Goal: Task Accomplishment & Management: Complete application form

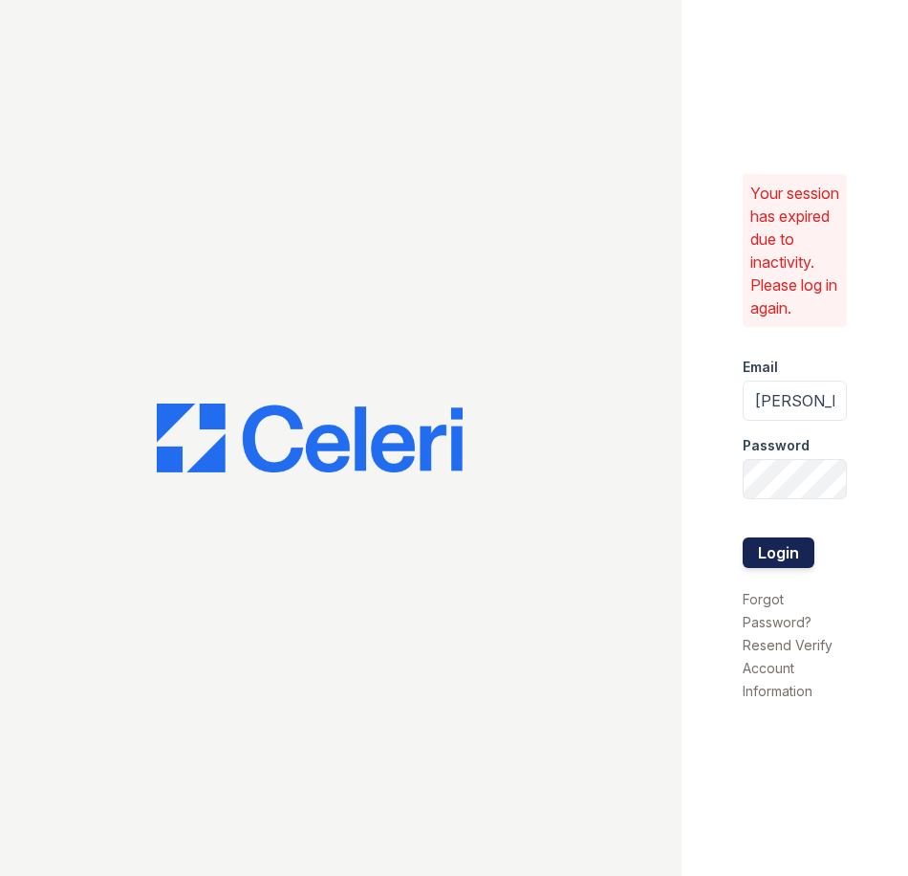
click at [772, 550] on button "Login" at bounding box center [779, 552] width 72 height 31
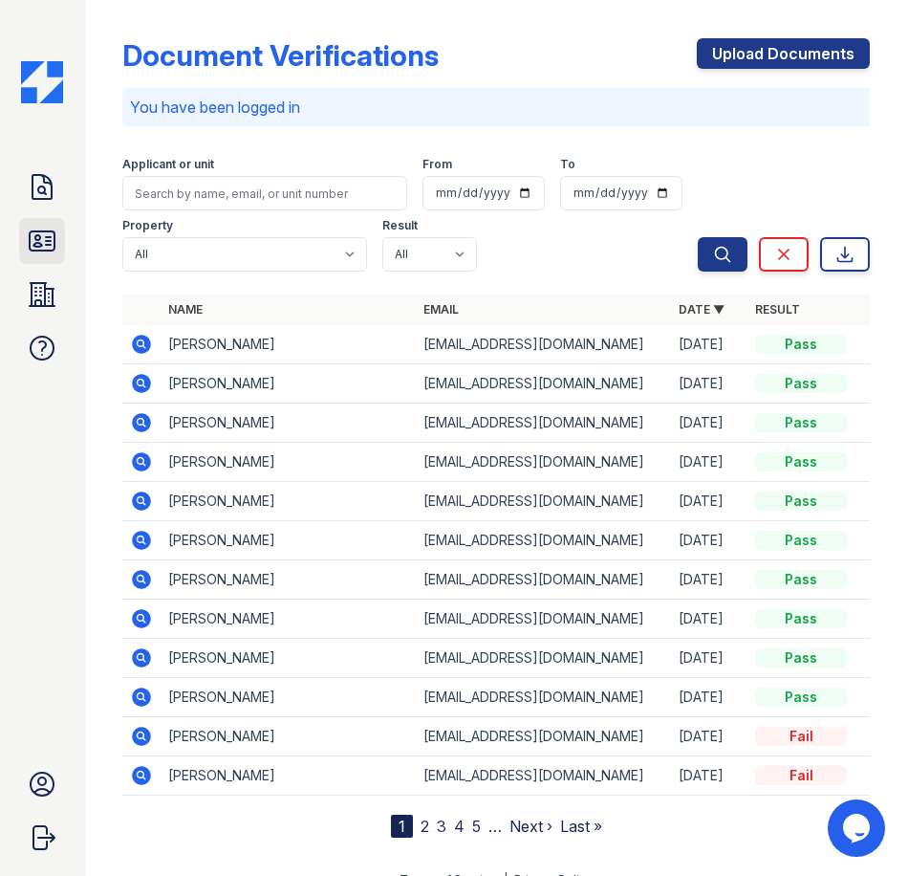
click at [31, 245] on icon at bounding box center [42, 240] width 25 height 19
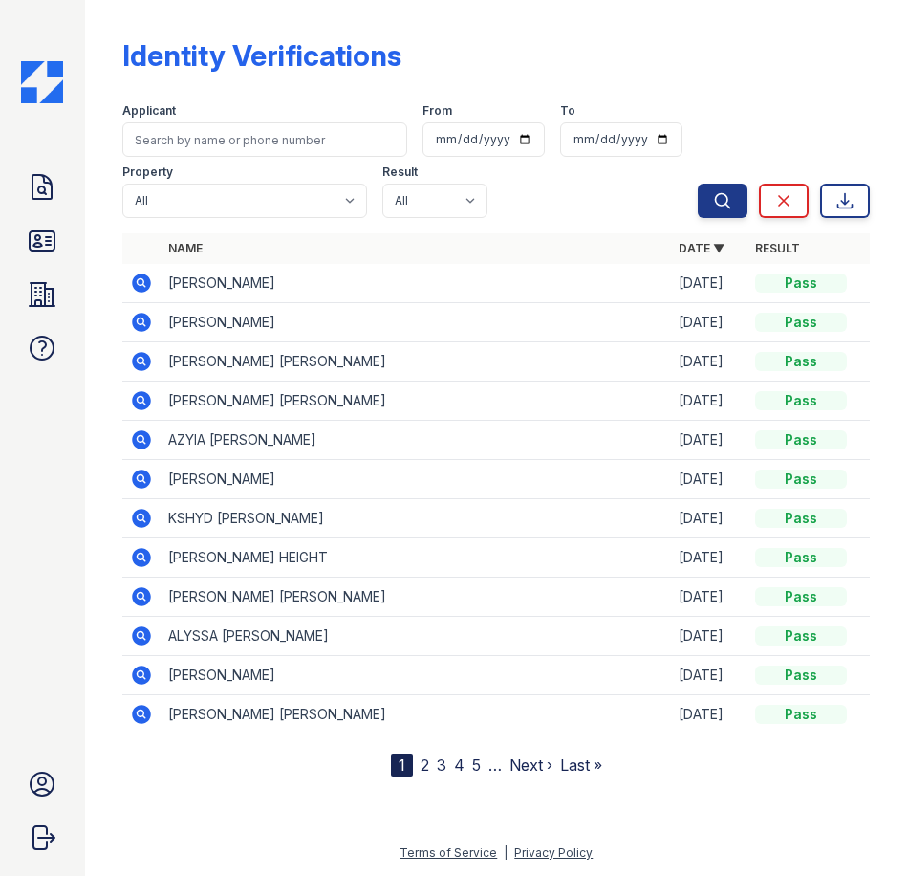
click at [140, 400] on icon at bounding box center [141, 399] width 5 height 5
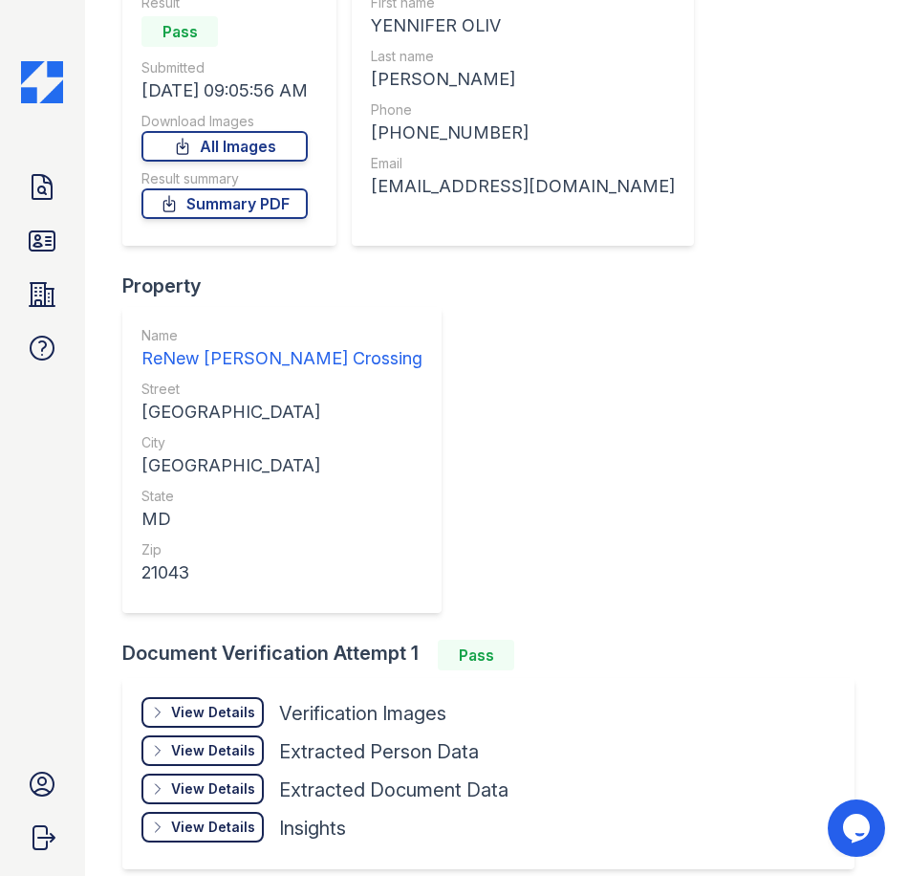
scroll to position [96, 0]
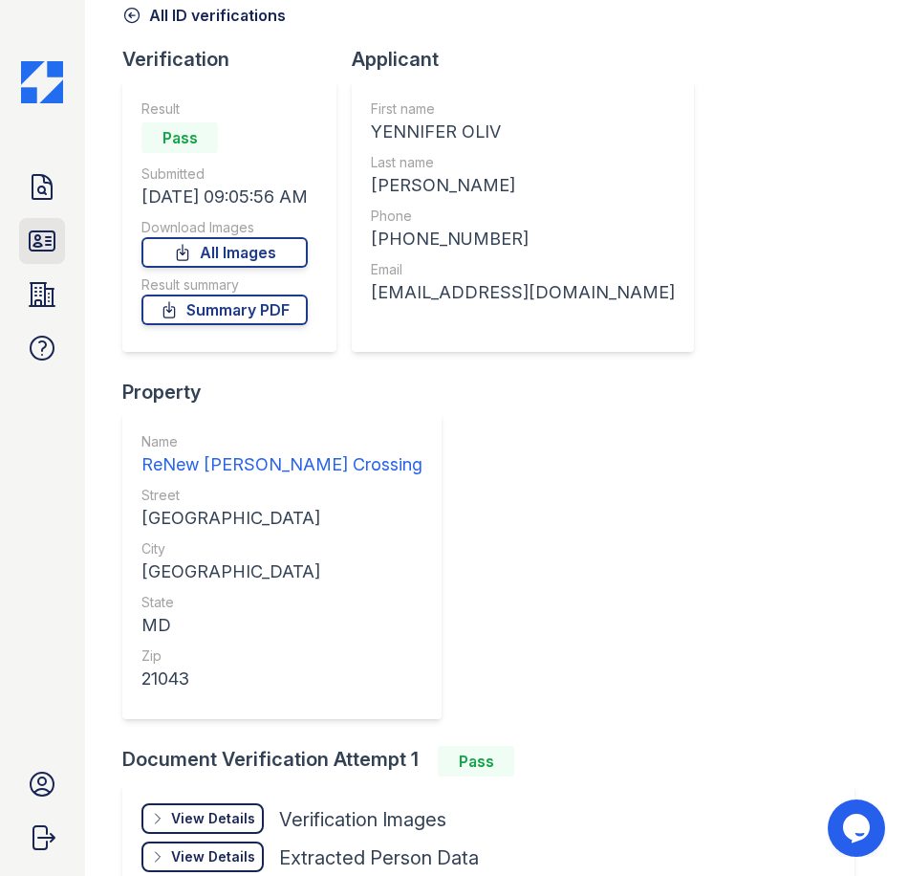
click at [58, 252] on link "ID Verifications" at bounding box center [42, 241] width 46 height 46
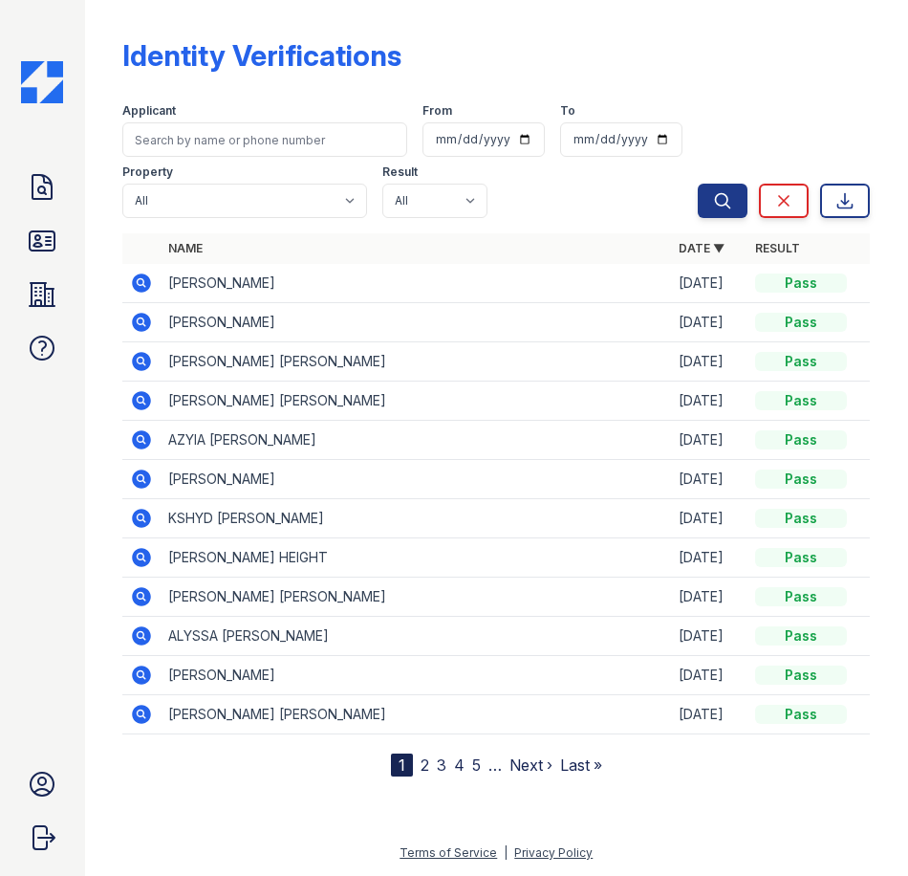
click at [145, 365] on icon at bounding box center [141, 361] width 23 height 23
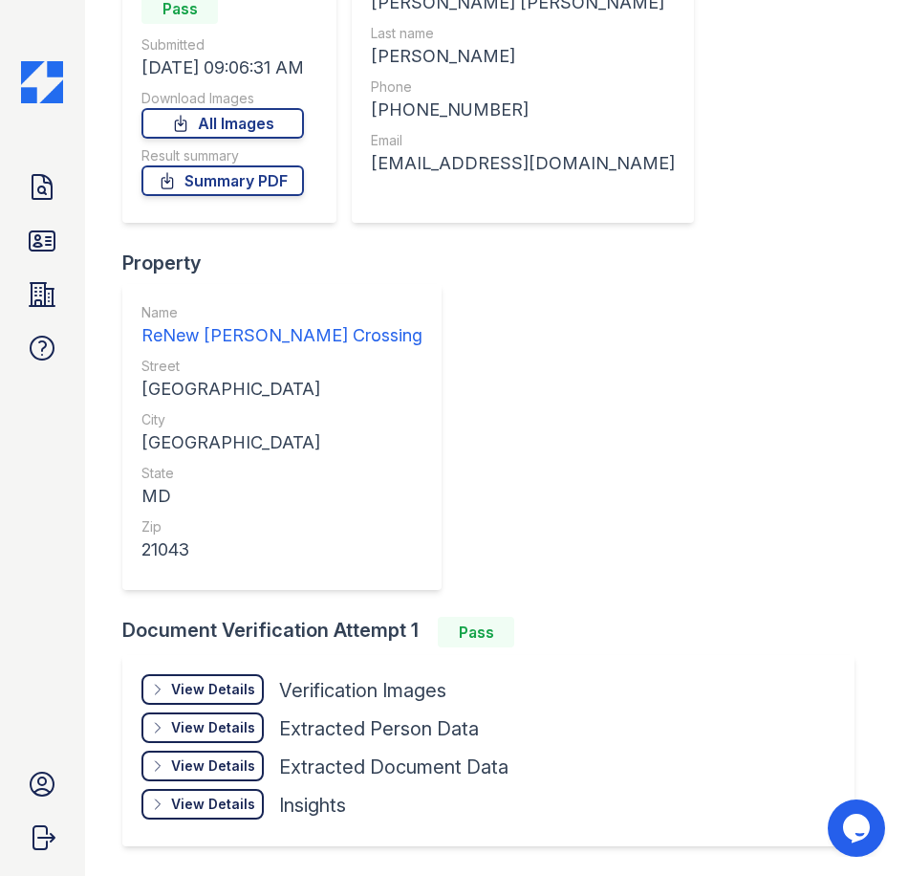
scroll to position [287, 0]
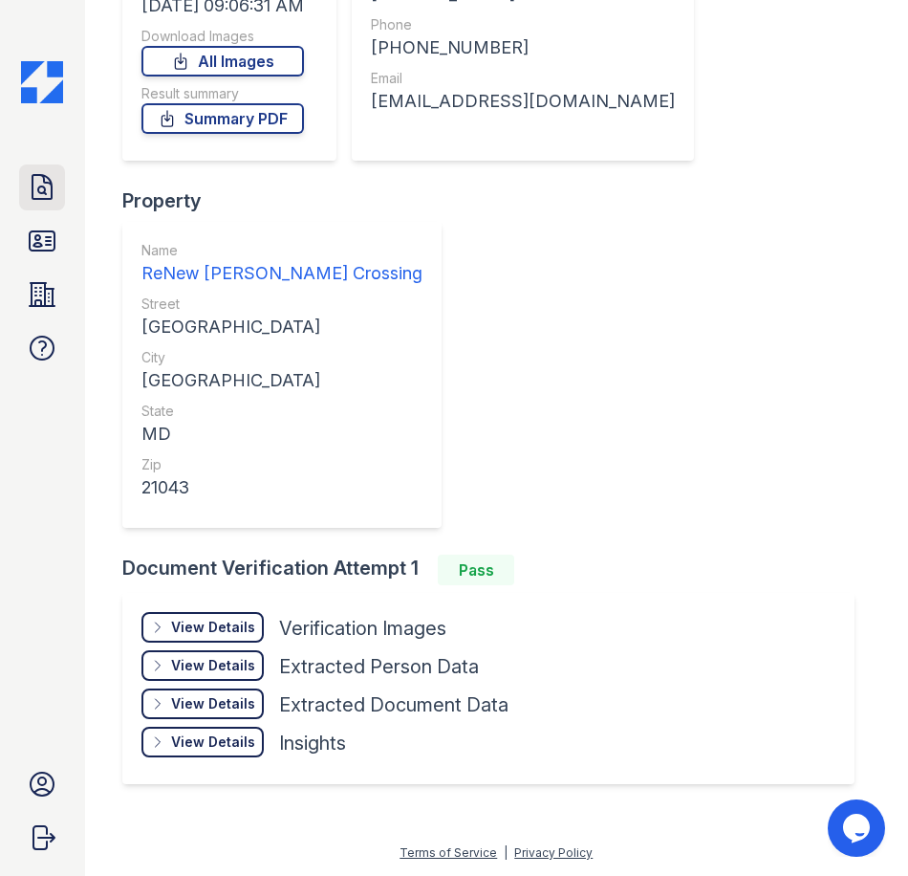
click at [49, 178] on icon at bounding box center [42, 187] width 19 height 24
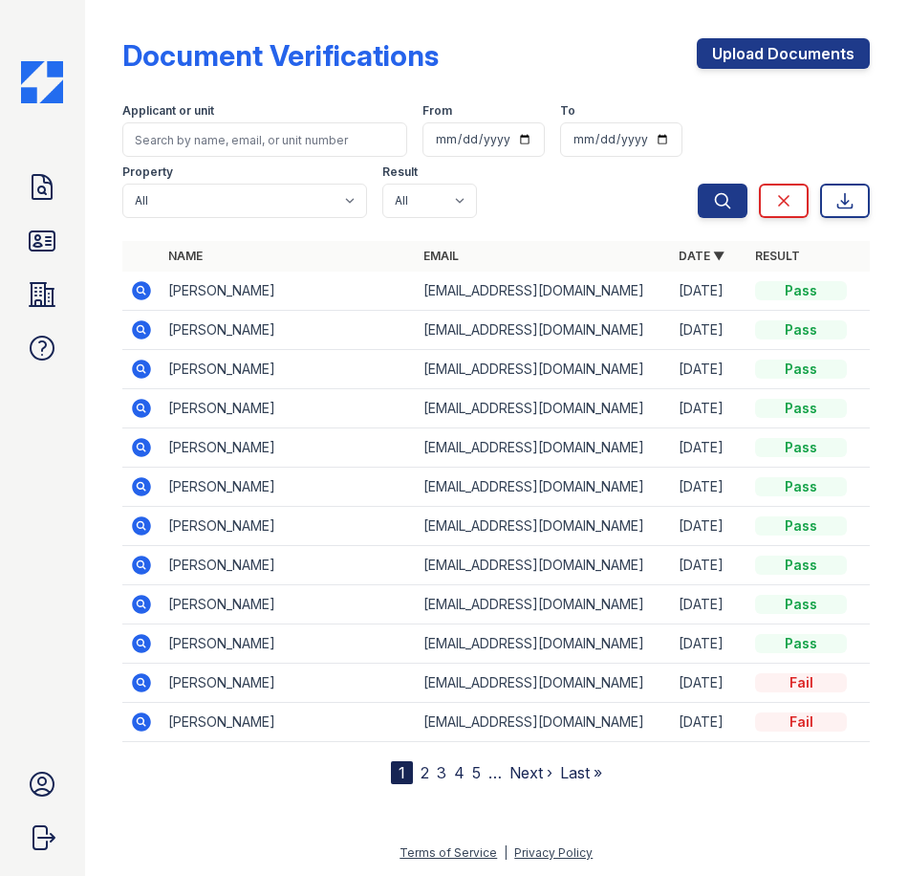
click at [793, 75] on div "Upload Documents" at bounding box center [783, 63] width 173 height 50
click at [804, 61] on link "Upload Documents" at bounding box center [783, 53] width 173 height 31
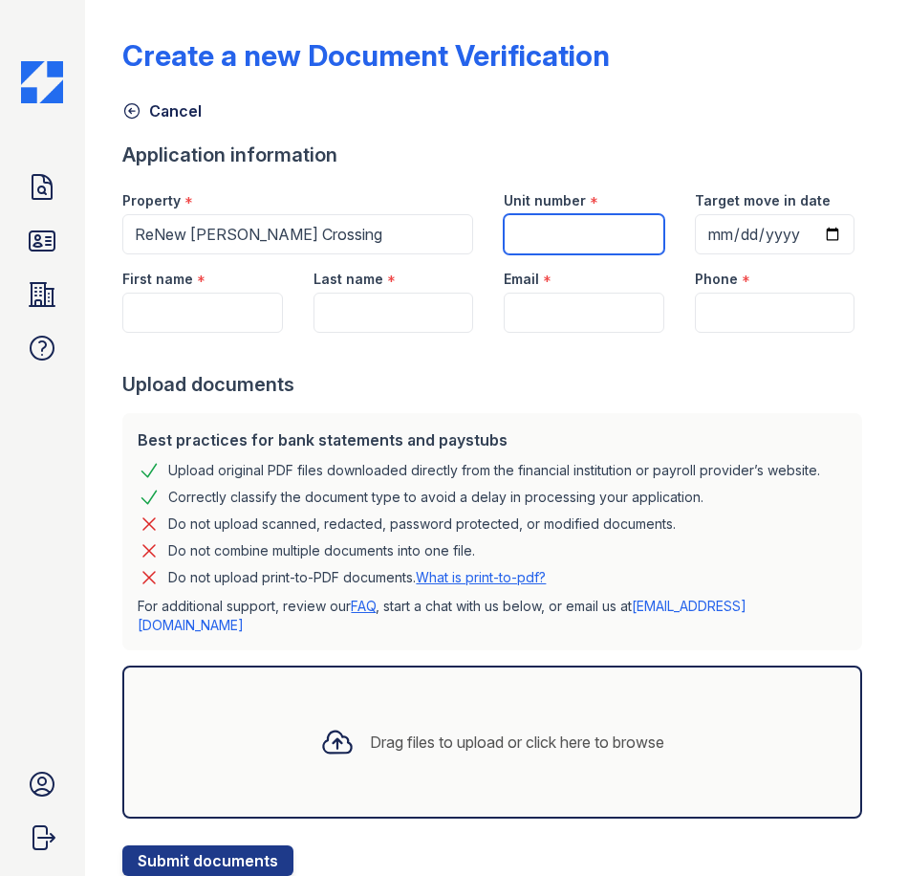
click at [562, 231] on input "Unit number" at bounding box center [584, 234] width 160 height 40
click at [545, 220] on input "Unit number" at bounding box center [584, 234] width 160 height 40
type input "9112F"
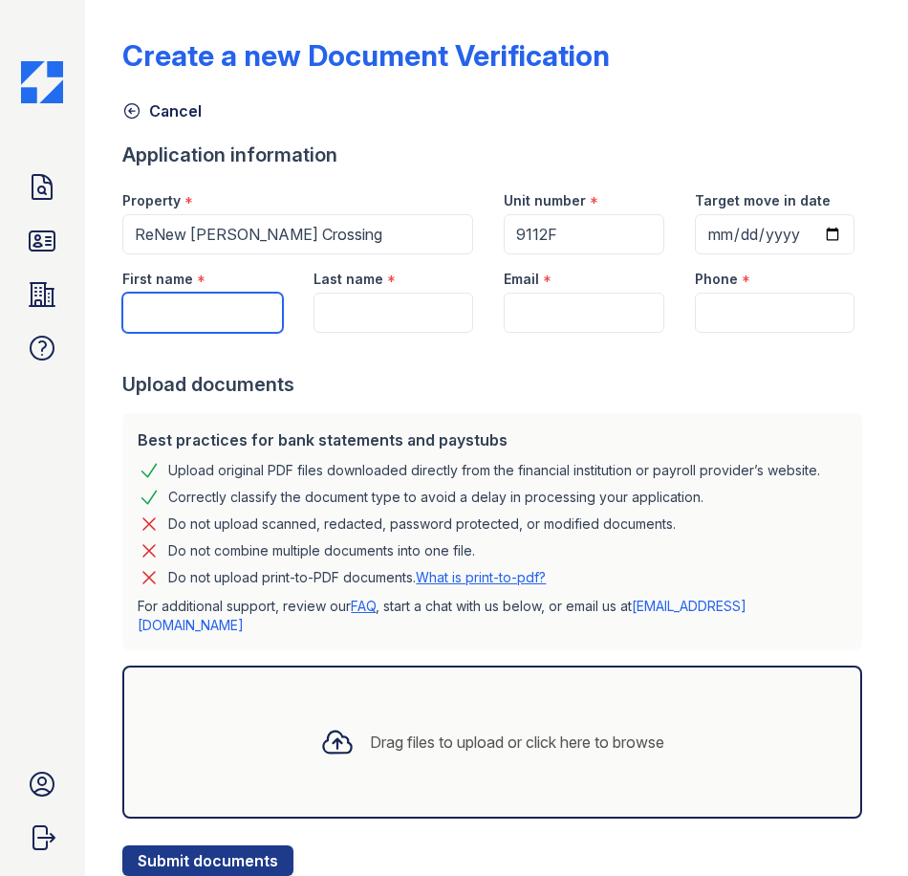
click at [247, 333] on input "First name" at bounding box center [202, 313] width 160 height 40
type input "YENNIFER OLIV"
type input "HERNANDEZ GUTIERREZ"
type input "[EMAIL_ADDRESS][DOMAIN_NAME]"
type input "2407419134"
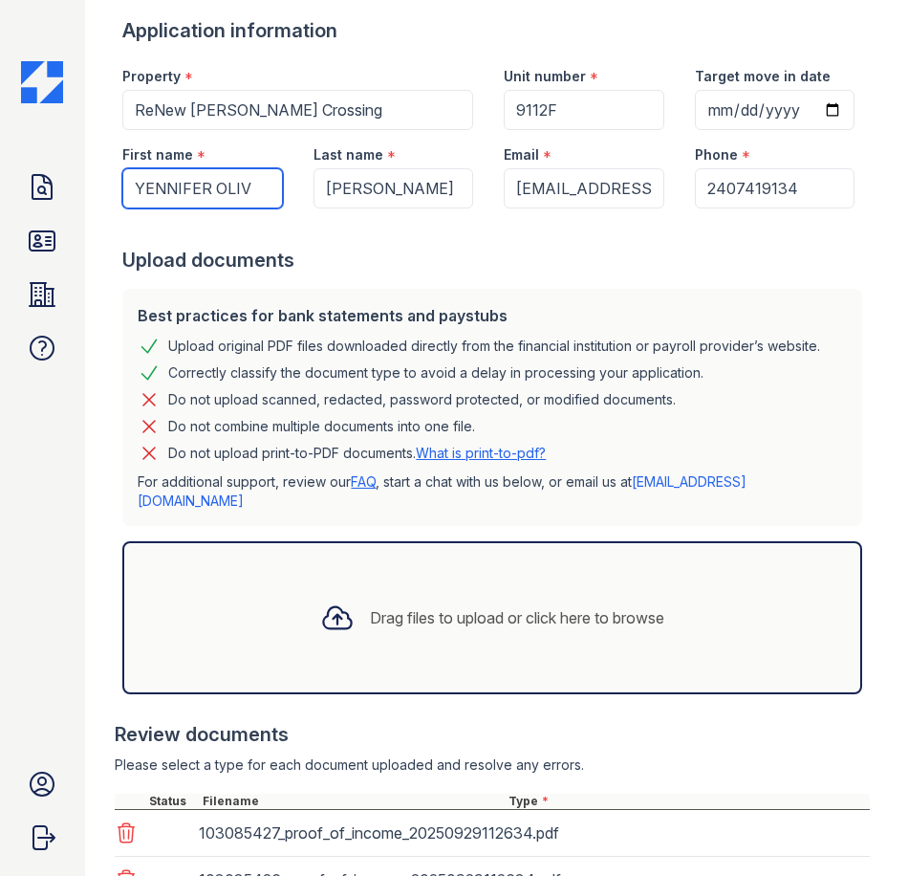
scroll to position [392, 0]
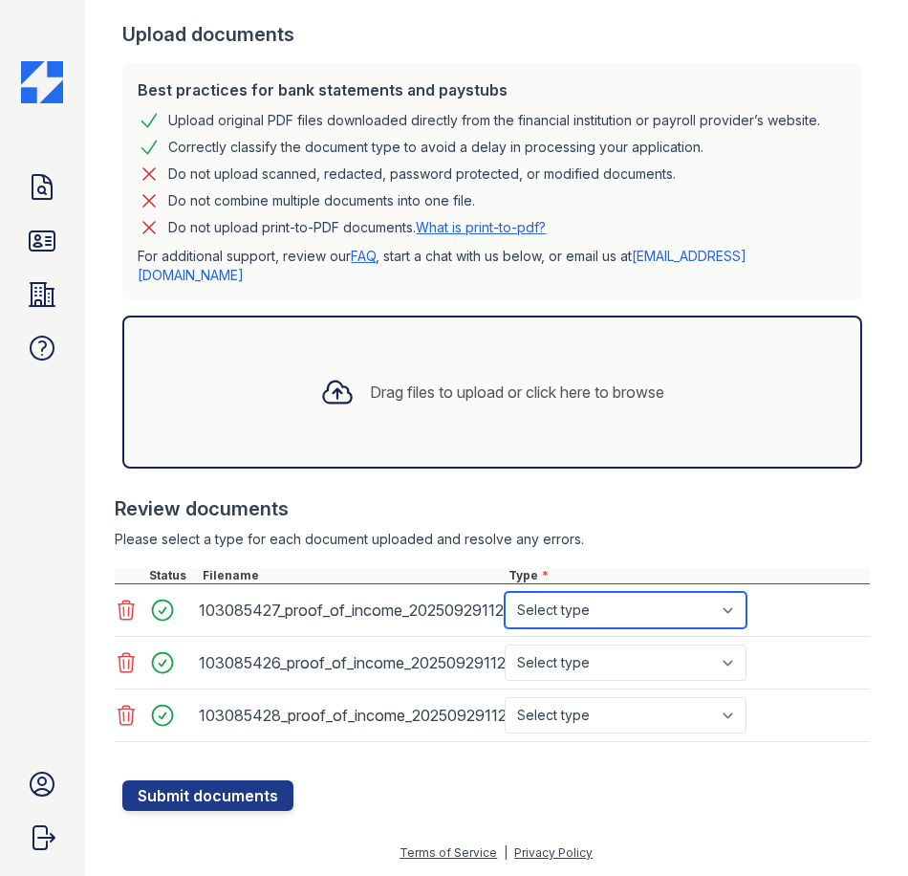
click at [655, 621] on select "Select type Paystub Bank Statement Offer Letter Tax Documents Benefit Award Let…" at bounding box center [626, 610] width 242 height 36
select select "bank_statement"
click at [505, 609] on select "Select type Paystub Bank Statement Offer Letter Tax Documents Benefit Award Let…" at bounding box center [626, 610] width 242 height 36
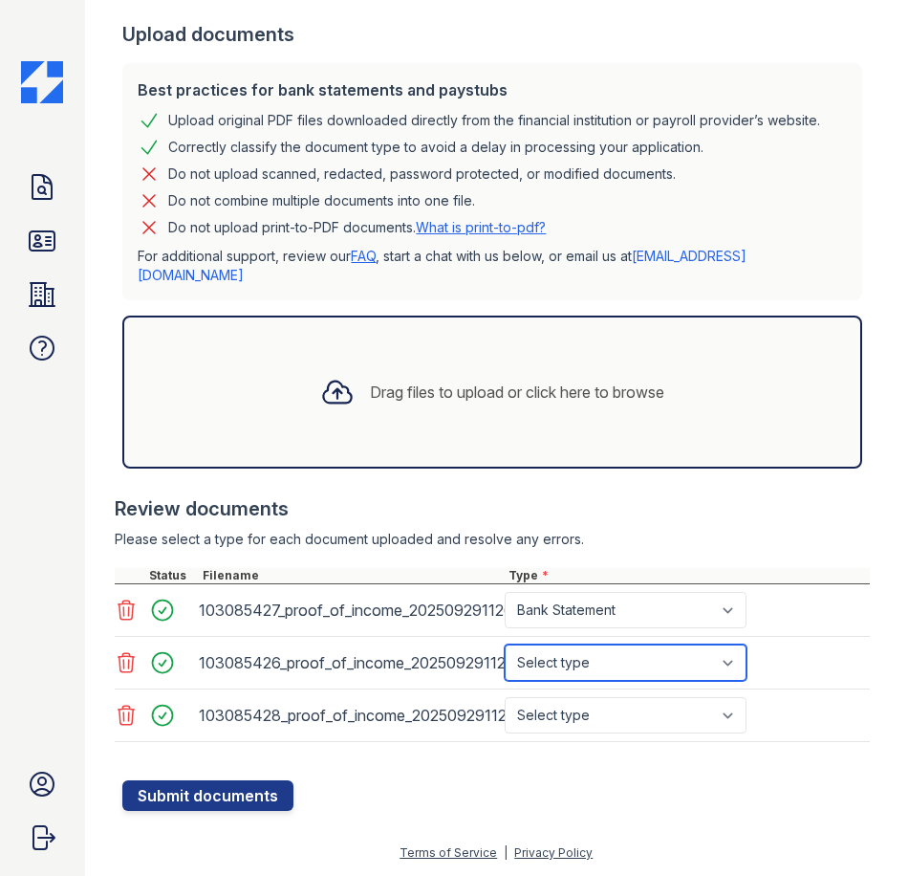
click at [590, 673] on select "Select type Paystub Bank Statement Offer Letter Tax Documents Benefit Award Let…" at bounding box center [626, 662] width 242 height 36
select select "bank_statement"
click at [505, 662] on select "Select type Paystub Bank Statement Offer Letter Tax Documents Benefit Award Let…" at bounding box center [626, 662] width 242 height 36
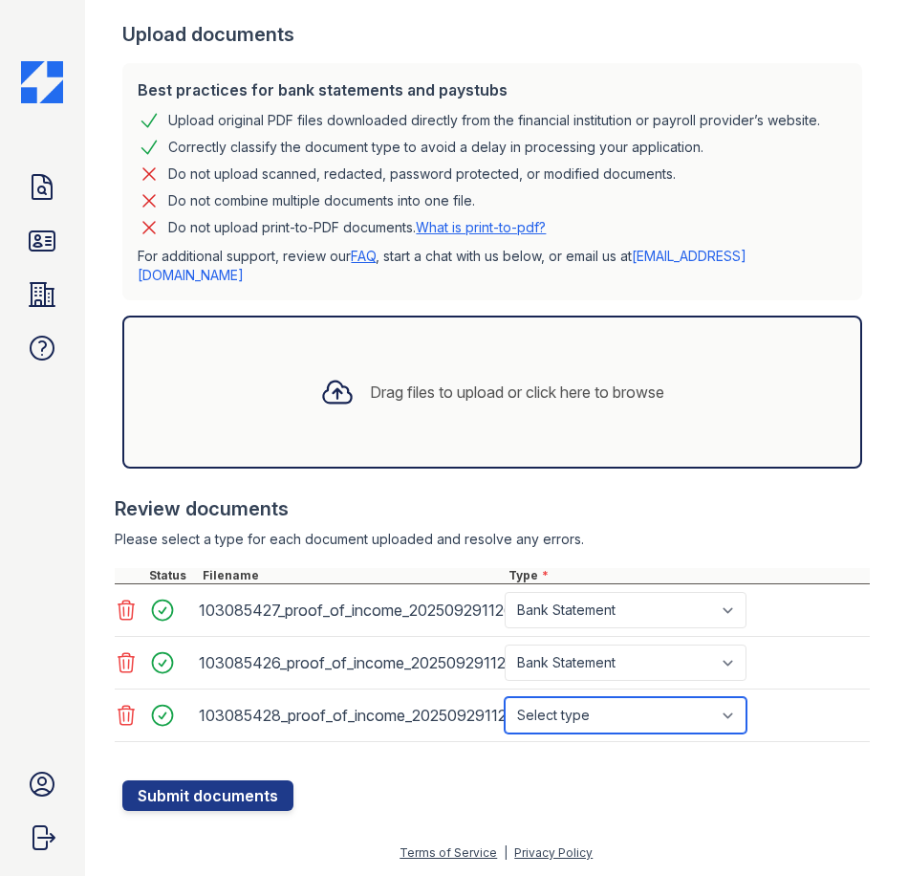
click at [597, 733] on select "Select type Paystub Bank Statement Offer Letter Tax Documents Benefit Award Let…" at bounding box center [626, 715] width 242 height 36
select select "bank_statement"
click at [505, 714] on select "Select type Paystub Bank Statement Offer Letter Tax Documents Benefit Award Let…" at bounding box center [626, 715] width 242 height 36
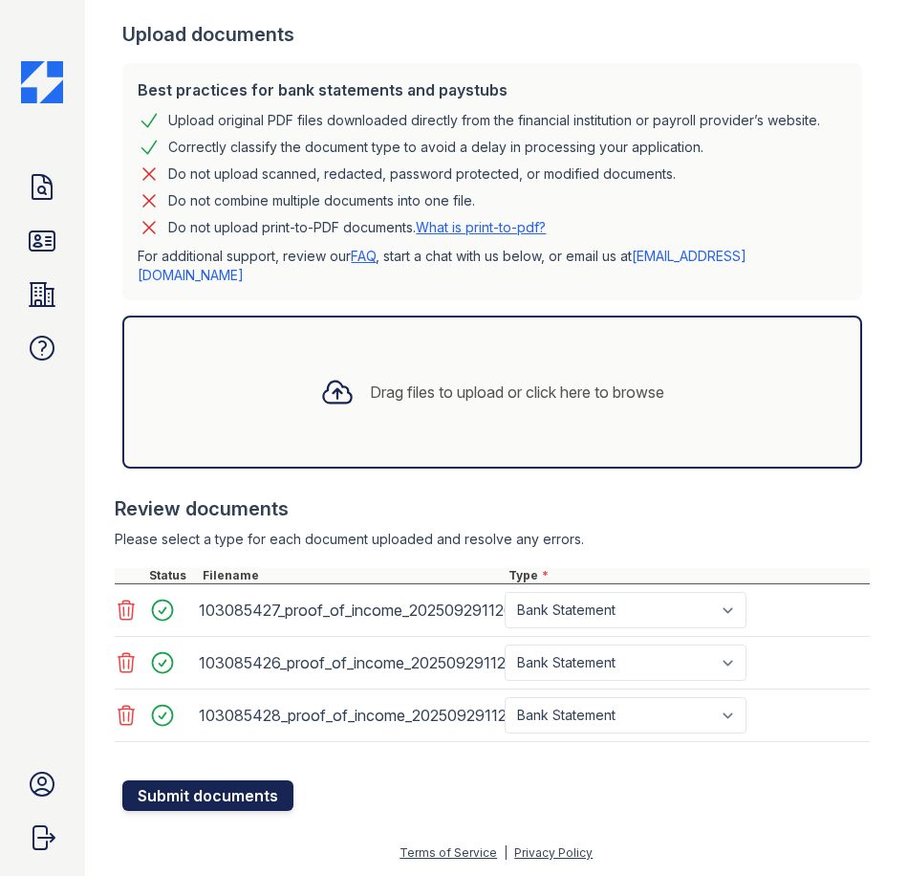
click at [231, 811] on button "Submit documents" at bounding box center [207, 795] width 171 height 31
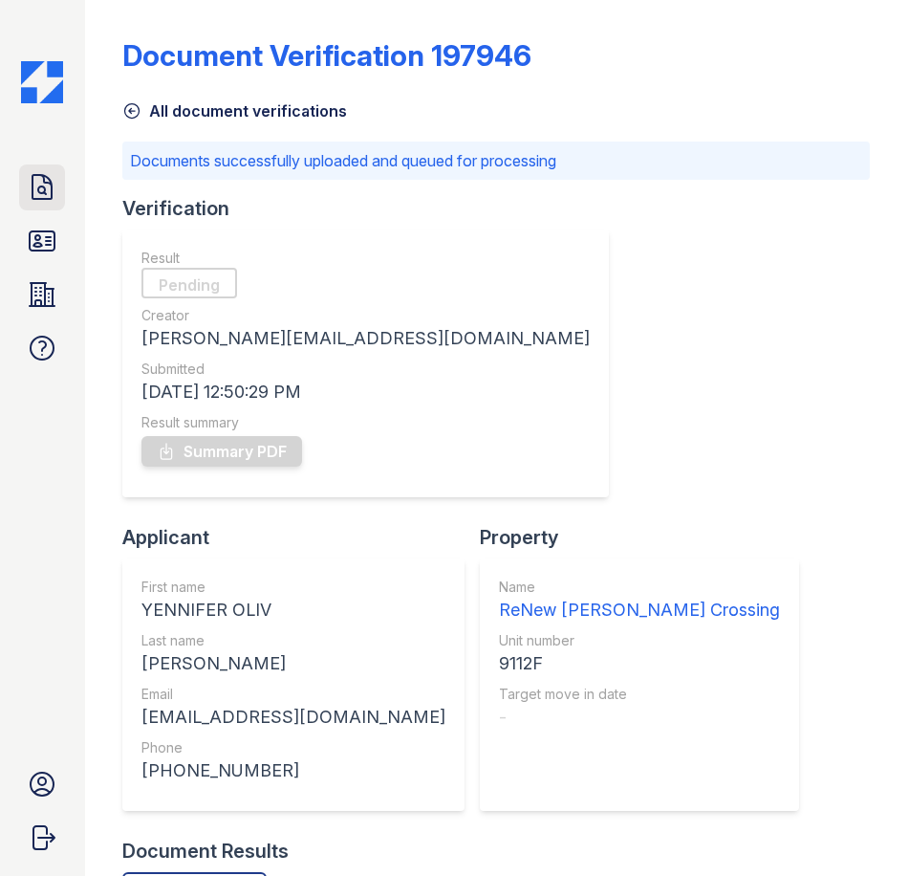
click at [48, 185] on icon at bounding box center [42, 187] width 31 height 31
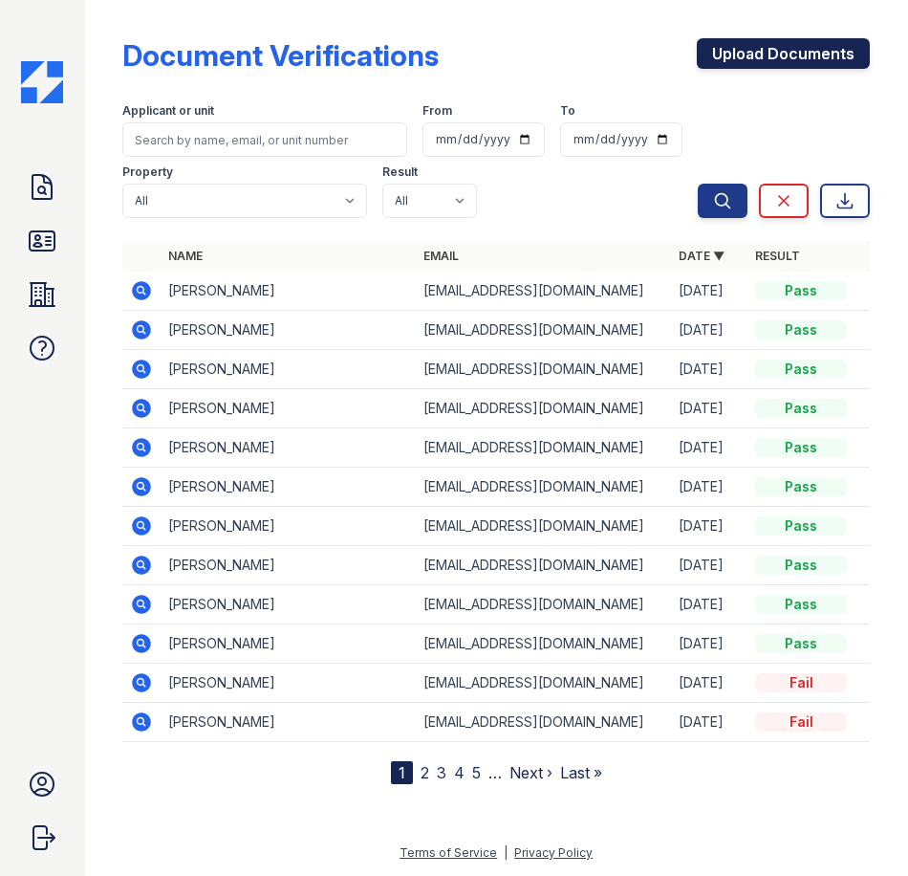
click at [844, 58] on link "Upload Documents" at bounding box center [783, 53] width 173 height 31
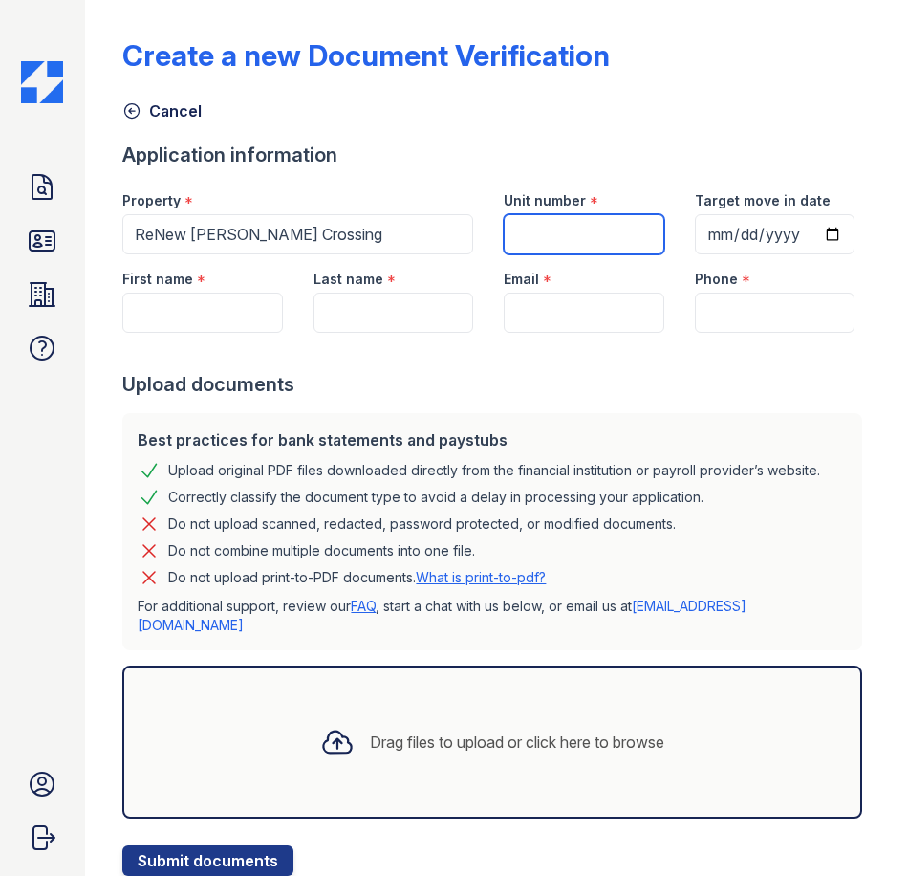
click at [573, 234] on input "Unit number" at bounding box center [584, 234] width 160 height 40
type input "9112F"
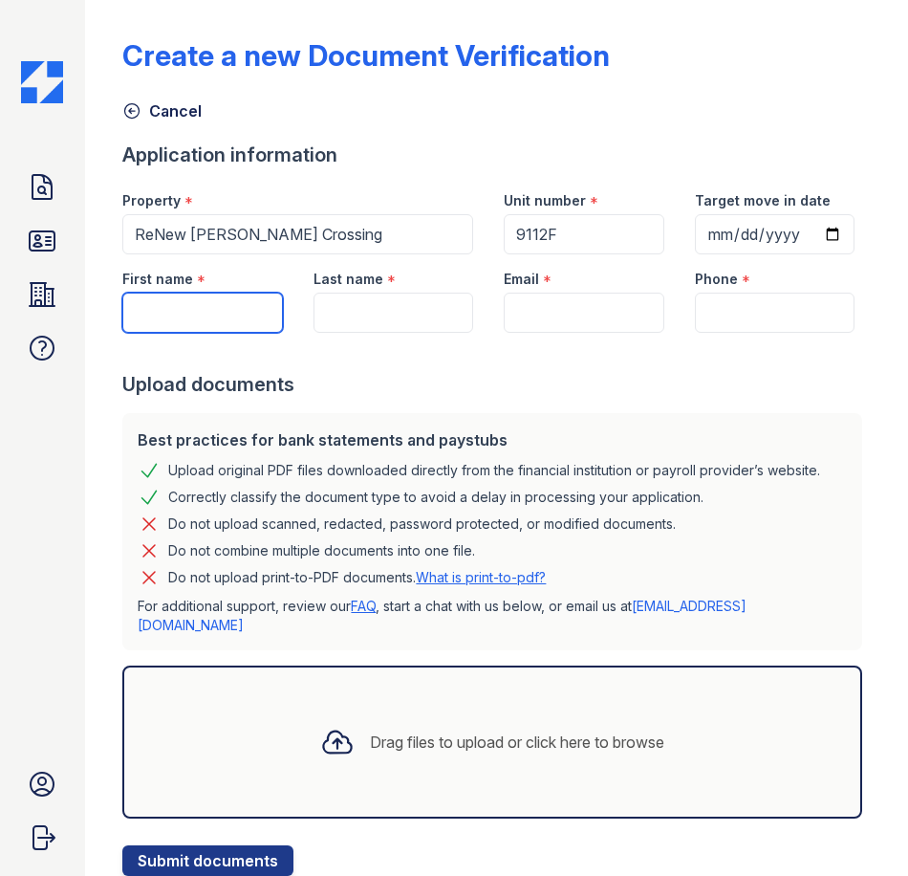
click at [166, 333] on input "First name" at bounding box center [202, 313] width 160 height 40
type input "[PERSON_NAME] [PERSON_NAME]"
type input "[PERSON_NAME]"
type input "[EMAIL_ADDRESS][DOMAIN_NAME]"
type input "2403309560"
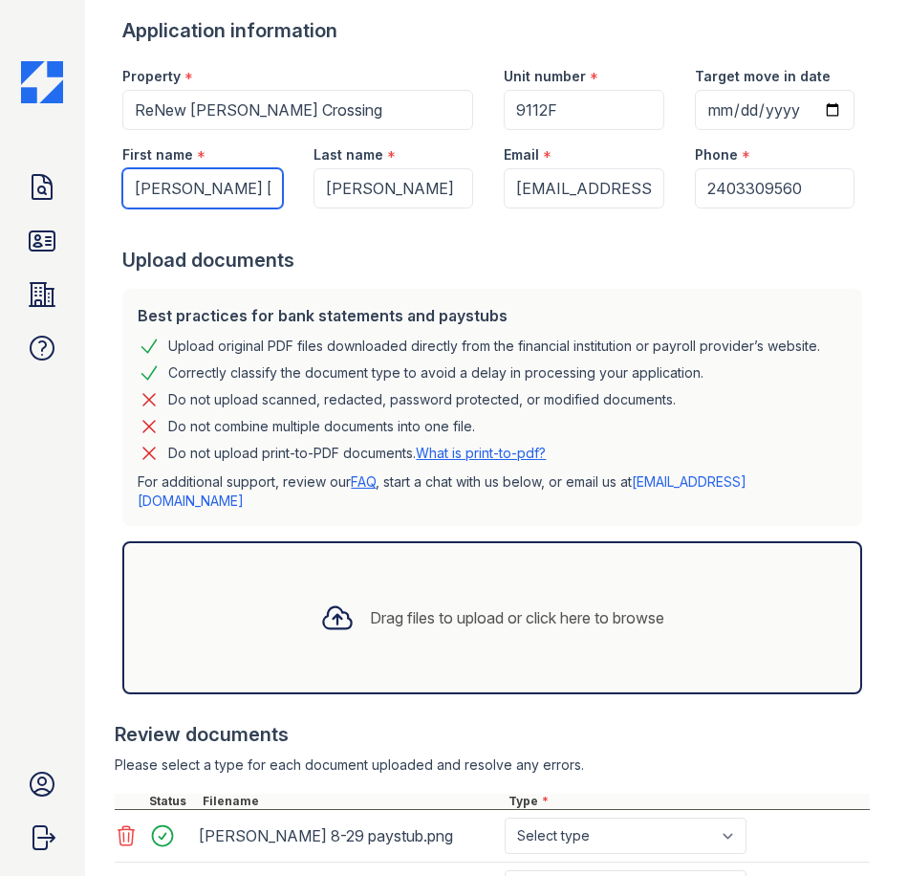
scroll to position [456, 0]
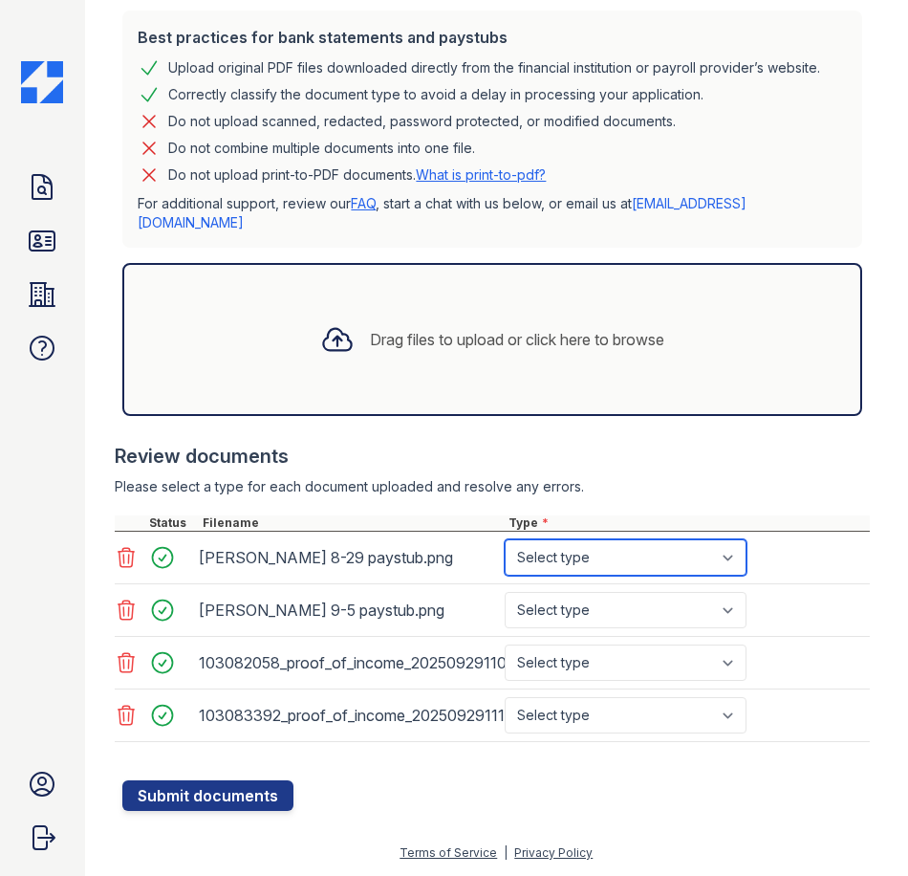
click at [587, 556] on select "Select type Paystub Bank Statement Offer Letter Tax Documents Benefit Award Let…" at bounding box center [626, 557] width 242 height 36
select select "paystub"
click at [505, 545] on select "Select type Paystub Bank Statement Offer Letter Tax Documents Benefit Award Let…" at bounding box center [626, 557] width 242 height 36
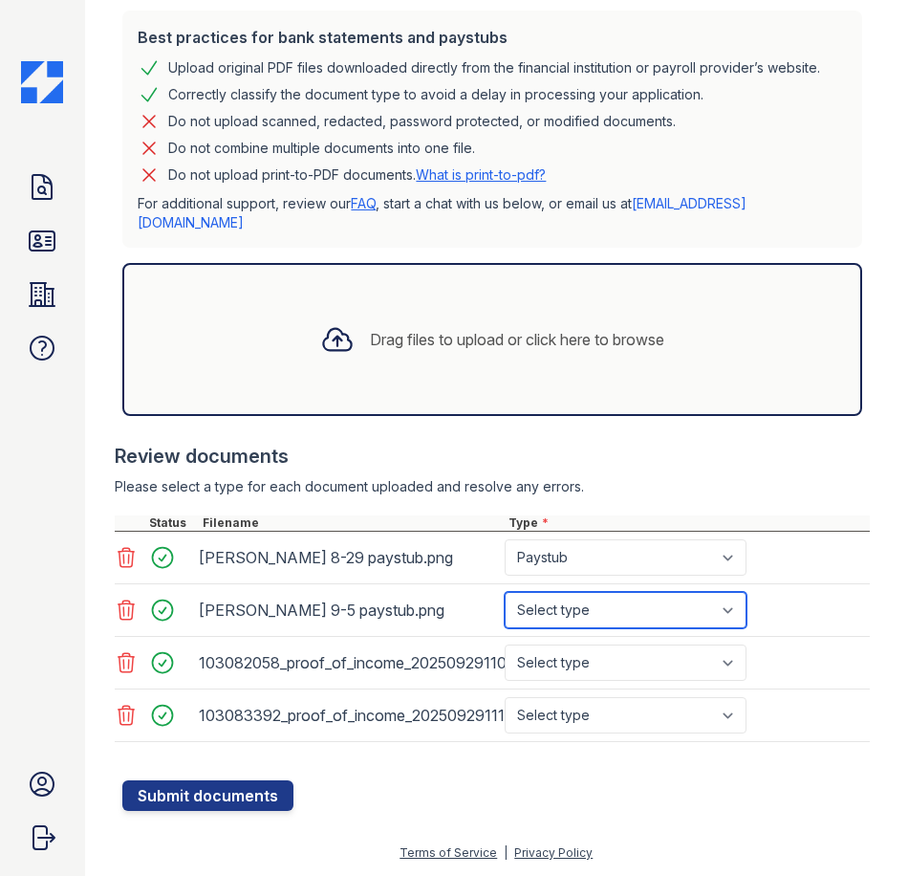
click at [599, 598] on select "Select type Paystub Bank Statement Offer Letter Tax Documents Benefit Award Let…" at bounding box center [626, 610] width 242 height 36
select select "paystub"
click at [505, 598] on select "Select type Paystub Bank Statement Offer Letter Tax Documents Benefit Award Let…" at bounding box center [626, 610] width 242 height 36
click at [582, 649] on div "103082058_proof_of_income_20250929110101.png Select type Paystub Bank Statement…" at bounding box center [492, 663] width 755 height 53
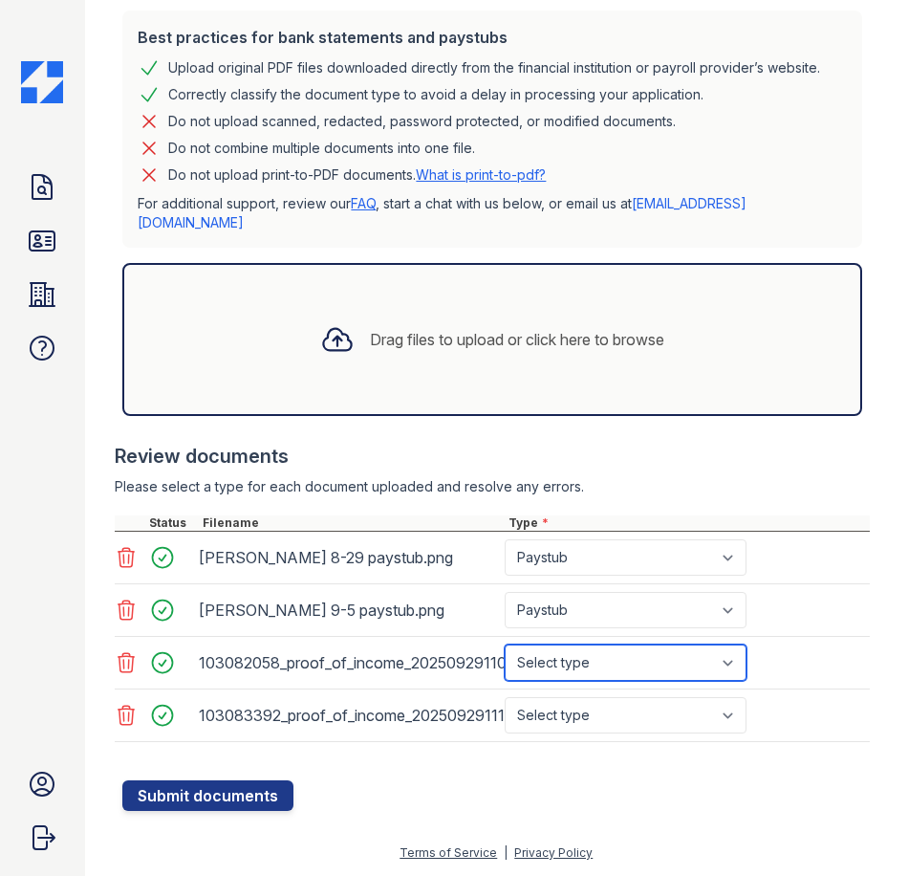
click at [577, 666] on select "Select type Paystub Bank Statement Offer Letter Tax Documents Benefit Award Let…" at bounding box center [626, 662] width 242 height 36
select select "paystub"
click at [505, 650] on select "Select type Paystub Bank Statement Offer Letter Tax Documents Benefit Award Let…" at bounding box center [626, 662] width 242 height 36
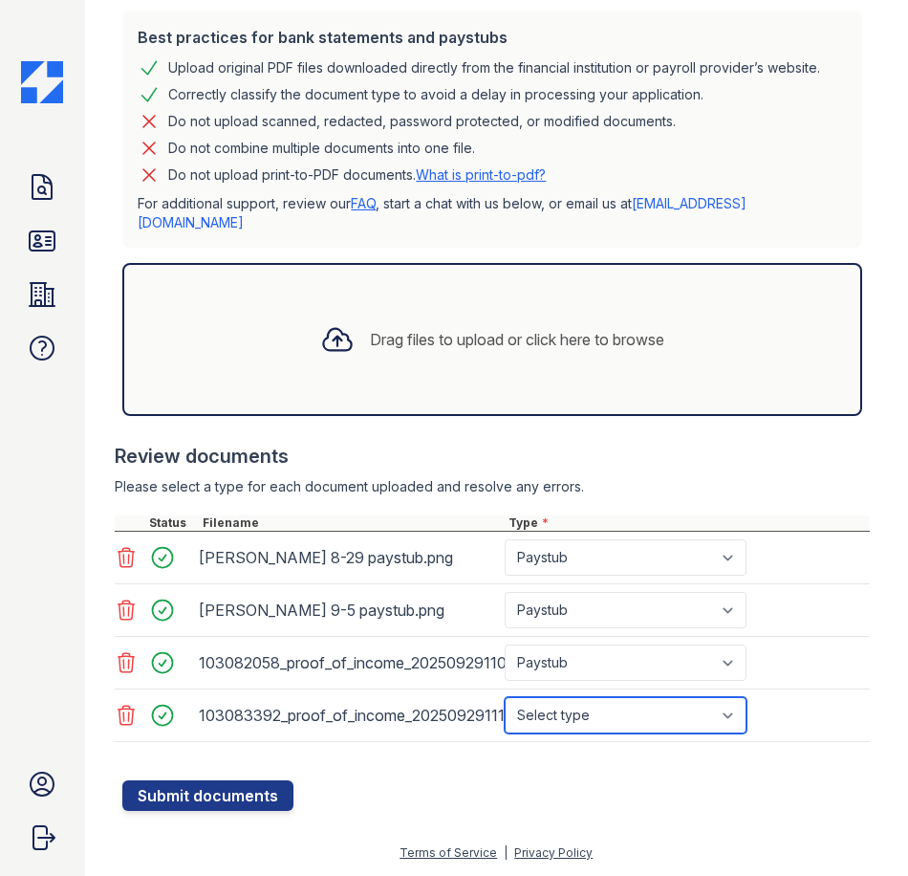
click at [604, 733] on select "Select type Paystub Bank Statement Offer Letter Tax Documents Benefit Award Let…" at bounding box center [626, 715] width 242 height 36
select select "paystub"
click at [505, 703] on select "Select type Paystub Bank Statement Offer Letter Tax Documents Benefit Award Let…" at bounding box center [626, 715] width 242 height 36
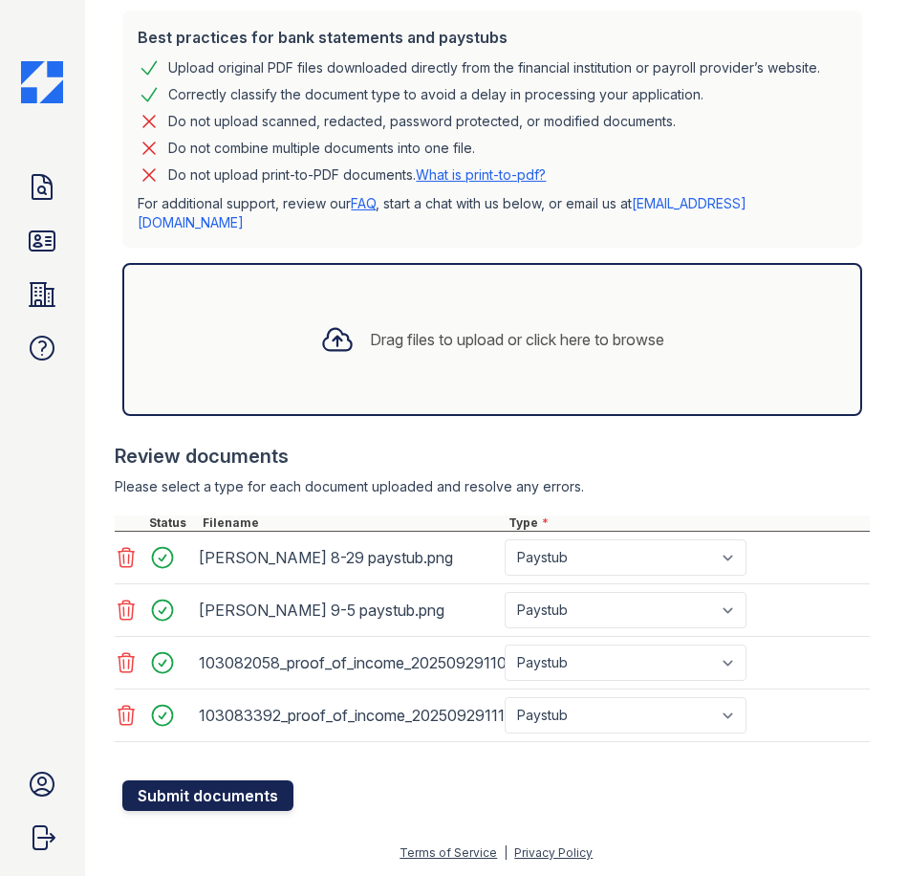
click at [233, 791] on button "Submit documents" at bounding box center [207, 795] width 171 height 31
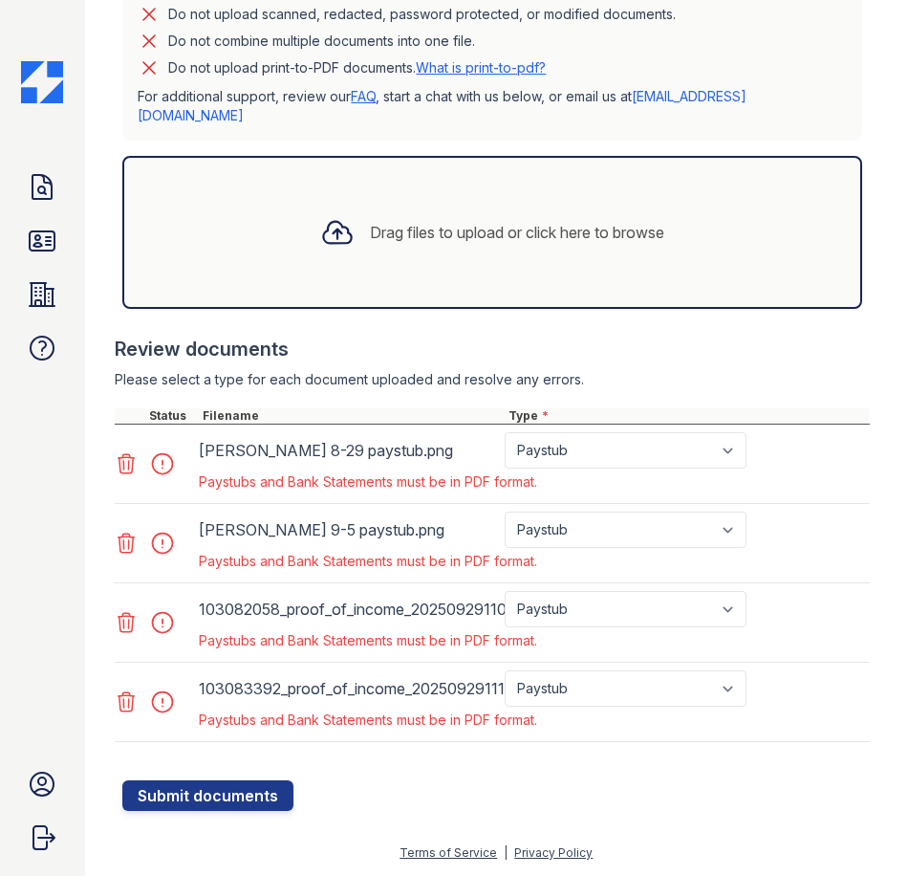
scroll to position [622, 0]
click at [130, 462] on icon at bounding box center [126, 463] width 23 height 23
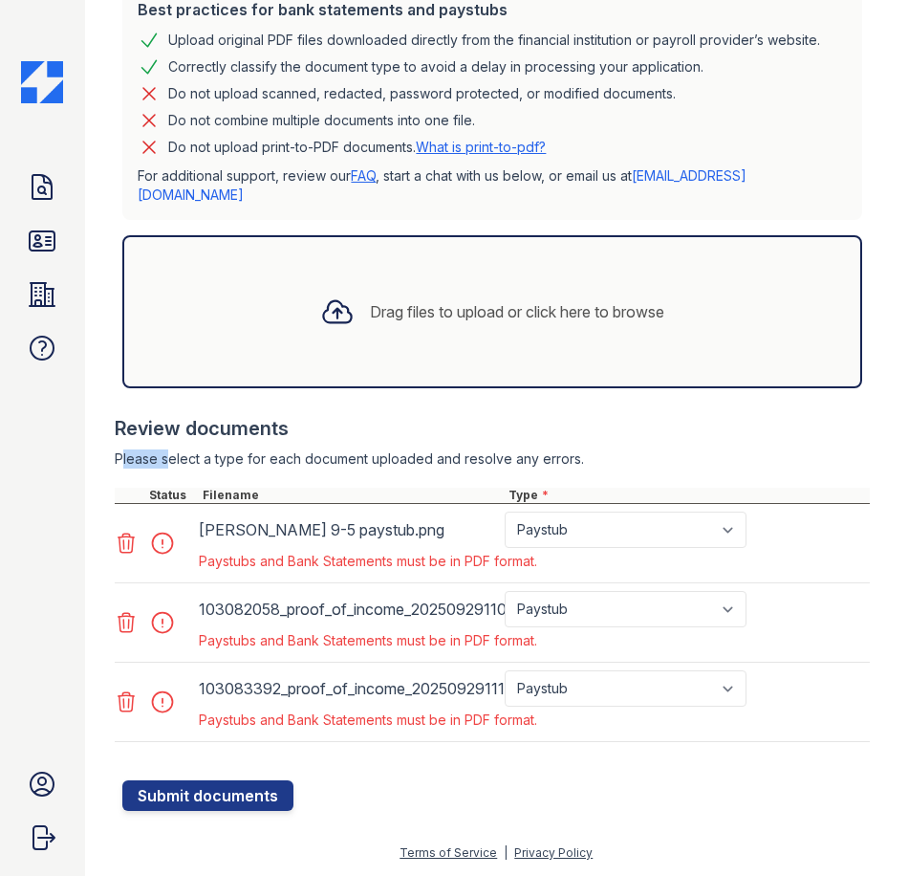
click at [130, 462] on div "Please select a type for each document uploaded and resolve any errors." at bounding box center [492, 458] width 755 height 19
drag, startPoint x: 130, startPoint y: 462, endPoint x: 126, endPoint y: 551, distance: 89.0
click at [123, 536] on icon at bounding box center [127, 543] width 16 height 19
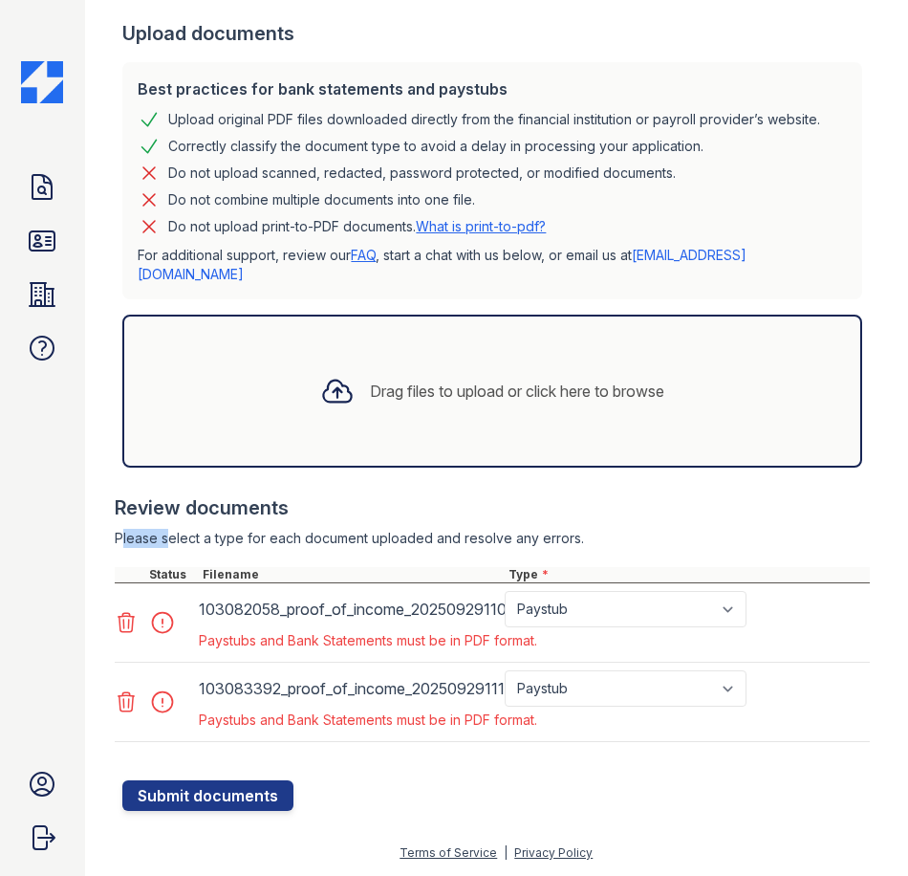
click at [126, 612] on icon at bounding box center [126, 622] width 23 height 23
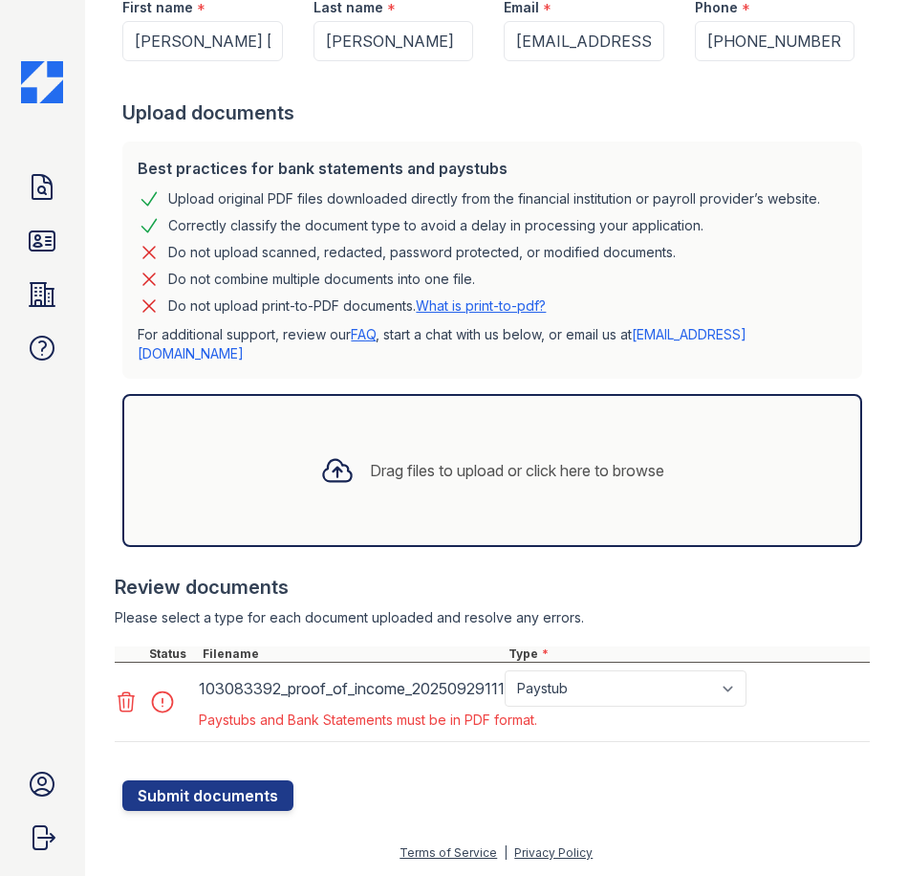
click at [121, 715] on div at bounding box center [155, 701] width 80 height 63
click at [134, 704] on icon at bounding box center [126, 701] width 23 height 23
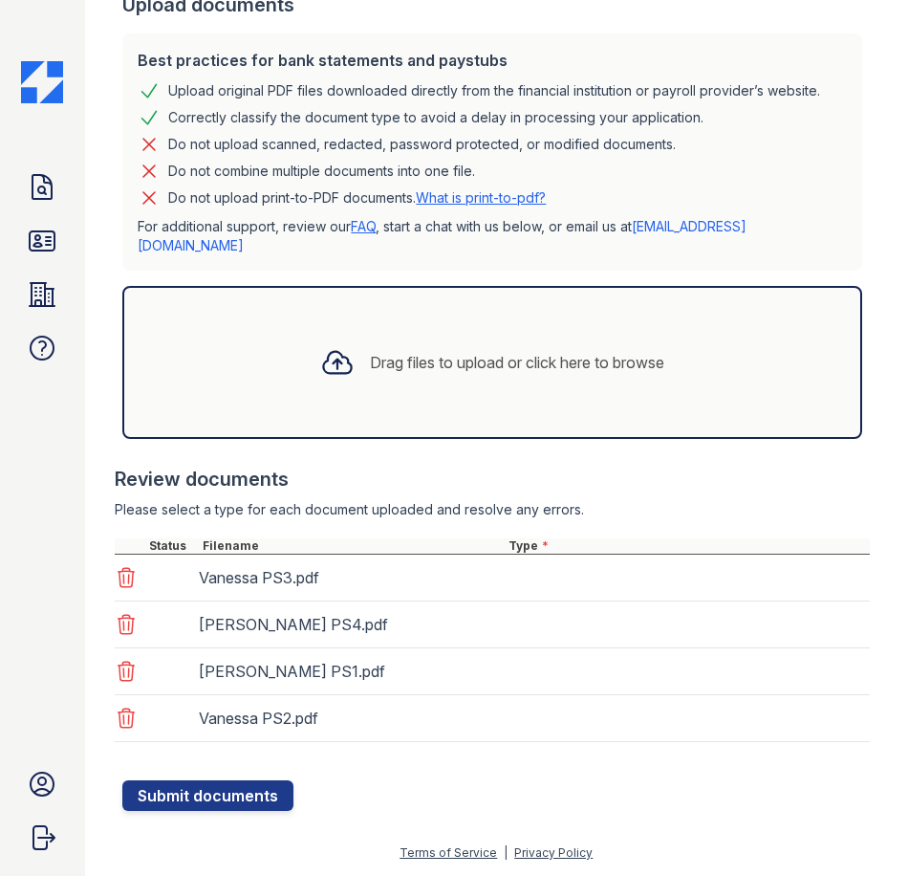
scroll to position [492, 0]
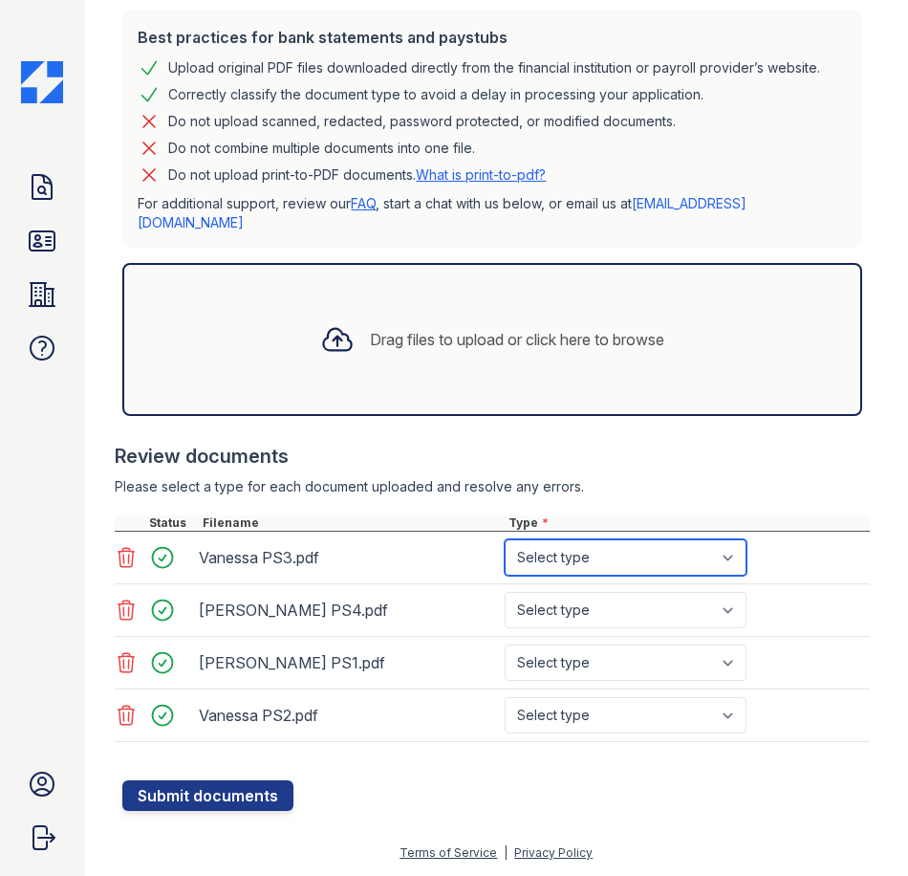
click at [584, 576] on select "Select type Paystub Bank Statement Offer Letter Tax Documents Benefit Award Let…" at bounding box center [626, 557] width 242 height 36
select select "paystub"
click at [505, 562] on select "Select type Paystub Bank Statement Offer Letter Tax Documents Benefit Award Let…" at bounding box center [626, 557] width 242 height 36
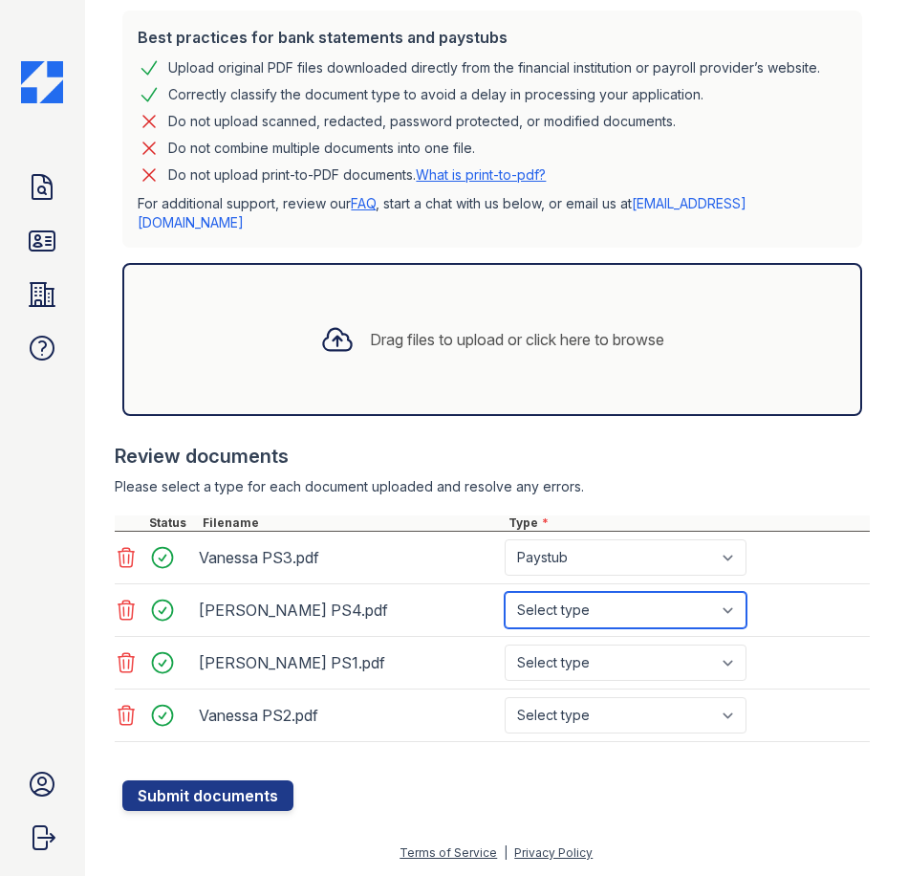
click at [591, 622] on select "Select type Paystub Bank Statement Offer Letter Tax Documents Benefit Award Let…" at bounding box center [626, 610] width 242 height 36
select select "paystub"
click at [505, 615] on select "Select type Paystub Bank Statement Offer Letter Tax Documents Benefit Award Let…" at bounding box center [626, 610] width 242 height 36
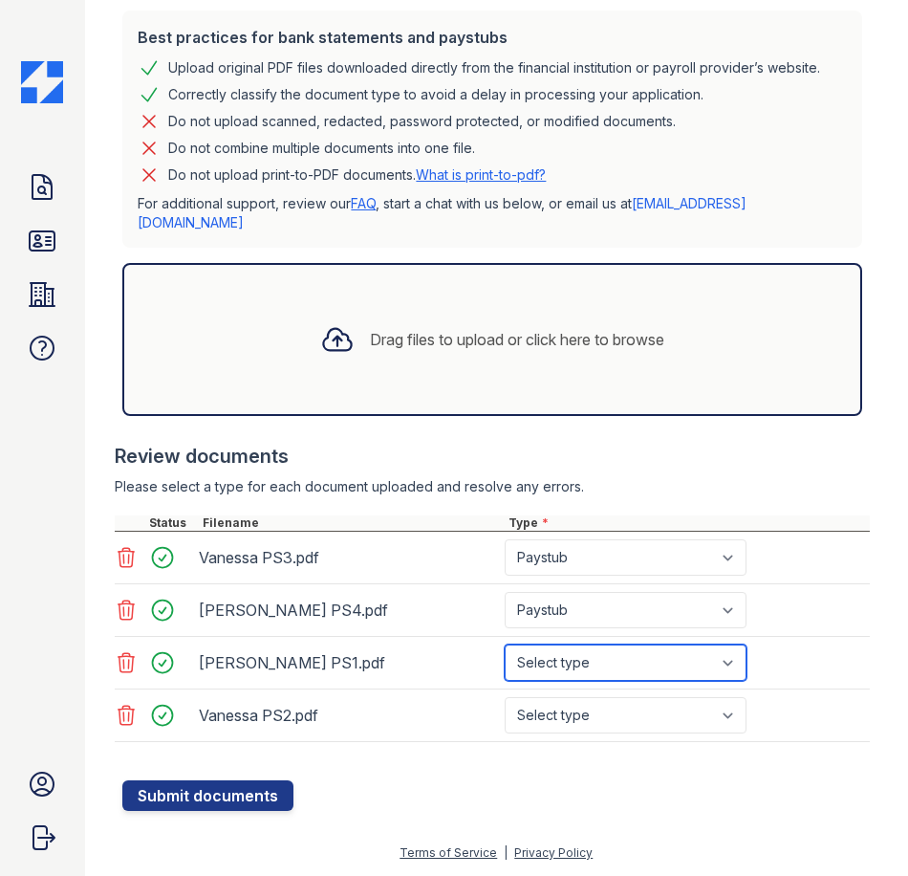
click at [578, 676] on select "Select type Paystub Bank Statement Offer Letter Tax Documents Benefit Award Let…" at bounding box center [626, 662] width 242 height 36
select select "paystub"
click at [505, 667] on select "Select type Paystub Bank Statement Offer Letter Tax Documents Benefit Award Let…" at bounding box center [626, 662] width 242 height 36
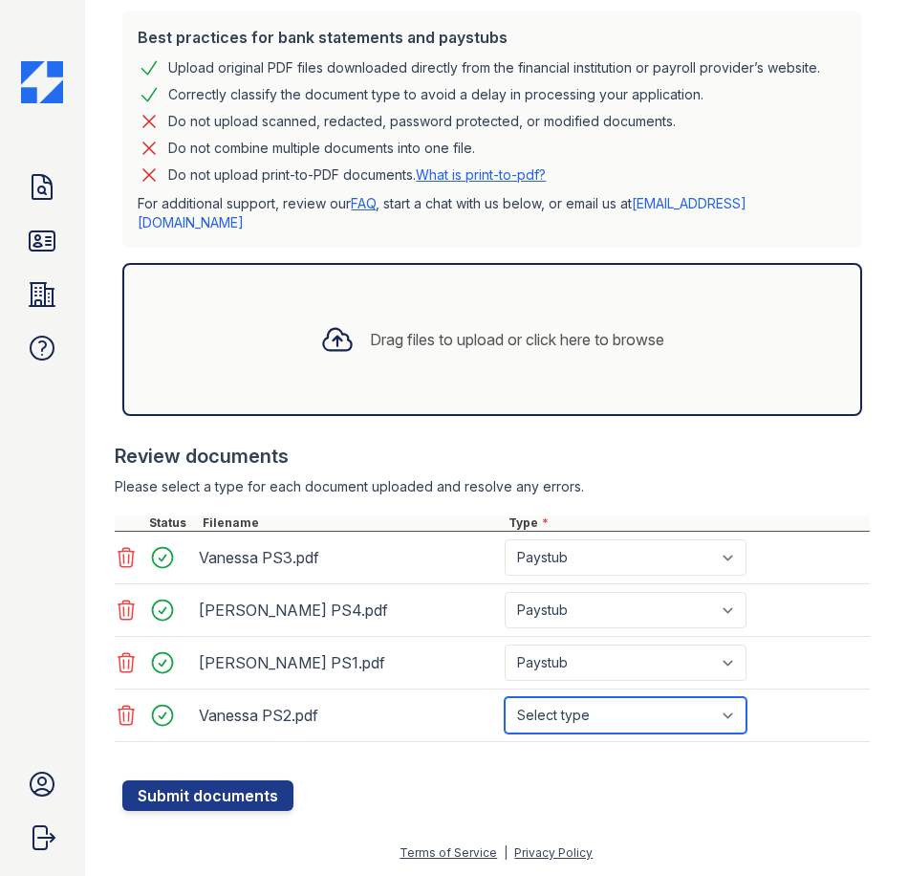
click at [593, 733] on select "Select type Paystub Bank Statement Offer Letter Tax Documents Benefit Award Let…" at bounding box center [626, 715] width 242 height 36
select select "paystub"
click at [505, 720] on select "Select type Paystub Bank Statement Offer Letter Tax Documents Benefit Award Let…" at bounding box center [626, 715] width 242 height 36
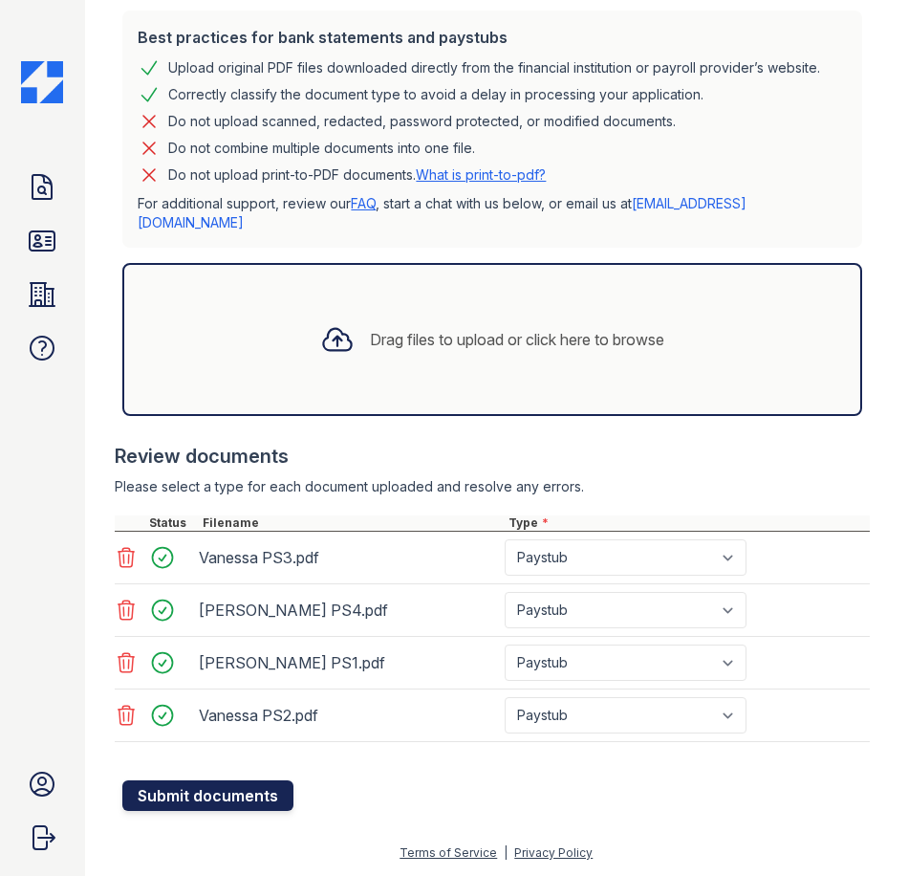
click at [231, 811] on button "Submit documents" at bounding box center [207, 795] width 171 height 31
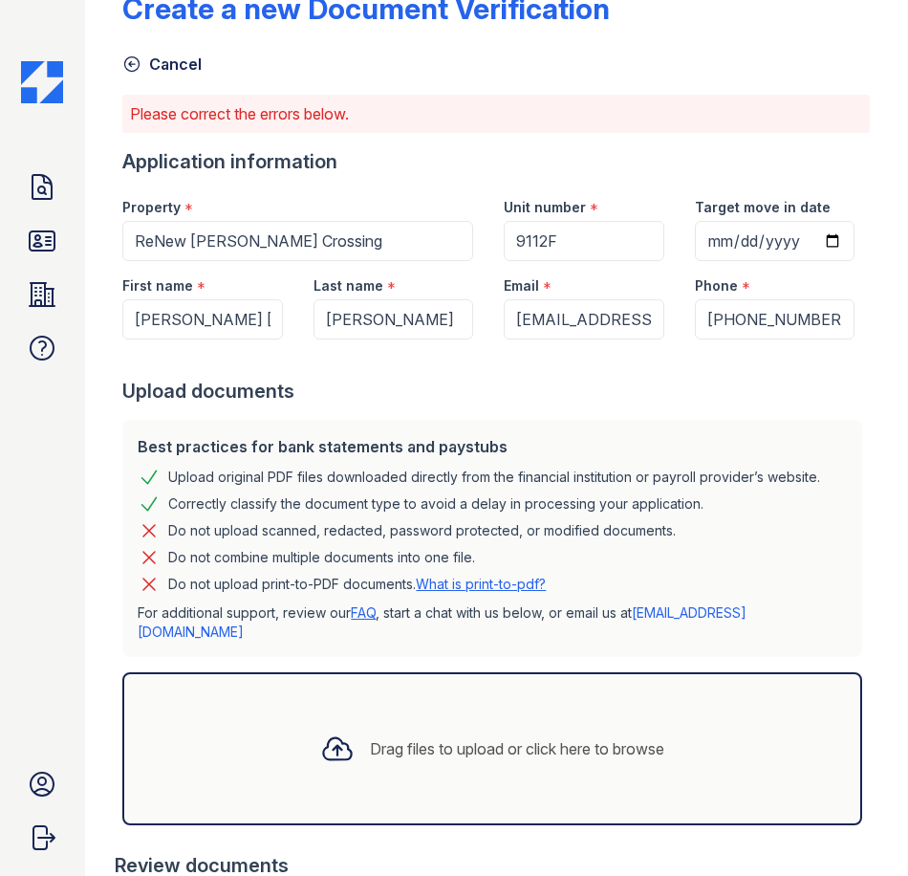
scroll to position [0, 0]
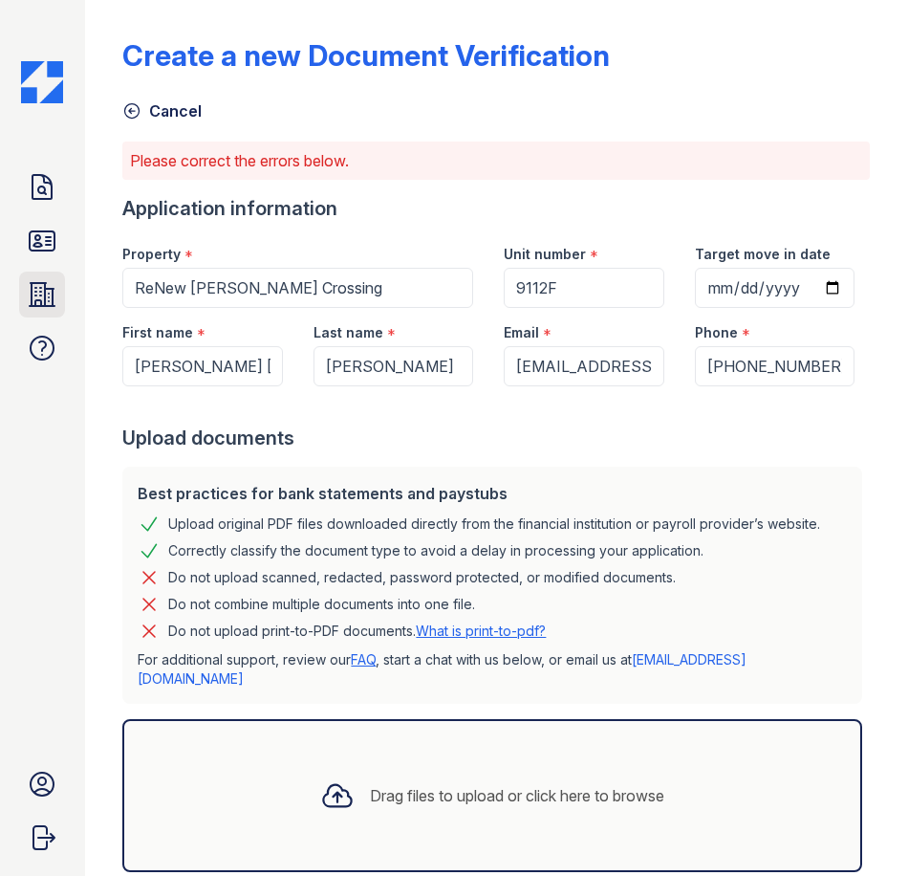
click at [43, 302] on icon at bounding box center [42, 294] width 31 height 31
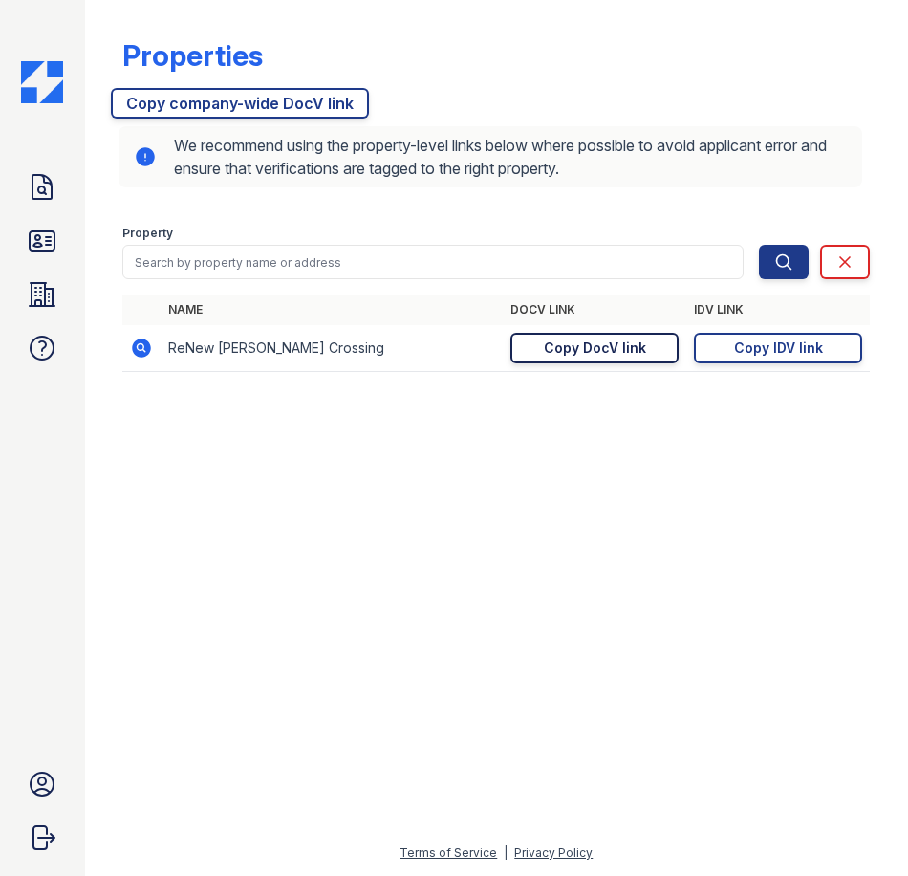
click at [632, 345] on div "Copy DocV link" at bounding box center [595, 347] width 102 height 19
click at [65, 289] on link "Properties" at bounding box center [42, 295] width 46 height 46
click at [58, 182] on link "Doc Verifications" at bounding box center [42, 187] width 46 height 46
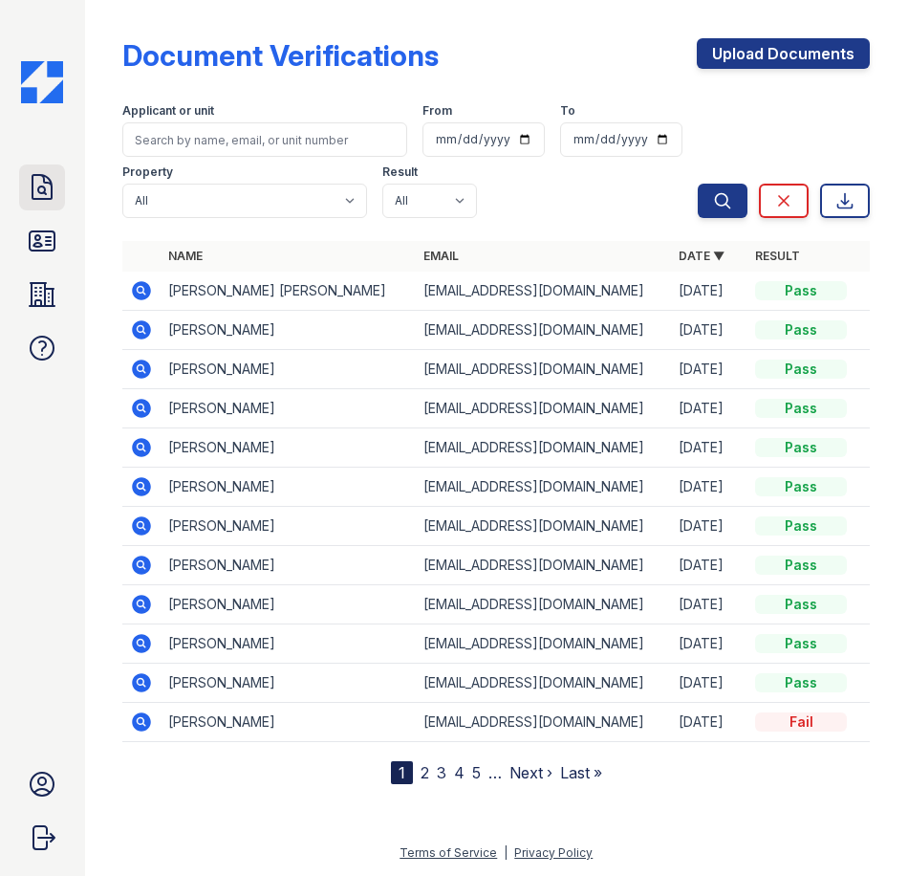
click at [41, 197] on icon at bounding box center [42, 187] width 31 height 31
click at [153, 296] on icon at bounding box center [141, 290] width 23 height 23
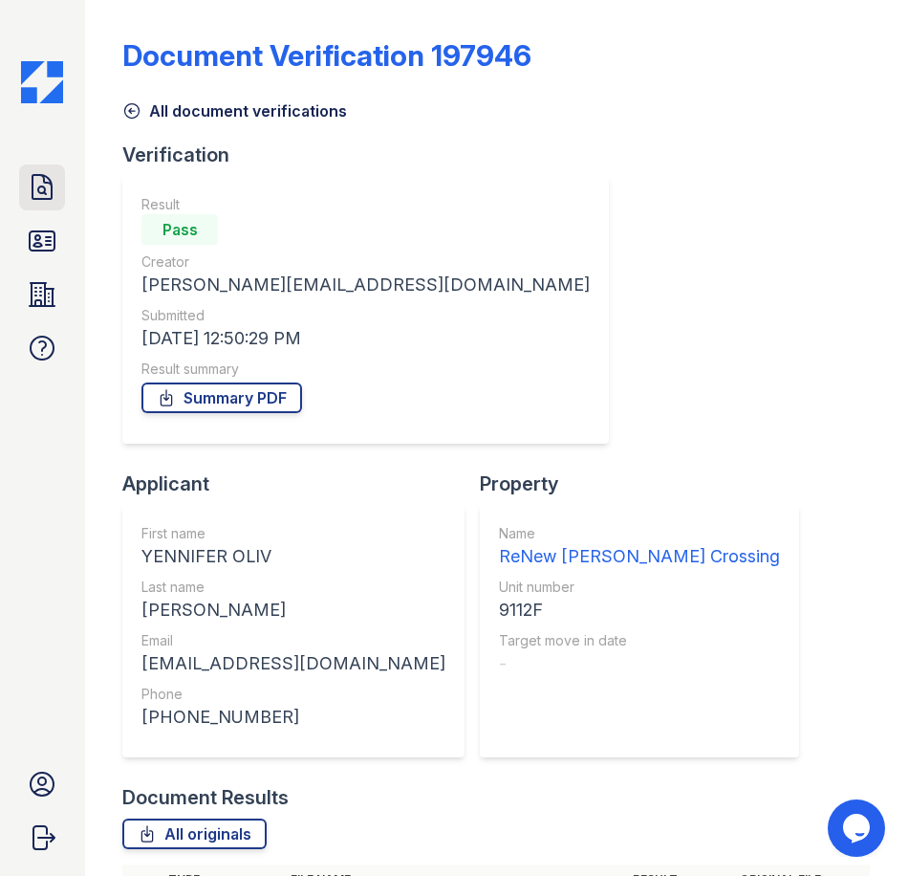
click at [67, 197] on div "Doc Verifications ID Verifications Properties FAQ Michael Carter Trinity Proper…" at bounding box center [42, 438] width 85 height 876
click at [52, 196] on icon at bounding box center [42, 187] width 19 height 24
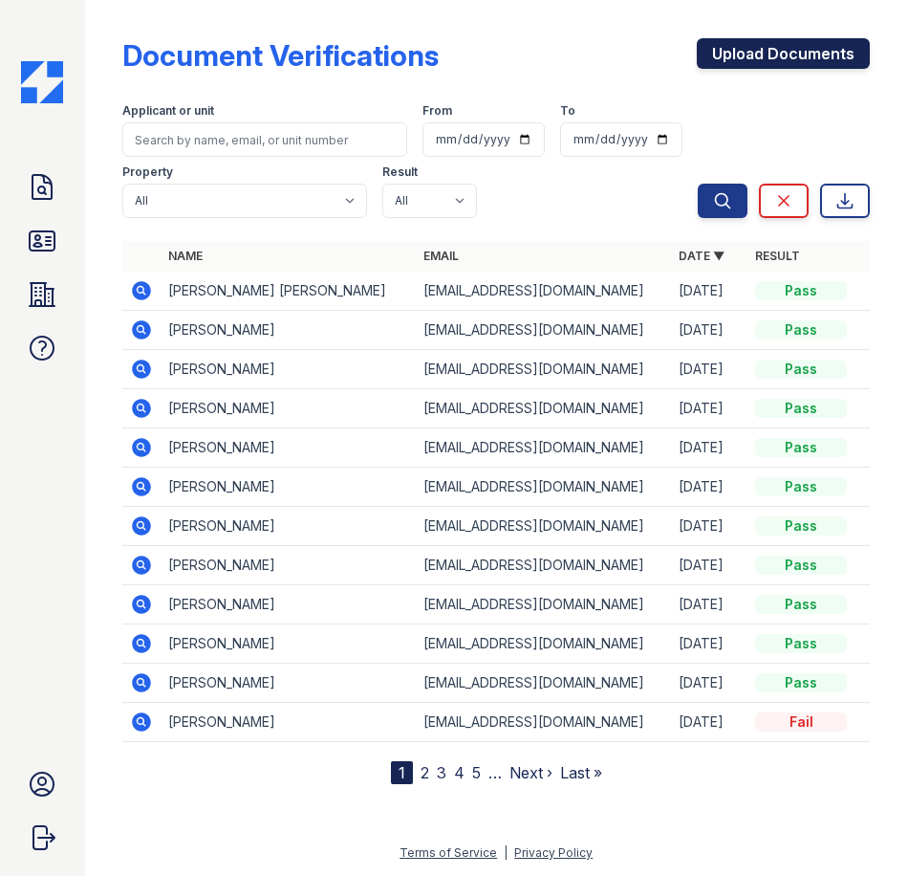
click at [819, 55] on link "Upload Documents" at bounding box center [783, 53] width 173 height 31
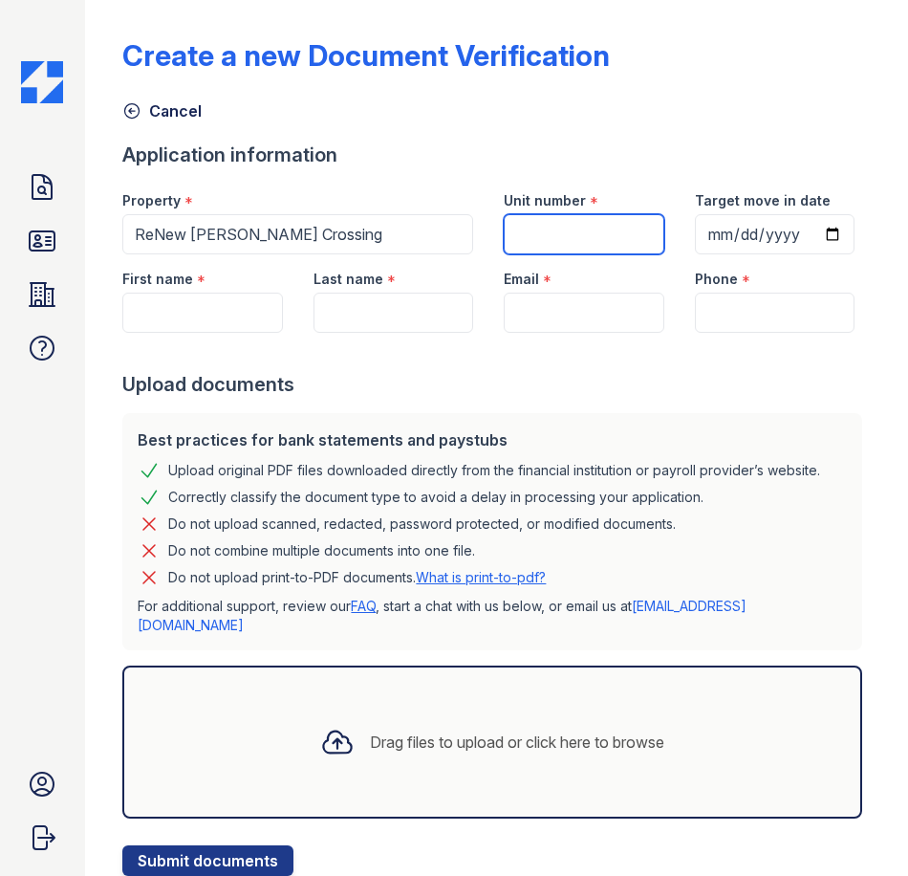
click at [609, 228] on input "Unit number" at bounding box center [584, 234] width 160 height 40
type input "9112F"
type input "[PERSON_NAME] [PERSON_NAME]"
type input "[PERSON_NAME]"
type input "[EMAIL_ADDRESS][DOMAIN_NAME]"
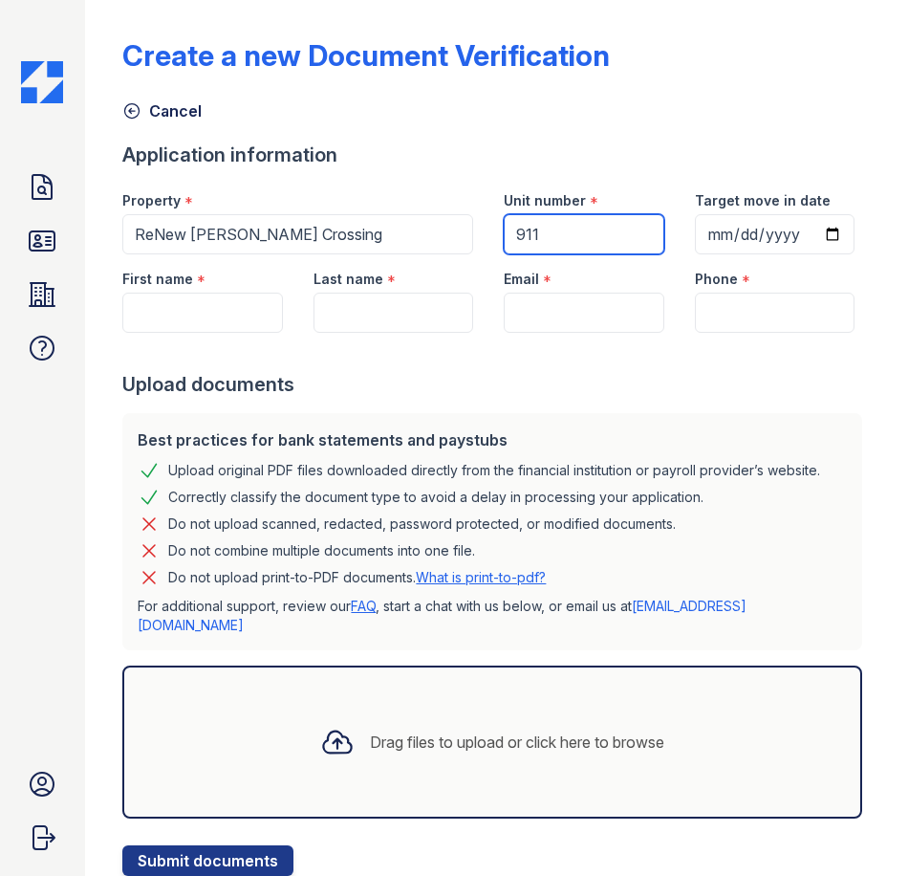
type input "2403309560"
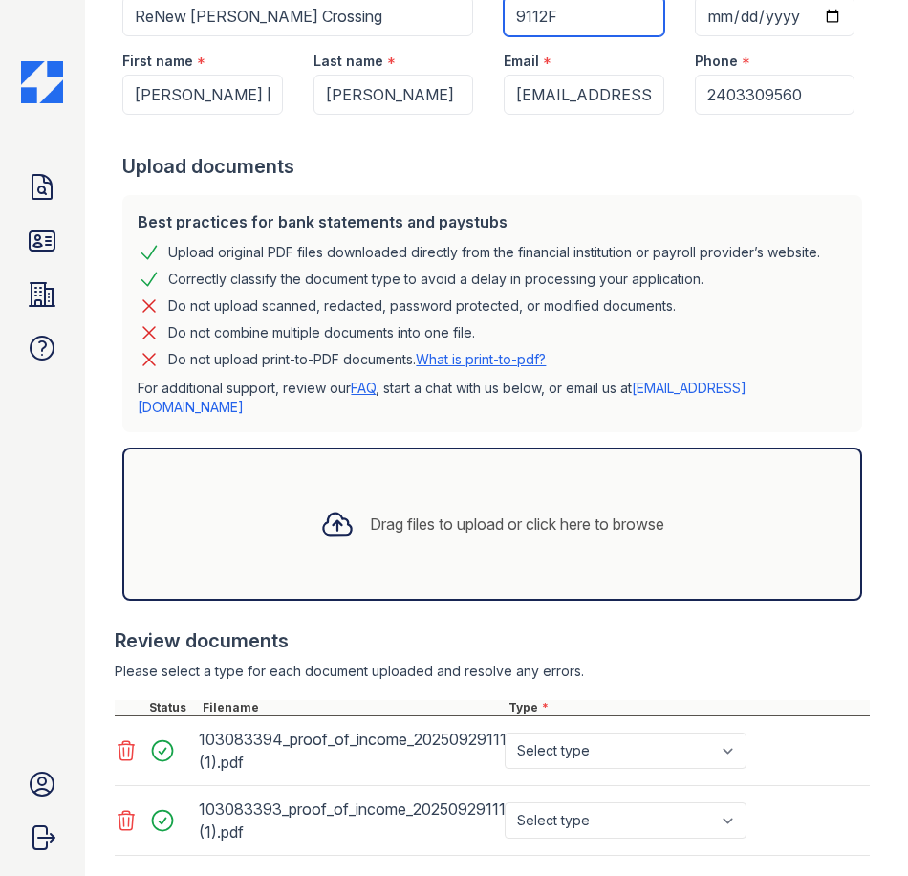
scroll to position [391, 0]
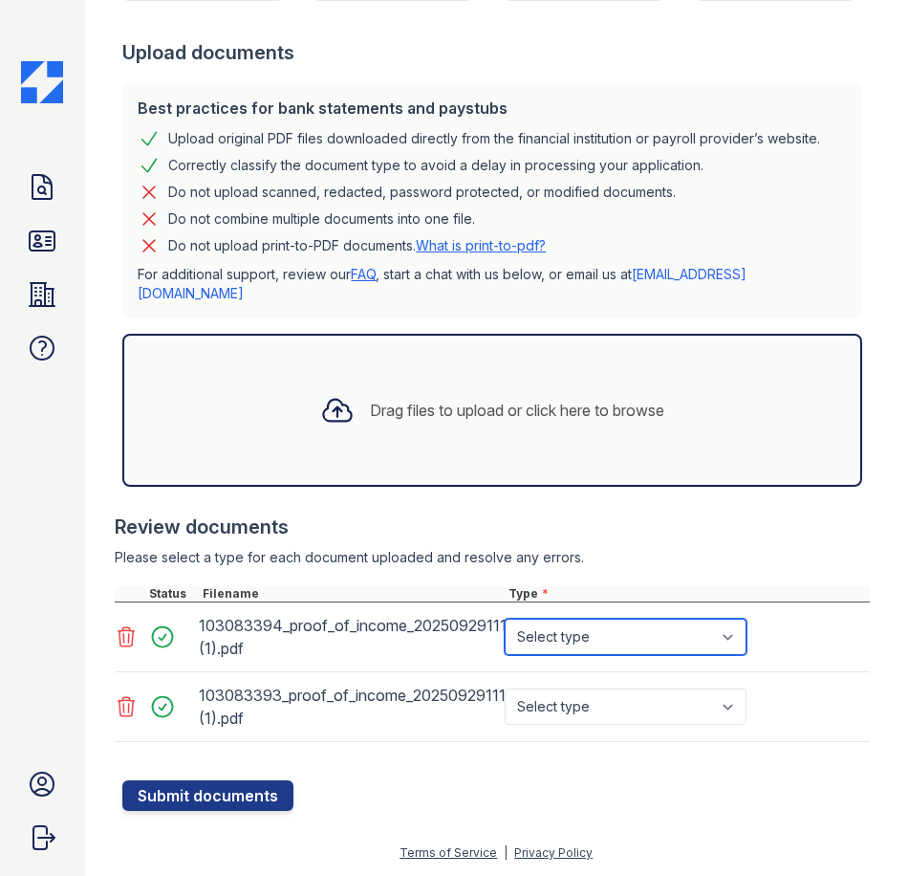
click at [587, 649] on select "Select type Paystub Bank Statement Offer Letter Tax Documents Benefit Award Let…" at bounding box center [626, 637] width 242 height 36
select select "bank_statement"
click at [505, 619] on select "Select type Paystub Bank Statement Offer Letter Tax Documents Benefit Award Let…" at bounding box center [626, 637] width 242 height 36
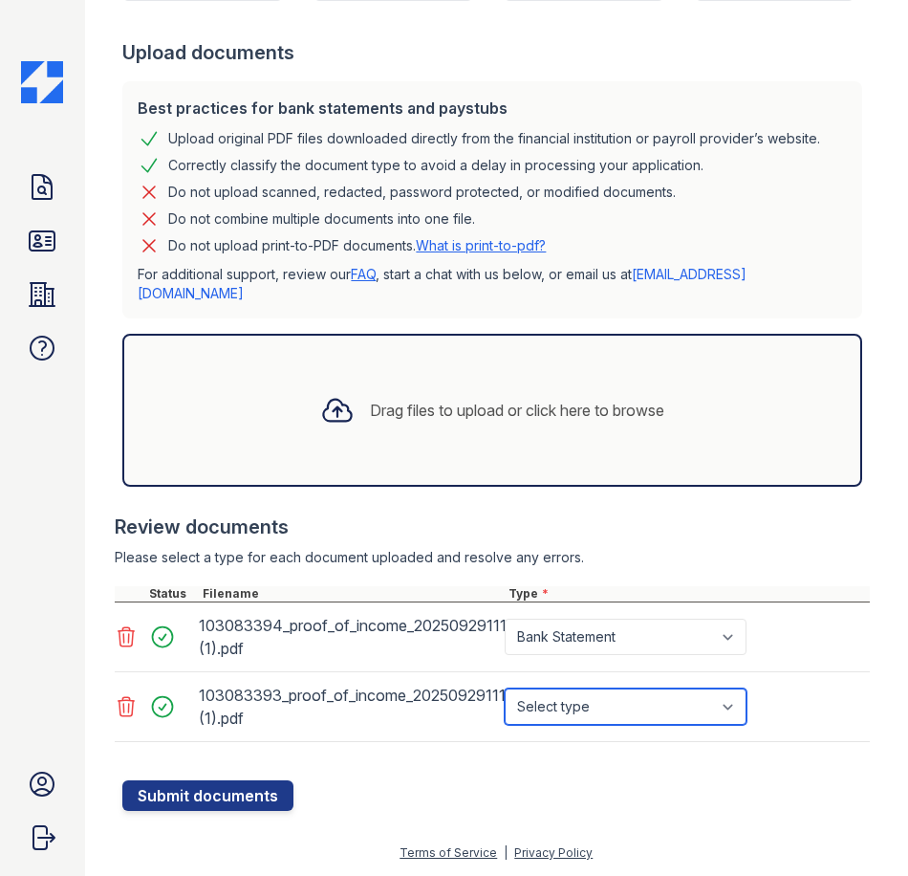
click at [557, 688] on select "Select type Paystub Bank Statement Offer Letter Tax Documents Benefit Award Let…" at bounding box center [626, 706] width 242 height 36
select select "bank_statement"
click at [505, 688] on select "Select type Paystub Bank Statement Offer Letter Tax Documents Benefit Award Let…" at bounding box center [626, 706] width 242 height 36
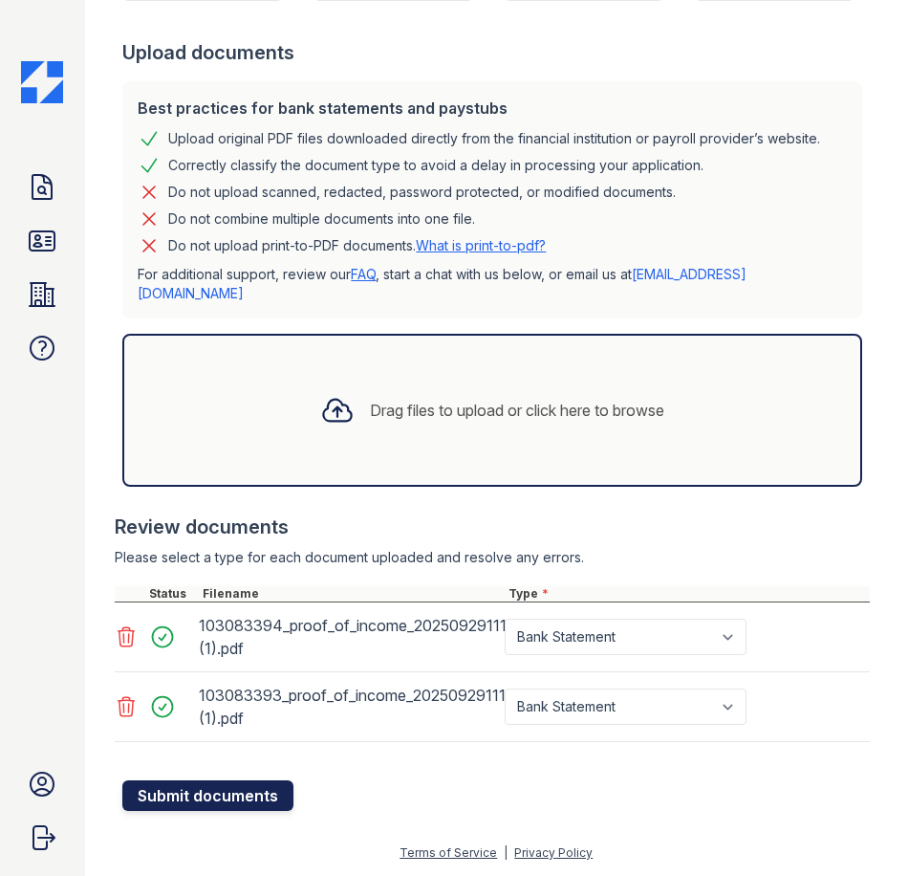
click at [255, 792] on button "Submit documents" at bounding box center [207, 795] width 171 height 31
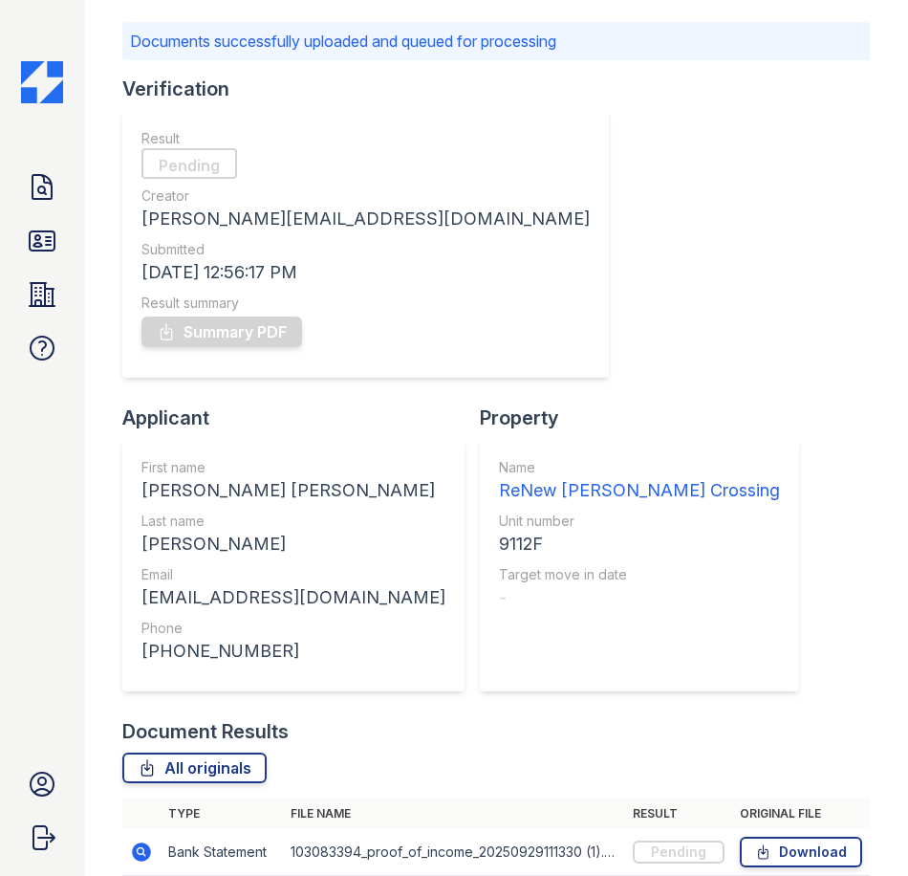
scroll to position [197, 0]
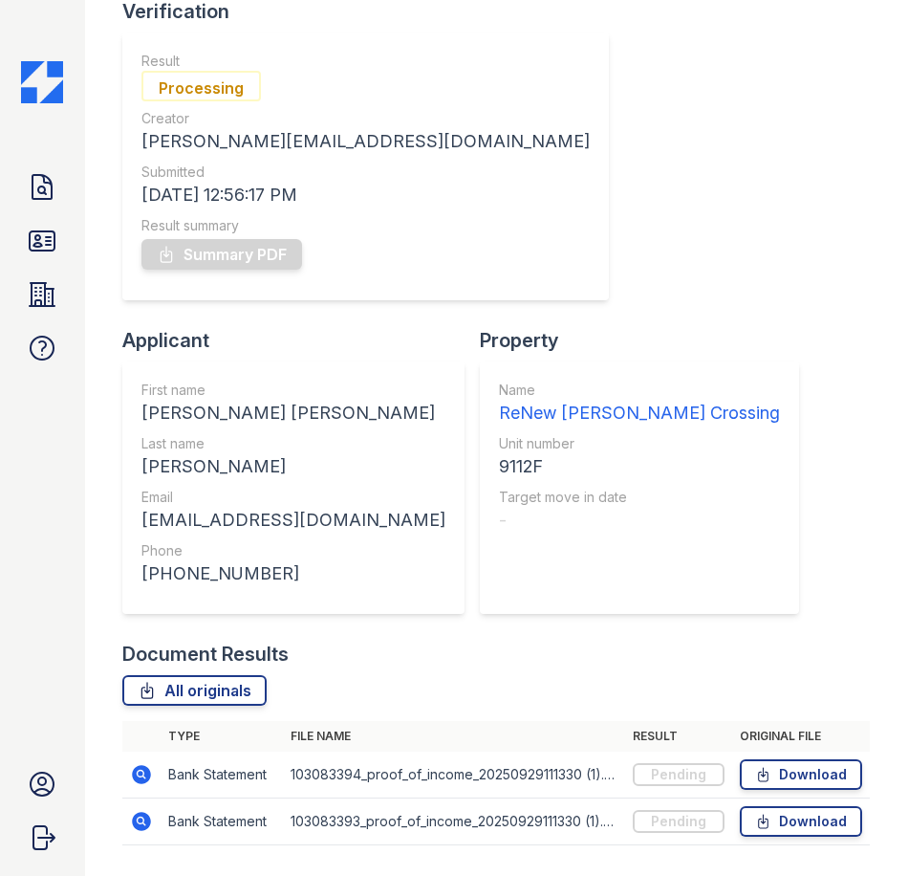
click at [717, 551] on div "Verification Result Processing Creator MCarter@trinity-pm.com Submitted 09/29/2…" at bounding box center [496, 319] width 748 height 643
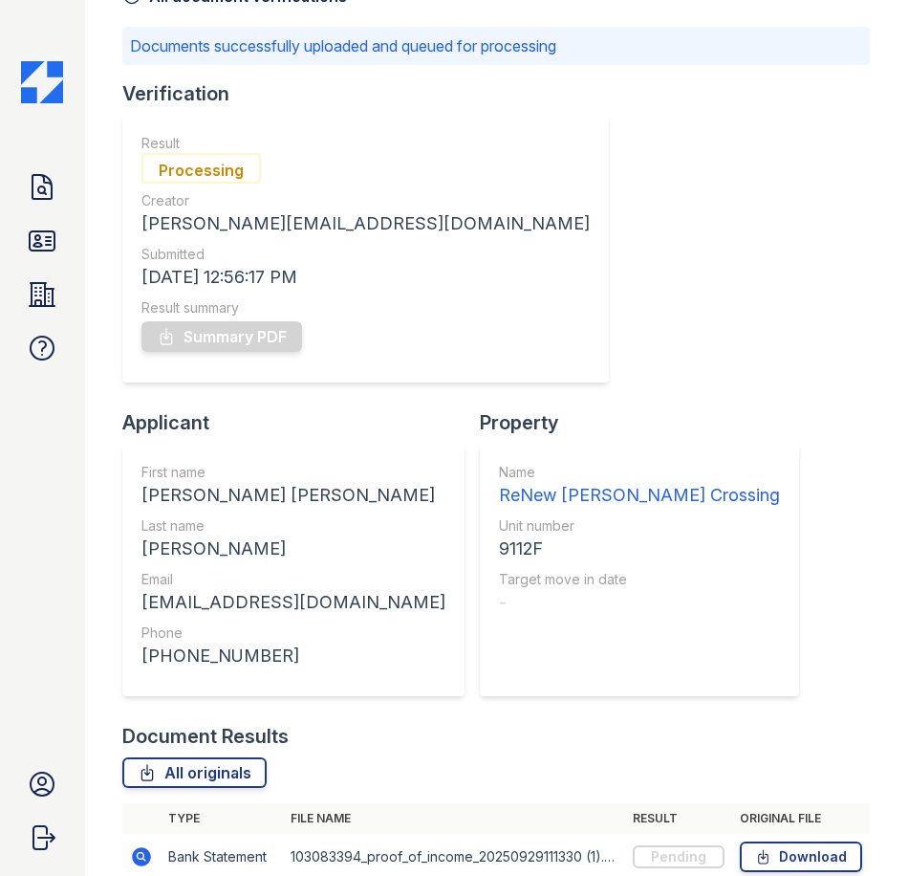
scroll to position [0, 0]
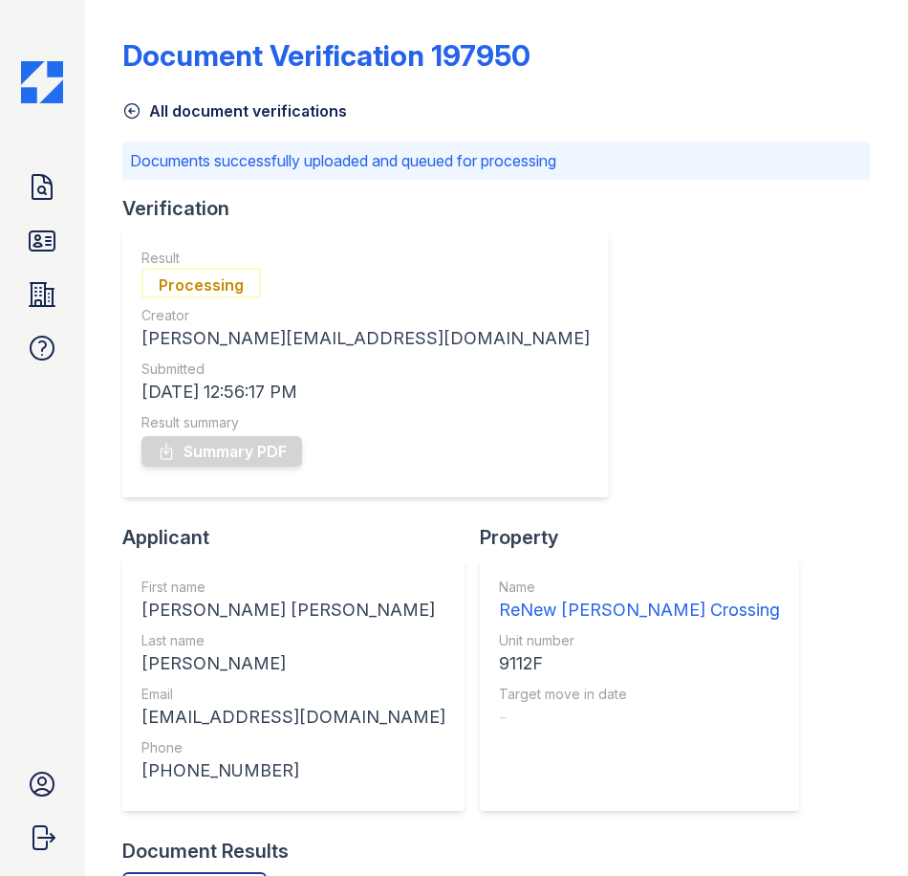
click at [215, 105] on link "All document verifications" at bounding box center [234, 110] width 225 height 23
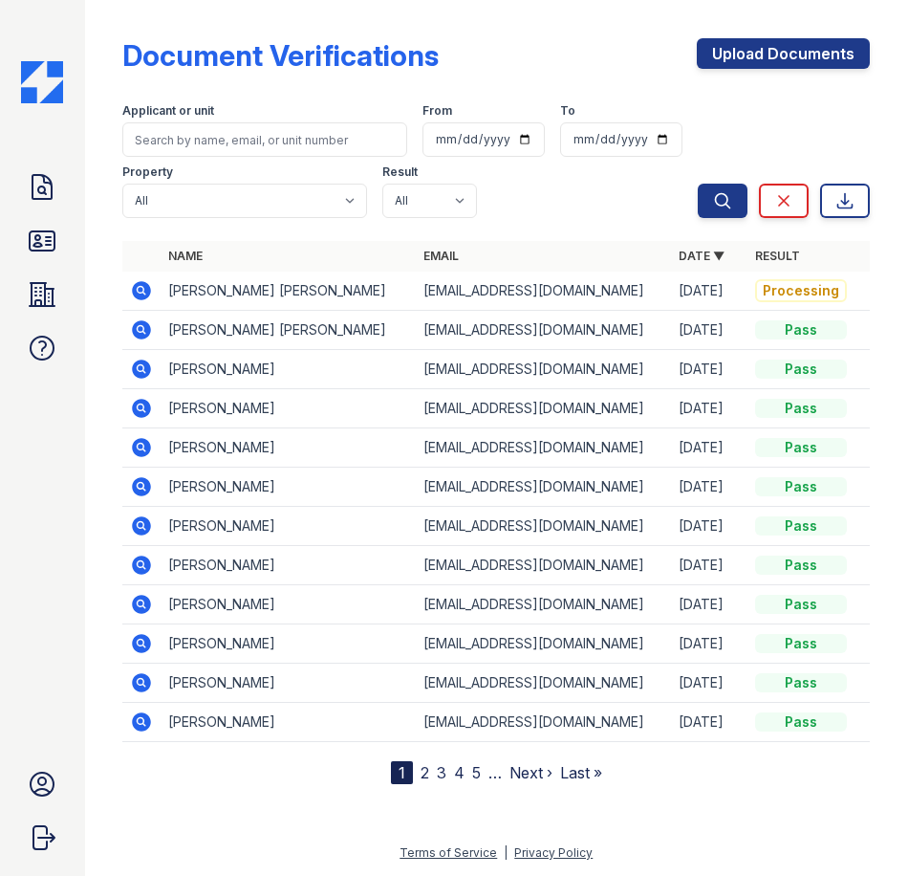
click at [145, 289] on icon at bounding box center [142, 290] width 19 height 19
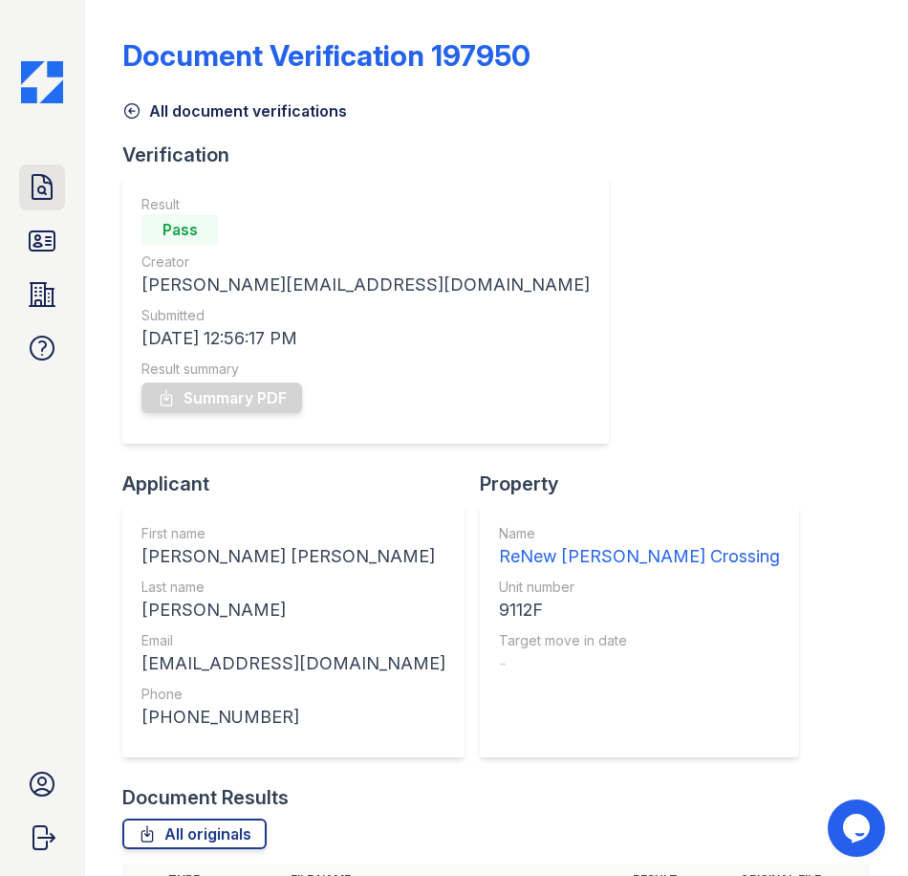
click at [51, 179] on icon at bounding box center [42, 187] width 31 height 31
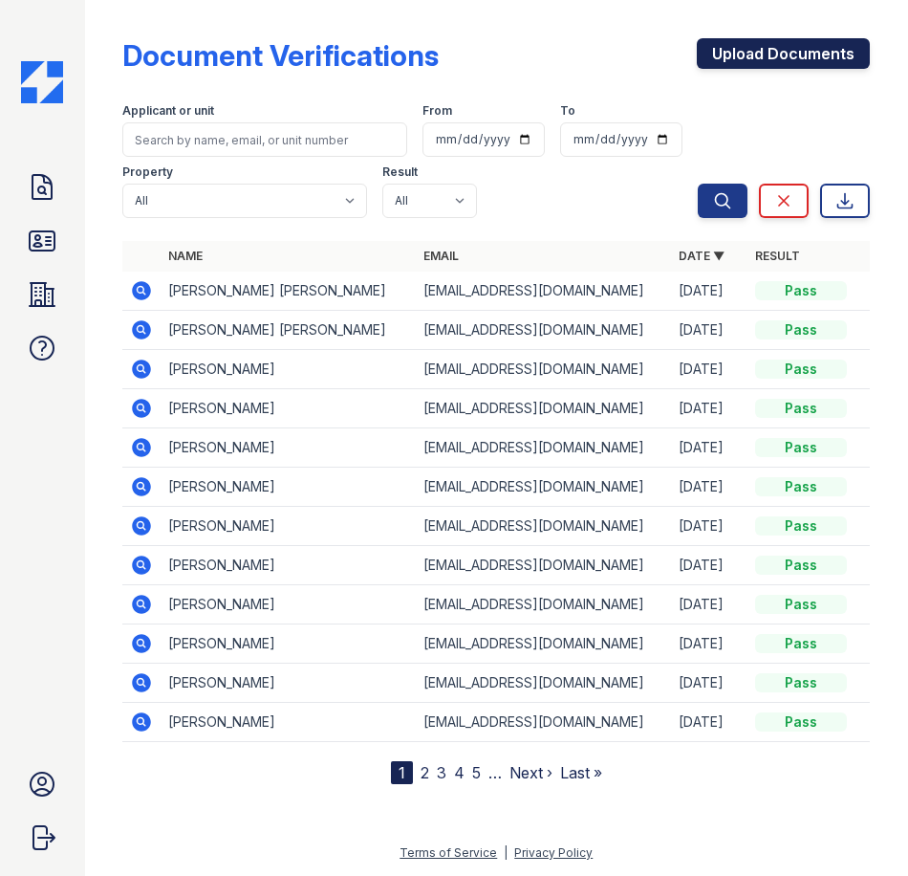
click at [758, 59] on link "Upload Documents" at bounding box center [783, 53] width 173 height 31
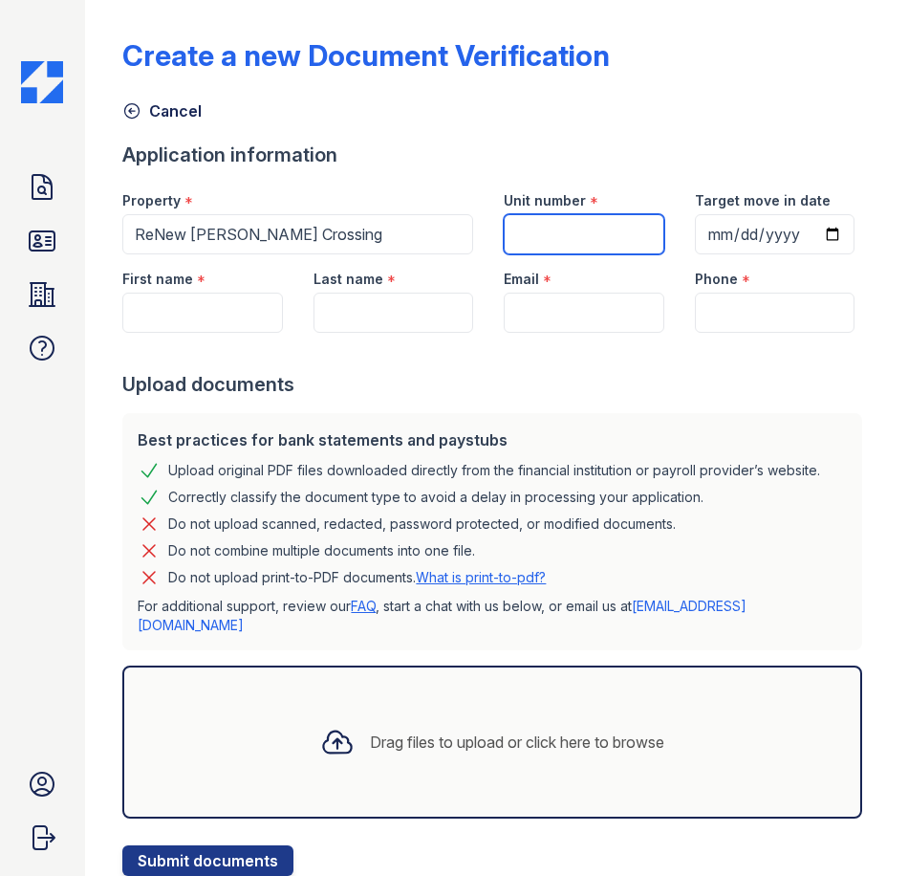
click at [650, 232] on input "Unit number" at bounding box center [584, 234] width 160 height 40
type input "9112F"
type input "[PERSON_NAME] [PERSON_NAME]"
type input "[PERSON_NAME]"
type input "[EMAIL_ADDRESS][DOMAIN_NAME]"
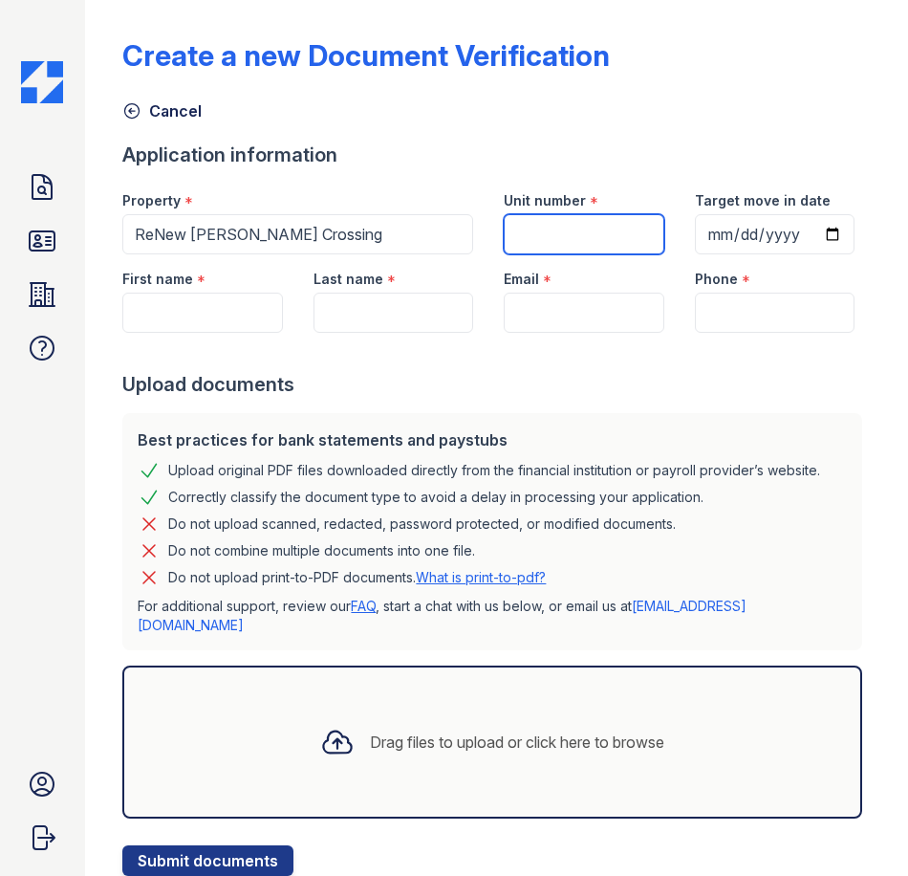
type input "2403309560"
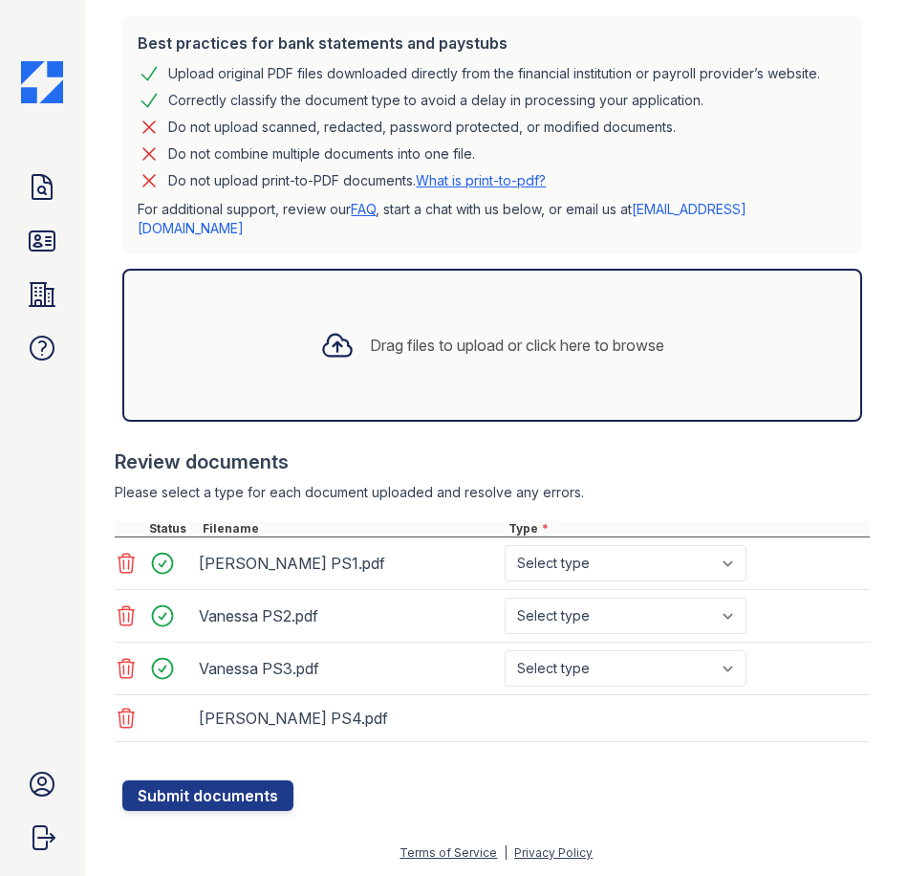
scroll to position [456, 0]
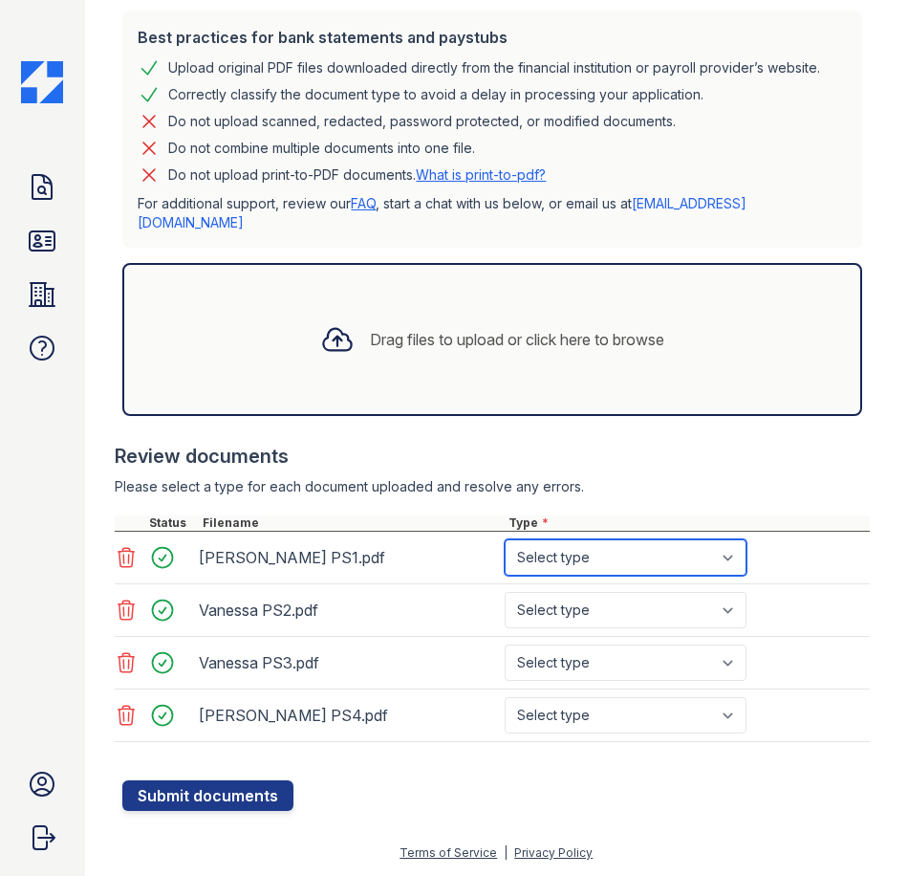
click at [672, 570] on select "Select type Paystub Bank Statement Offer Letter Tax Documents Benefit Award Let…" at bounding box center [626, 557] width 242 height 36
select select "paystub"
click at [505, 545] on select "Select type Paystub Bank Statement Offer Letter Tax Documents Benefit Award Let…" at bounding box center [626, 557] width 242 height 36
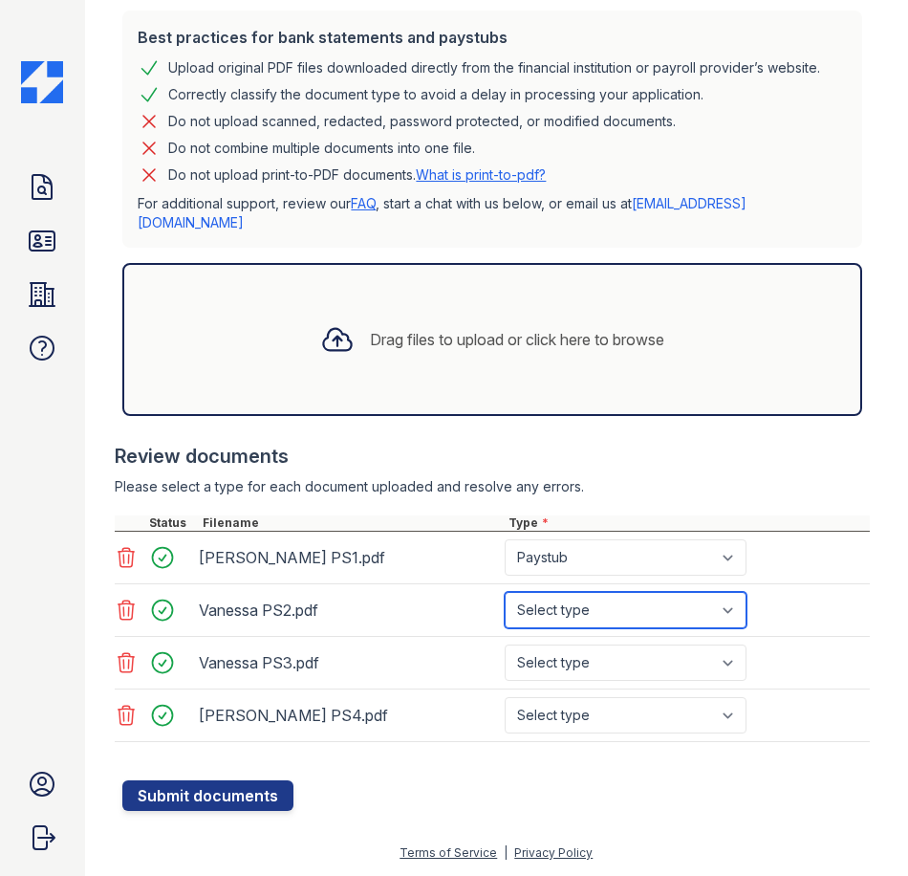
click at [600, 602] on select "Select type Paystub Bank Statement Offer Letter Tax Documents Benefit Award Let…" at bounding box center [626, 610] width 242 height 36
select select "paystub"
click at [505, 598] on select "Select type Paystub Bank Statement Offer Letter Tax Documents Benefit Award Let…" at bounding box center [626, 610] width 242 height 36
click at [583, 647] on div "Vanessa PS3.pdf Select type Paystub Bank Statement Offer Letter Tax Documents B…" at bounding box center [492, 663] width 755 height 53
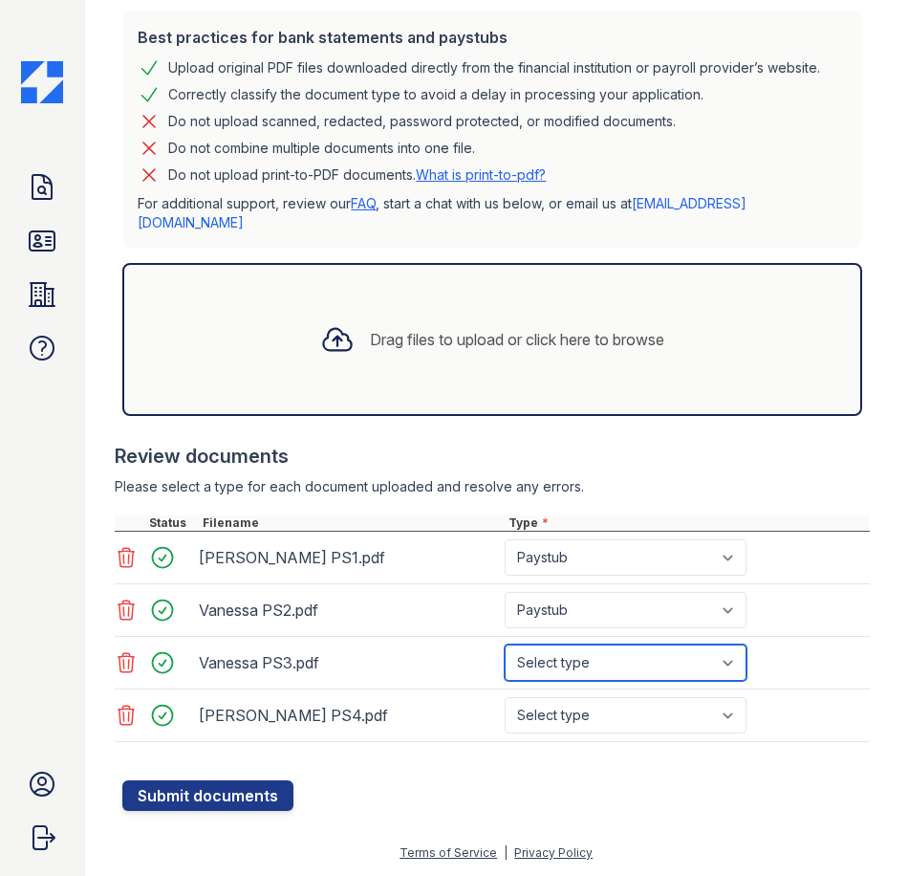
click at [586, 668] on select "Select type Paystub Bank Statement Offer Letter Tax Documents Benefit Award Let…" at bounding box center [626, 662] width 242 height 36
select select "paystub"
click at [505, 650] on select "Select type Paystub Bank Statement Offer Letter Tax Documents Benefit Award Let…" at bounding box center [626, 662] width 242 height 36
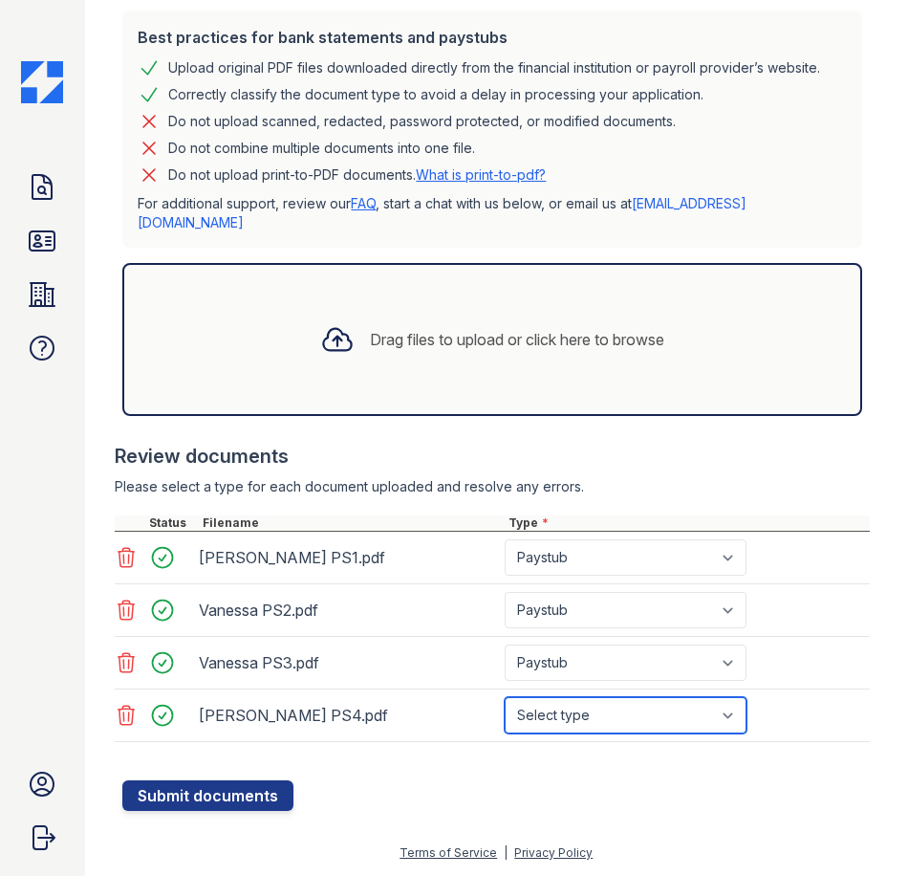
click at [607, 733] on select "Select type Paystub Bank Statement Offer Letter Tax Documents Benefit Award Let…" at bounding box center [626, 715] width 242 height 36
select select "paystub"
click at [505, 703] on select "Select type Paystub Bank Statement Offer Letter Tax Documents Benefit Award Let…" at bounding box center [626, 715] width 242 height 36
click at [230, 778] on div at bounding box center [496, 770] width 748 height 19
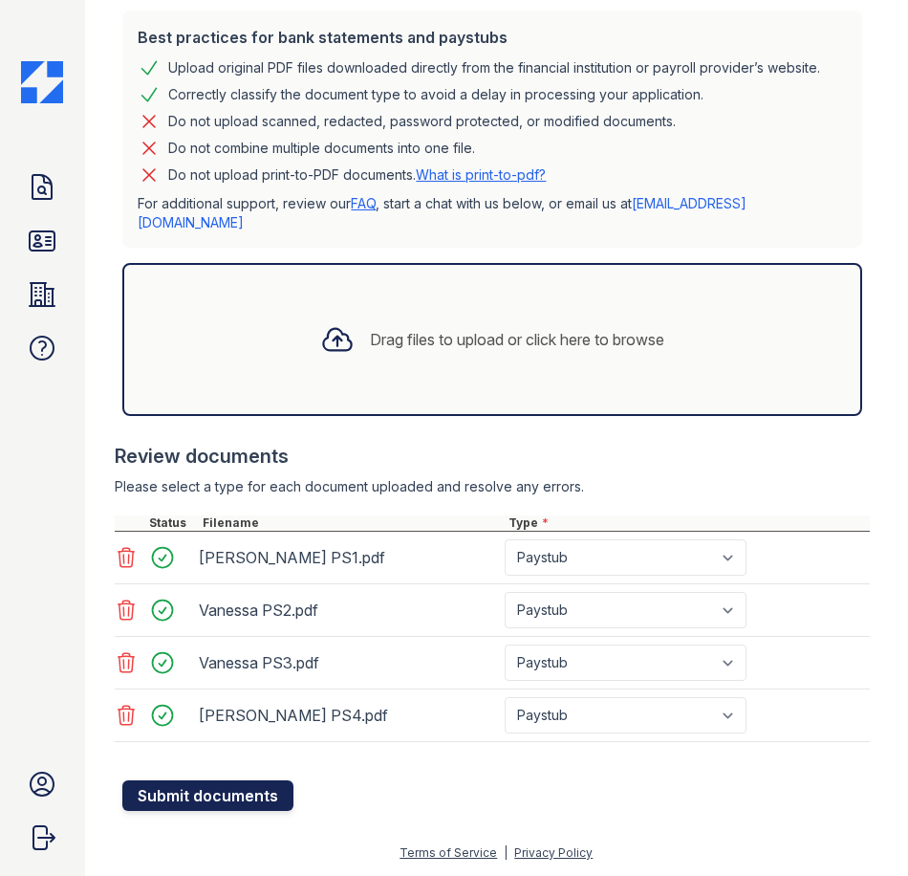
click at [250, 804] on button "Submit documents" at bounding box center [207, 795] width 171 height 31
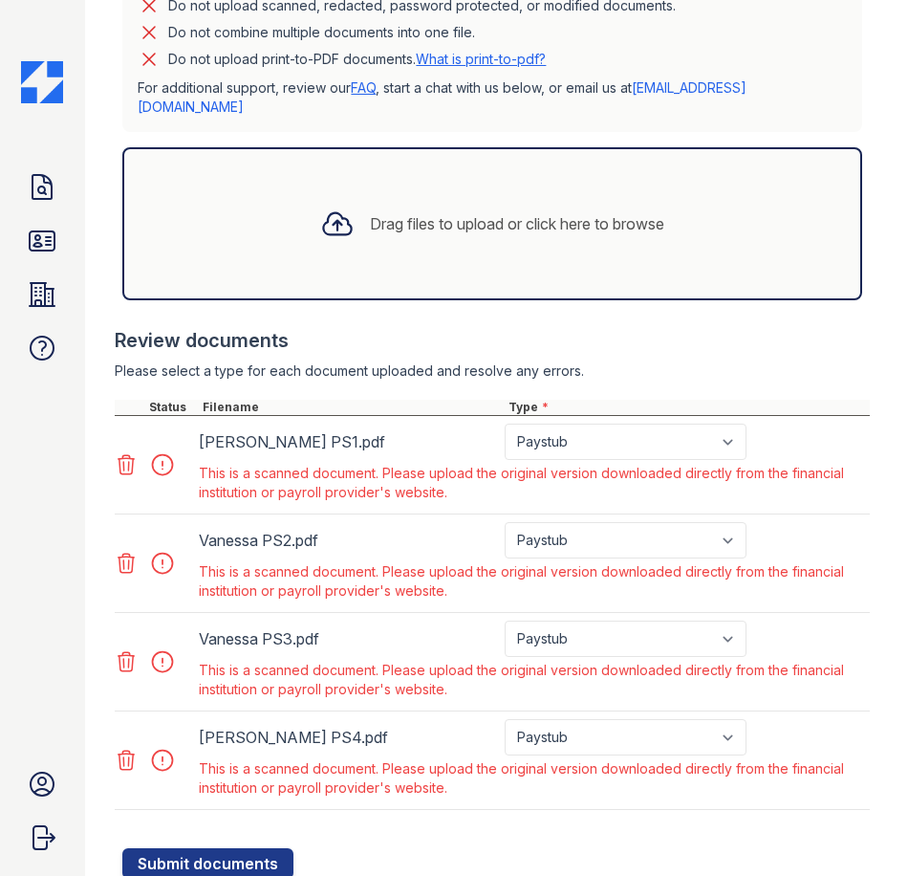
scroll to position [699, 0]
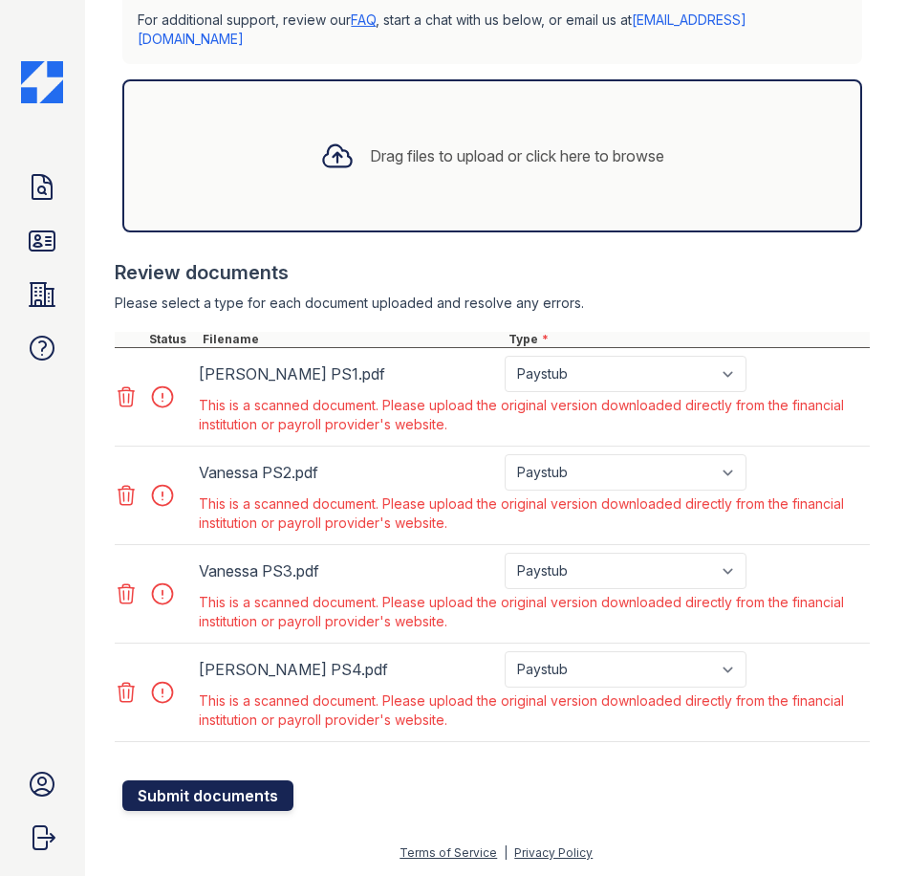
click at [246, 789] on button "Submit documents" at bounding box center [207, 795] width 171 height 31
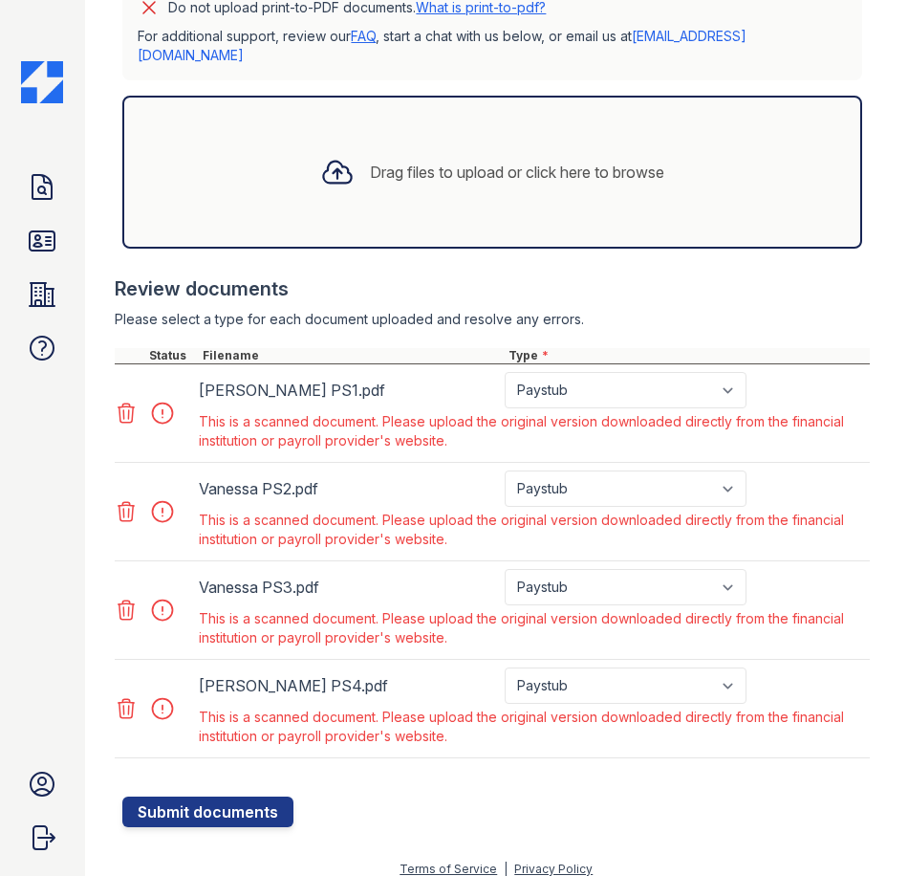
scroll to position [669, 0]
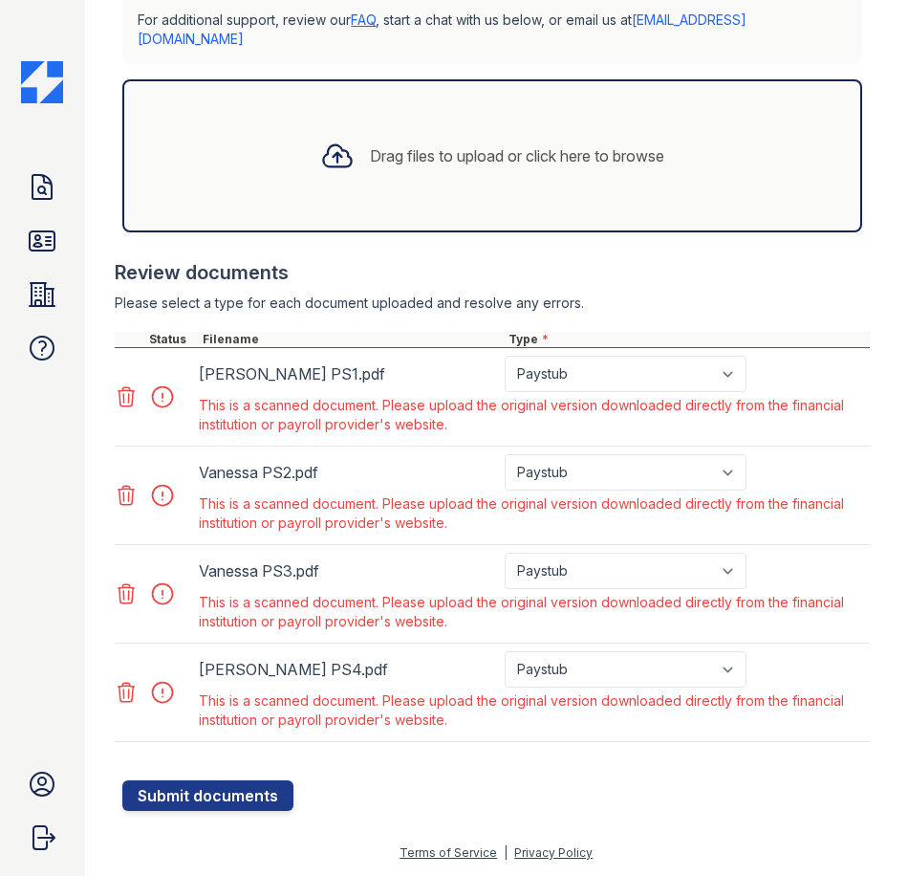
click at [161, 509] on div at bounding box center [169, 495] width 54 height 27
click at [166, 509] on div at bounding box center [169, 495] width 54 height 27
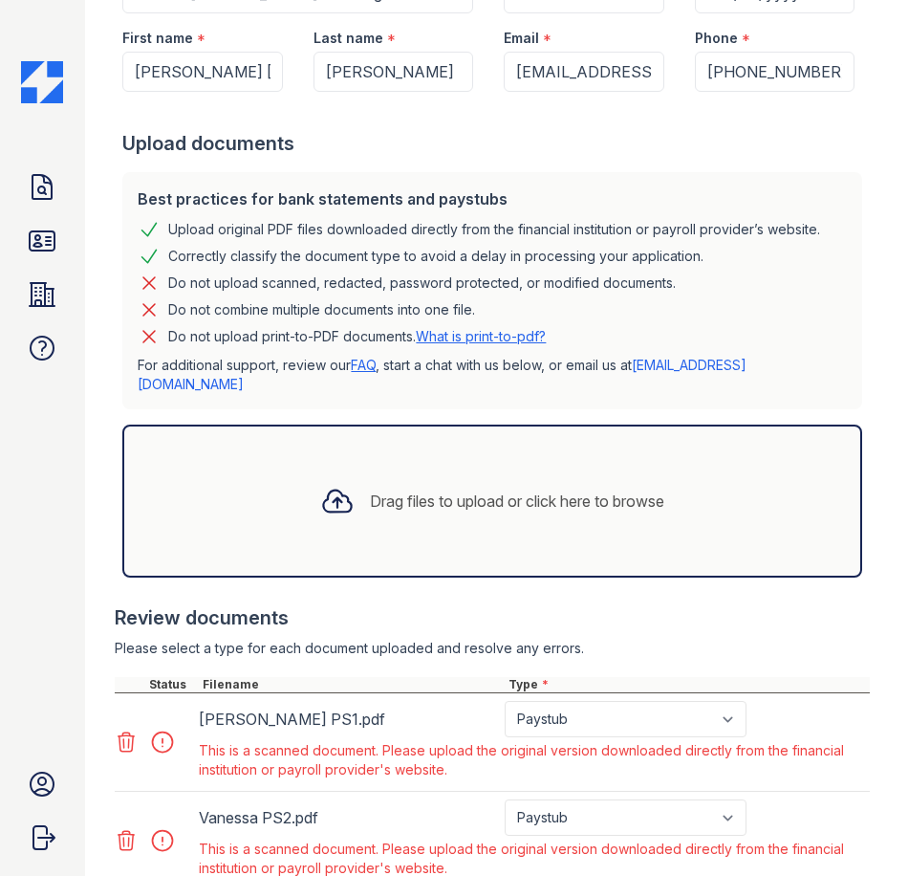
scroll to position [287, 0]
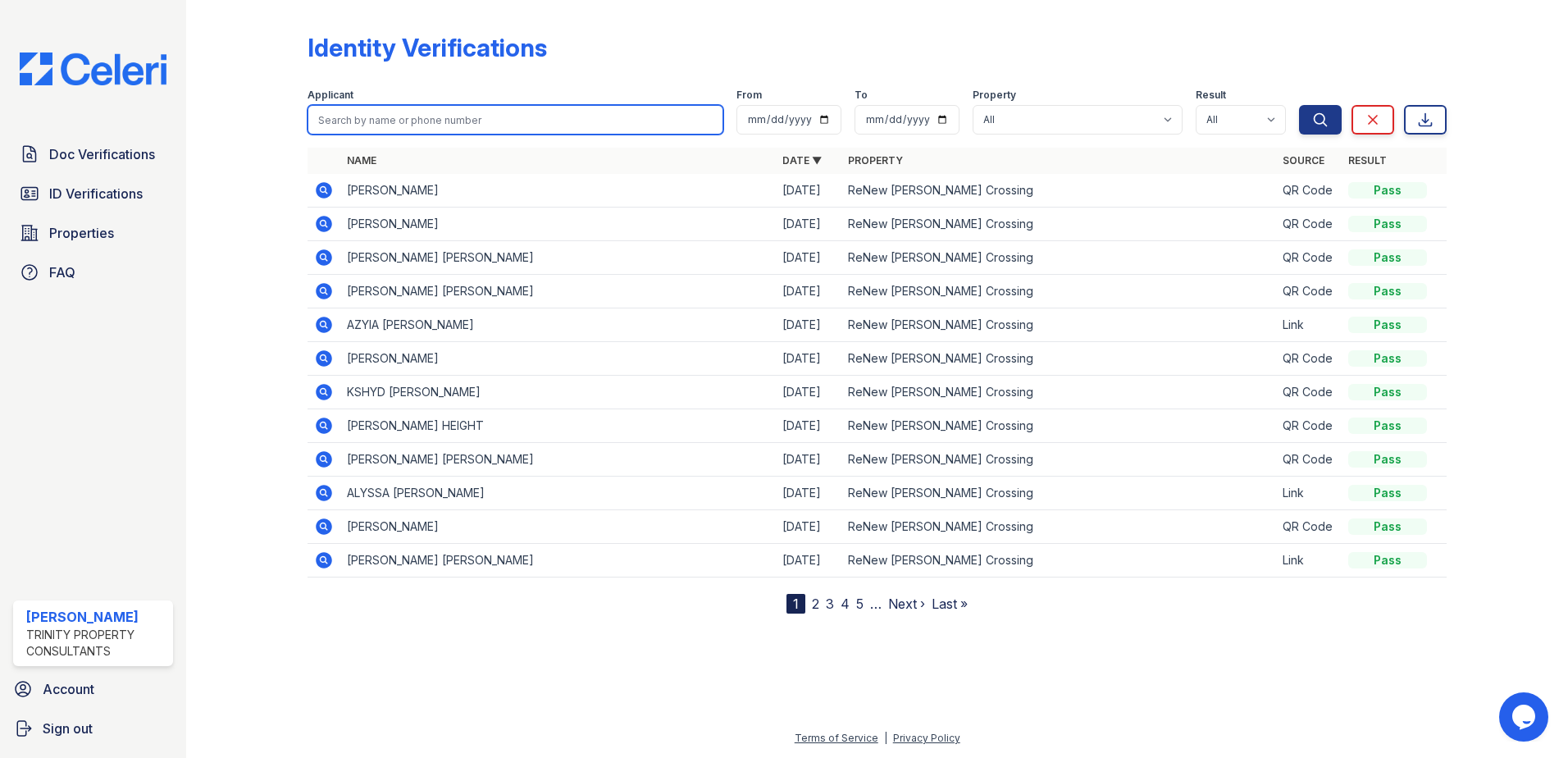
click at [396, 129] on input "search" at bounding box center [516, 119] width 416 height 29
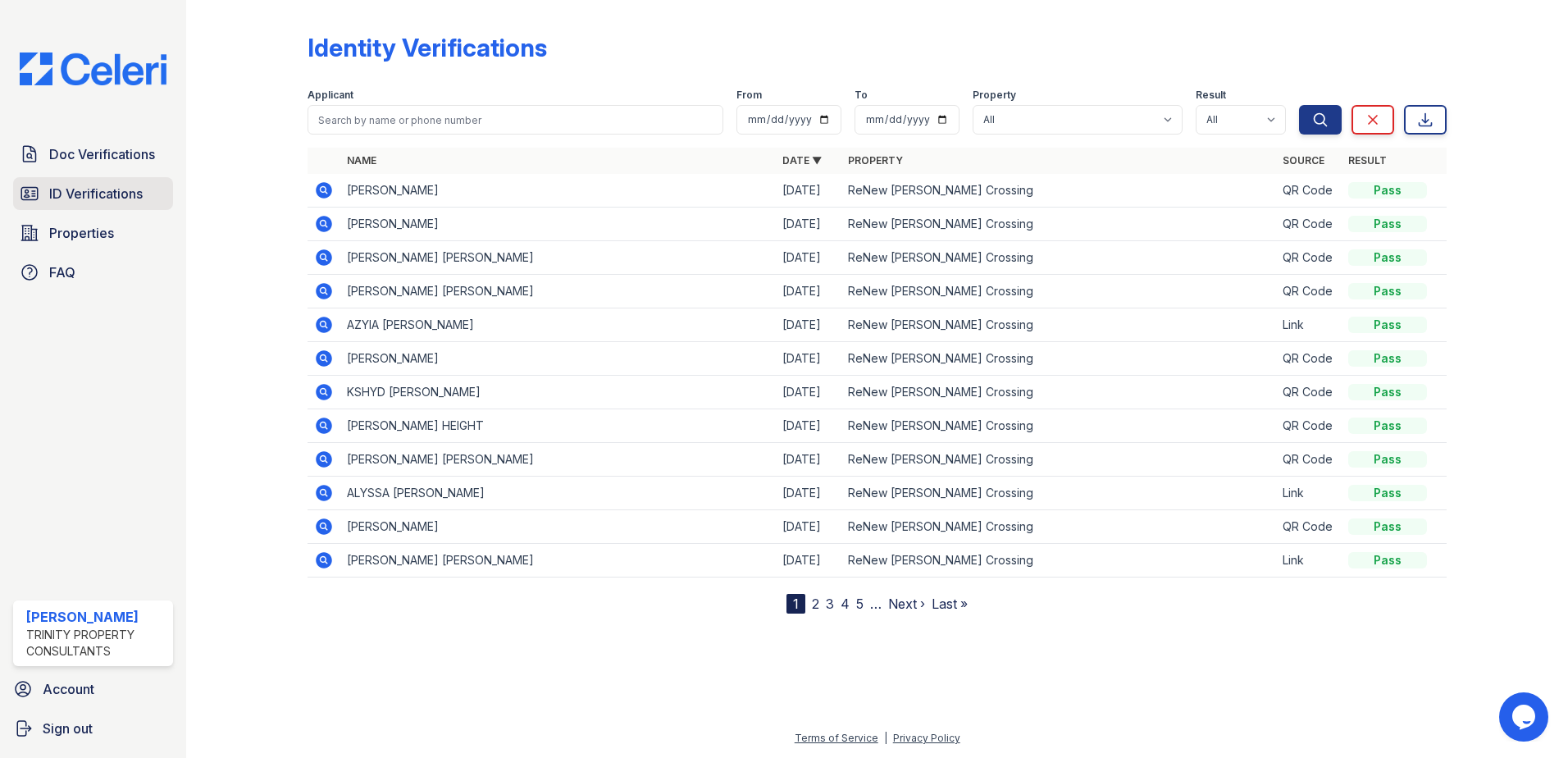
drag, startPoint x: 132, startPoint y: 191, endPoint x: 148, endPoint y: 186, distance: 16.8
click at [132, 191] on span "ID Verifications" at bounding box center [95, 193] width 93 height 20
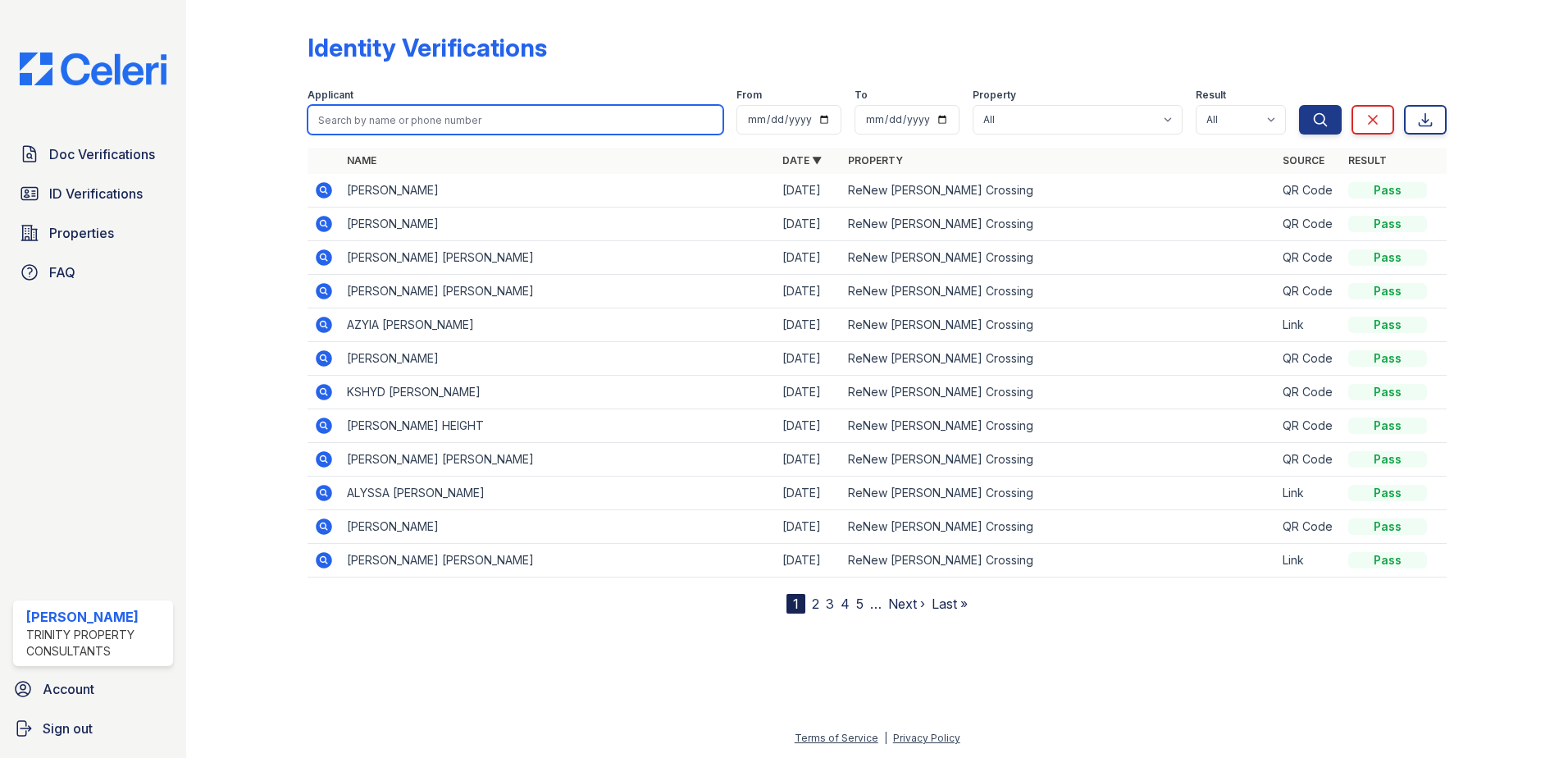
click at [380, 123] on input "search" at bounding box center [516, 119] width 416 height 29
type input "faiza"
click at [1300, 105] on button "Search" at bounding box center [1321, 119] width 43 height 29
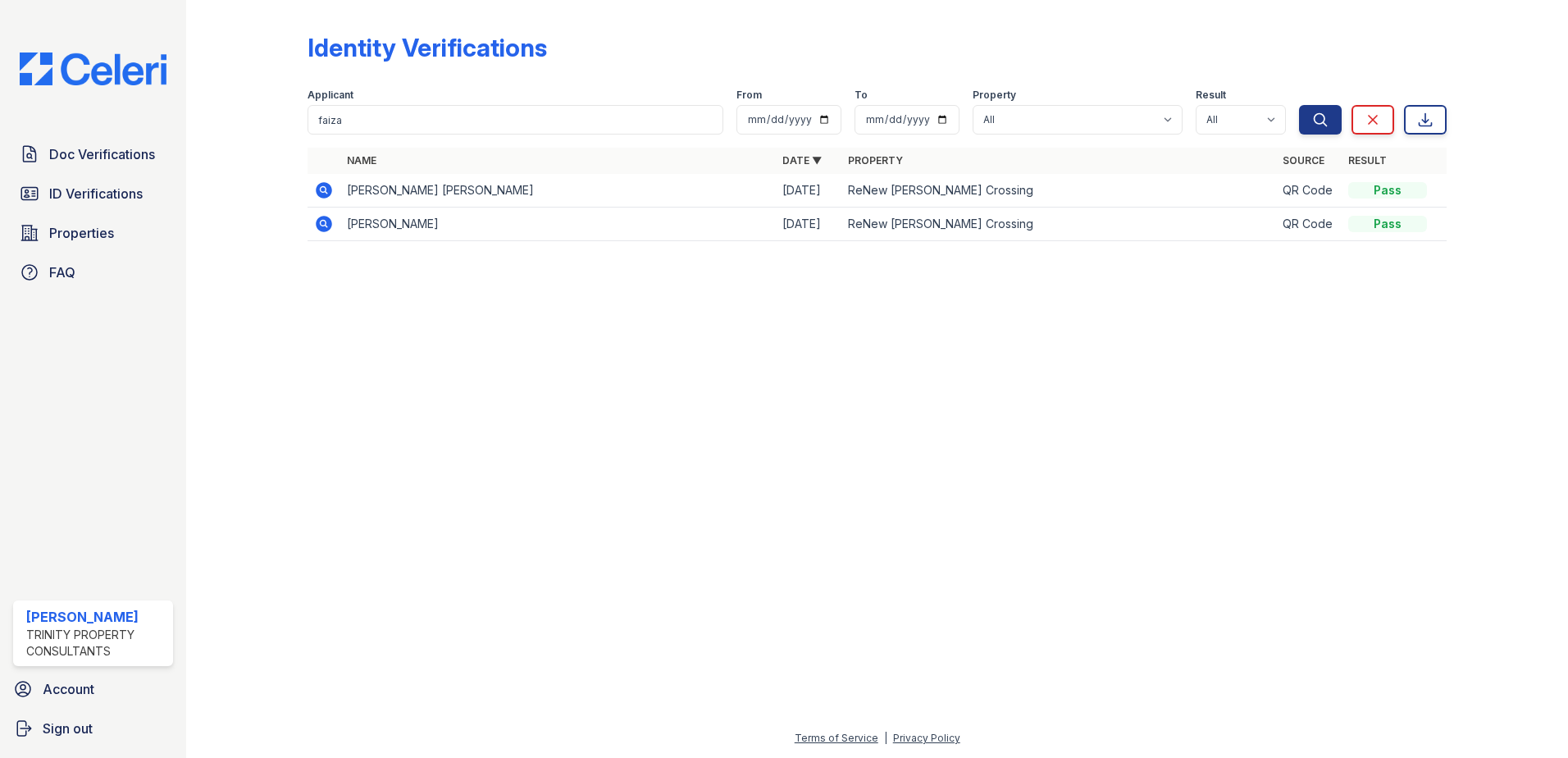
click at [328, 189] on icon at bounding box center [323, 190] width 16 height 16
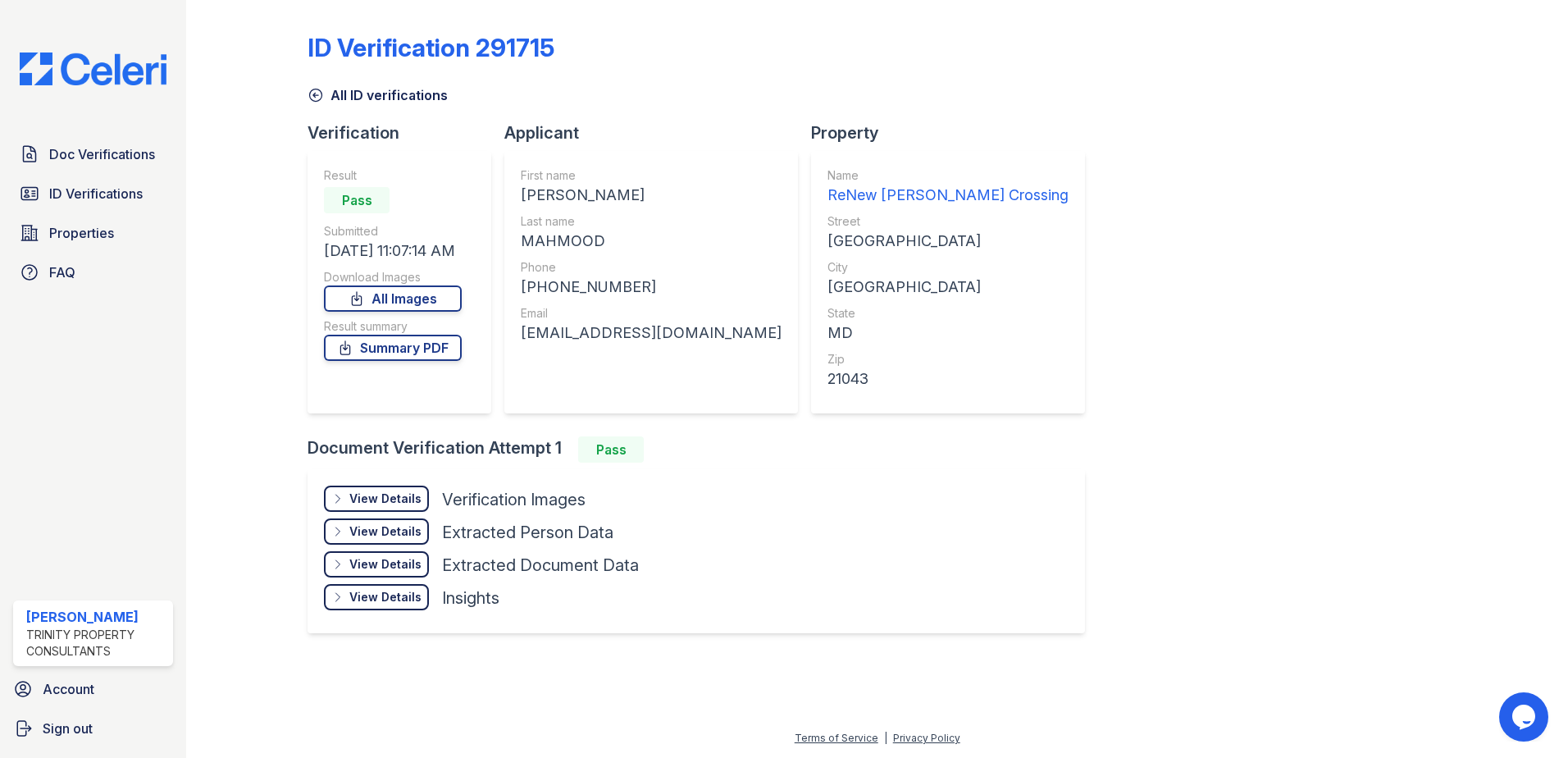
click at [383, 492] on div "View Details" at bounding box center [385, 498] width 72 height 16
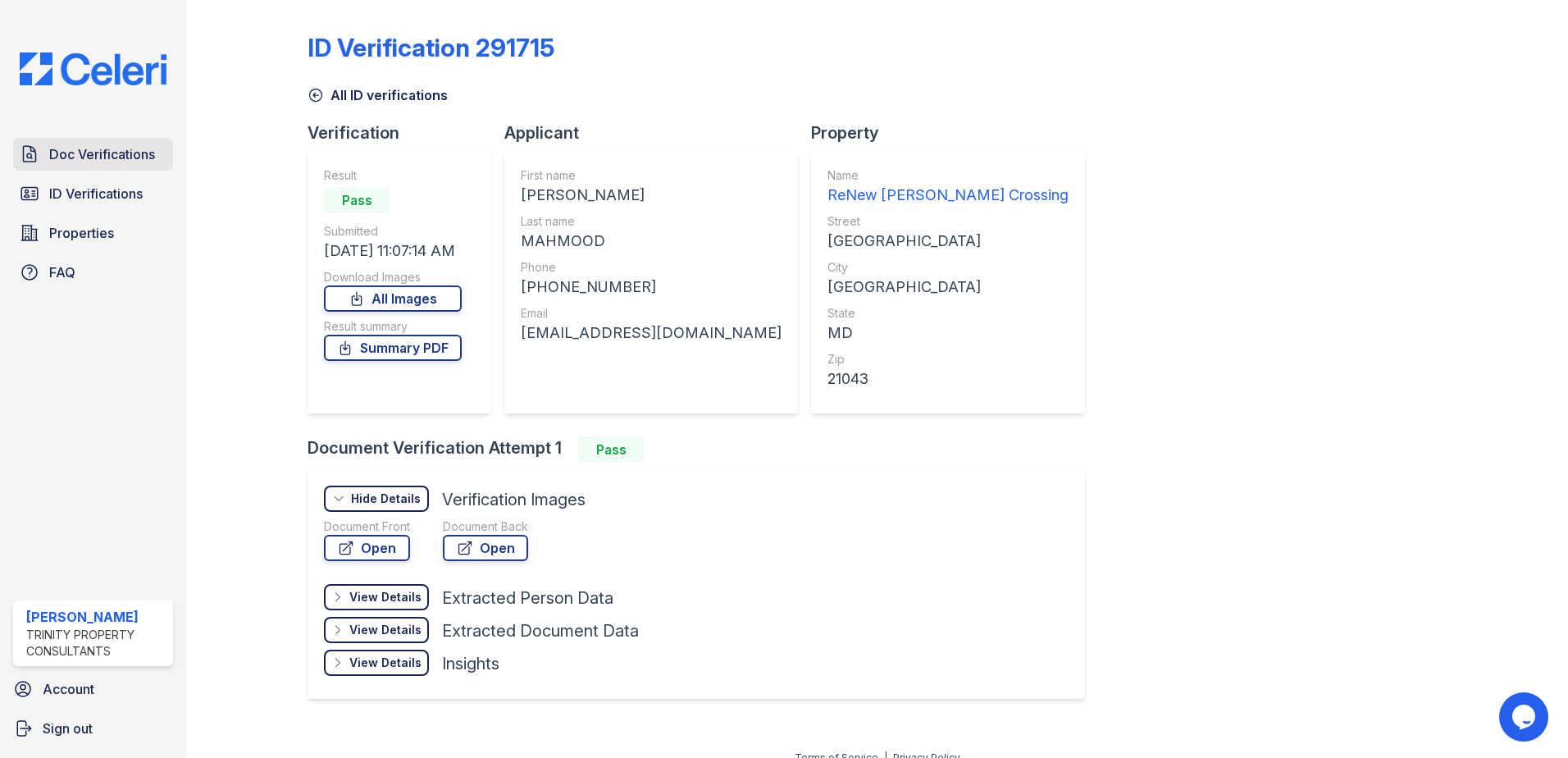
click at [97, 144] on span "Doc Verifications" at bounding box center [101, 153] width 106 height 20
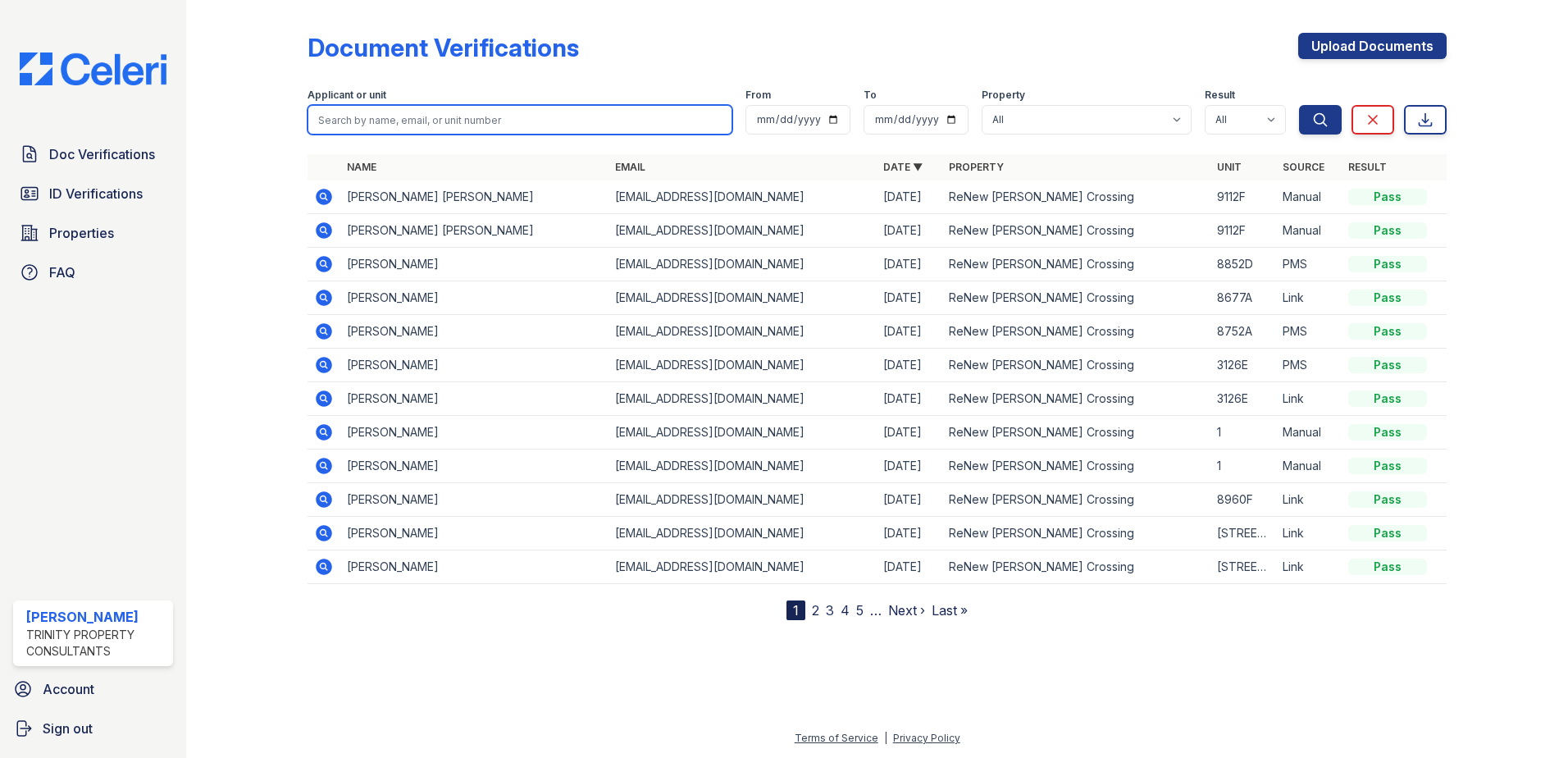
click at [451, 122] on input "search" at bounding box center [520, 119] width 425 height 29
type input "faiza"
click at [1300, 105] on button "Search" at bounding box center [1321, 119] width 43 height 29
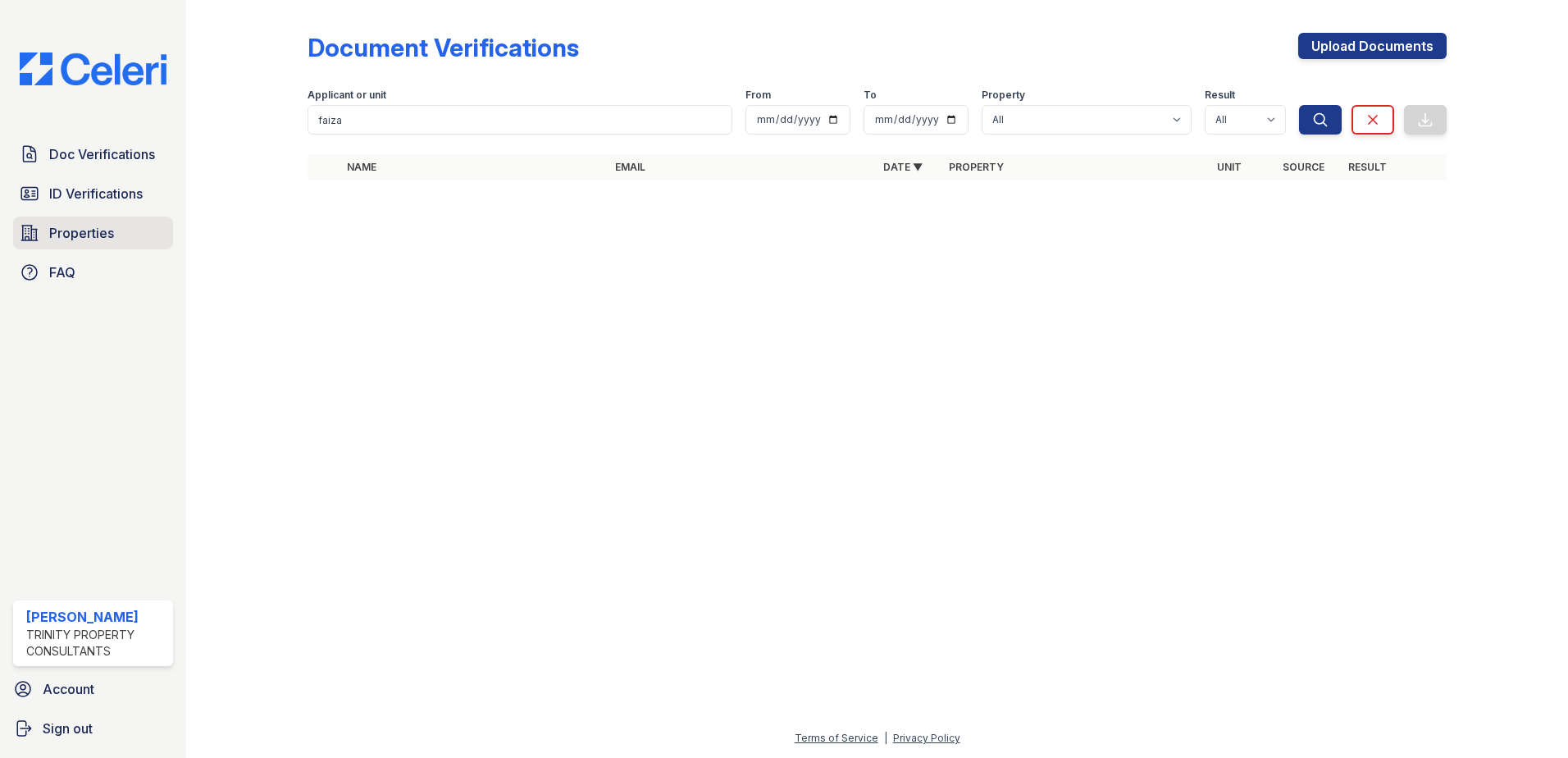
click at [122, 234] on link "Properties" at bounding box center [93, 232] width 160 height 33
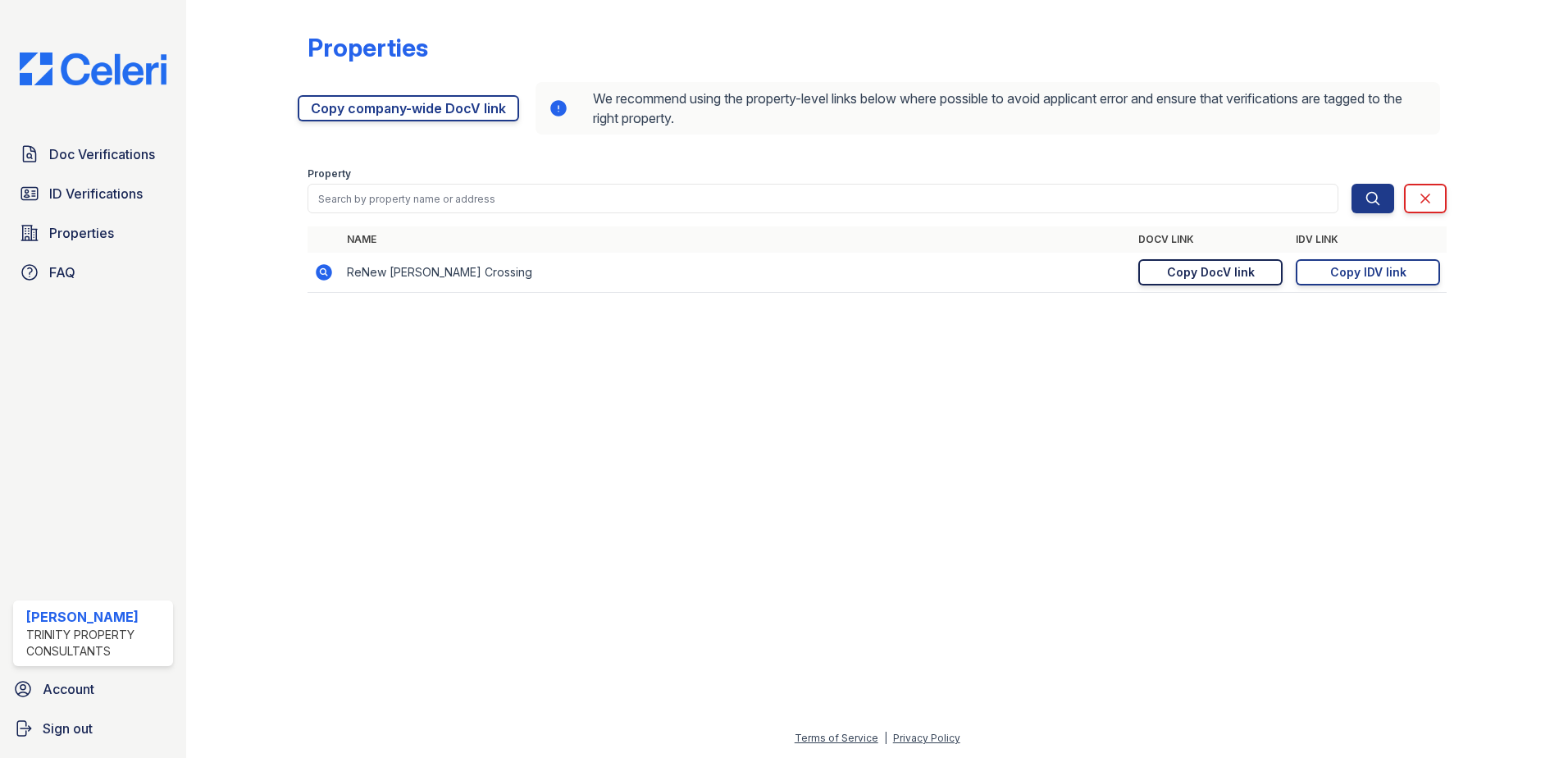
click at [1275, 273] on link "Copy DocV link Copy link" at bounding box center [1210, 272] width 144 height 27
click at [104, 159] on span "Doc Verifications" at bounding box center [101, 153] width 106 height 20
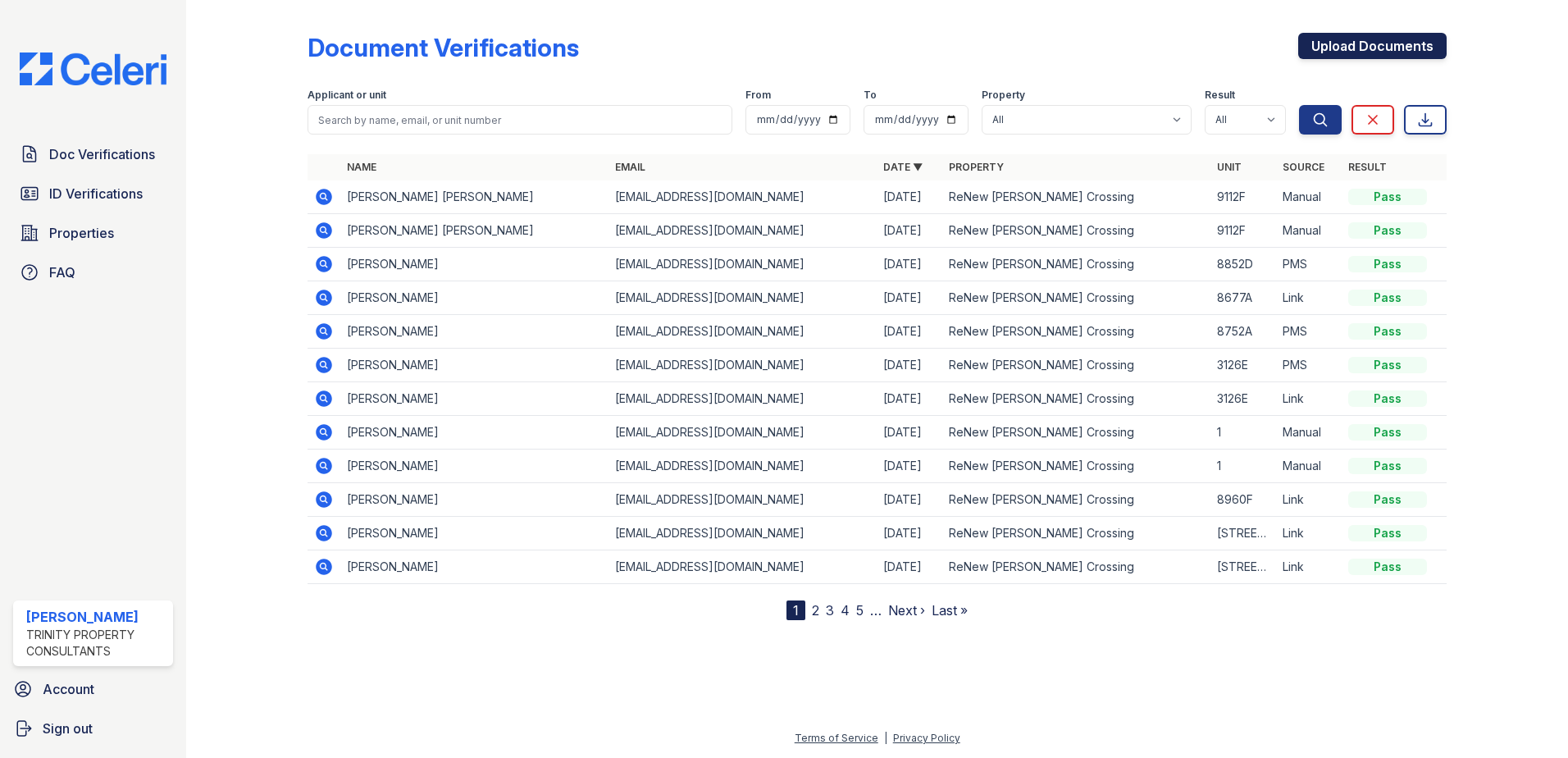
click at [1388, 49] on link "Upload Documents" at bounding box center [1372, 45] width 148 height 27
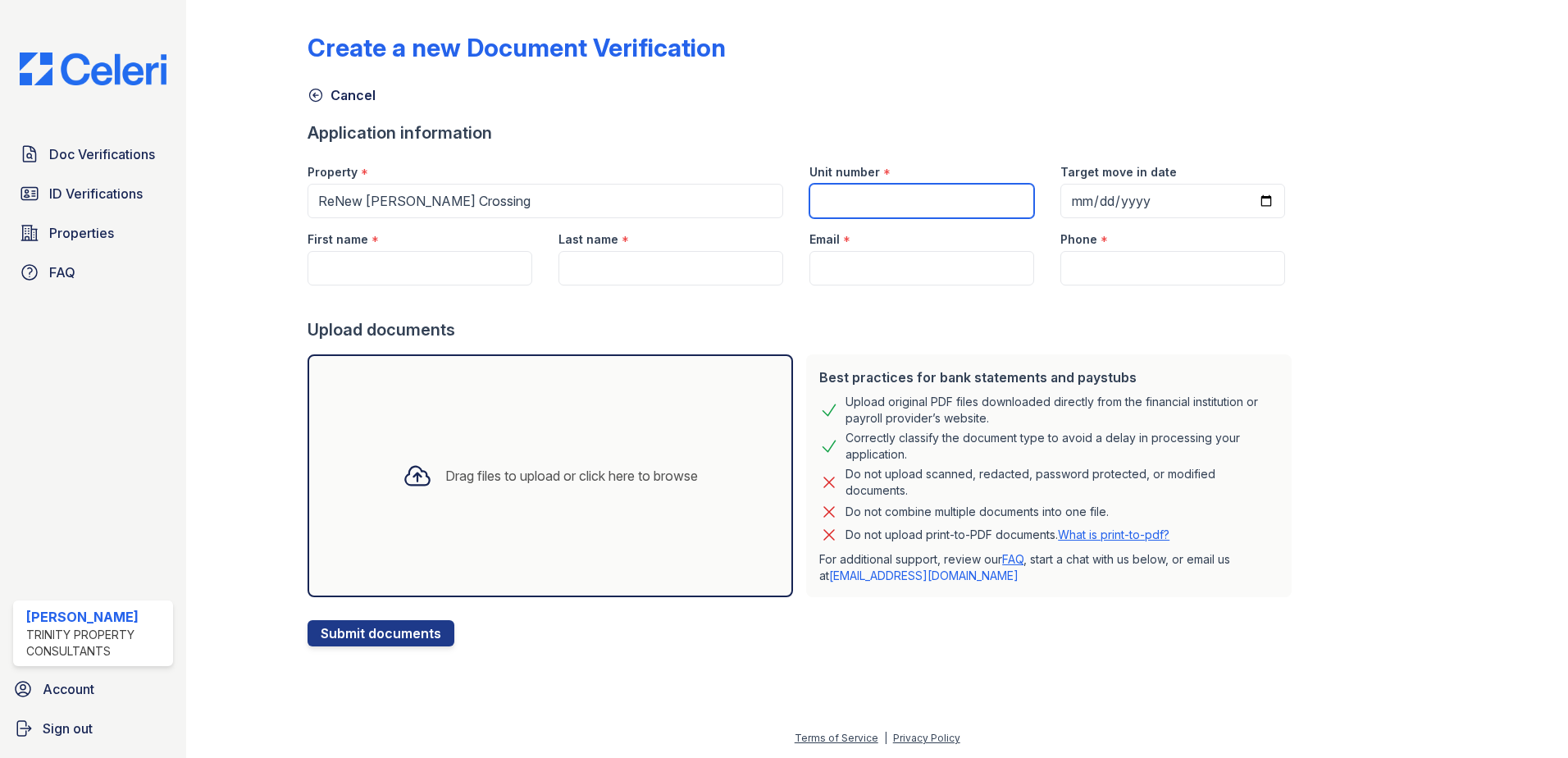
drag, startPoint x: 954, startPoint y: 211, endPoint x: 932, endPoint y: 187, distance: 32.6
click at [954, 210] on input "Unit number" at bounding box center [922, 201] width 225 height 34
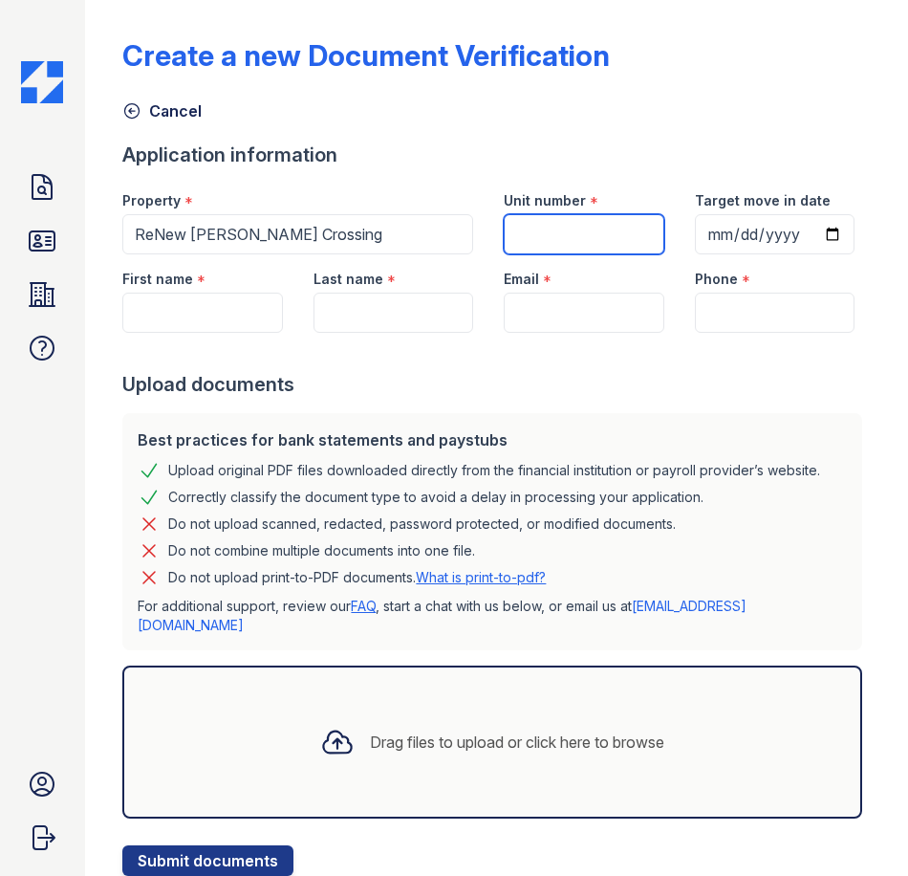
click at [550, 235] on input "Unit number" at bounding box center [584, 234] width 160 height 40
type input "8752B"
click at [219, 371] on div at bounding box center [496, 352] width 748 height 38
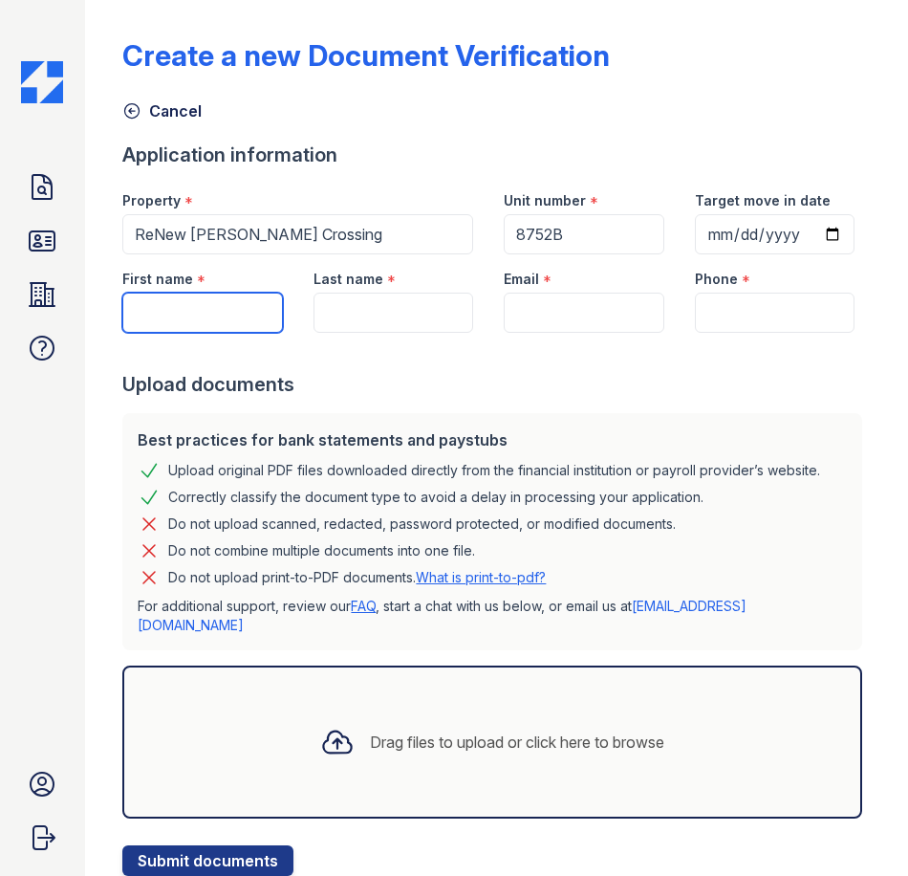
click at [255, 333] on input "First name" at bounding box center [202, 313] width 160 height 40
type input "Faiza"
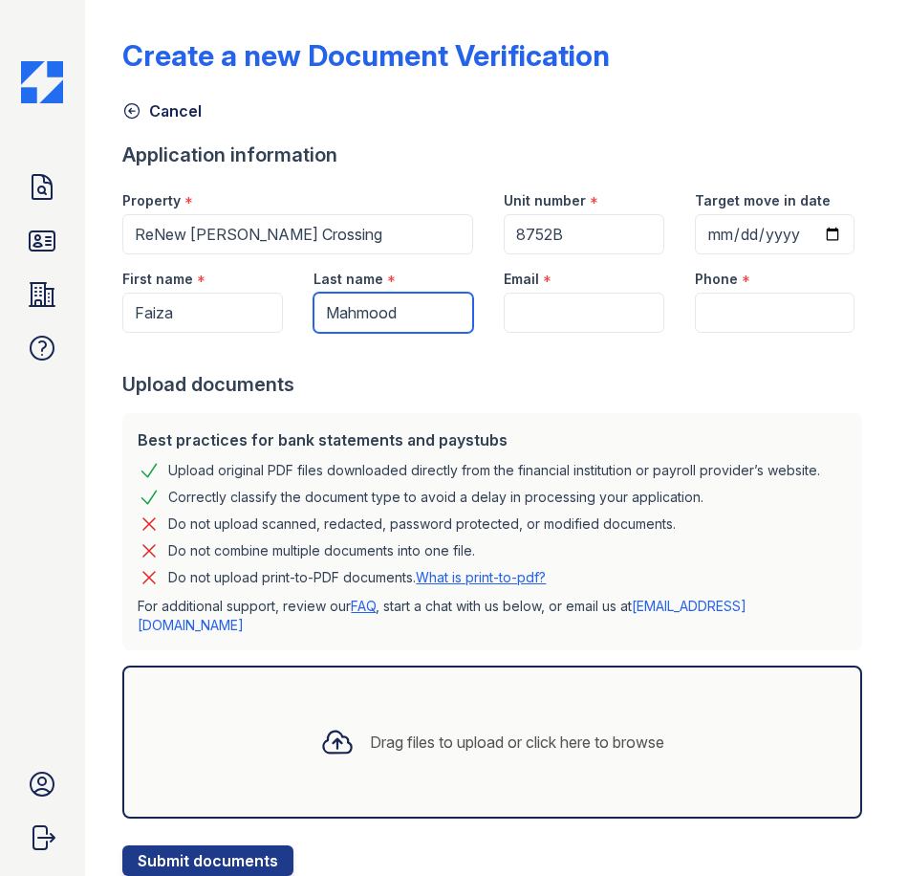
type input "Mahmood"
drag, startPoint x: 540, startPoint y: 393, endPoint x: 342, endPoint y: 359, distance: 200.9
click at [540, 333] on input "Email" at bounding box center [584, 313] width 160 height 40
paste input "[EMAIL_ADDRESS][DOMAIN_NAME]"
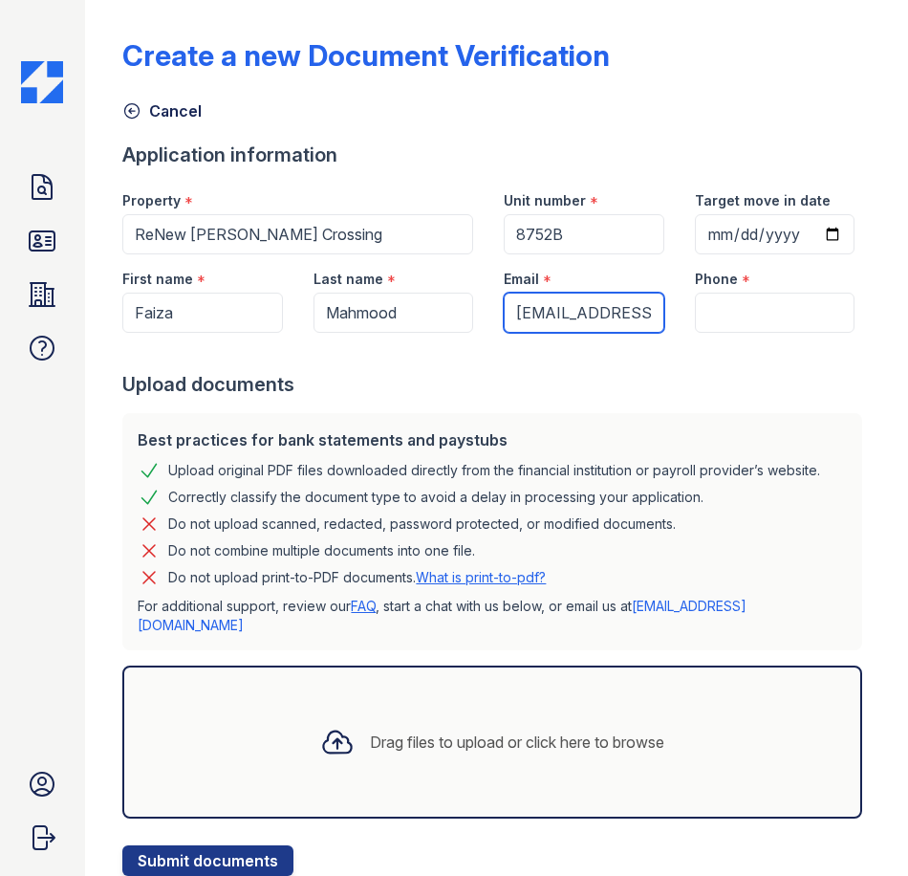
scroll to position [0, 43]
type input "[EMAIL_ADDRESS][DOMAIN_NAME]"
click at [776, 333] on input "Phone" at bounding box center [775, 313] width 160 height 40
paste input "(240) 392-5787"
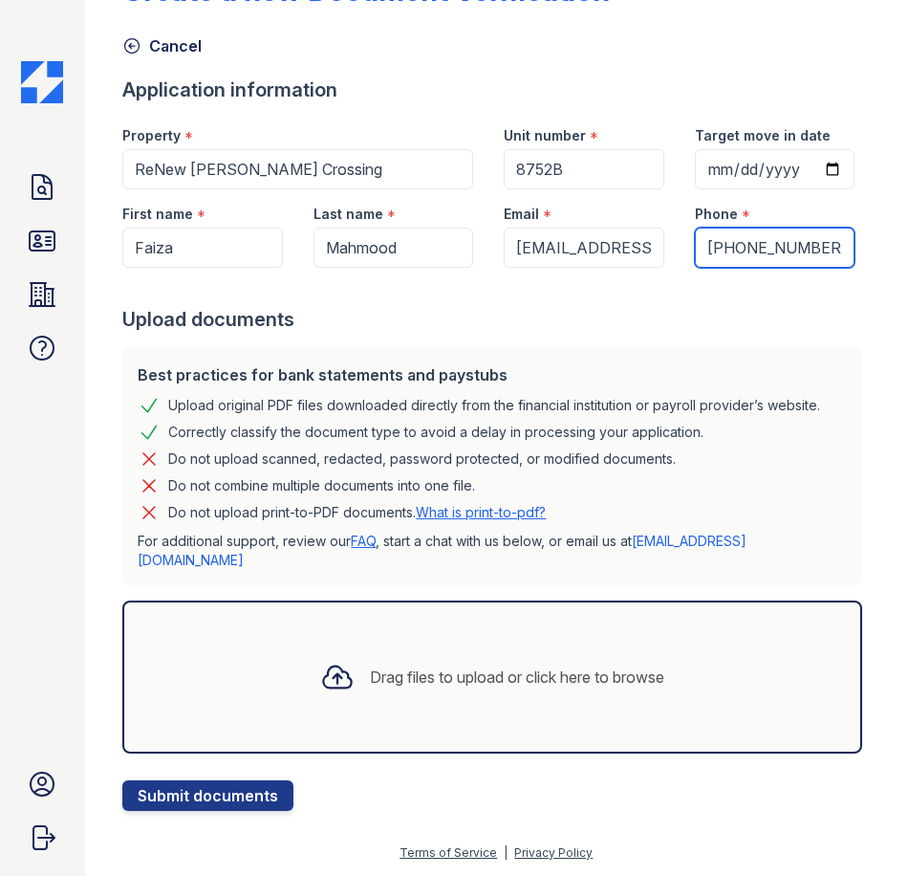
scroll to position [124, 0]
type input "(240) 392-5787"
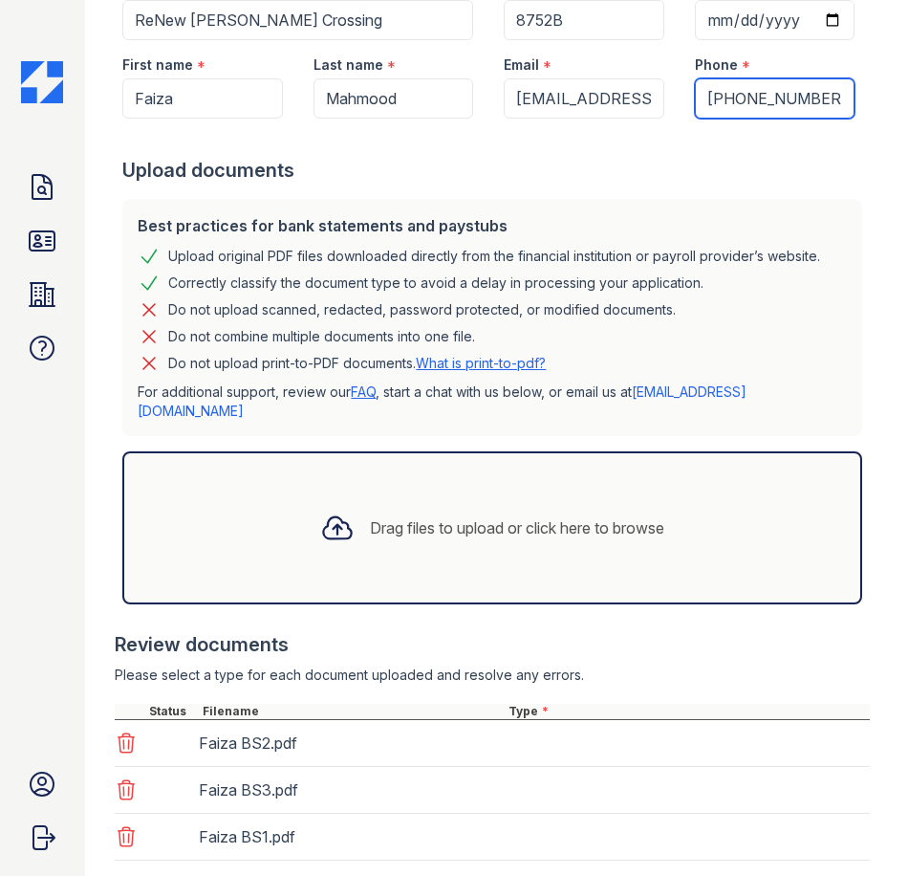
scroll to position [392, 0]
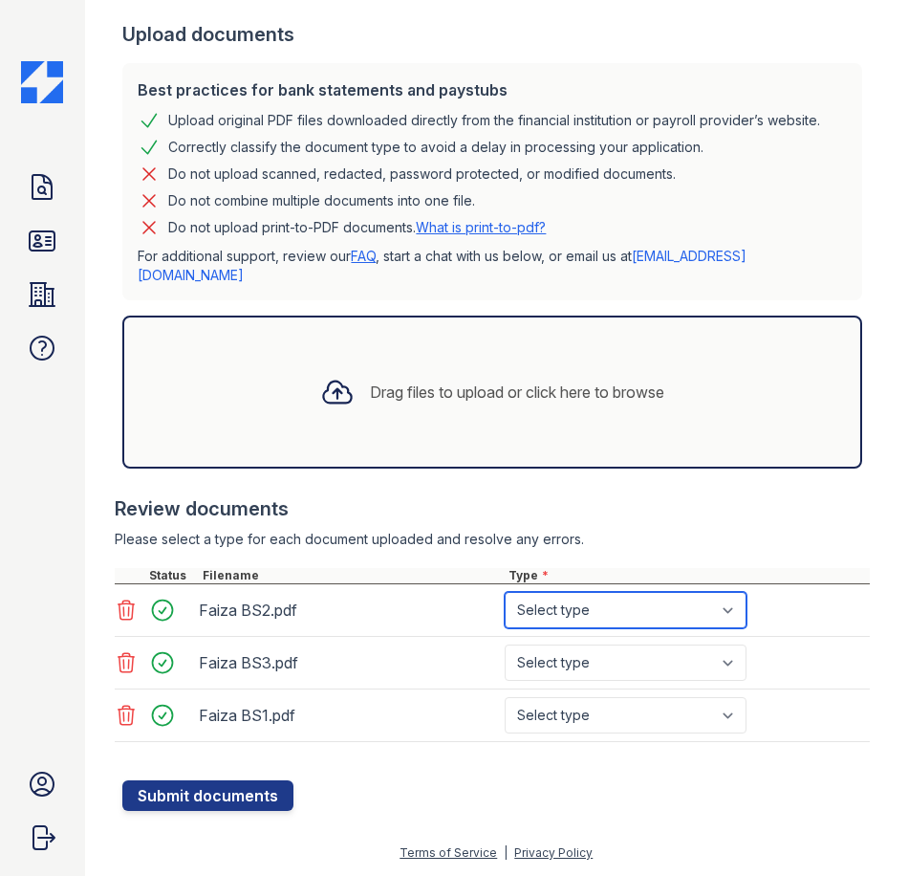
click at [585, 628] on select "Select type Paystub Bank Statement Offer Letter Tax Documents Benefit Award Let…" at bounding box center [626, 610] width 242 height 36
select select "bank_statement"
click at [505, 609] on select "Select type Paystub Bank Statement Offer Letter Tax Documents Benefit Award Let…" at bounding box center [626, 610] width 242 height 36
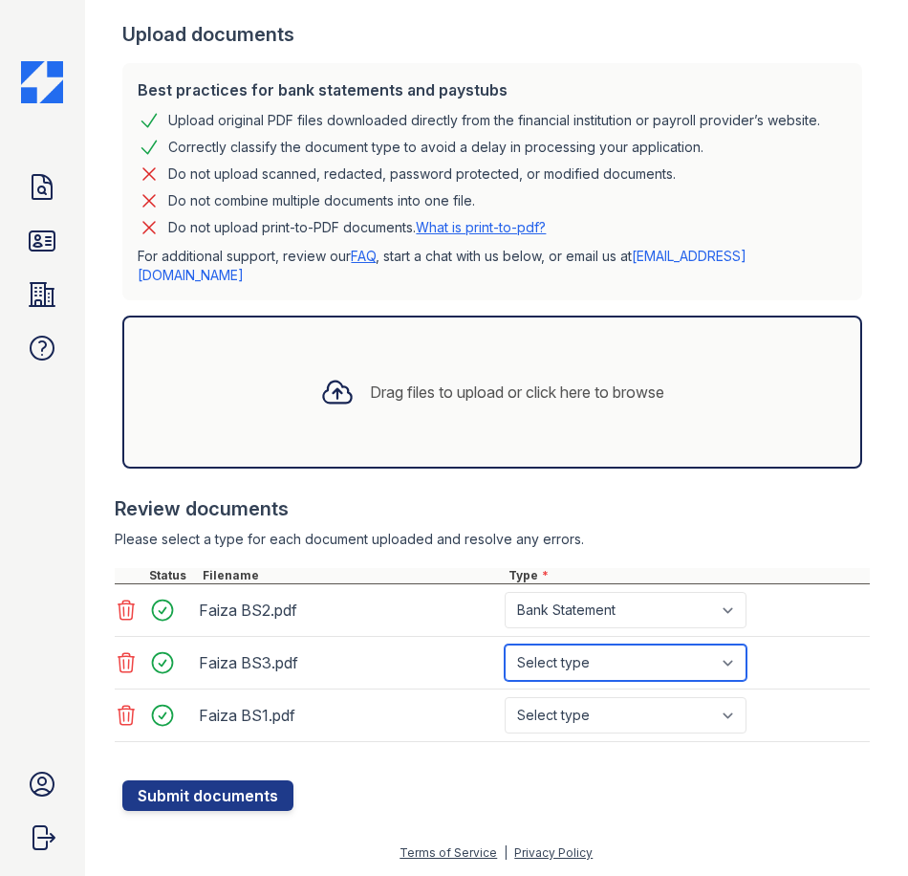
drag, startPoint x: 592, startPoint y: 667, endPoint x: 596, endPoint y: 684, distance: 16.7
click at [592, 667] on select "Select type Paystub Bank Statement Offer Letter Tax Documents Benefit Award Let…" at bounding box center [626, 662] width 242 height 36
select select "bank_statement"
click at [505, 662] on select "Select type Paystub Bank Statement Offer Letter Tax Documents Benefit Award Let…" at bounding box center [626, 662] width 242 height 36
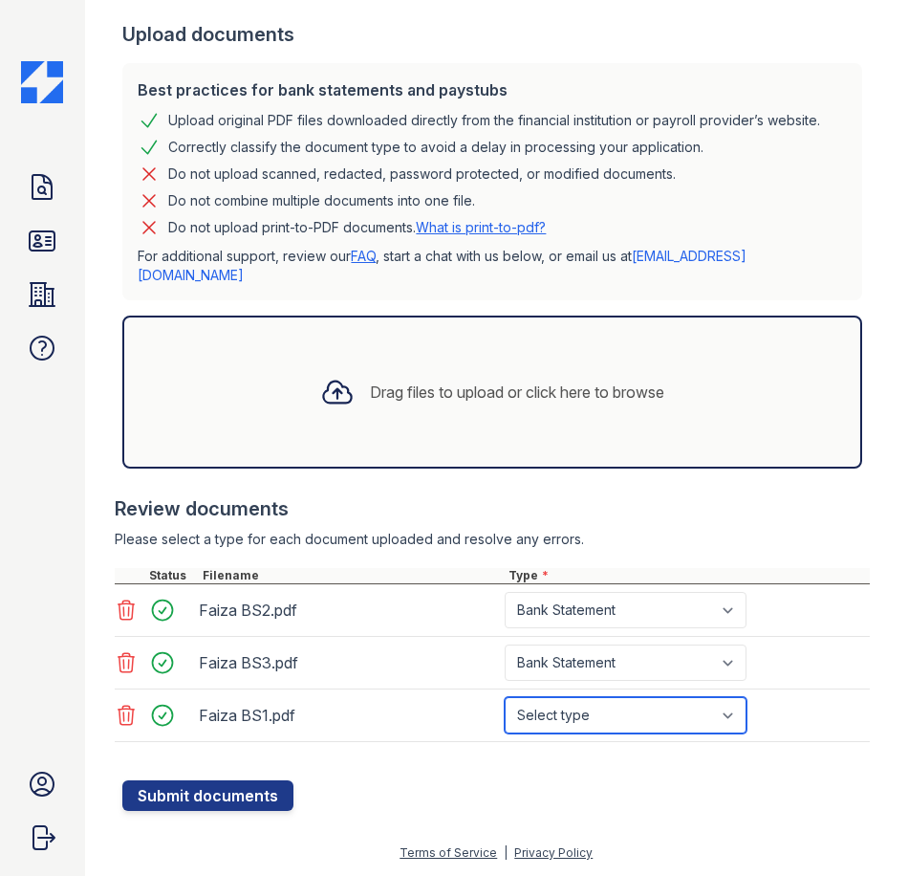
drag, startPoint x: 585, startPoint y: 742, endPoint x: 594, endPoint y: 728, distance: 16.7
click at [585, 733] on select "Select type Paystub Bank Statement Offer Letter Tax Documents Benefit Award Let…" at bounding box center [626, 715] width 242 height 36
select select "bank_statement"
click at [505, 714] on select "Select type Paystub Bank Statement Offer Letter Tax Documents Benefit Award Let…" at bounding box center [626, 715] width 242 height 36
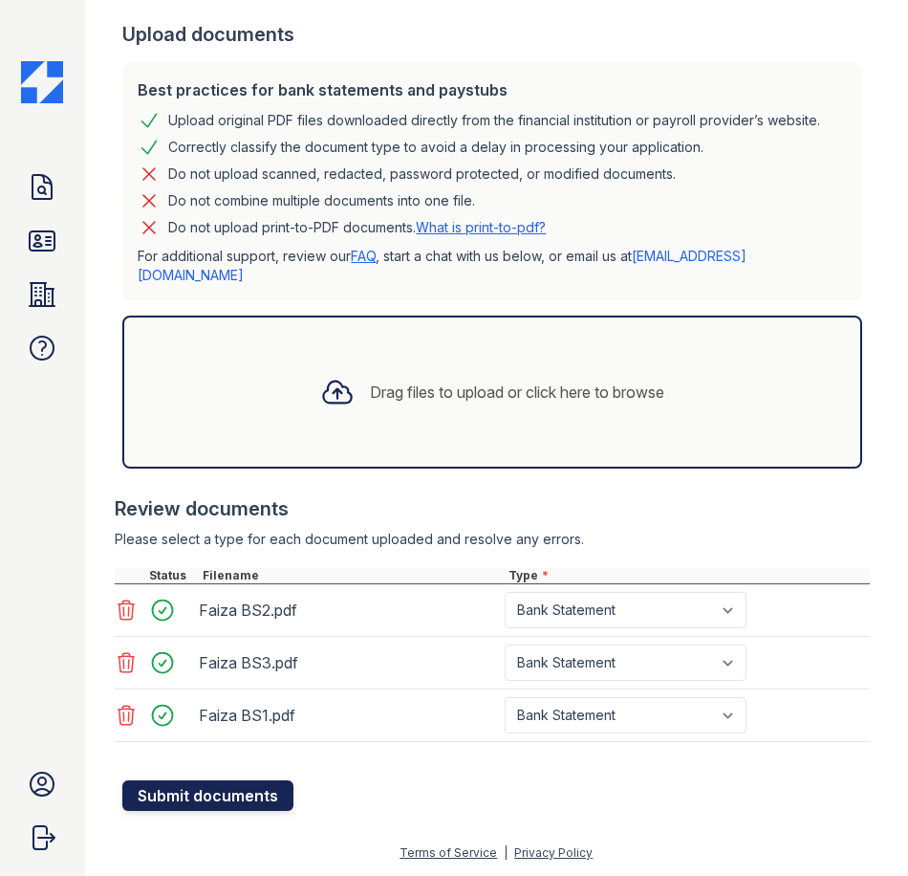
click at [229, 811] on button "Submit documents" at bounding box center [207, 795] width 171 height 31
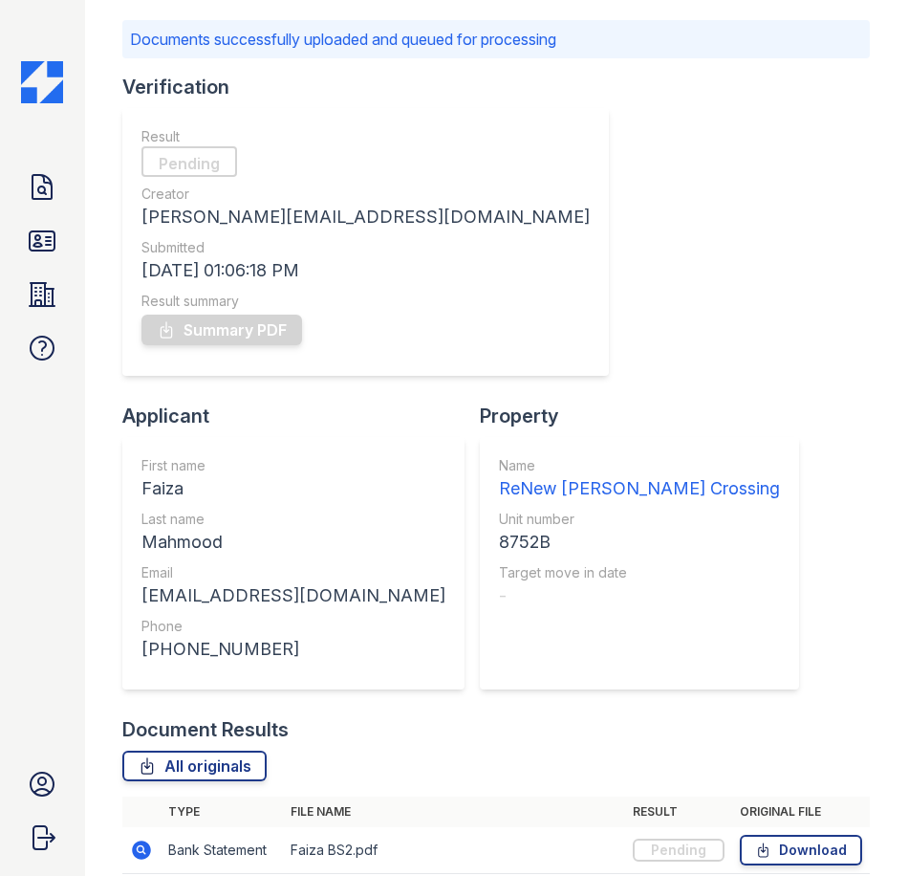
scroll to position [244, 0]
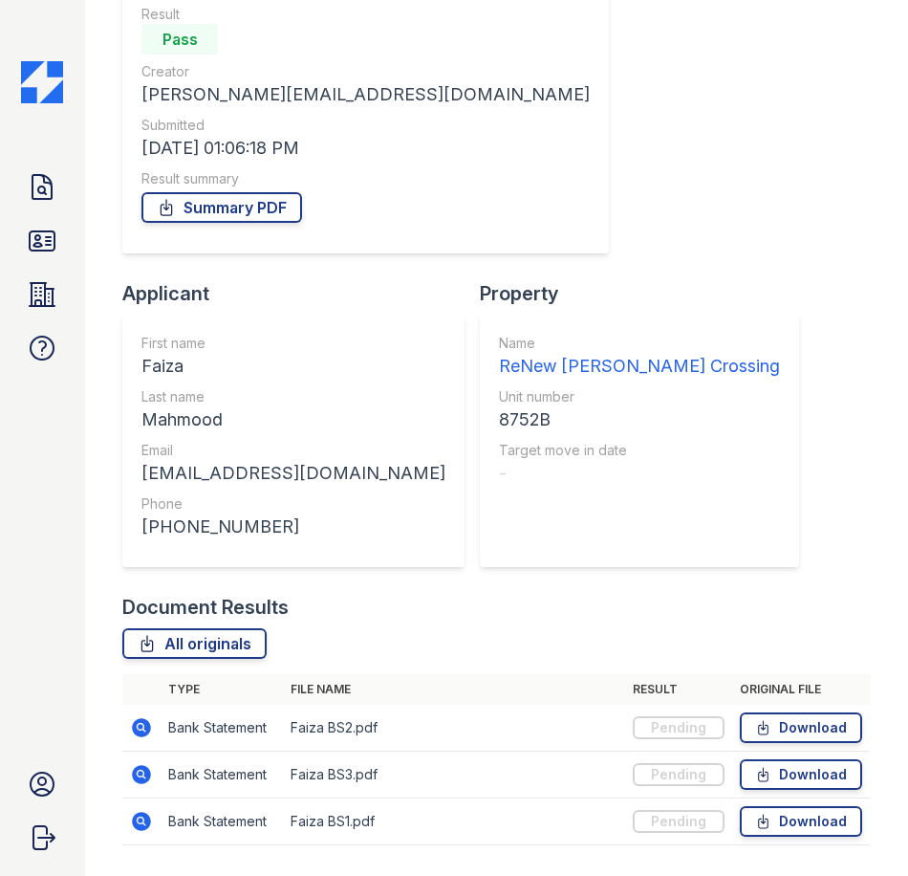
drag, startPoint x: 499, startPoint y: 401, endPoint x: 510, endPoint y: 399, distance: 10.7
click at [499, 401] on div "Verification Result Pass Creator MCarter@trinity-pm.com Submitted 09/29/25 01:0…" at bounding box center [496, 272] width 748 height 643
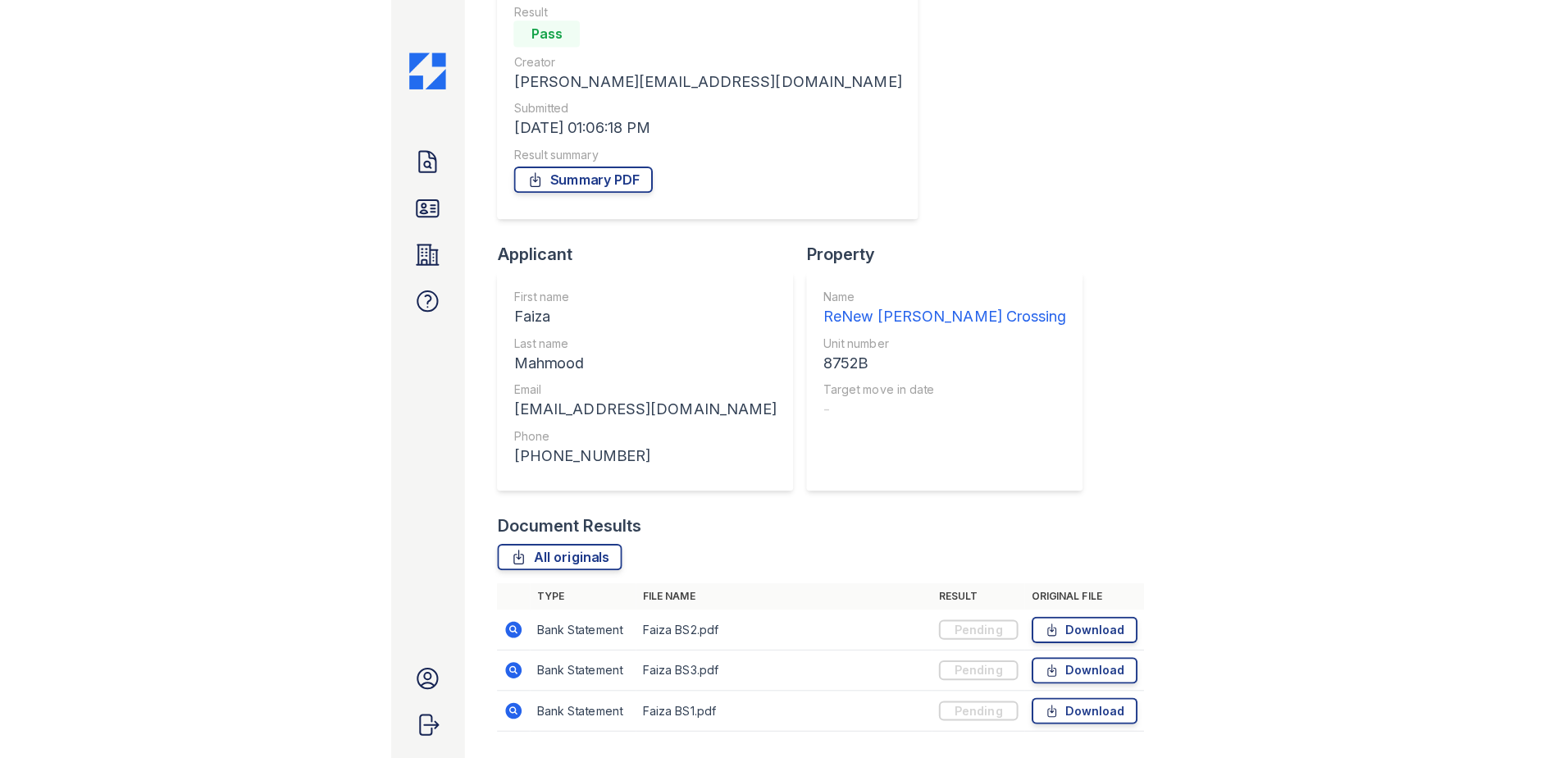
scroll to position [0, 0]
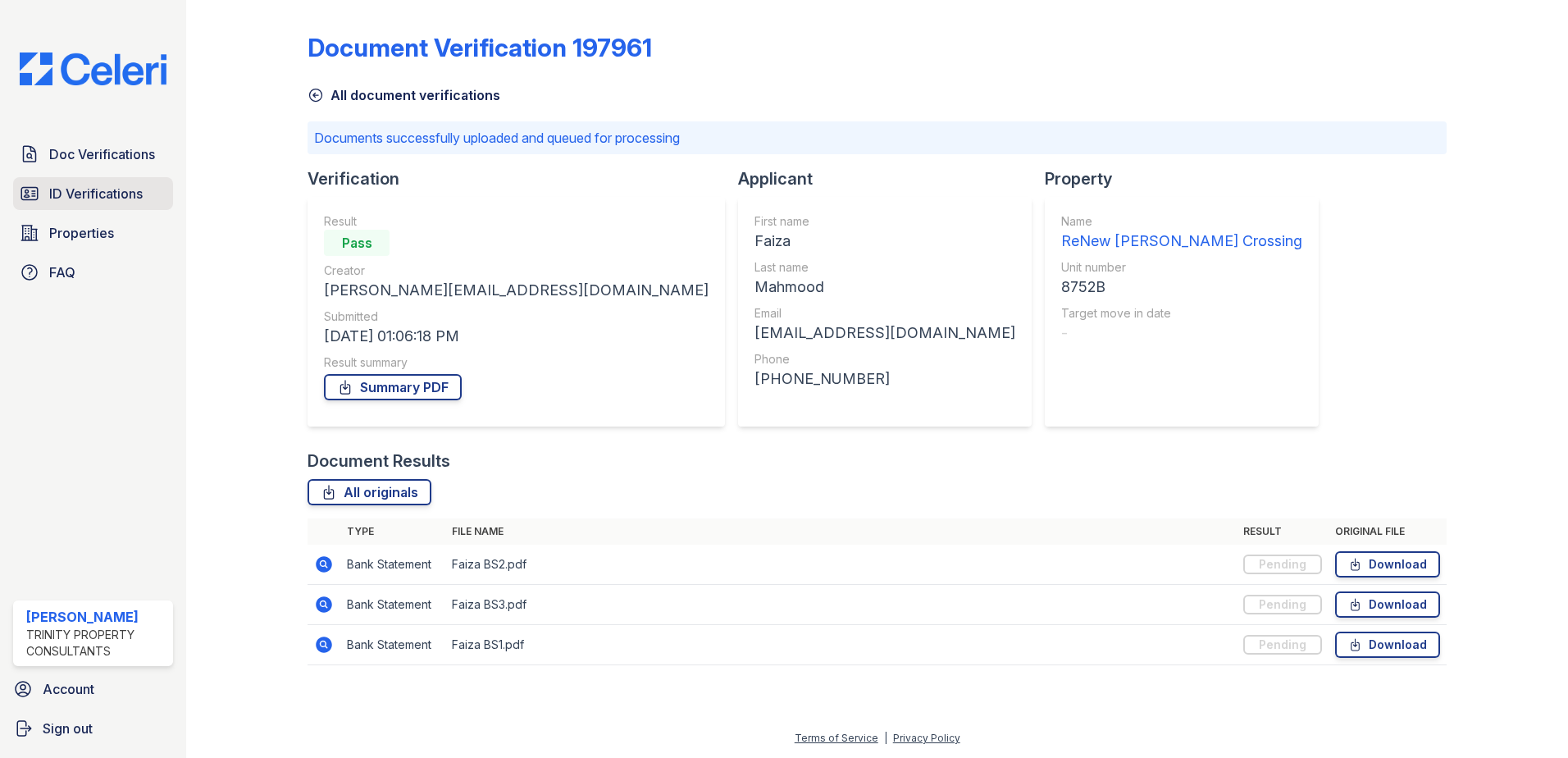
click at [87, 196] on span "ID Verifications" at bounding box center [95, 193] width 93 height 20
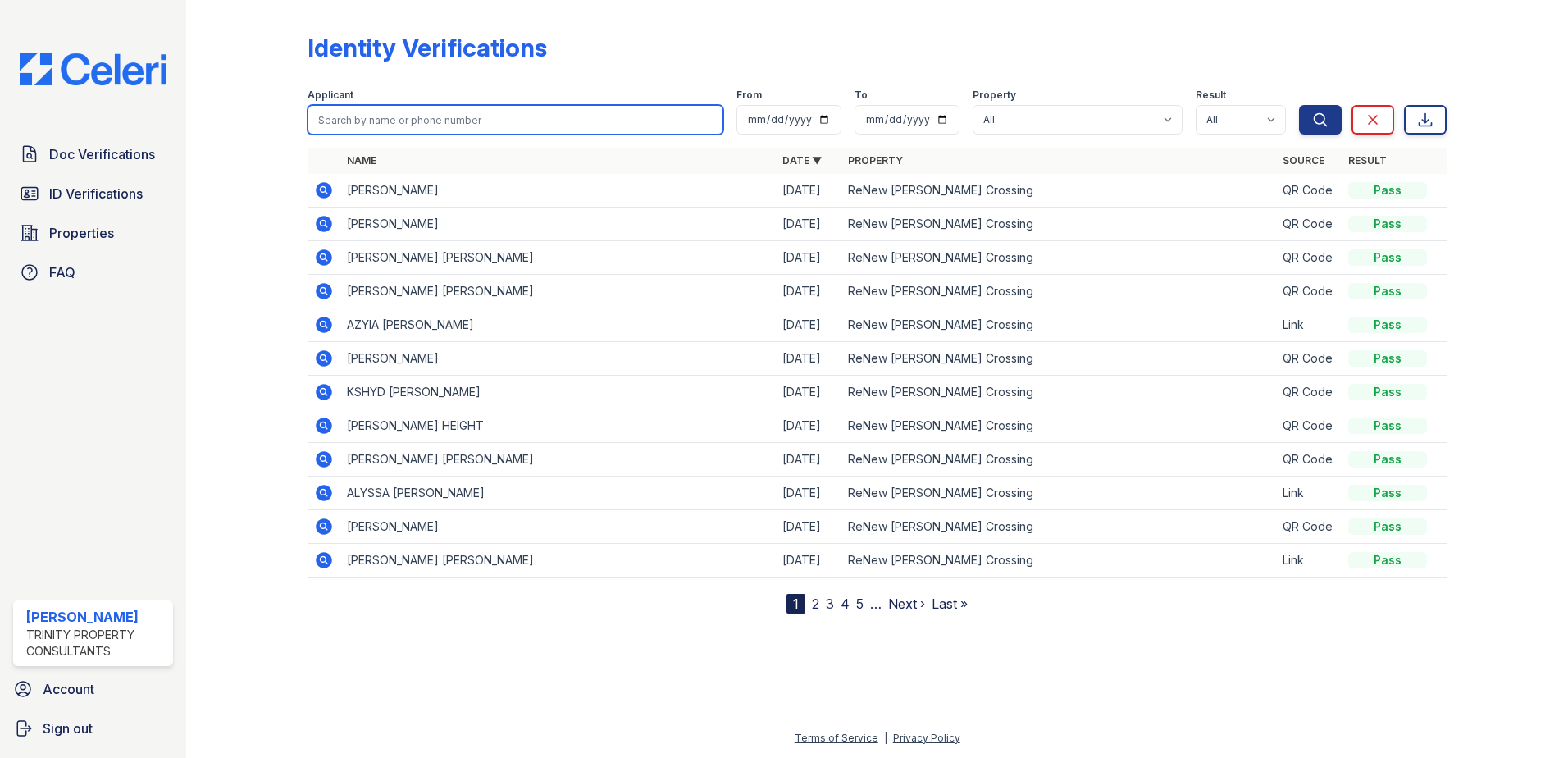
click at [412, 130] on input "search" at bounding box center [516, 119] width 416 height 29
type input "mahmood"
click at [1300, 105] on button "Search" at bounding box center [1321, 119] width 43 height 29
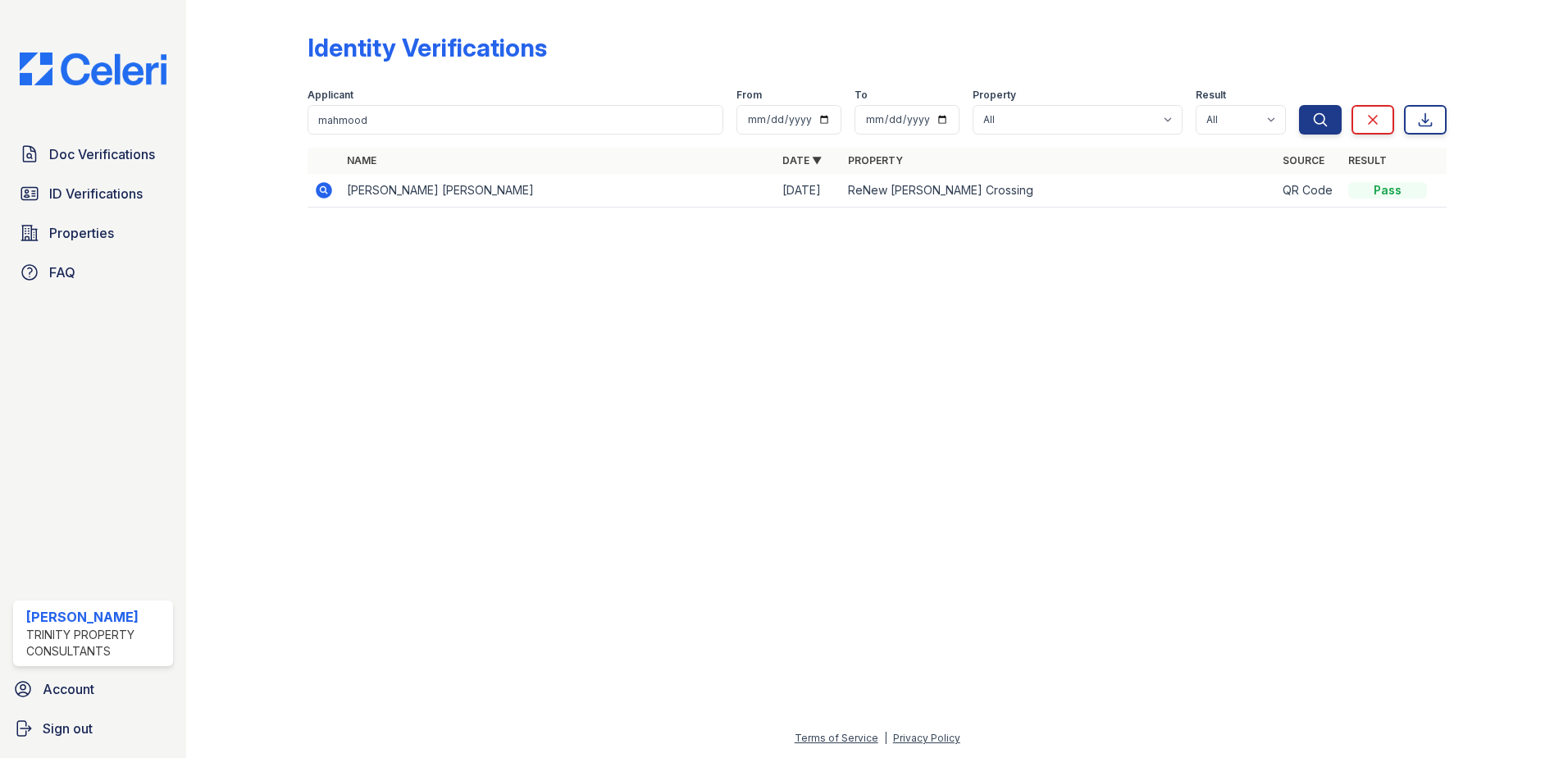
click at [329, 188] on icon at bounding box center [323, 190] width 16 height 16
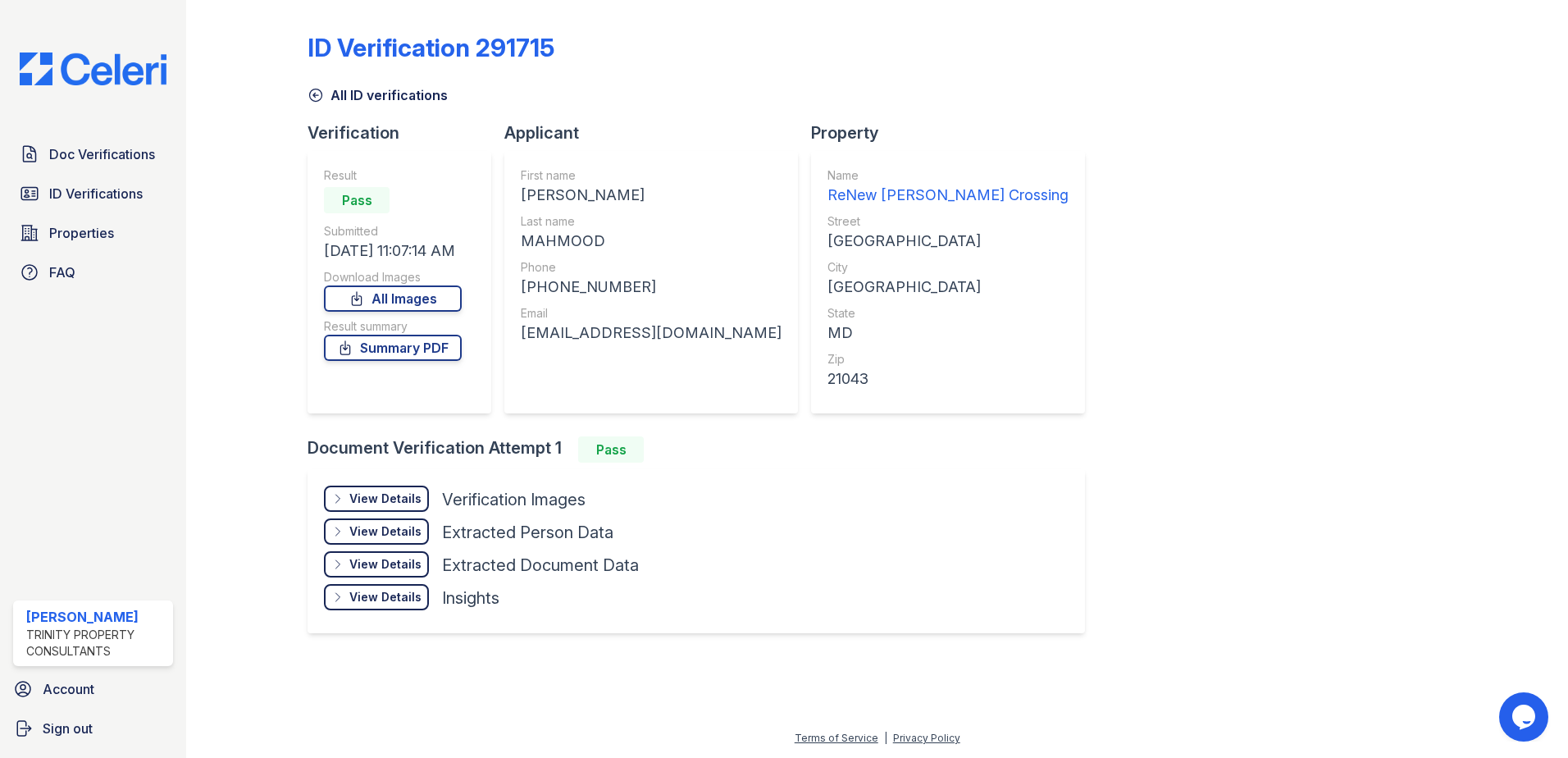
click at [402, 507] on div "View Details Details" at bounding box center [377, 498] width 105 height 27
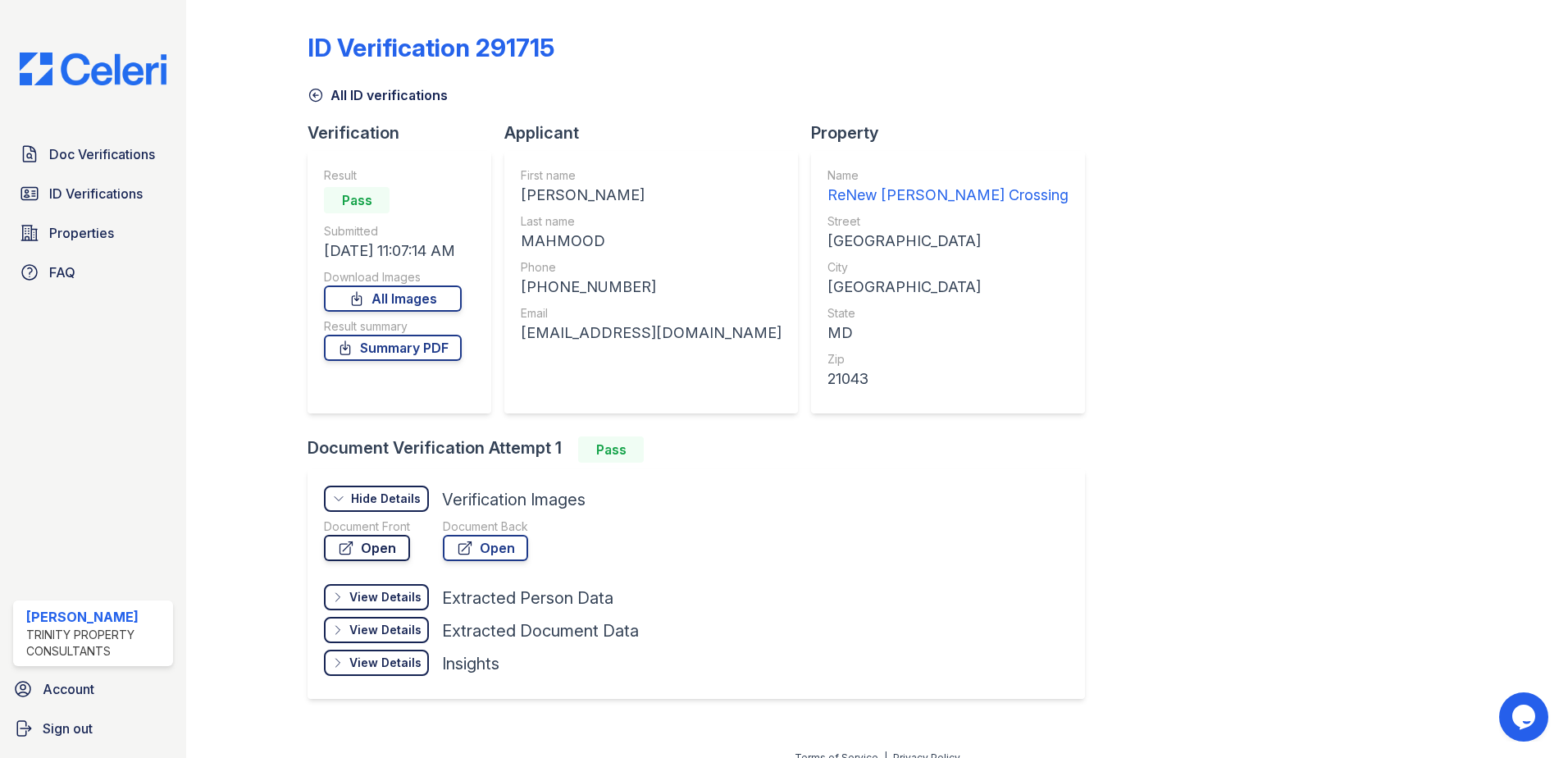
click at [387, 545] on link "Open" at bounding box center [367, 547] width 86 height 27
click at [492, 545] on link "Open" at bounding box center [485, 547] width 85 height 27
click at [121, 154] on span "Doc Verifications" at bounding box center [101, 153] width 106 height 20
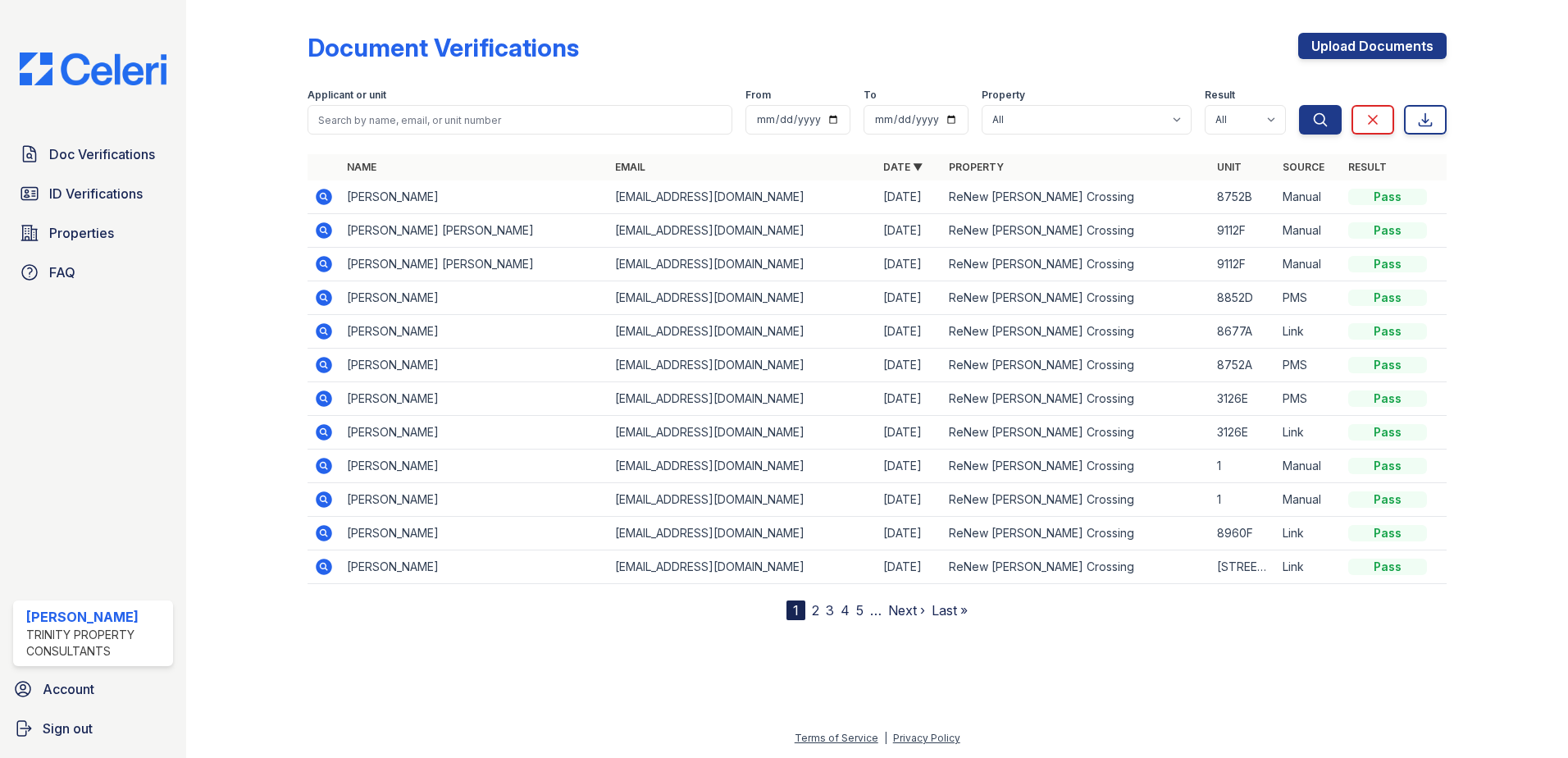
click at [329, 234] on icon at bounding box center [323, 230] width 16 height 16
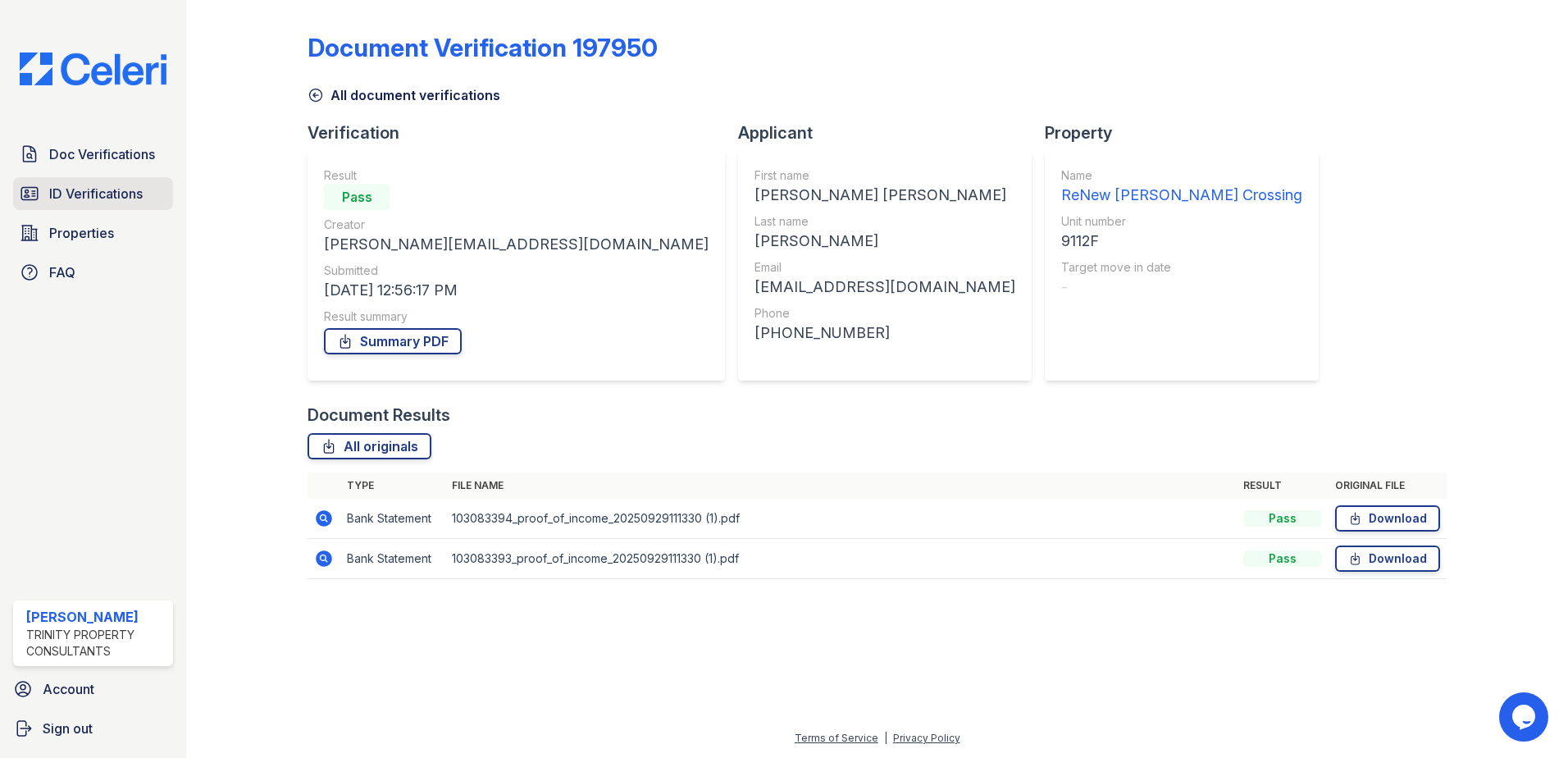
click at [103, 181] on link "ID Verifications" at bounding box center [93, 194] width 160 height 33
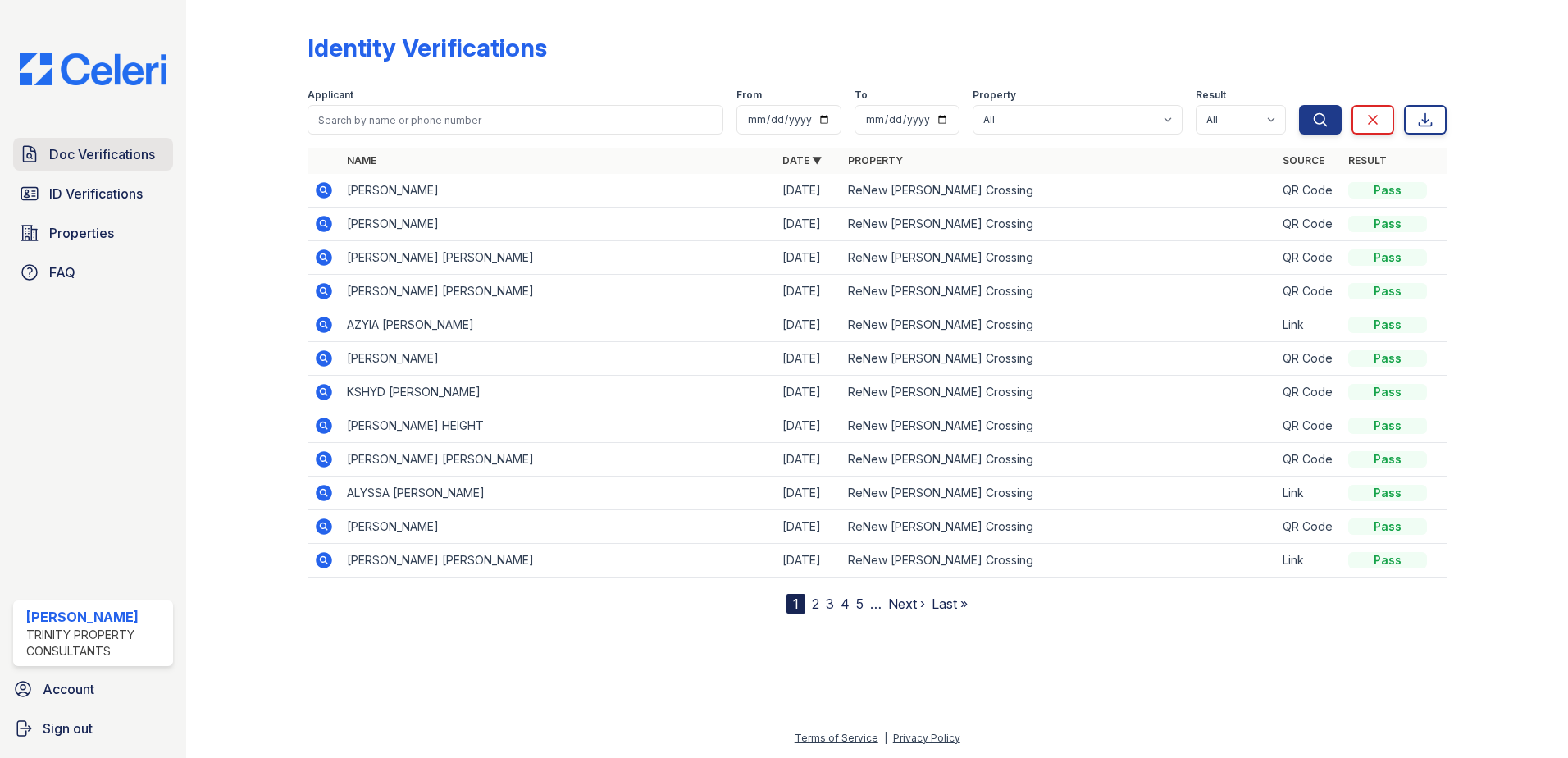
click at [127, 153] on span "Doc Verifications" at bounding box center [101, 153] width 106 height 20
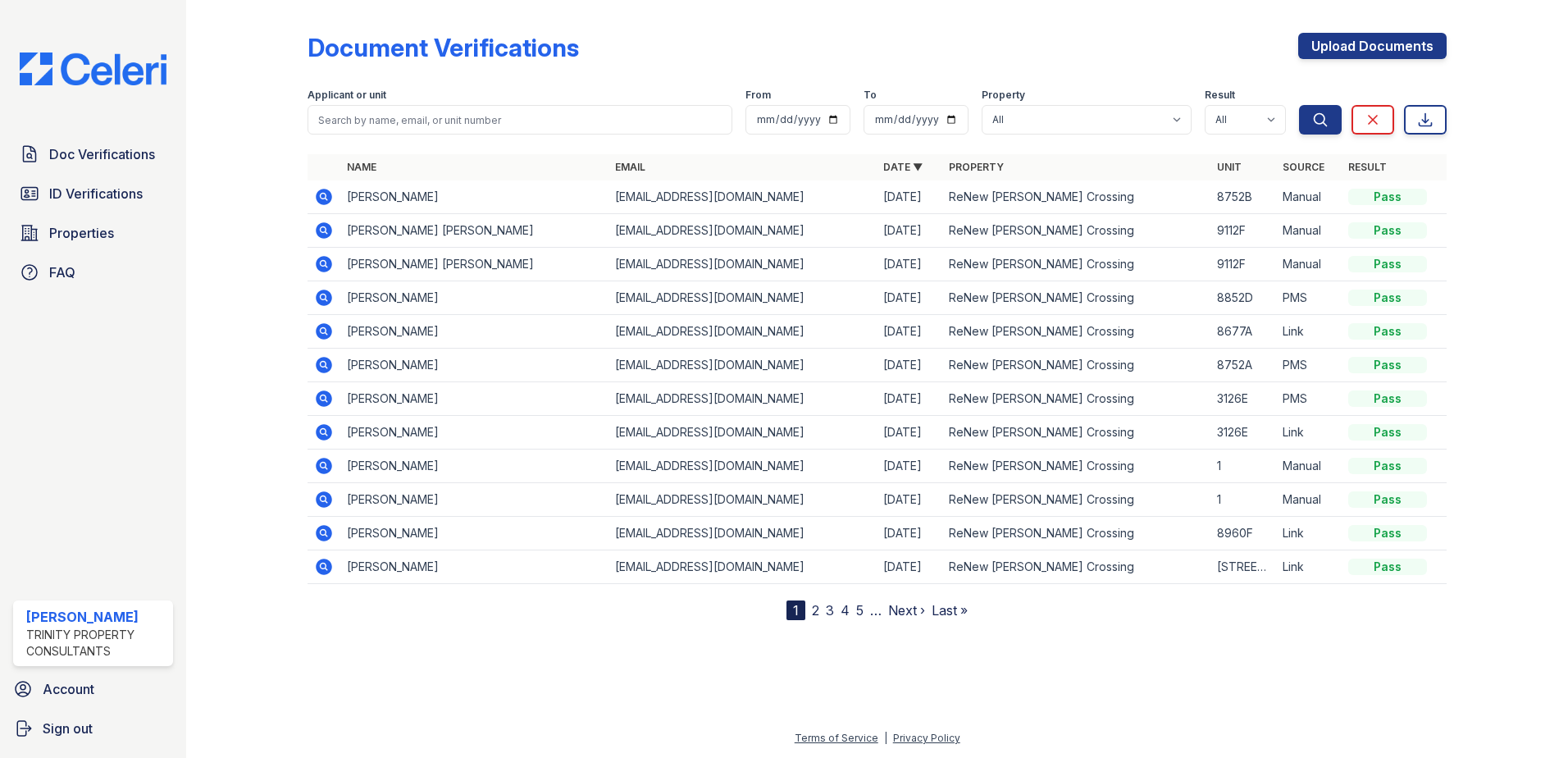
click at [323, 230] on icon at bounding box center [323, 229] width 4 height 4
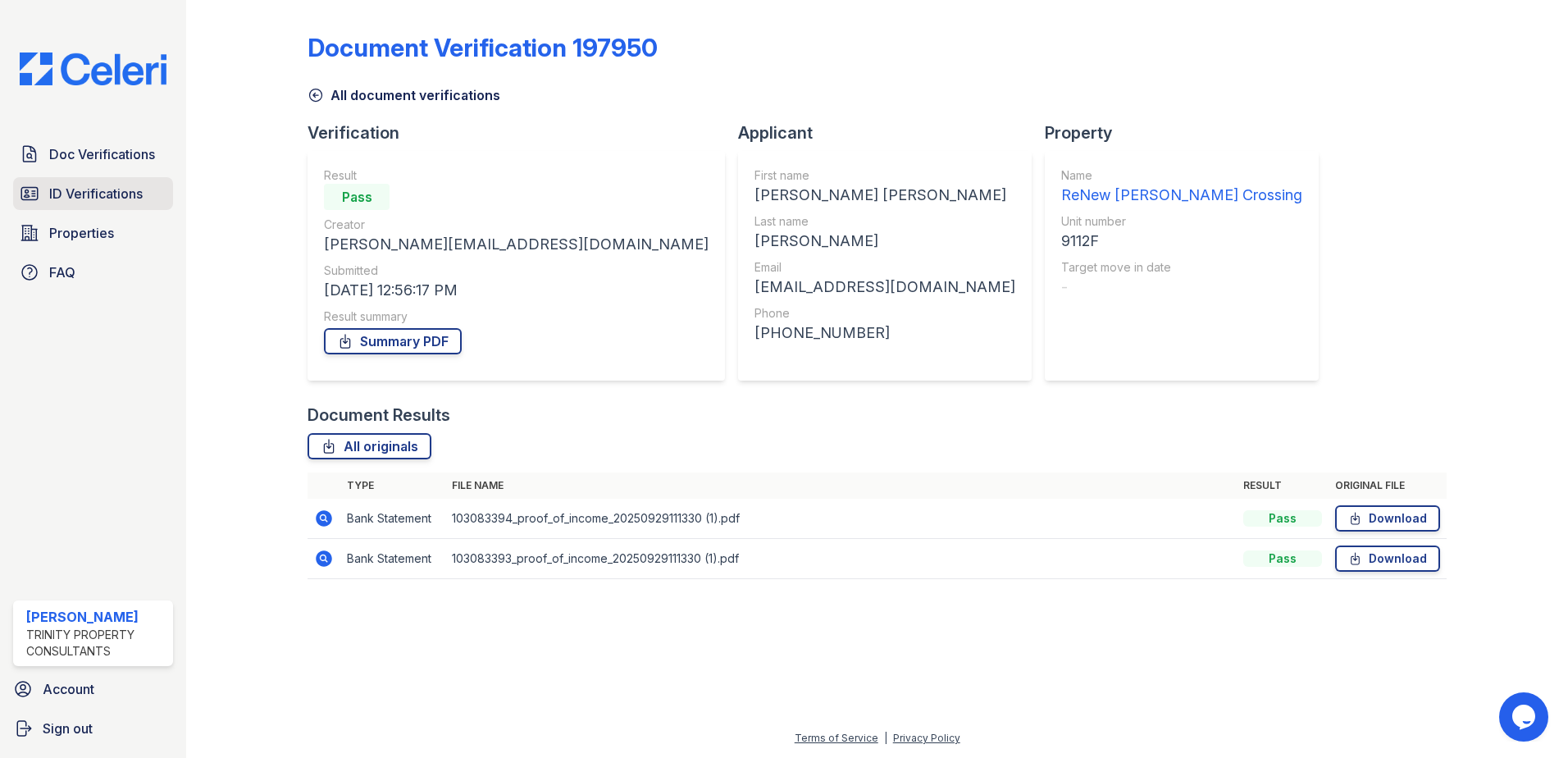
click at [95, 190] on span "ID Verifications" at bounding box center [95, 193] width 93 height 20
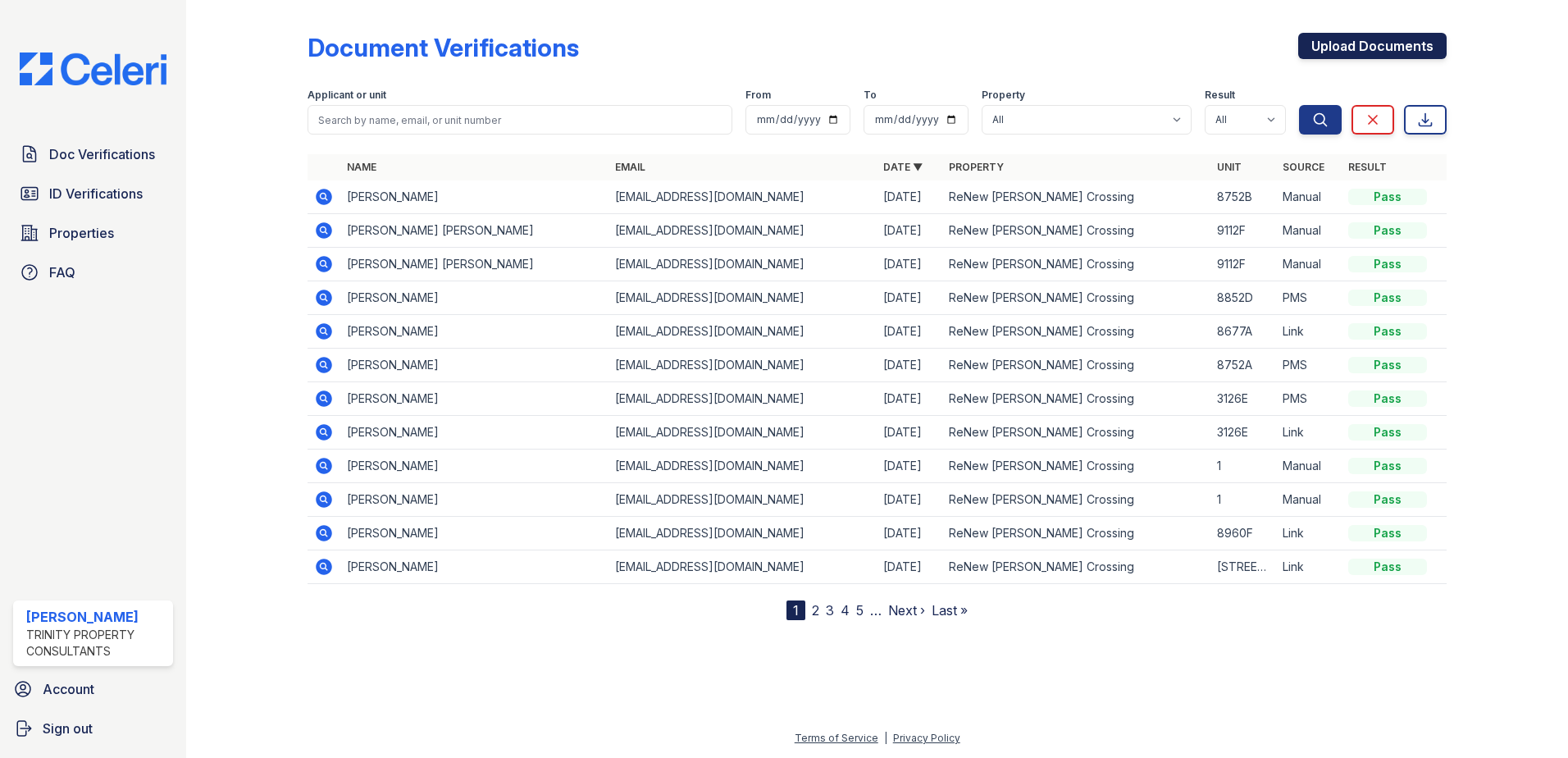
click at [1398, 48] on link "Upload Documents" at bounding box center [1372, 45] width 148 height 27
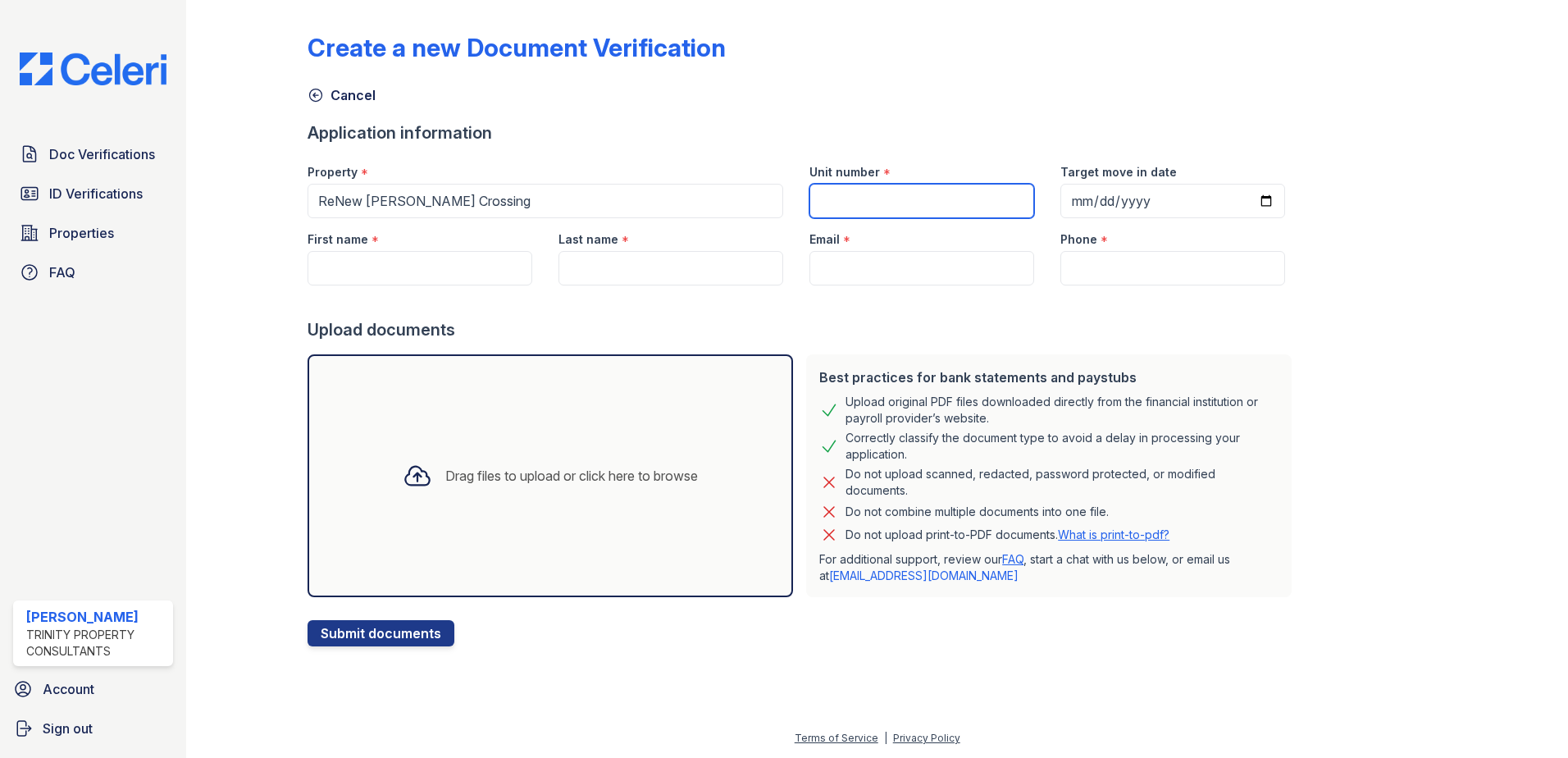
click at [950, 209] on input "Unit number" at bounding box center [922, 201] width 225 height 34
type input "9112F"
click at [424, 285] on form "Application information Property * ReNew Howard Crossing Unit number * 9112F Ta…" at bounding box center [803, 384] width 991 height 525
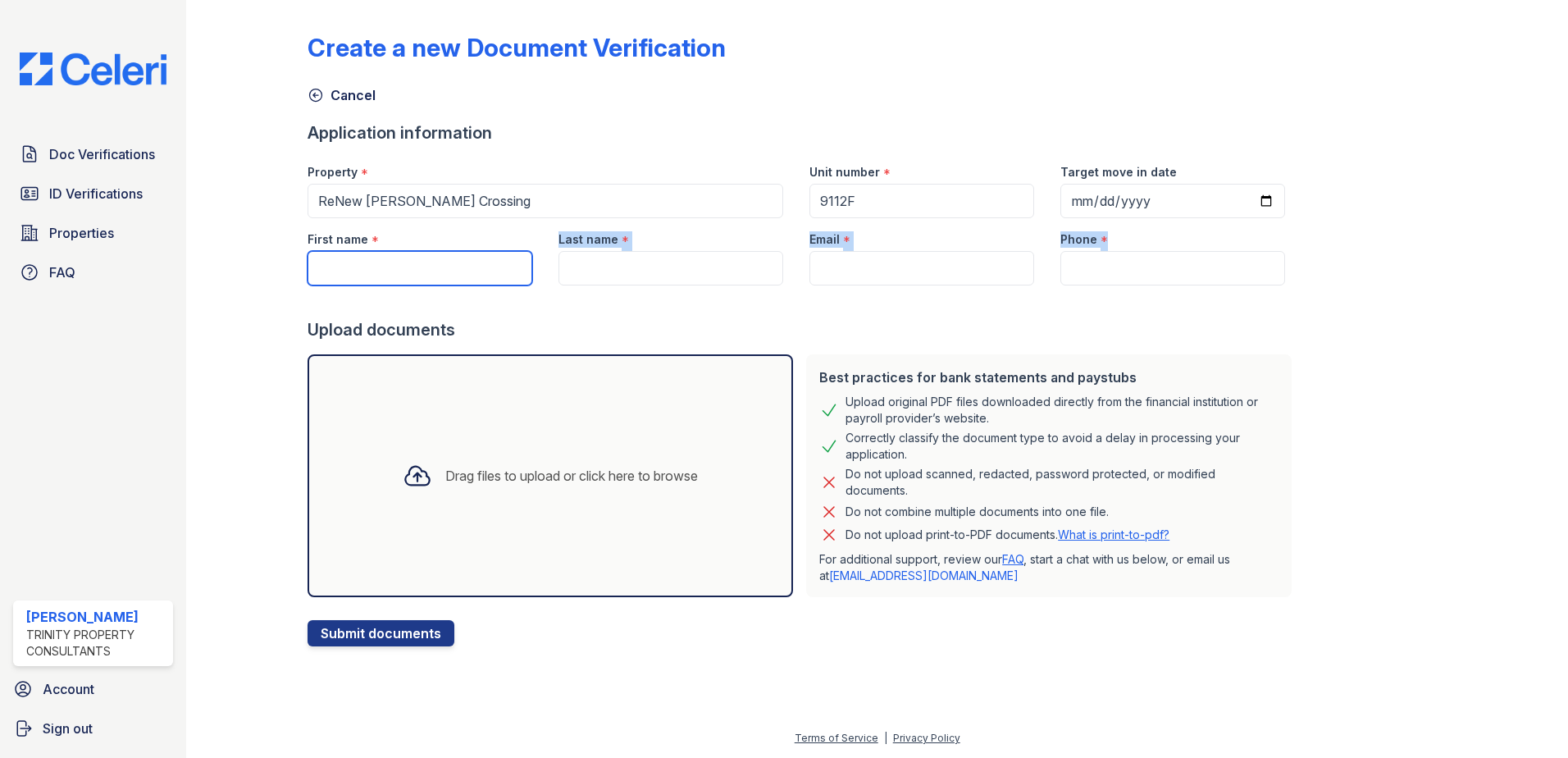
click at [442, 268] on input "First name" at bounding box center [420, 268] width 225 height 34
type input "[PERSON_NAME] [PERSON_NAME]"
type input "[PERSON_NAME]"
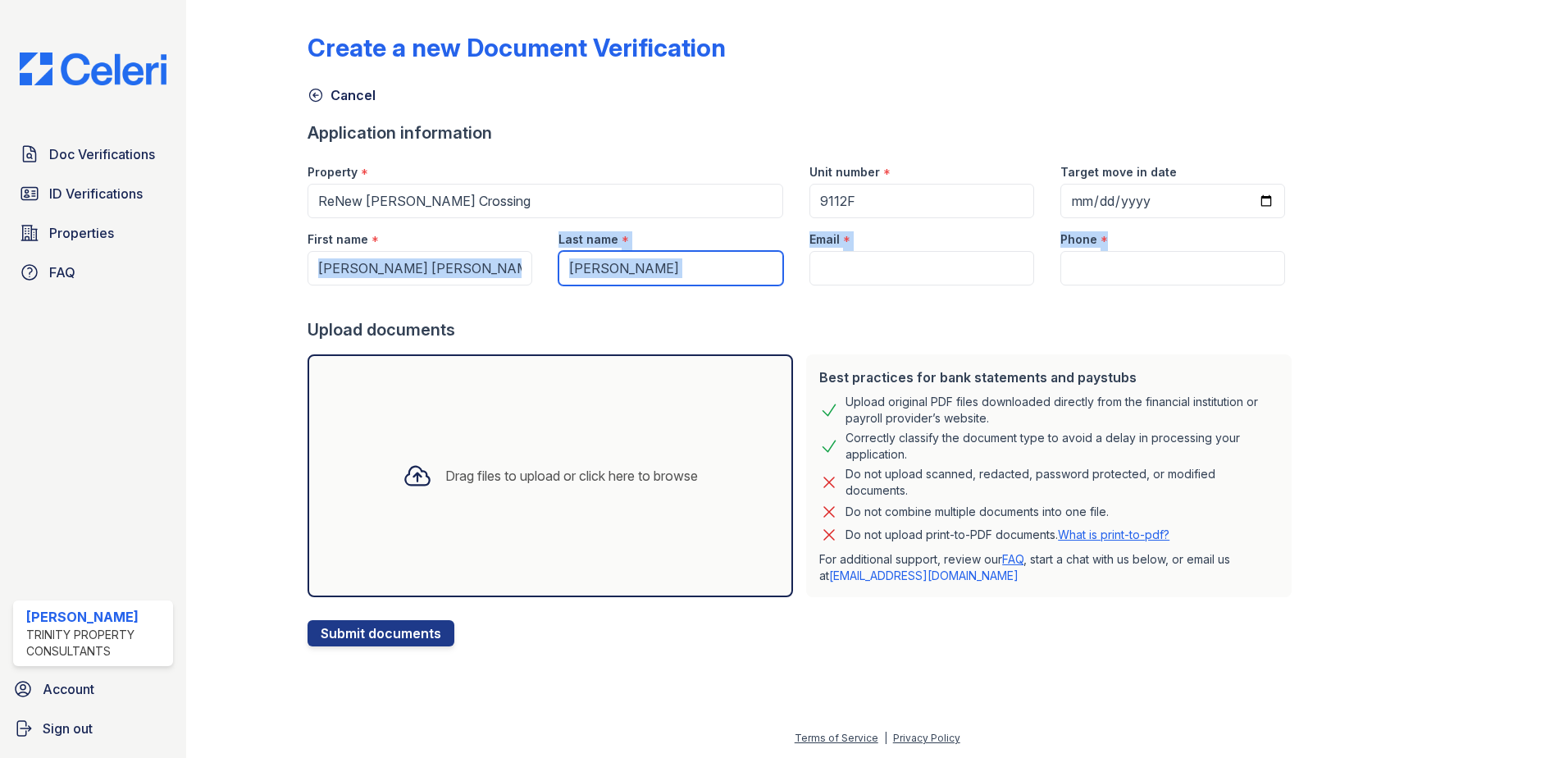
type input "[EMAIL_ADDRESS][DOMAIN_NAME]"
type input "2403309560"
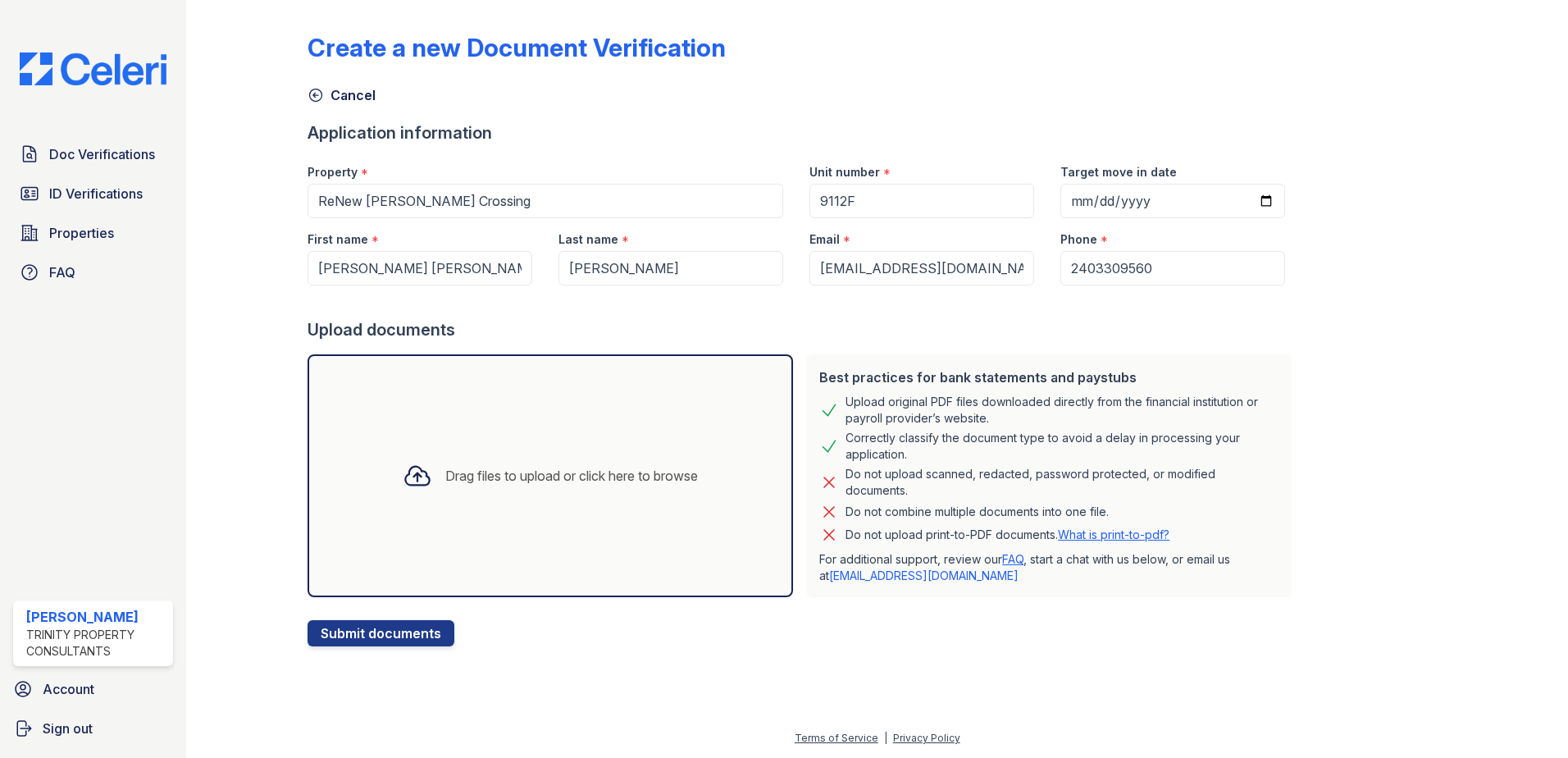
click at [254, 316] on div at bounding box center [260, 327] width 95 height 640
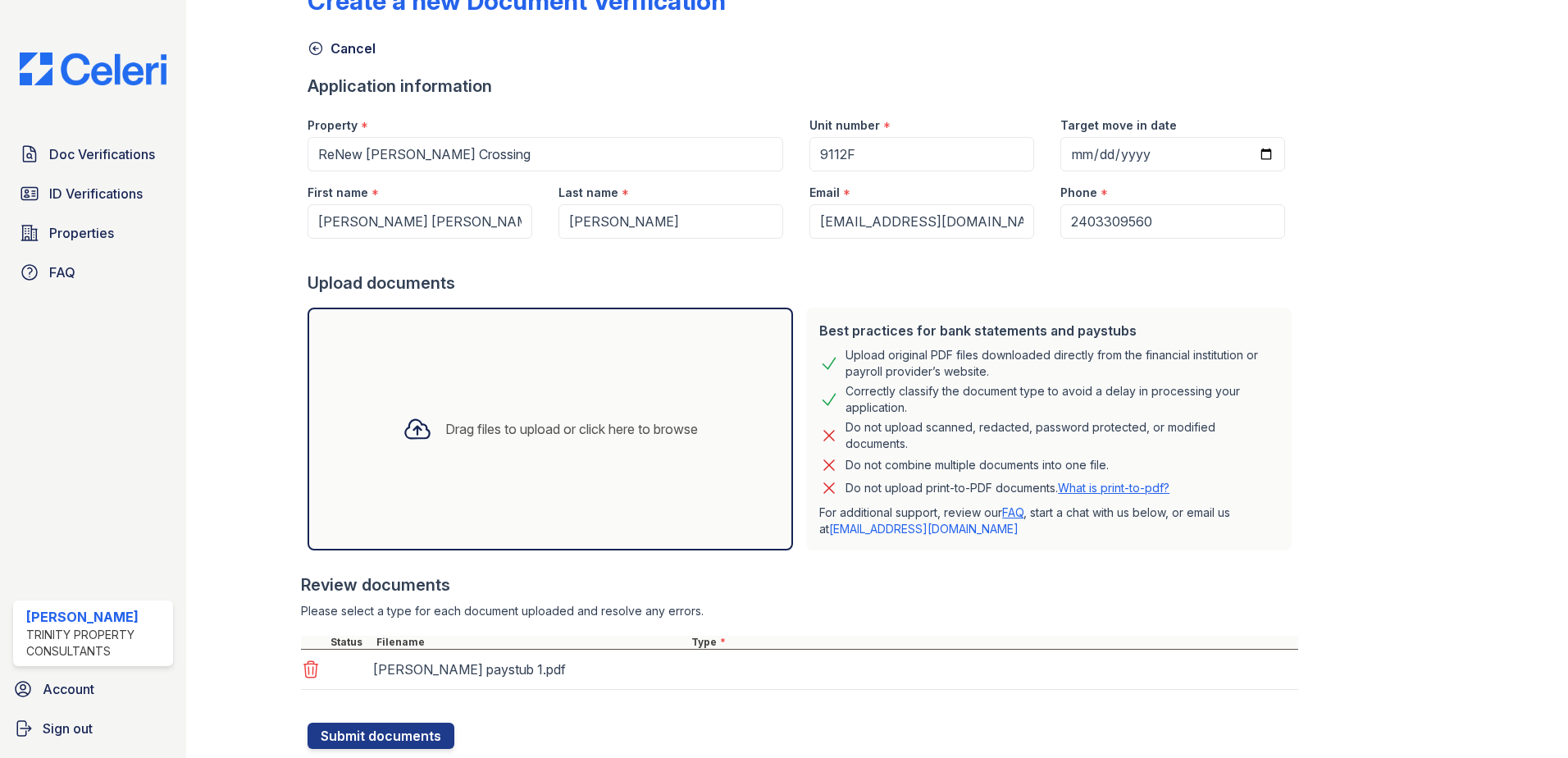
scroll to position [93, 0]
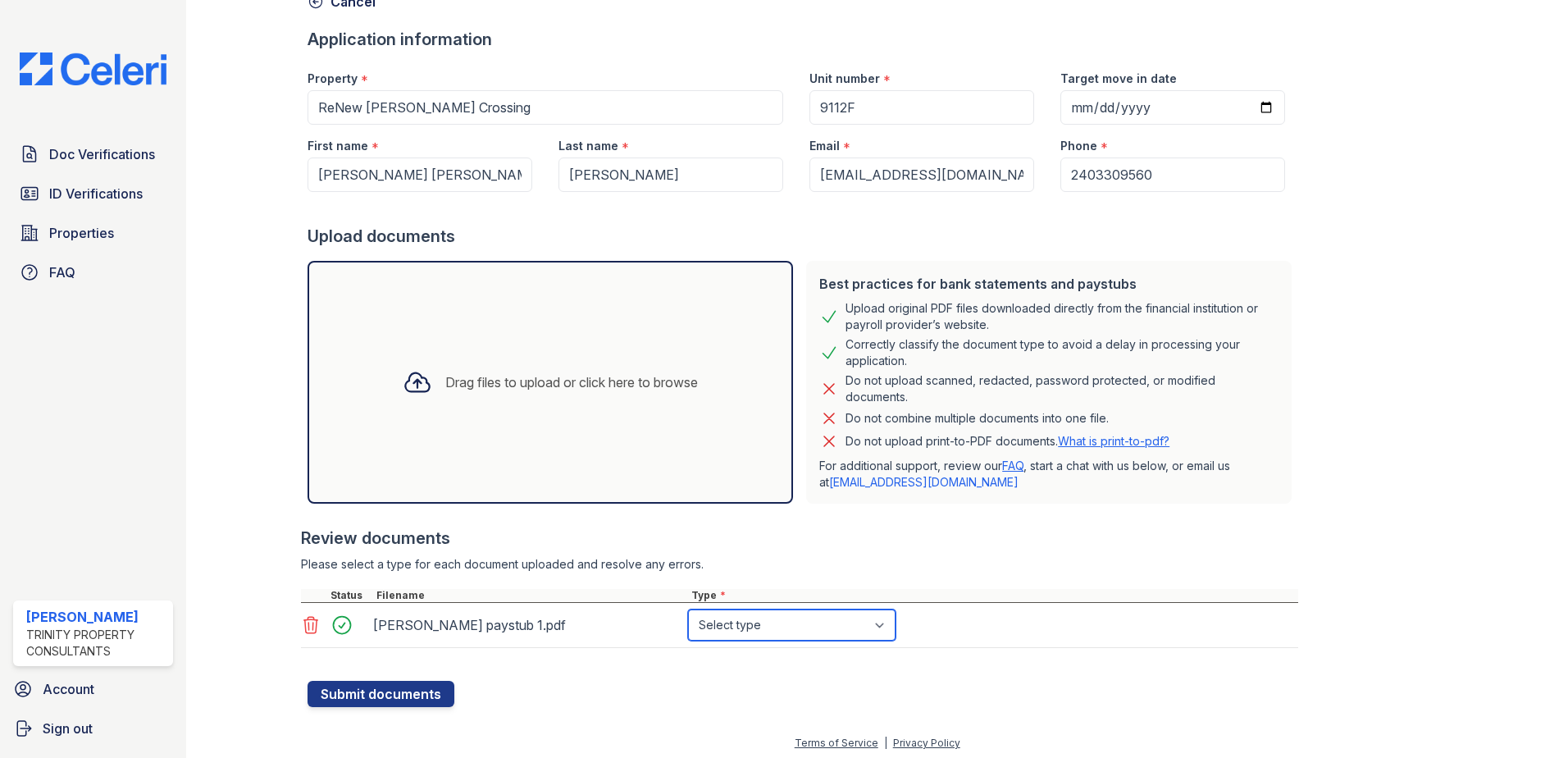
click at [748, 626] on select "Select type Paystub Bank Statement Offer Letter Tax Documents Benefit Award Let…" at bounding box center [792, 624] width 208 height 31
select select "paystub"
click at [688, 609] on select "Select type Paystub Bank Statement Offer Letter Tax Documents Benefit Award Let…" at bounding box center [792, 624] width 208 height 31
click at [387, 689] on button "Submit documents" at bounding box center [381, 694] width 147 height 27
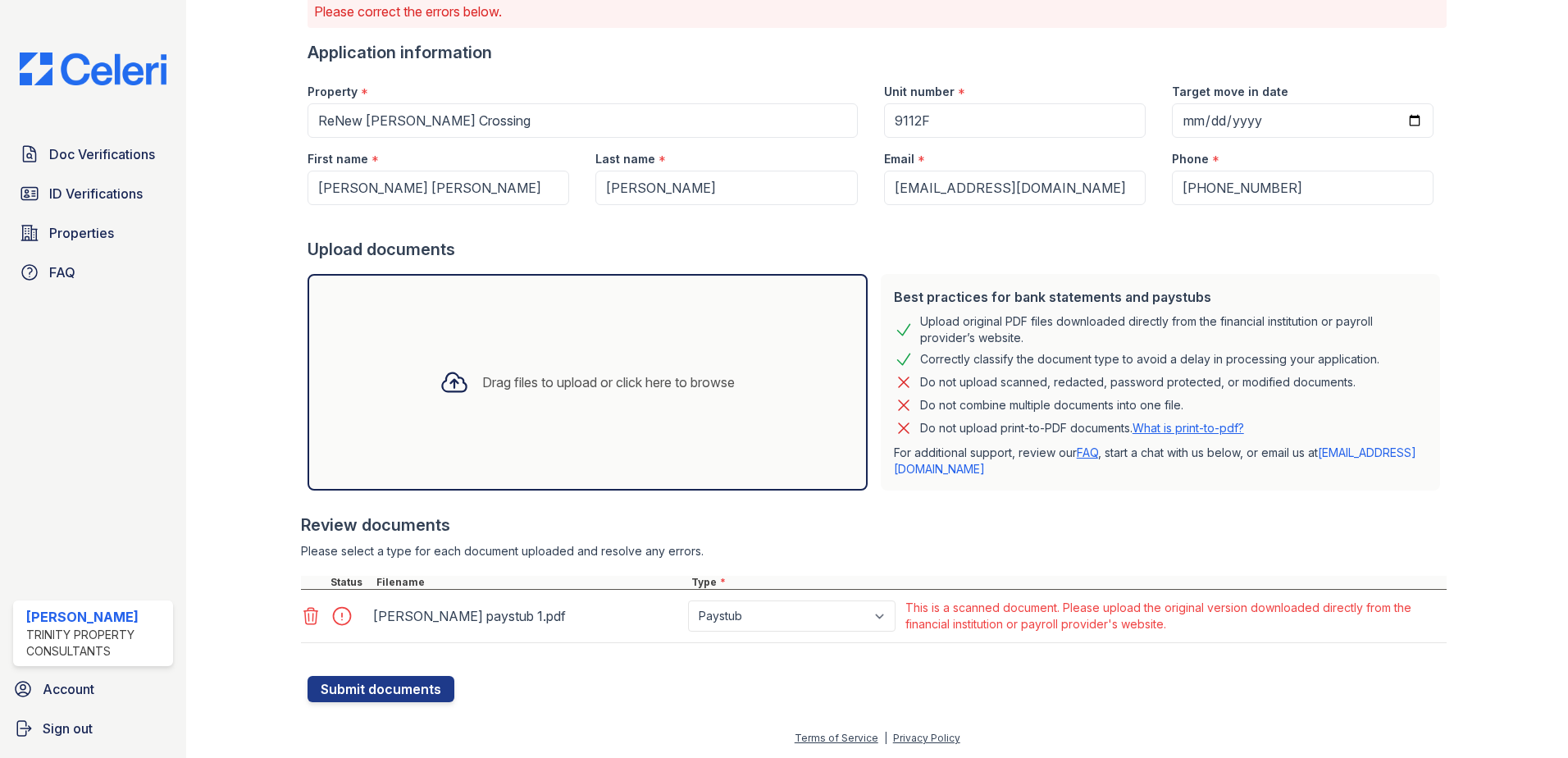
scroll to position [0, 0]
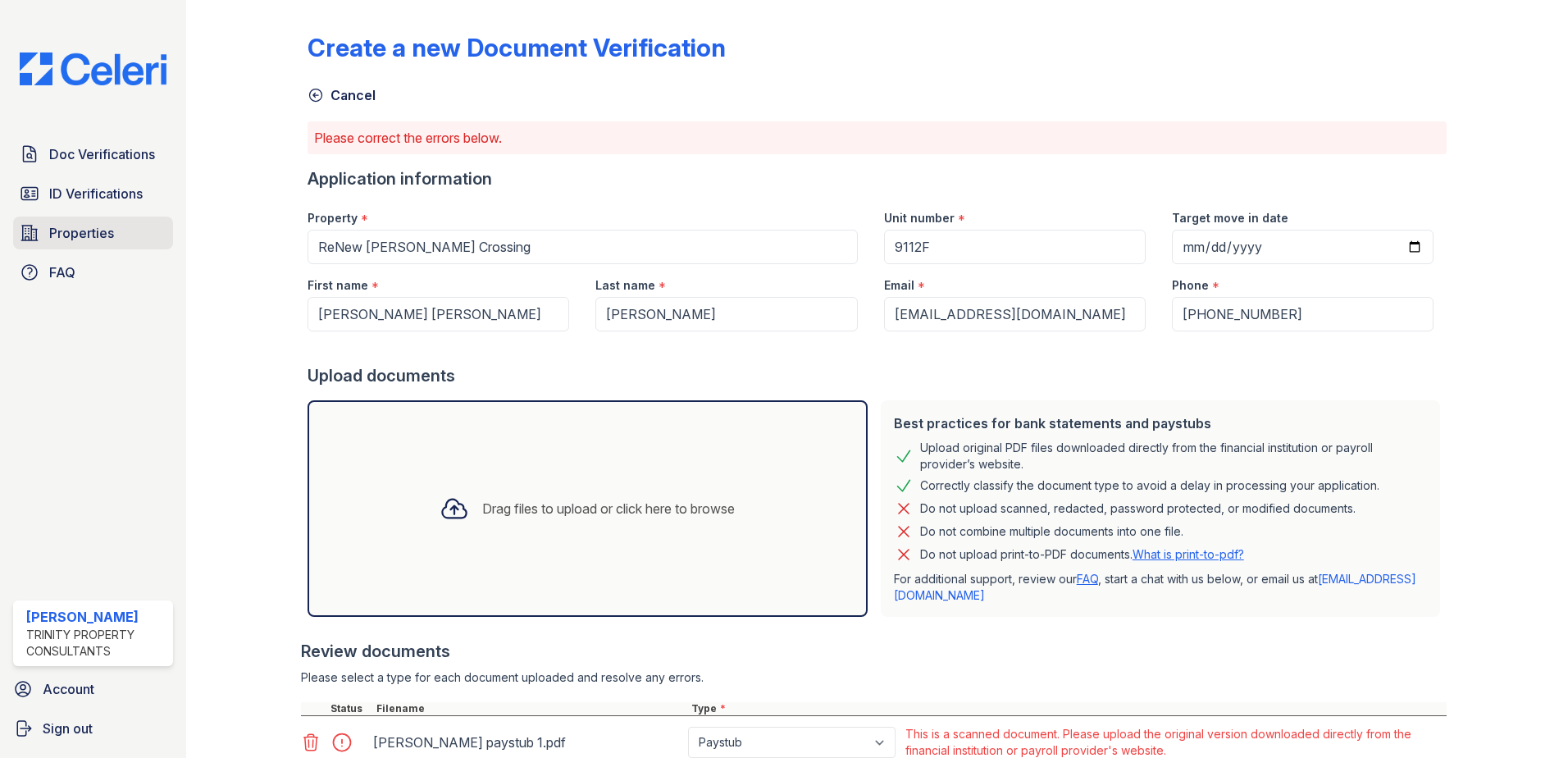
click at [81, 246] on link "Properties" at bounding box center [93, 232] width 160 height 33
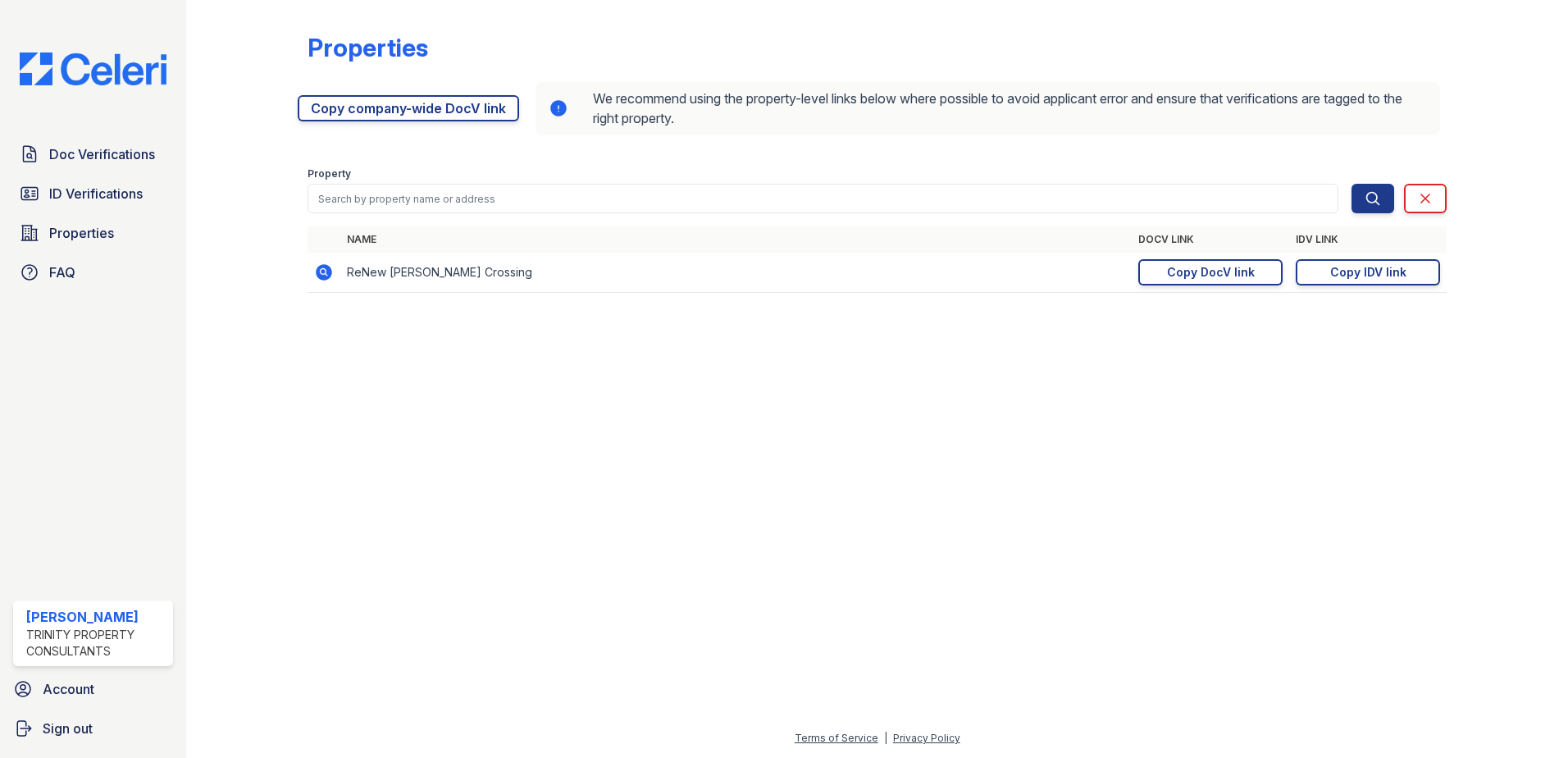
drag, startPoint x: 1209, startPoint y: 275, endPoint x: 1119, endPoint y: 206, distance: 113.4
click at [1209, 274] on div "Copy DocV link" at bounding box center [1211, 272] width 87 height 16
click at [95, 153] on span "Doc Verifications" at bounding box center [101, 153] width 106 height 20
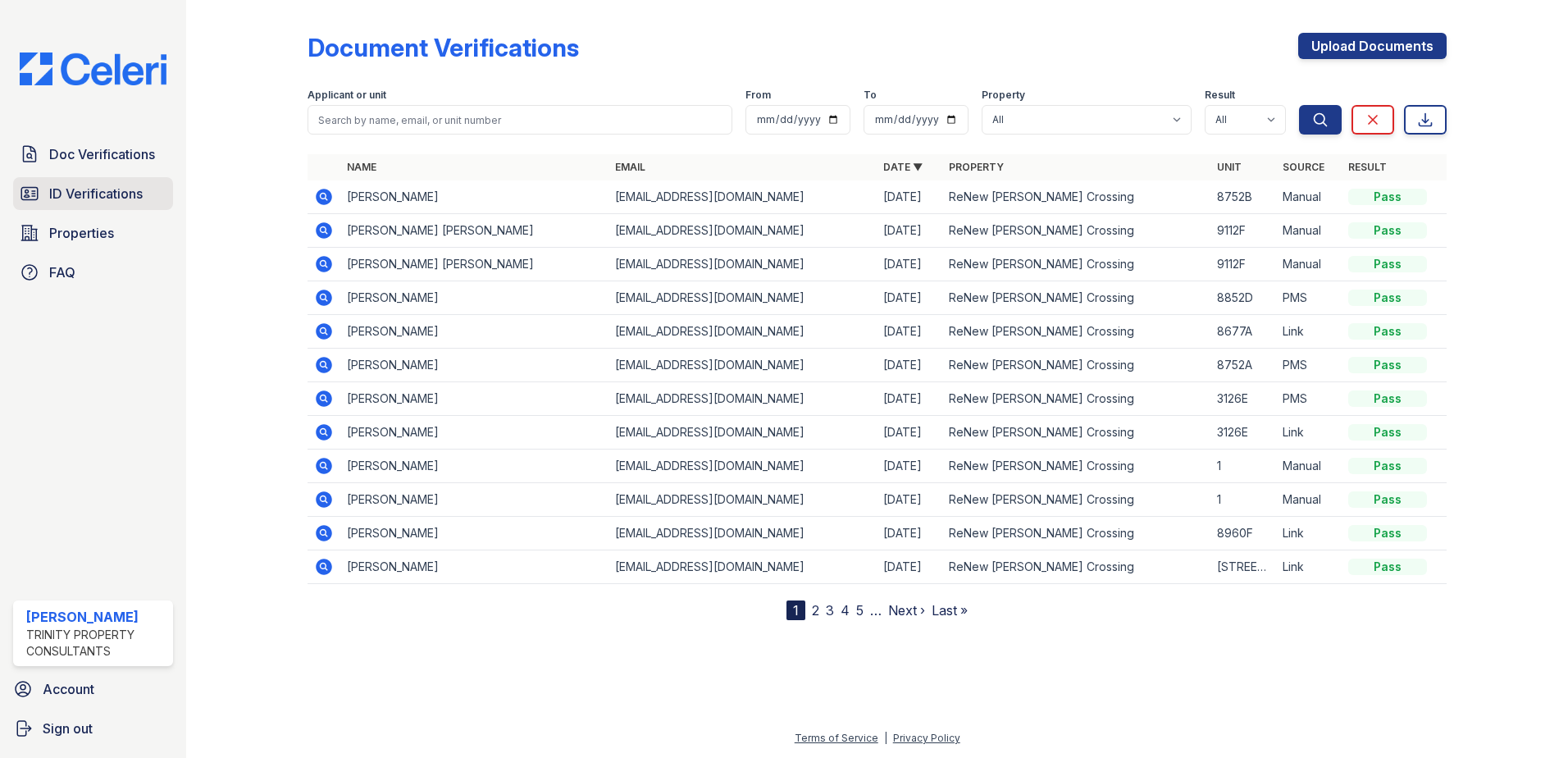
click at [98, 190] on span "ID Verifications" at bounding box center [95, 193] width 93 height 20
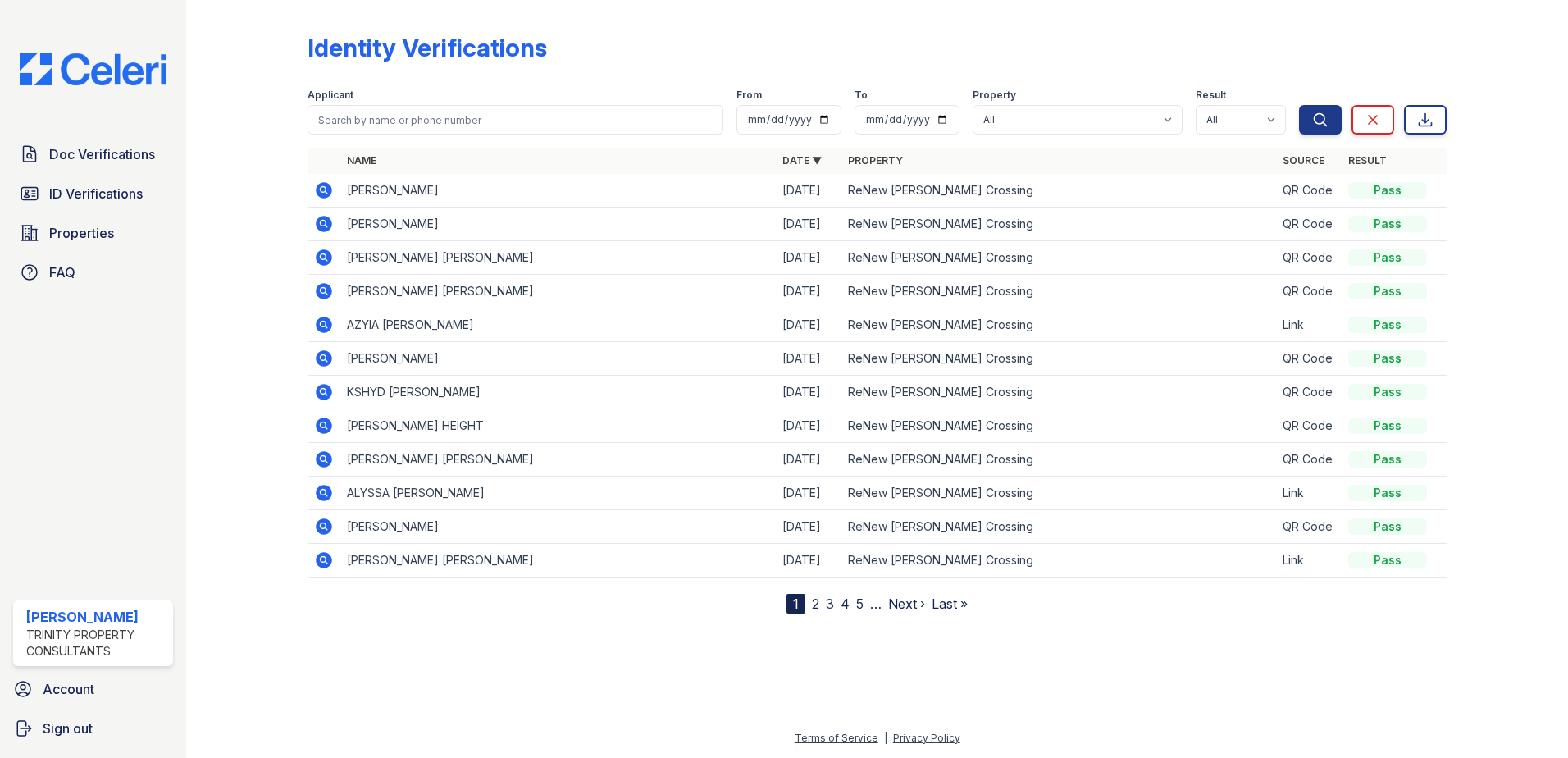
click at [98, 190] on span "ID Verifications" at bounding box center [95, 193] width 93 height 20
click at [110, 149] on span "Doc Verifications" at bounding box center [101, 153] width 106 height 20
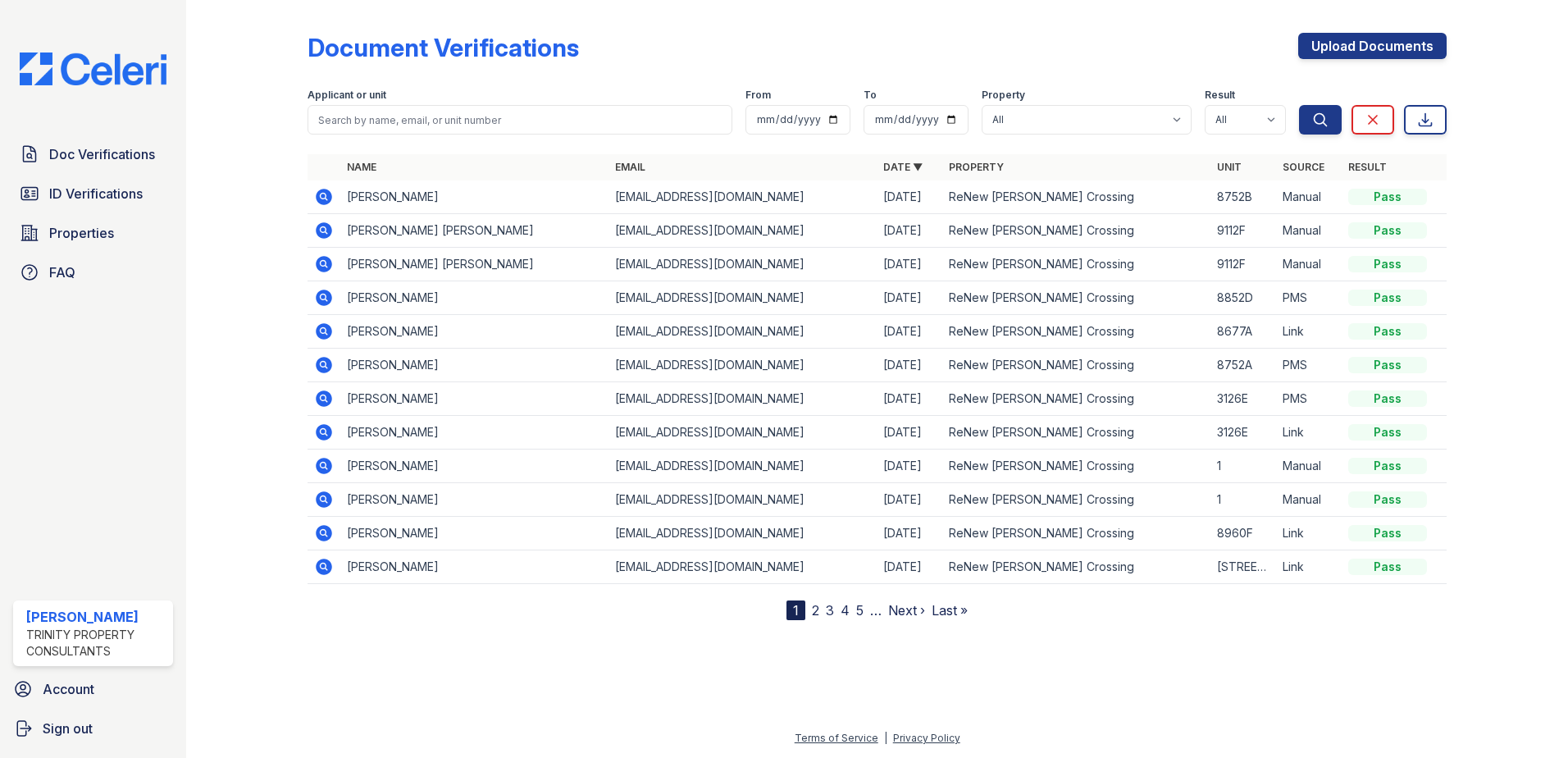
click at [1373, 31] on div "Document Verifications Upload Documents Filter Applicant or unit From To Proper…" at bounding box center [877, 313] width 1139 height 613
click at [1368, 52] on link "Upload Documents" at bounding box center [1372, 45] width 148 height 27
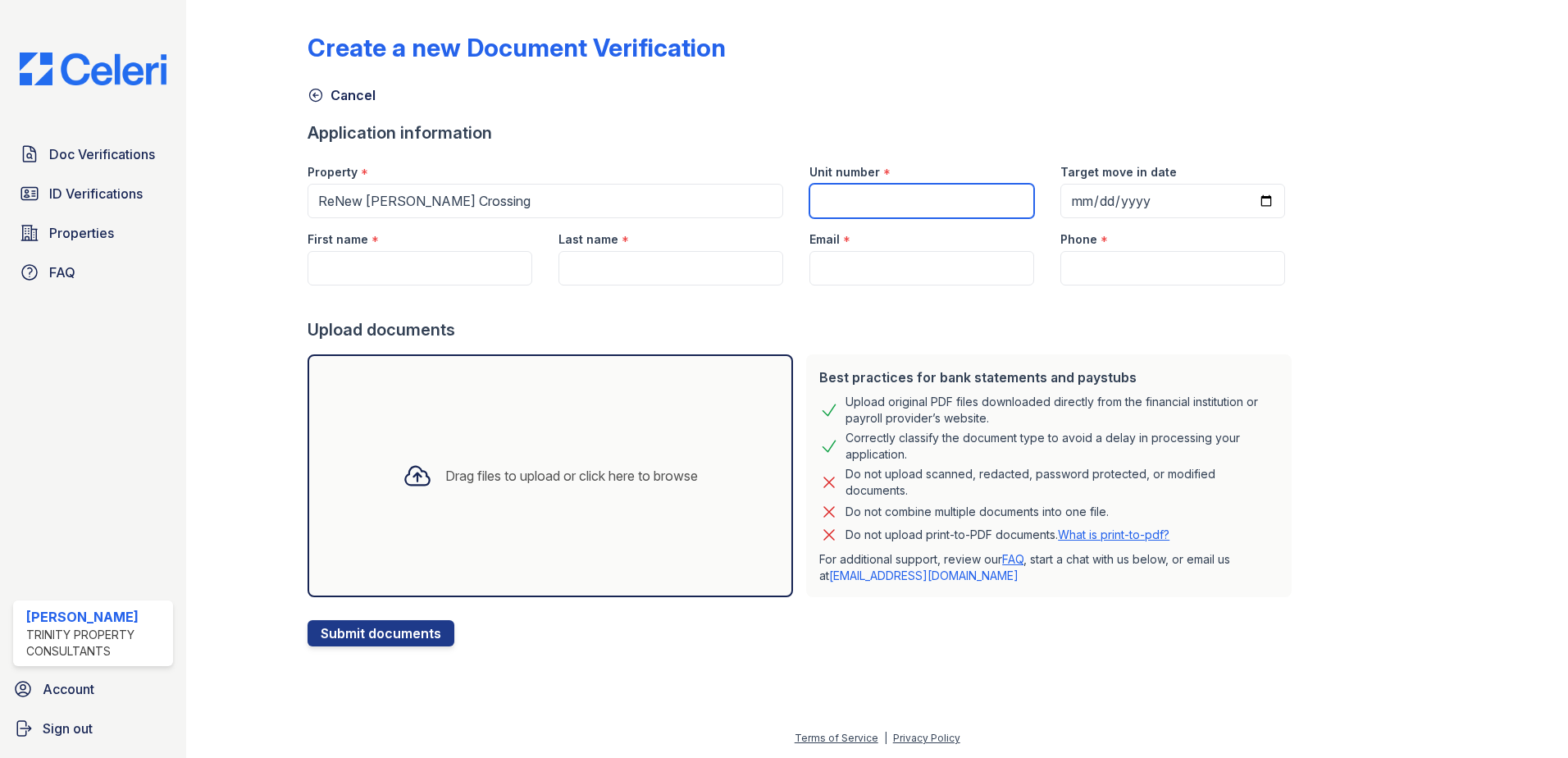
click at [927, 208] on input "Unit number" at bounding box center [922, 201] width 225 height 34
type input "9112F"
type input "[PERSON_NAME] [PERSON_NAME]"
type input "[PERSON_NAME]"
type input "[EMAIL_ADDRESS][DOMAIN_NAME]"
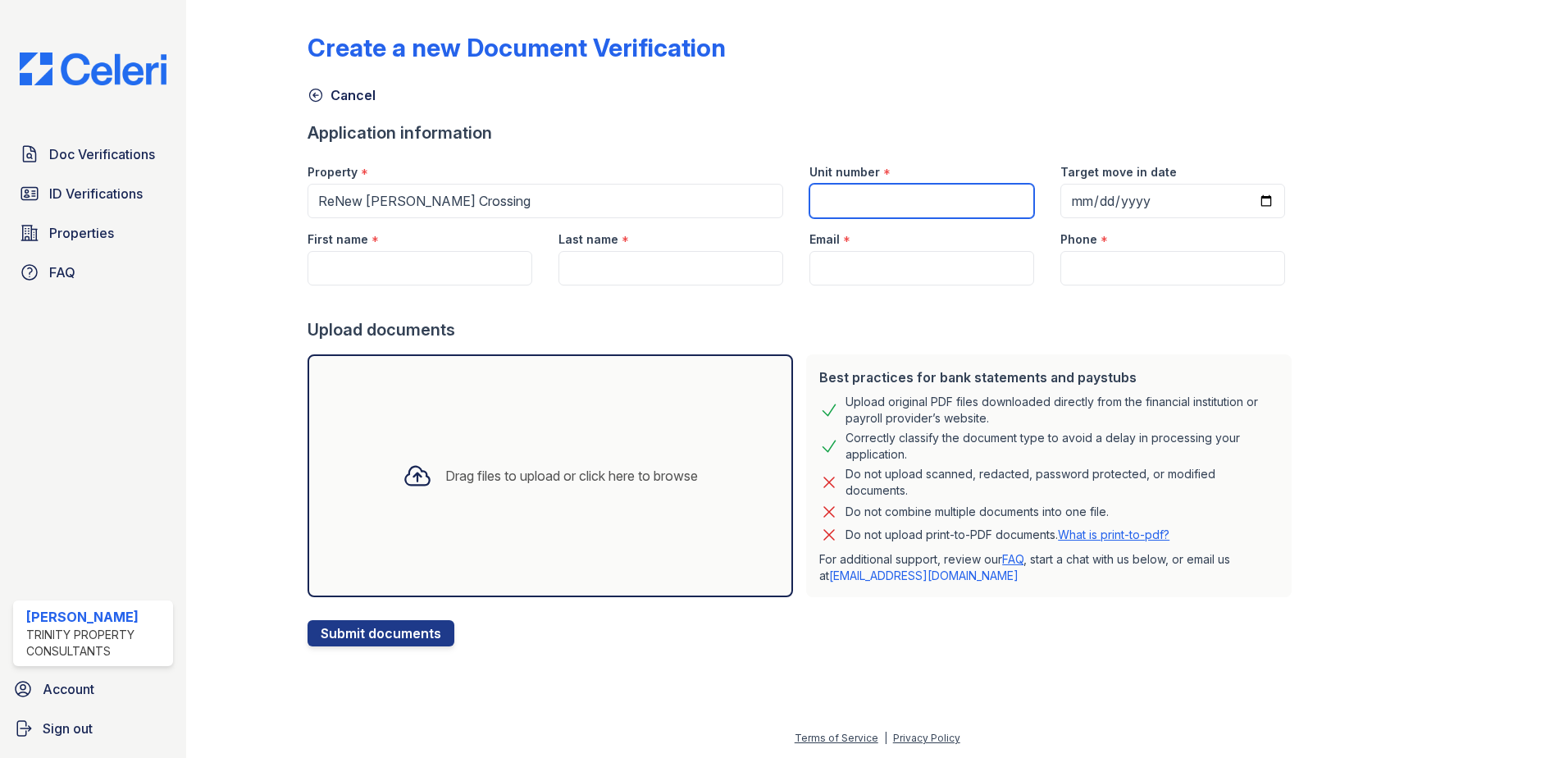
type input "2403309560"
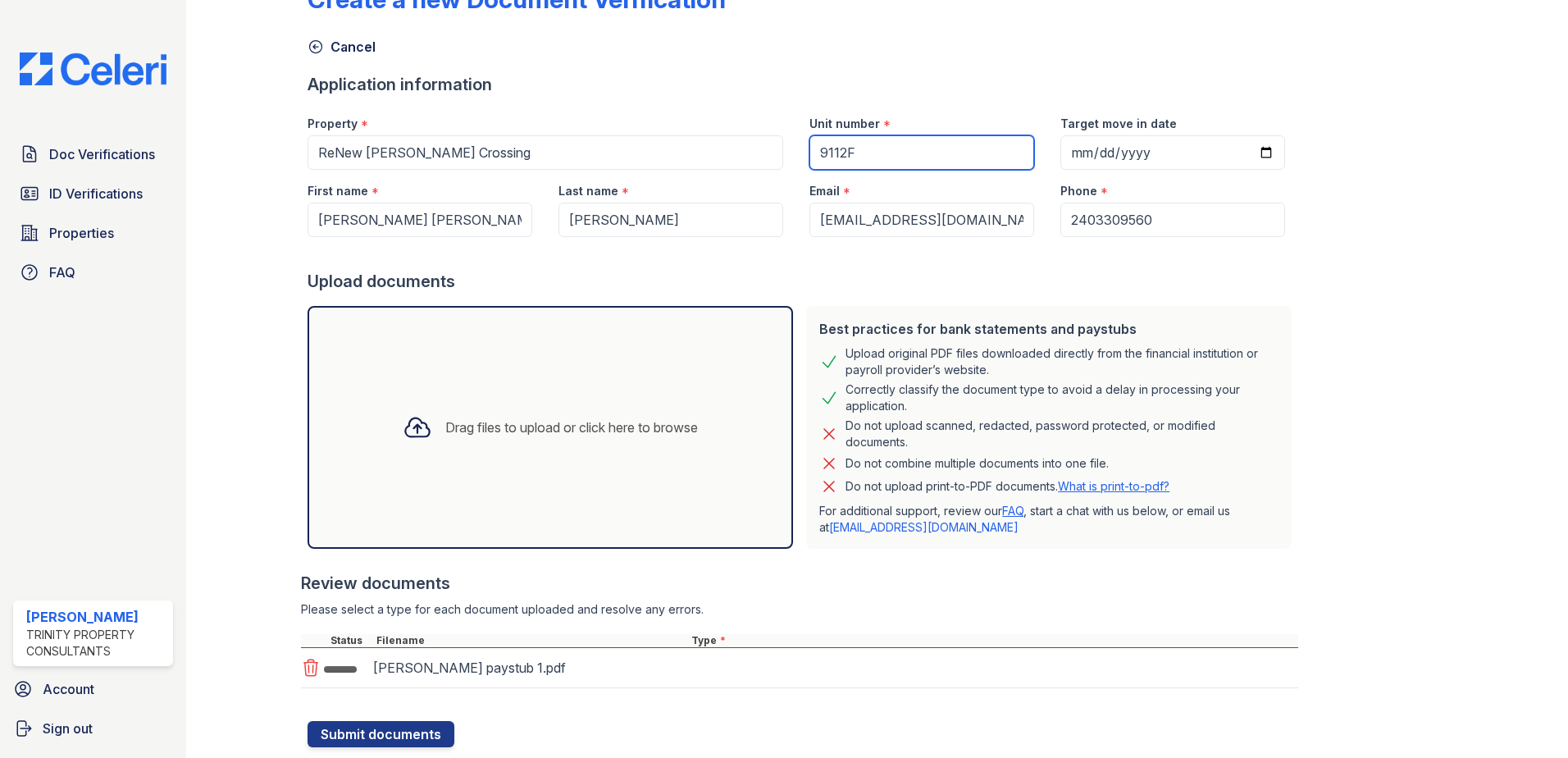
scroll to position [93, 0]
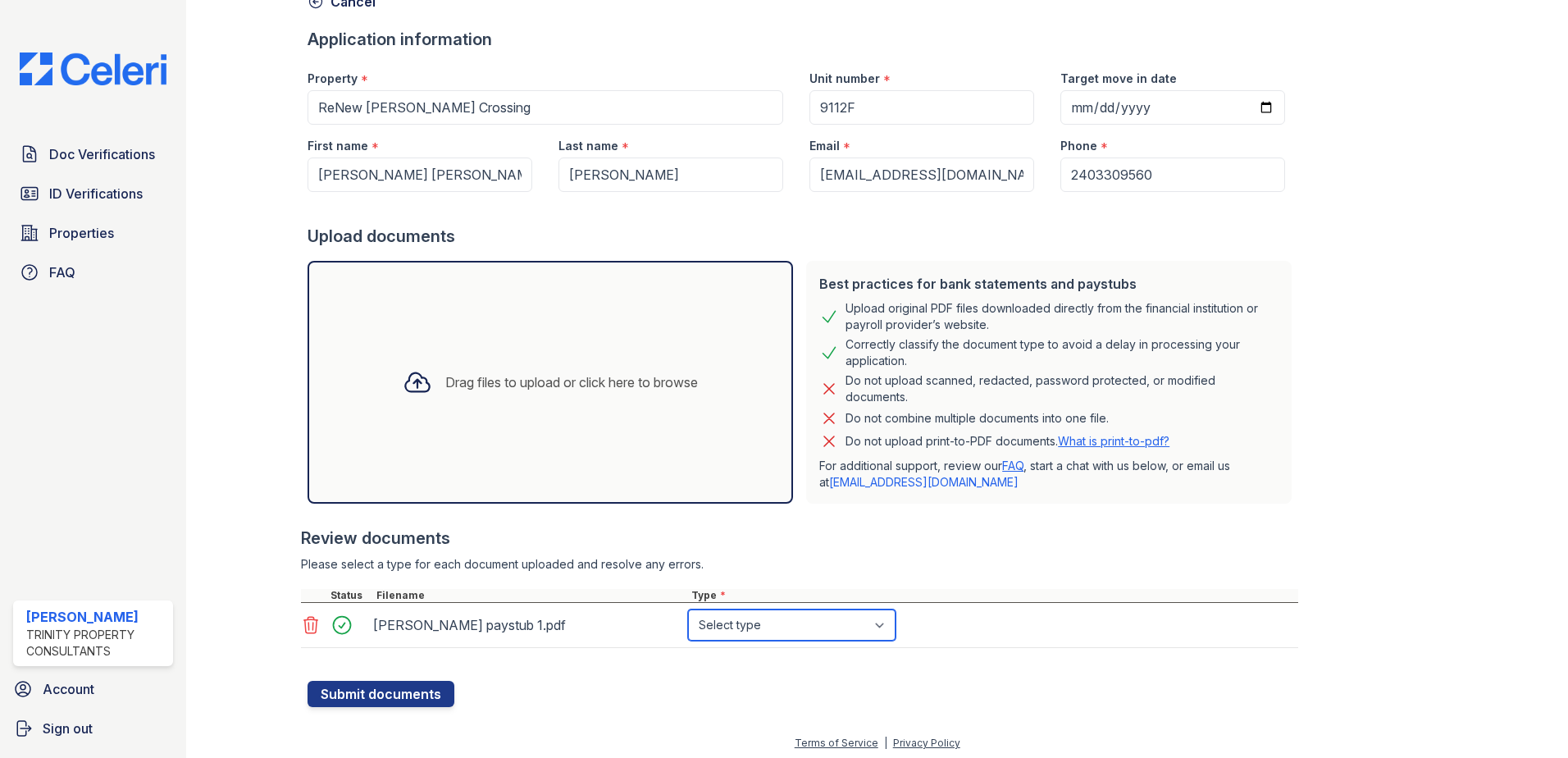
click at [758, 629] on select "Select type Paystub Bank Statement Offer Letter Tax Documents Benefit Award Let…" at bounding box center [792, 624] width 208 height 31
select select "paystub"
click at [688, 609] on select "Select type Paystub Bank Statement Offer Letter Tax Documents Benefit Award Let…" at bounding box center [792, 624] width 208 height 31
click at [387, 676] on div at bounding box center [803, 671] width 991 height 16
click at [387, 701] on button "Submit documents" at bounding box center [381, 694] width 147 height 27
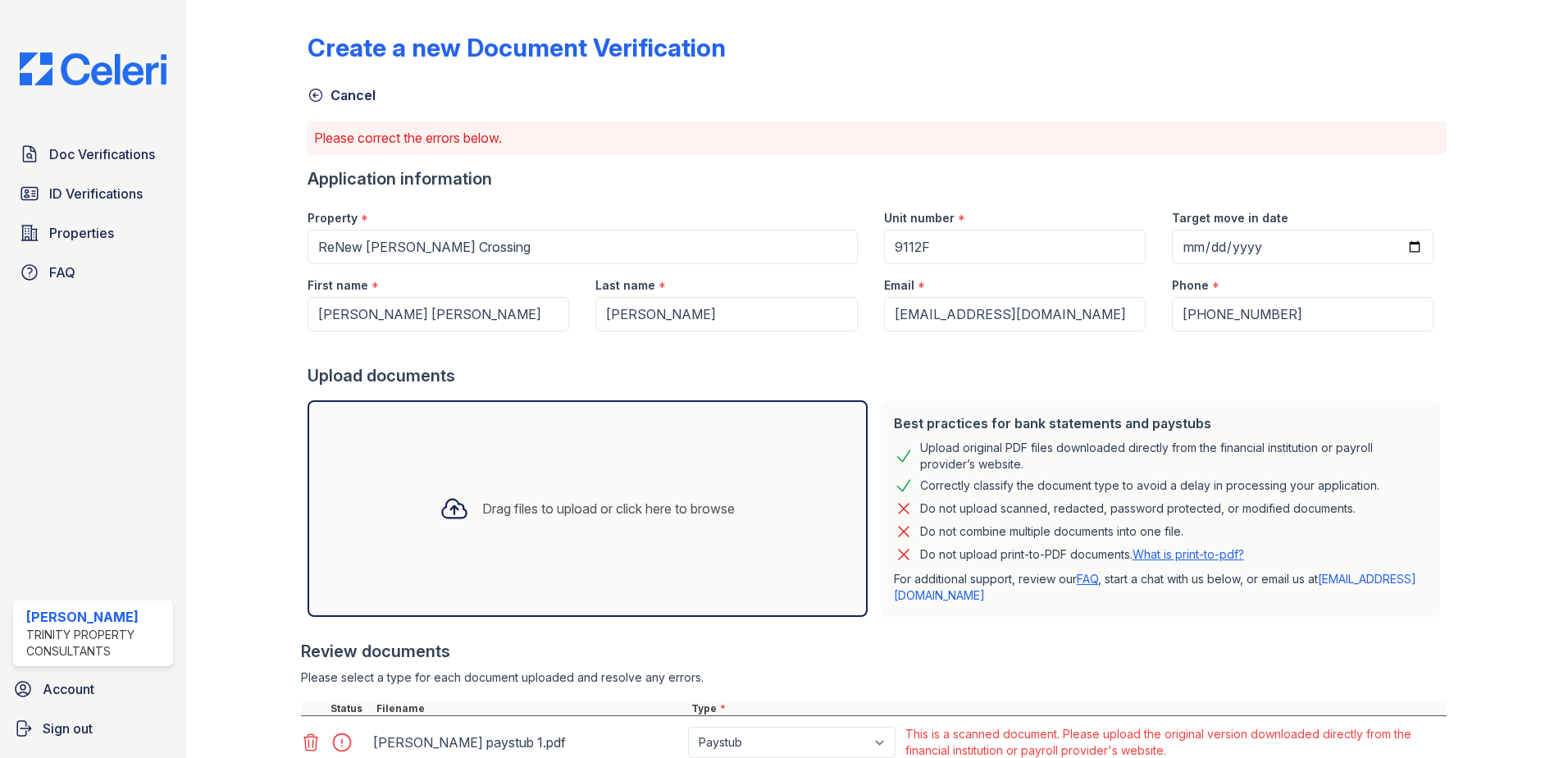
scroll to position [126, 0]
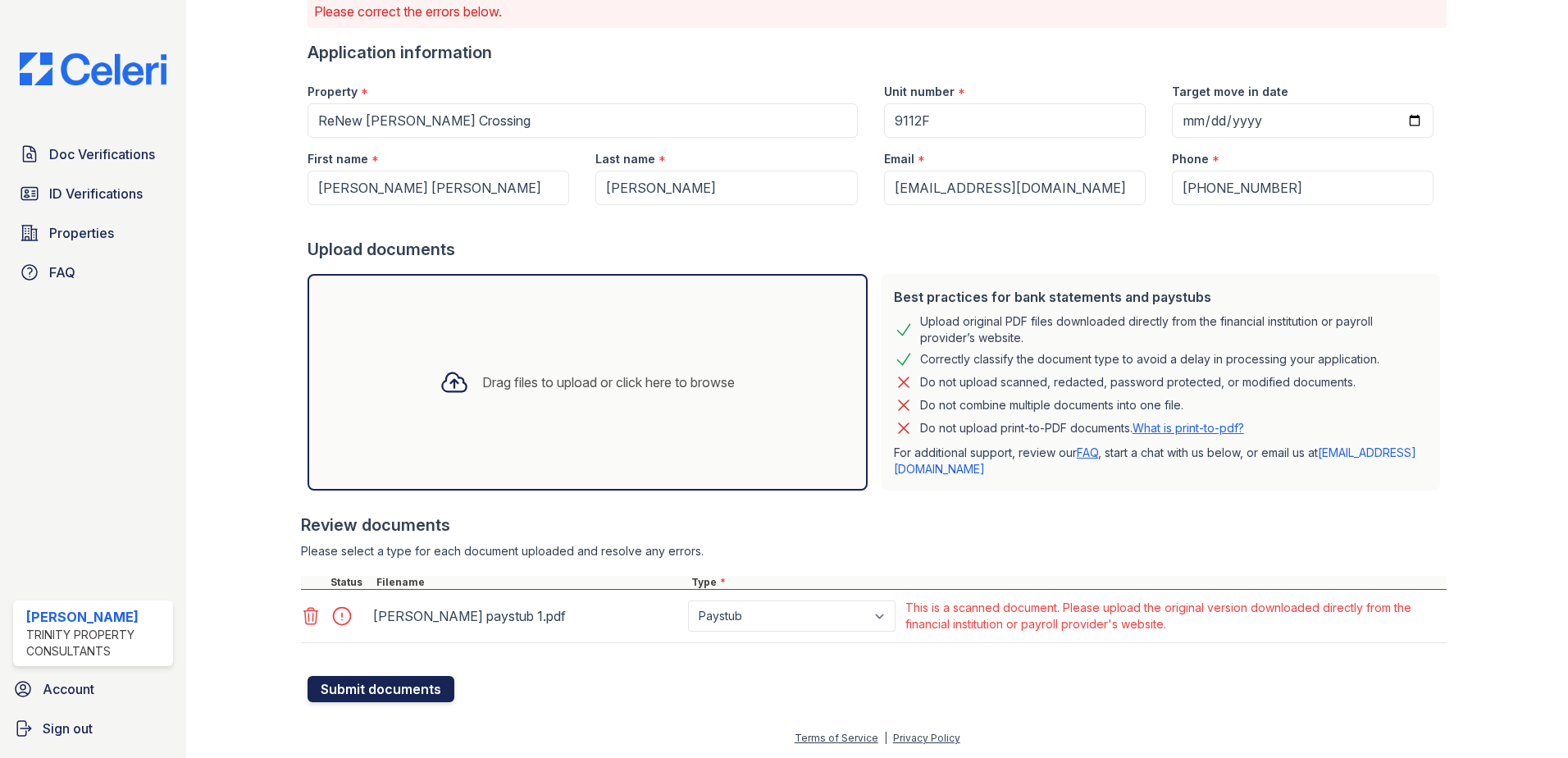
click at [416, 683] on button "Submit documents" at bounding box center [381, 689] width 147 height 27
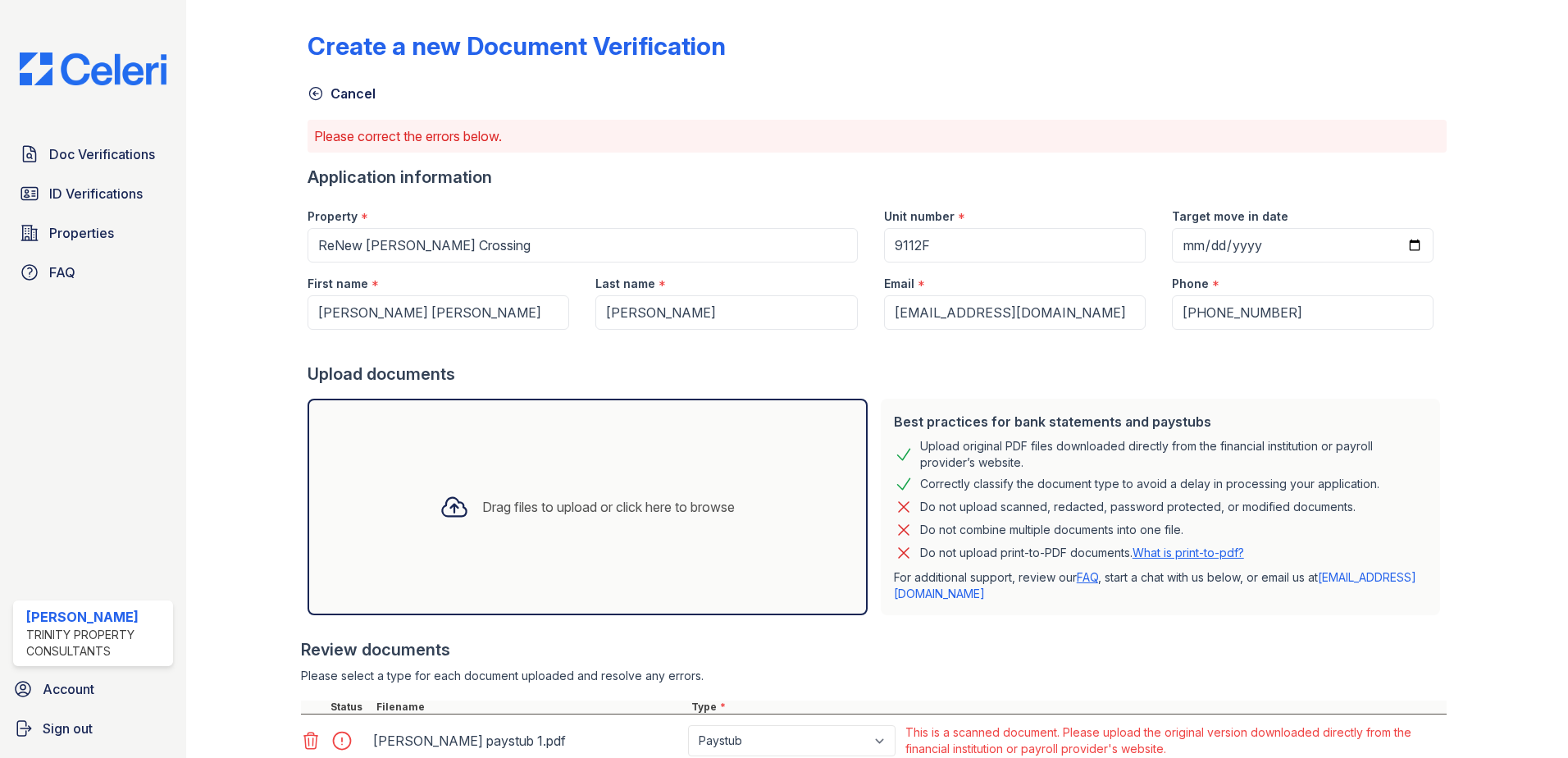
scroll to position [0, 0]
click at [103, 161] on span "Doc Verifications" at bounding box center [101, 153] width 106 height 20
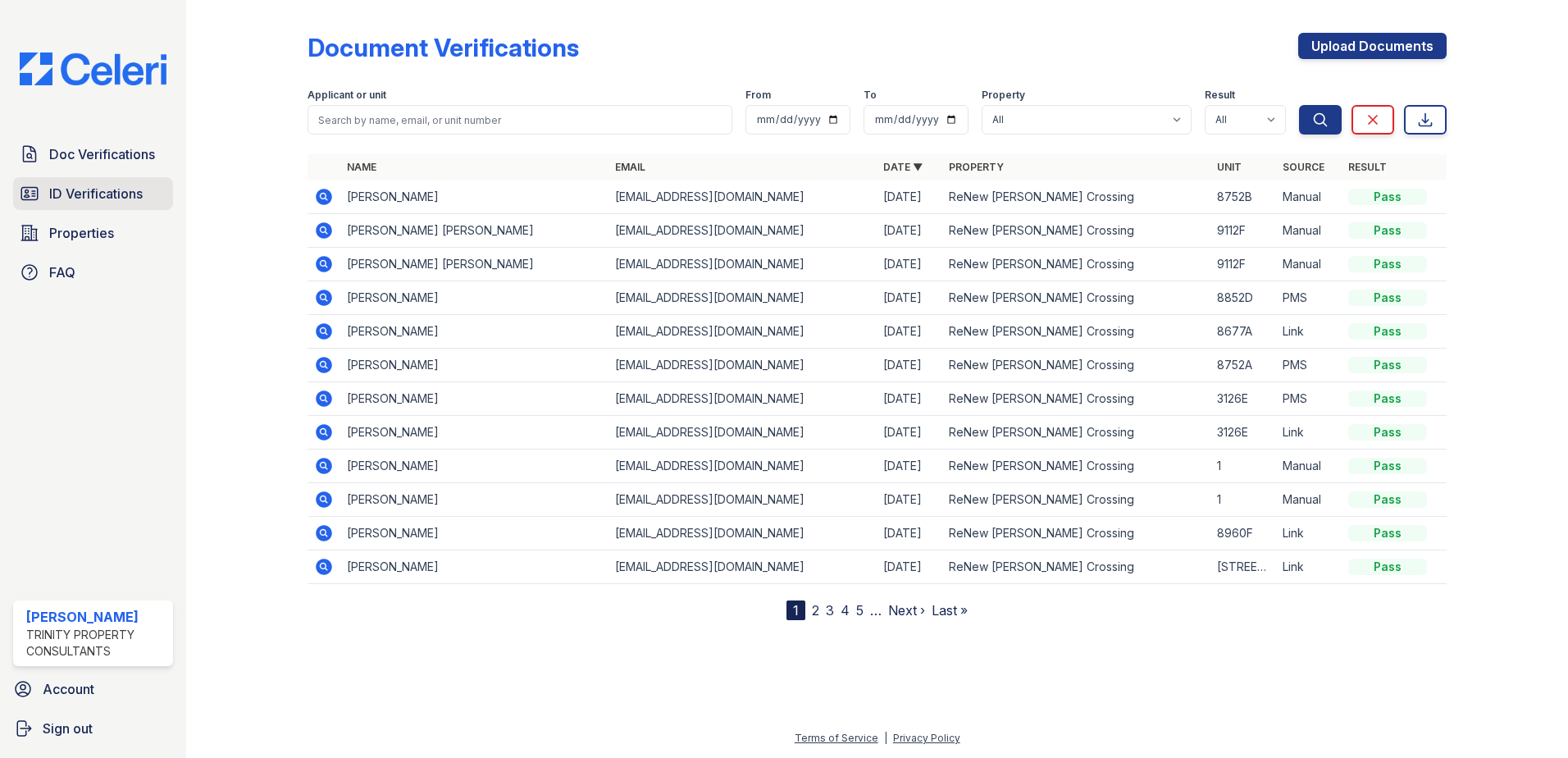
click at [77, 189] on span "ID Verifications" at bounding box center [95, 193] width 93 height 20
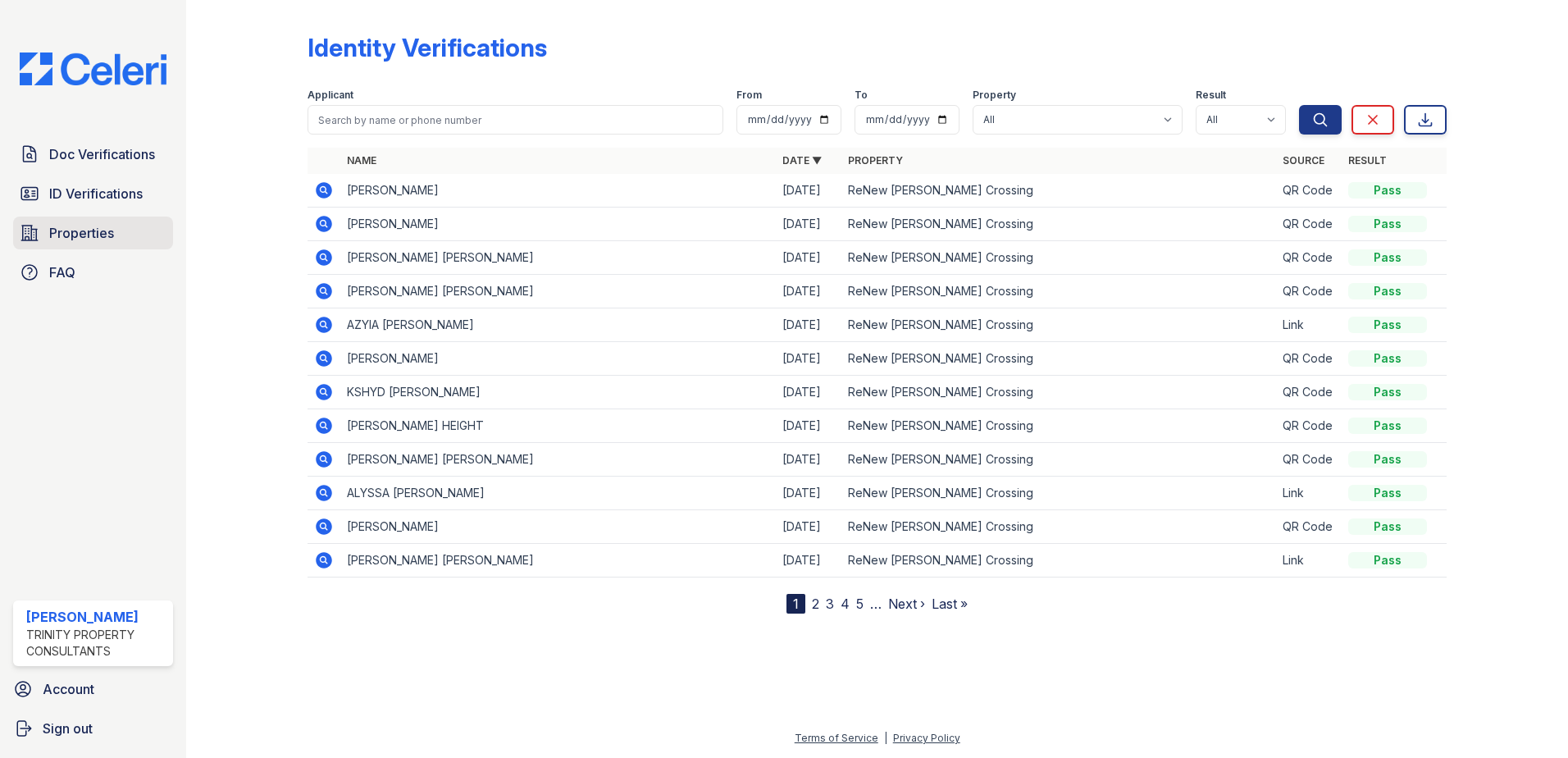
click at [84, 228] on span "Properties" at bounding box center [81, 232] width 65 height 20
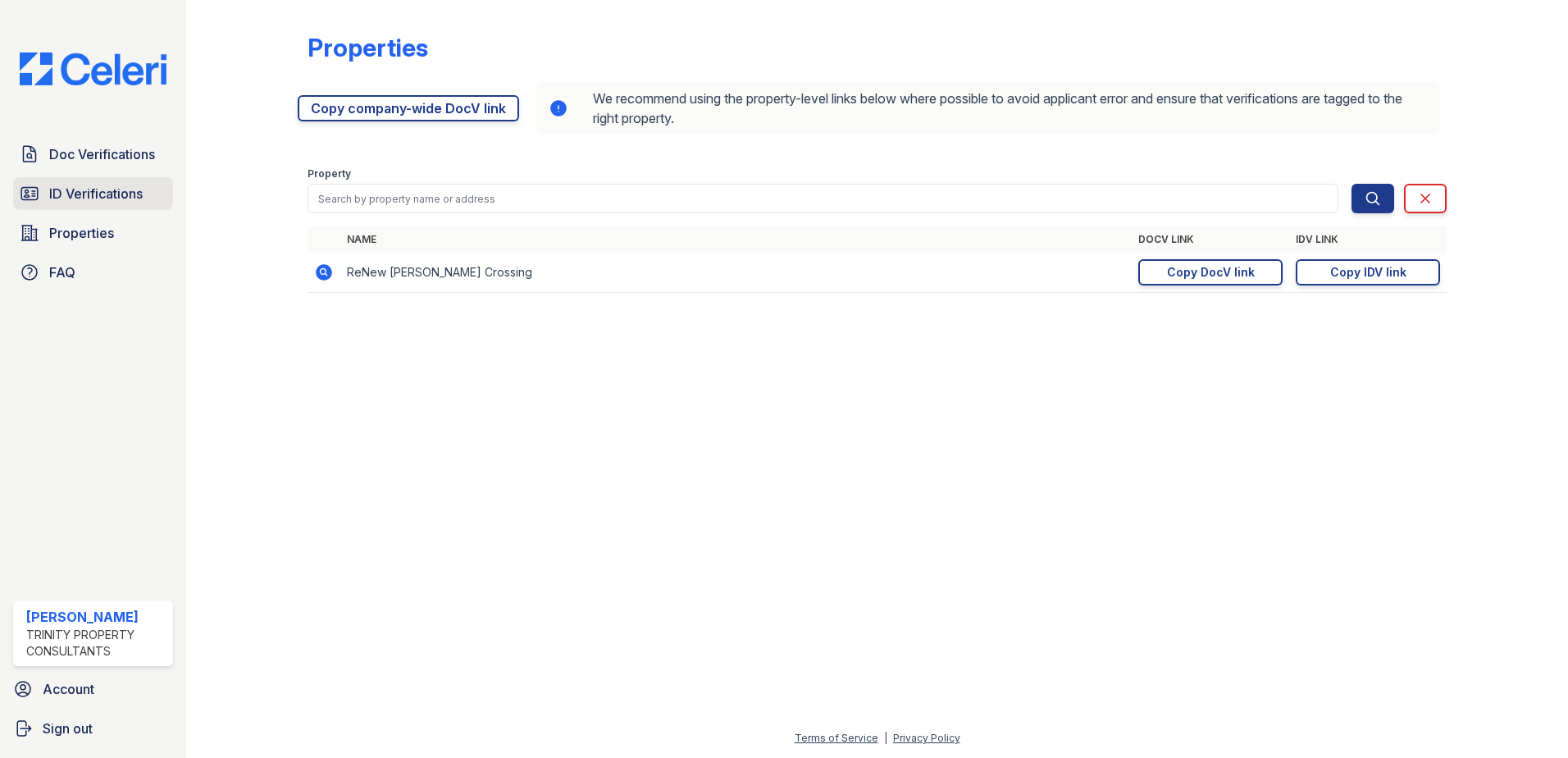
click at [131, 191] on span "ID Verifications" at bounding box center [95, 193] width 93 height 20
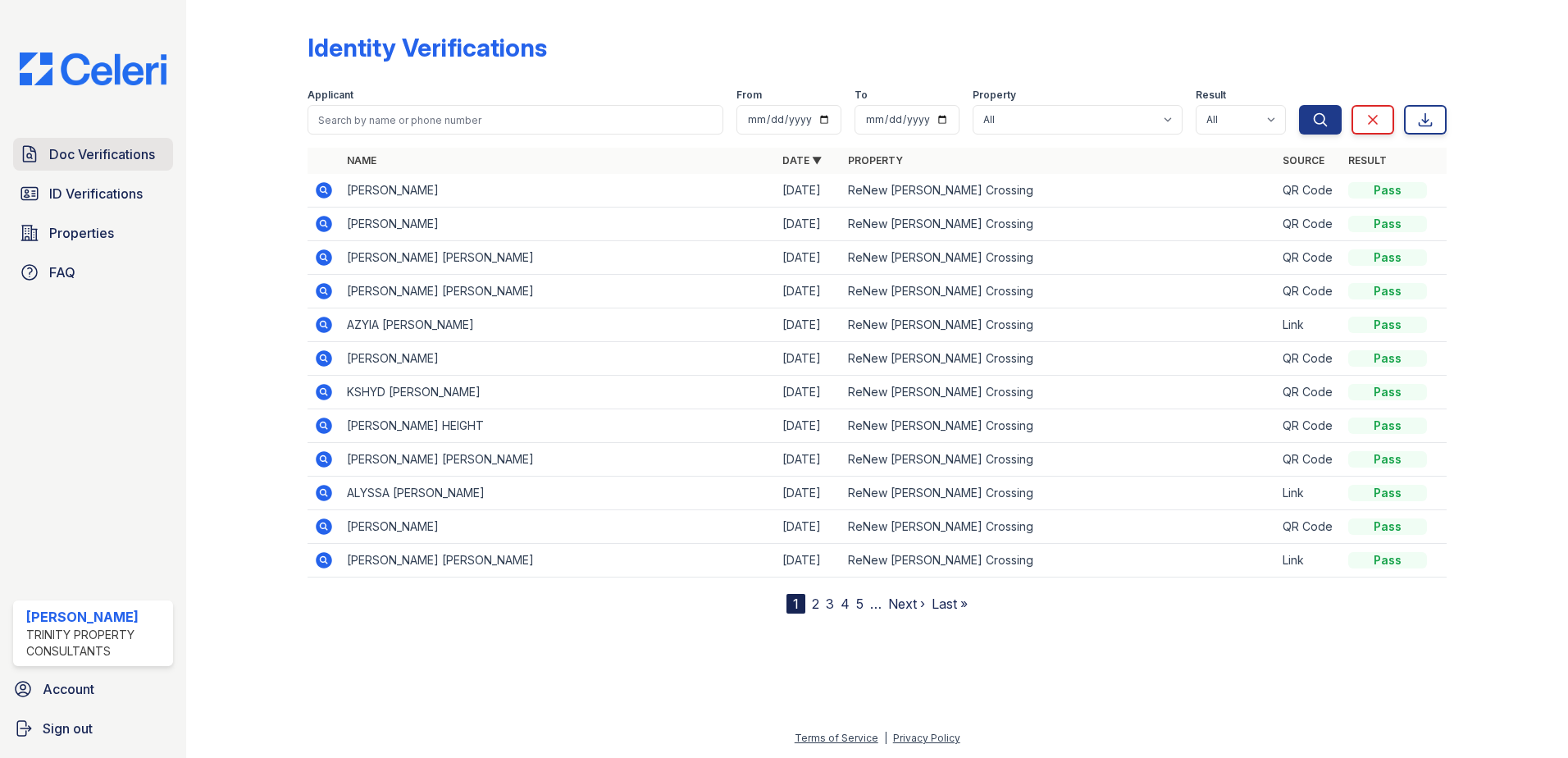
click at [118, 160] on span "Doc Verifications" at bounding box center [101, 153] width 106 height 20
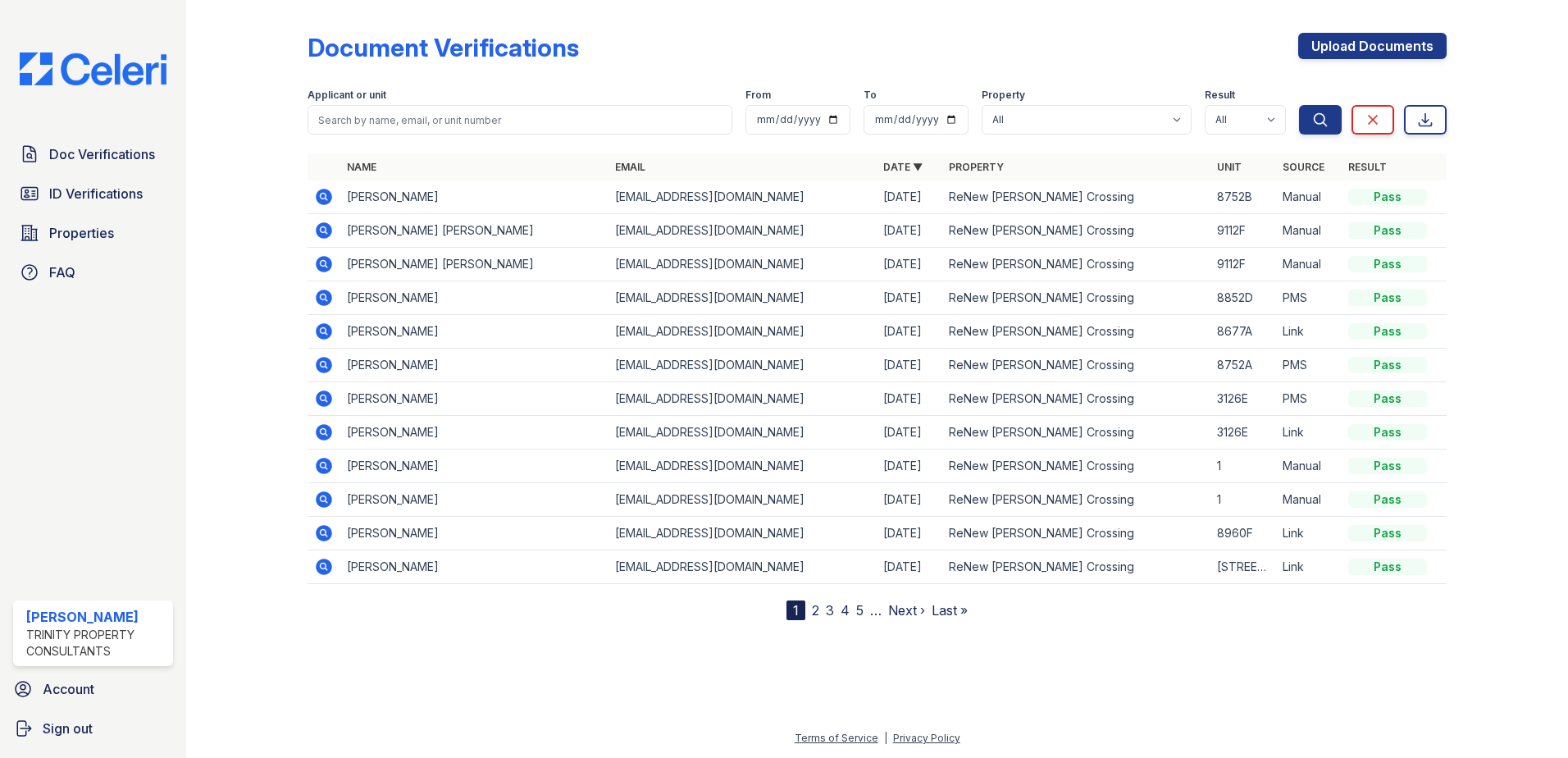
click at [322, 228] on icon at bounding box center [323, 230] width 20 height 20
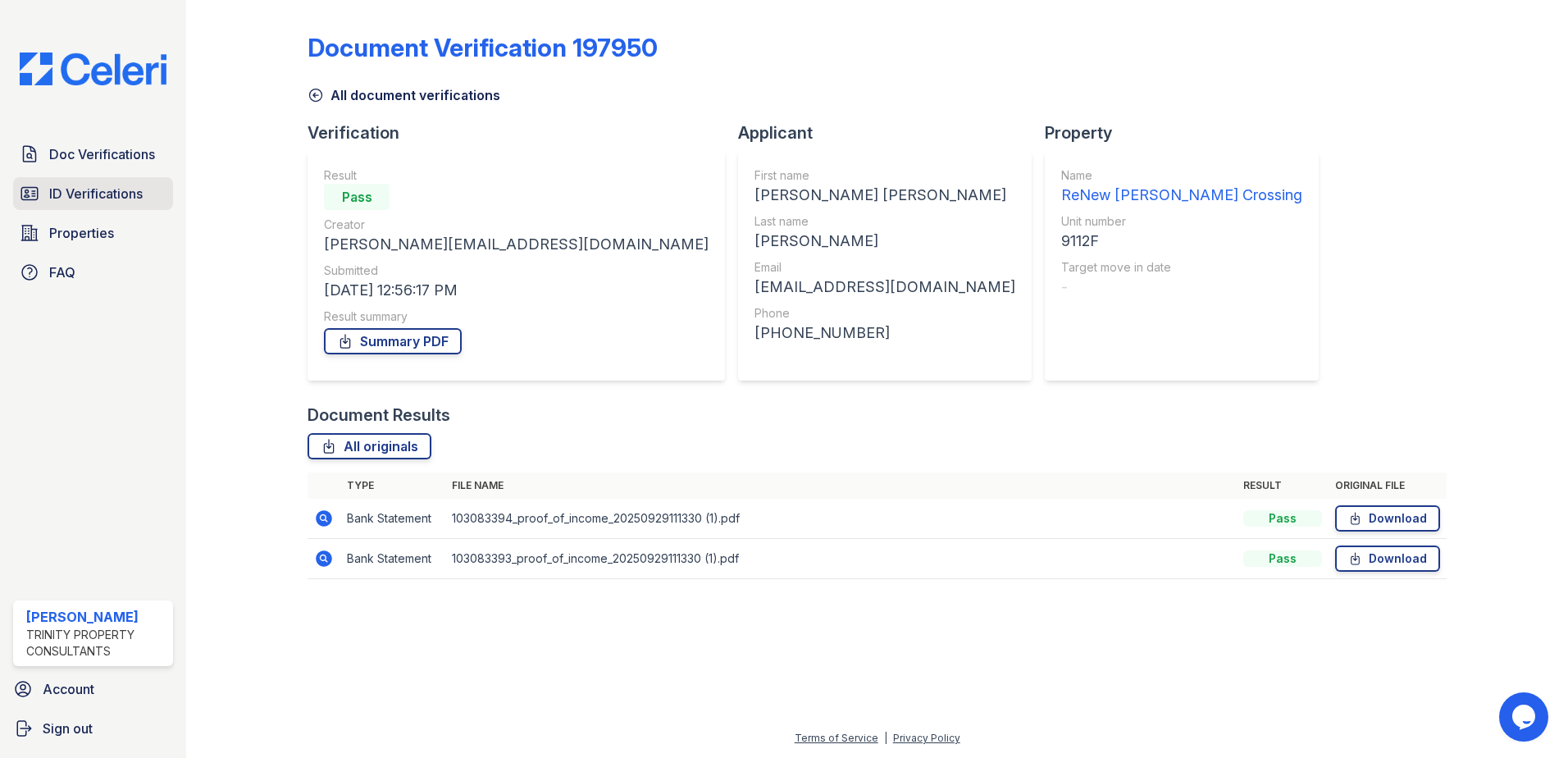
click at [125, 192] on span "ID Verifications" at bounding box center [95, 193] width 93 height 20
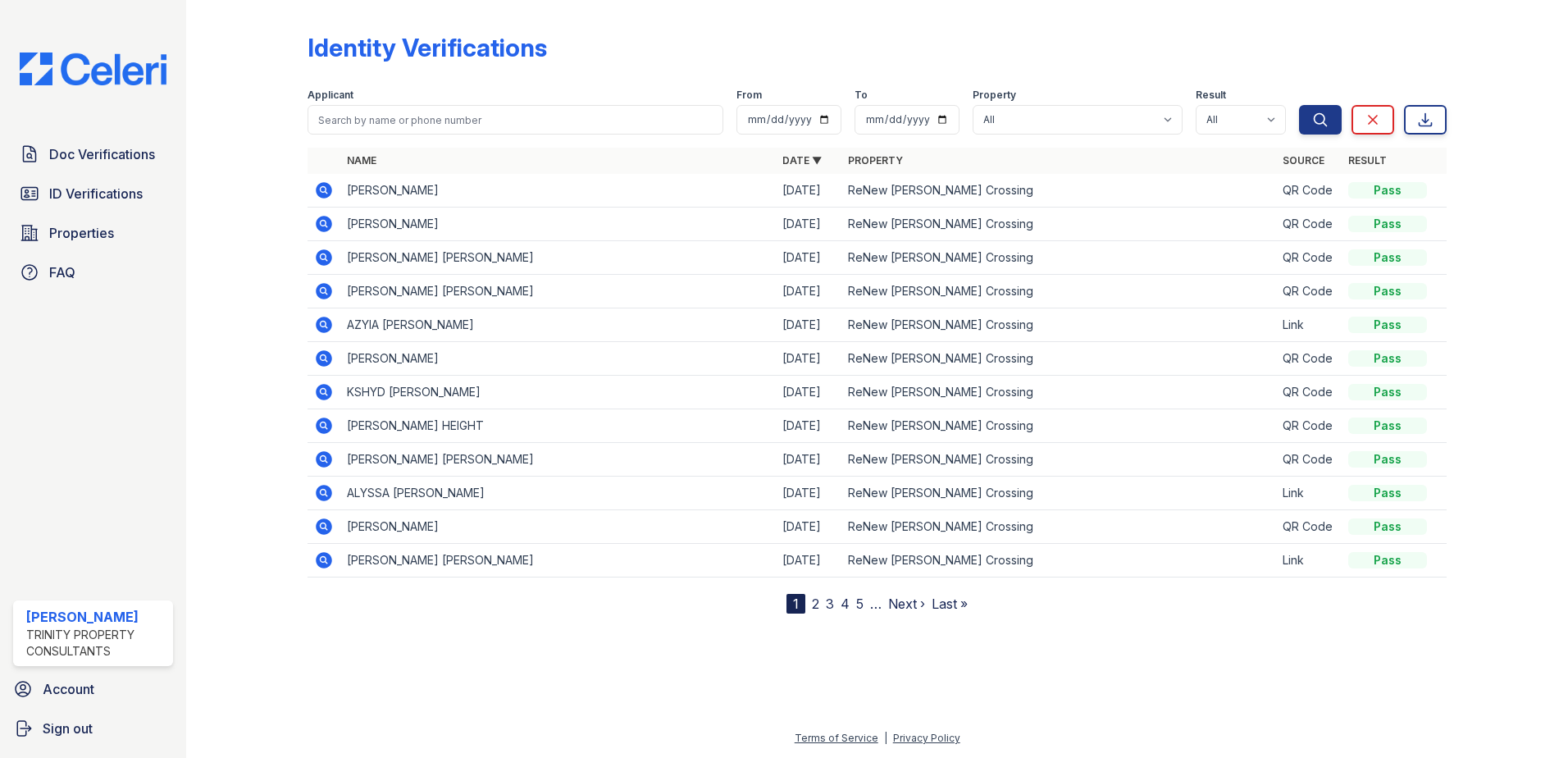
click at [318, 252] on icon at bounding box center [323, 257] width 20 height 20
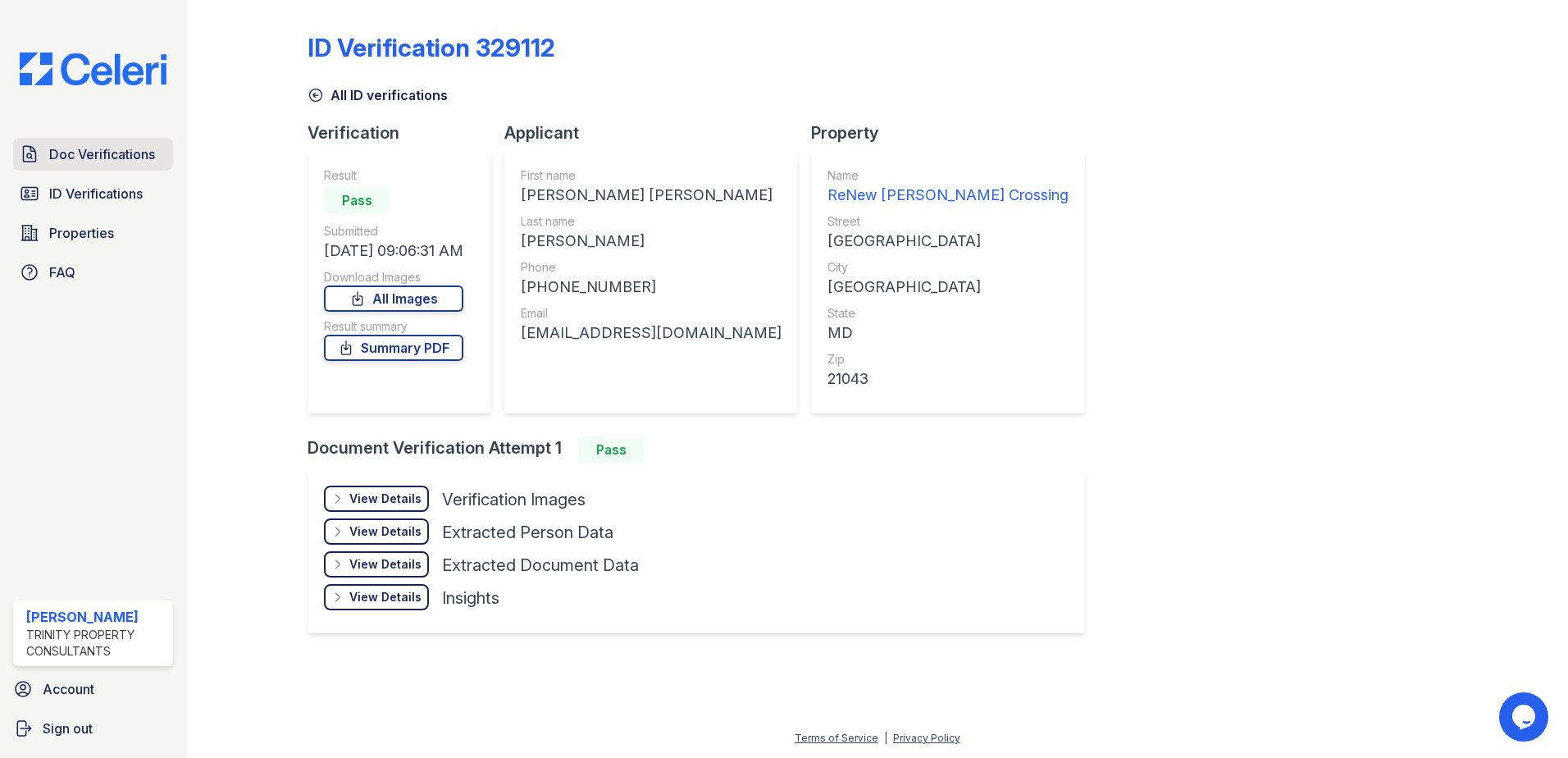
click at [127, 164] on span "Doc Verifications" at bounding box center [101, 153] width 106 height 20
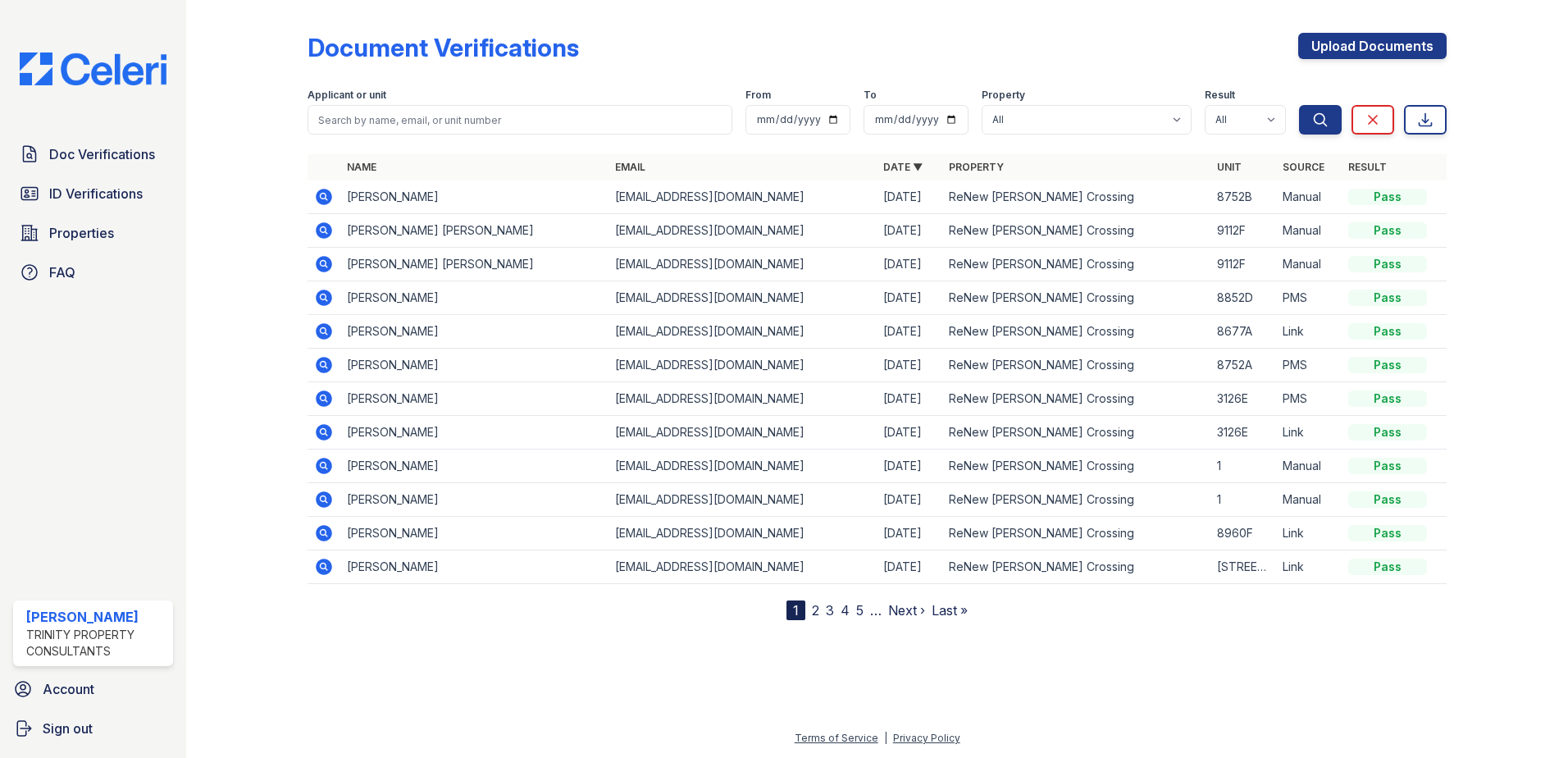
click at [324, 232] on icon at bounding box center [323, 229] width 4 height 4
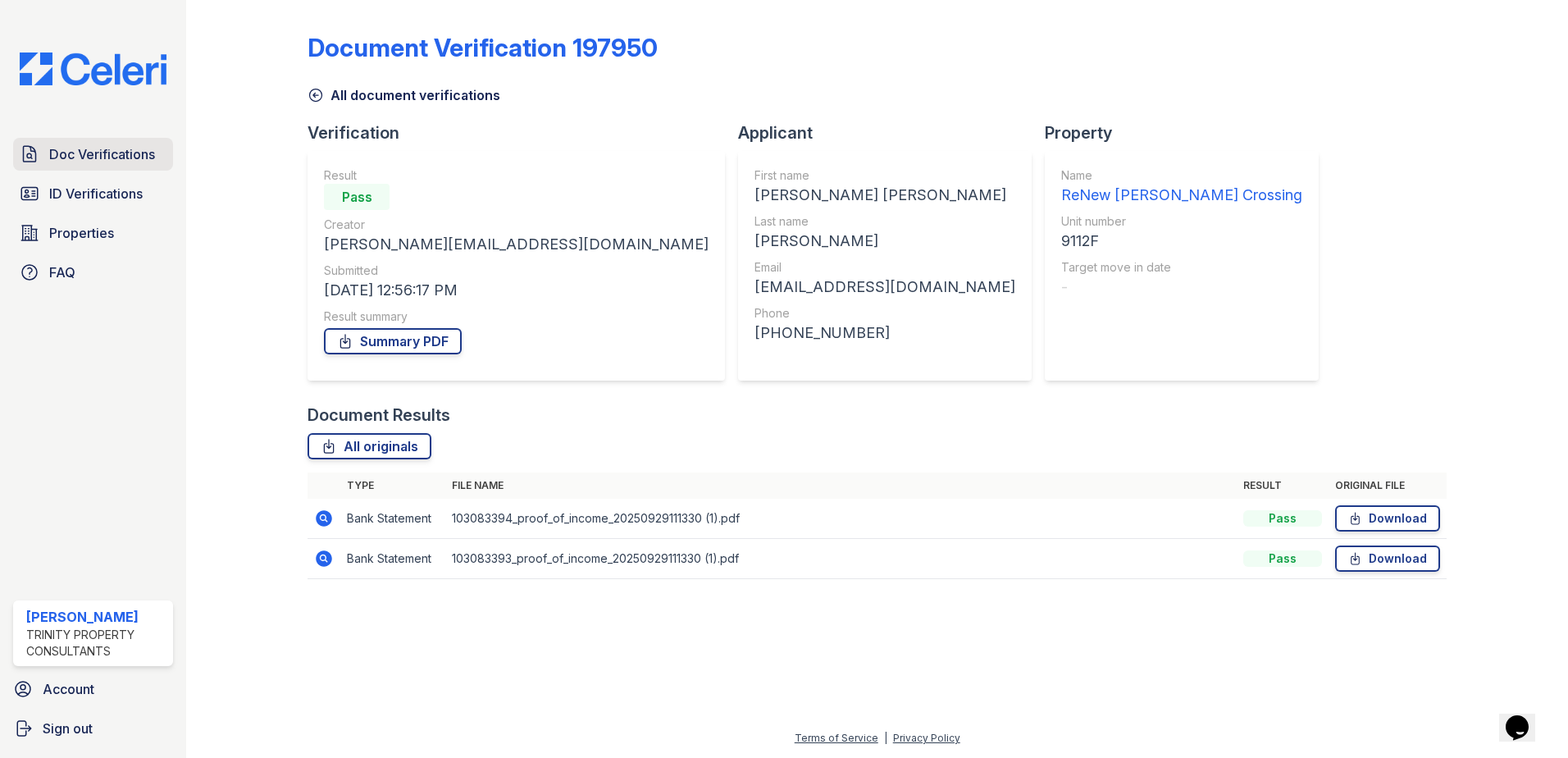
click at [137, 149] on span "Doc Verifications" at bounding box center [101, 153] width 106 height 20
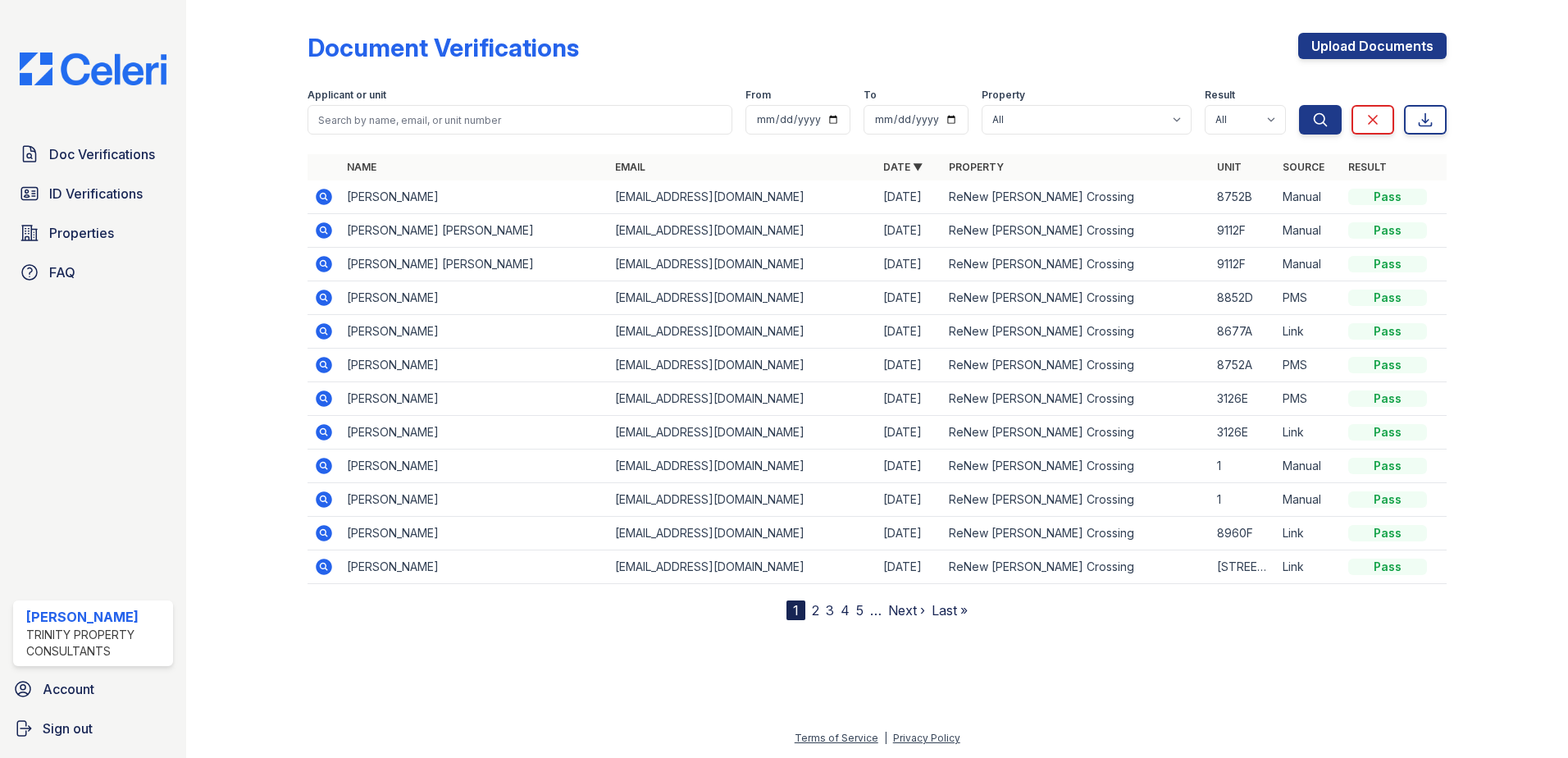
click at [323, 259] on icon at bounding box center [323, 263] width 16 height 16
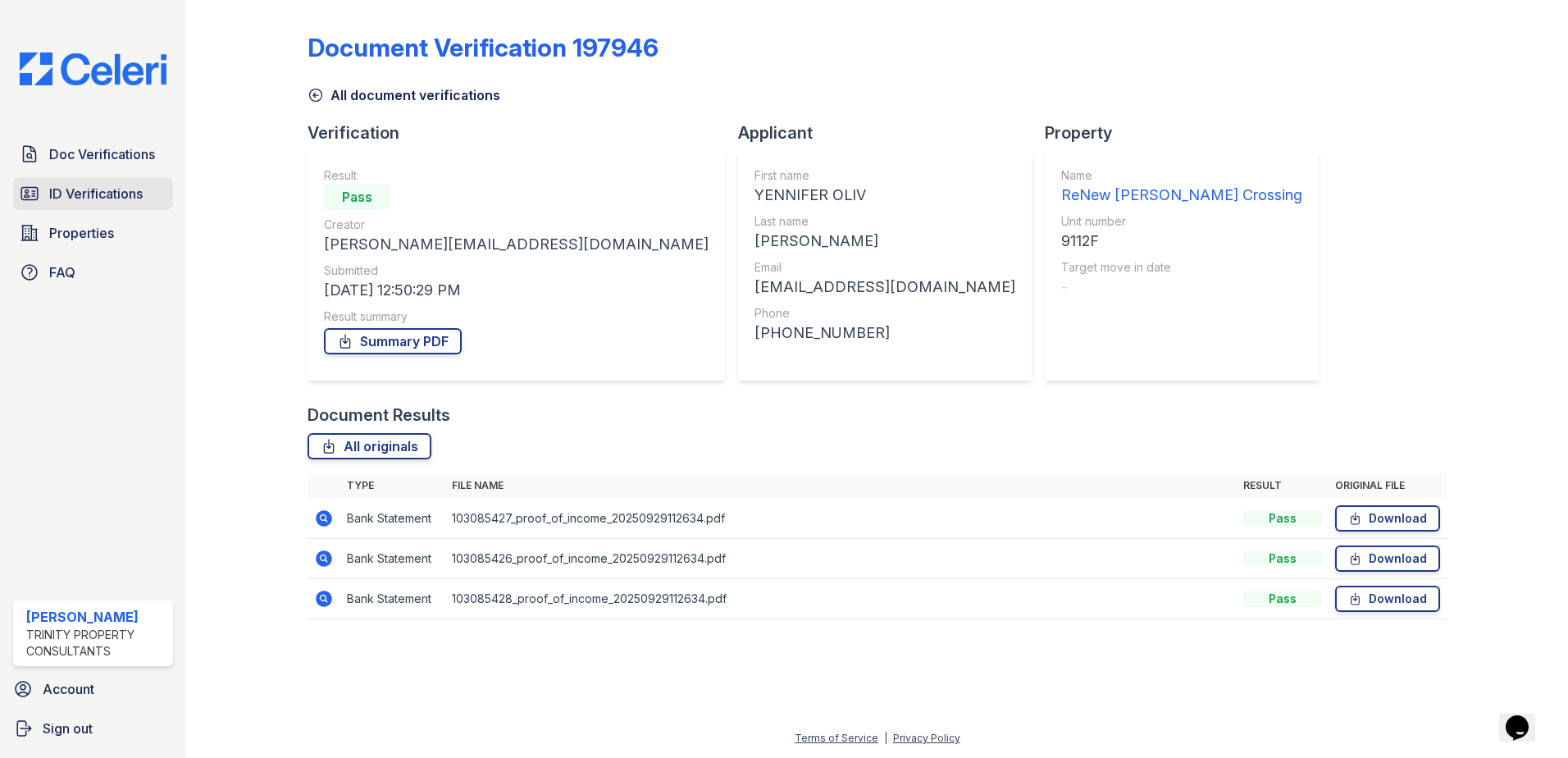
click at [93, 208] on link "ID Verifications" at bounding box center [93, 194] width 160 height 33
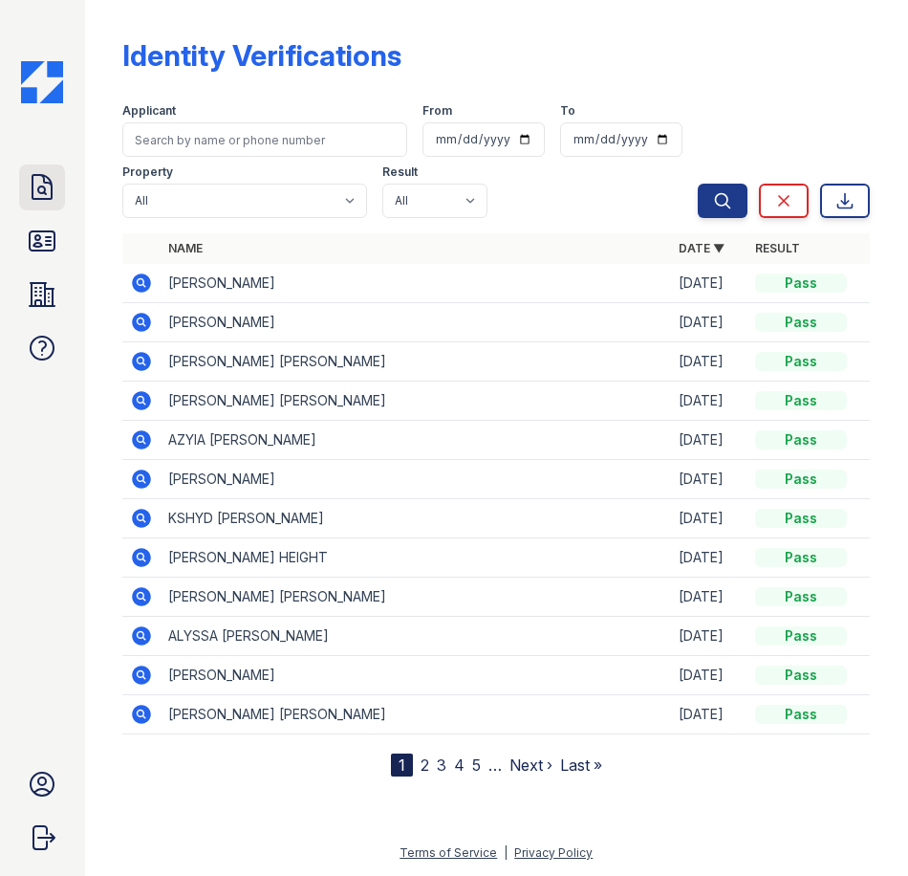
click at [52, 199] on icon at bounding box center [42, 187] width 19 height 24
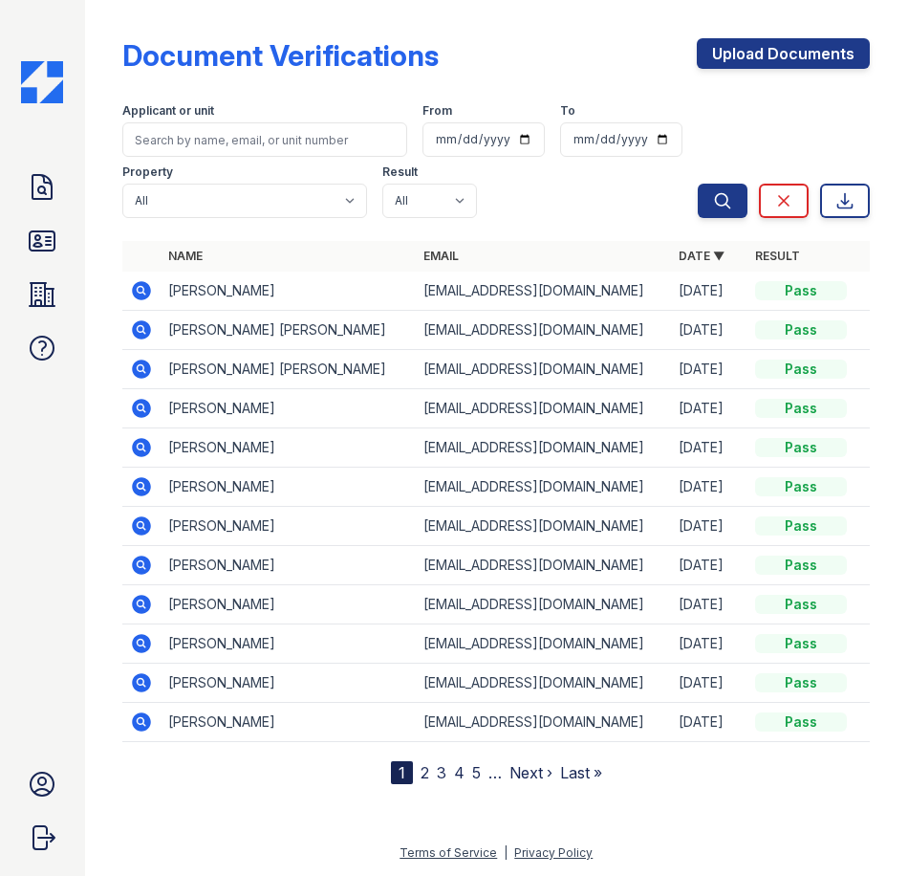
click at [142, 336] on icon at bounding box center [142, 329] width 19 height 19
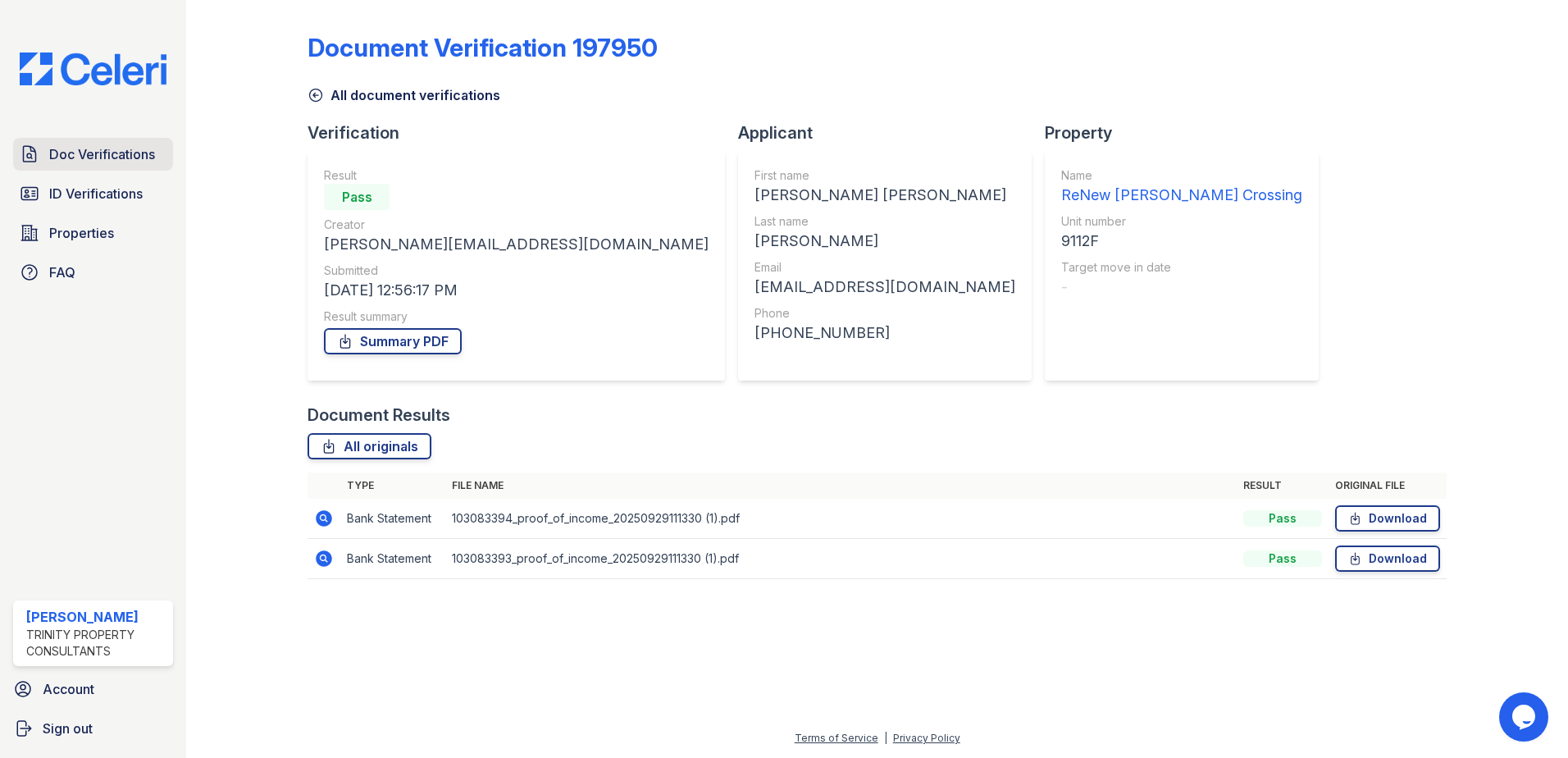
drag, startPoint x: 109, startPoint y: 161, endPoint x: 132, endPoint y: 168, distance: 24.0
click at [109, 161] on span "Doc Verifications" at bounding box center [101, 153] width 106 height 20
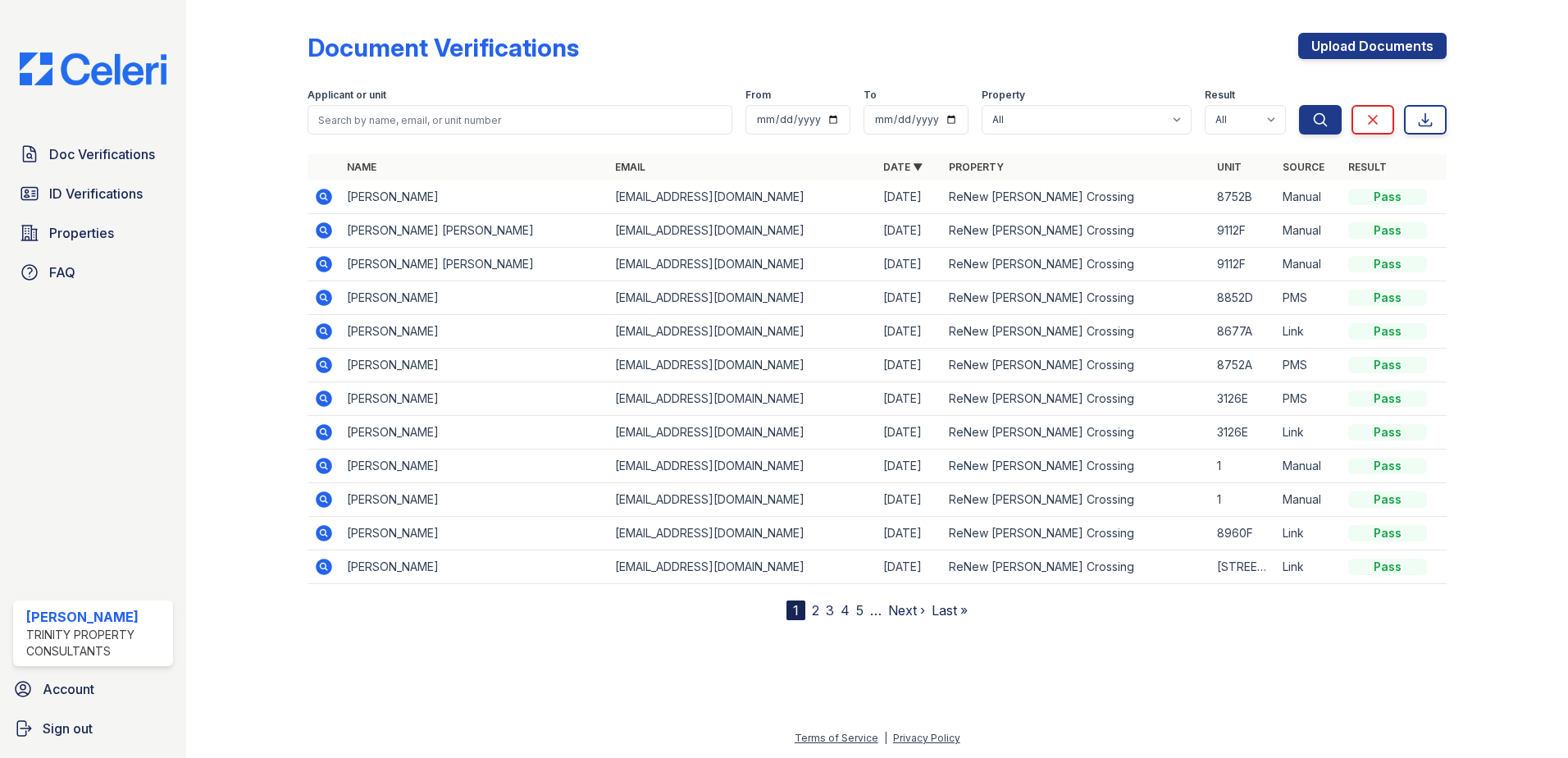
click at [327, 267] on icon at bounding box center [323, 263] width 20 height 20
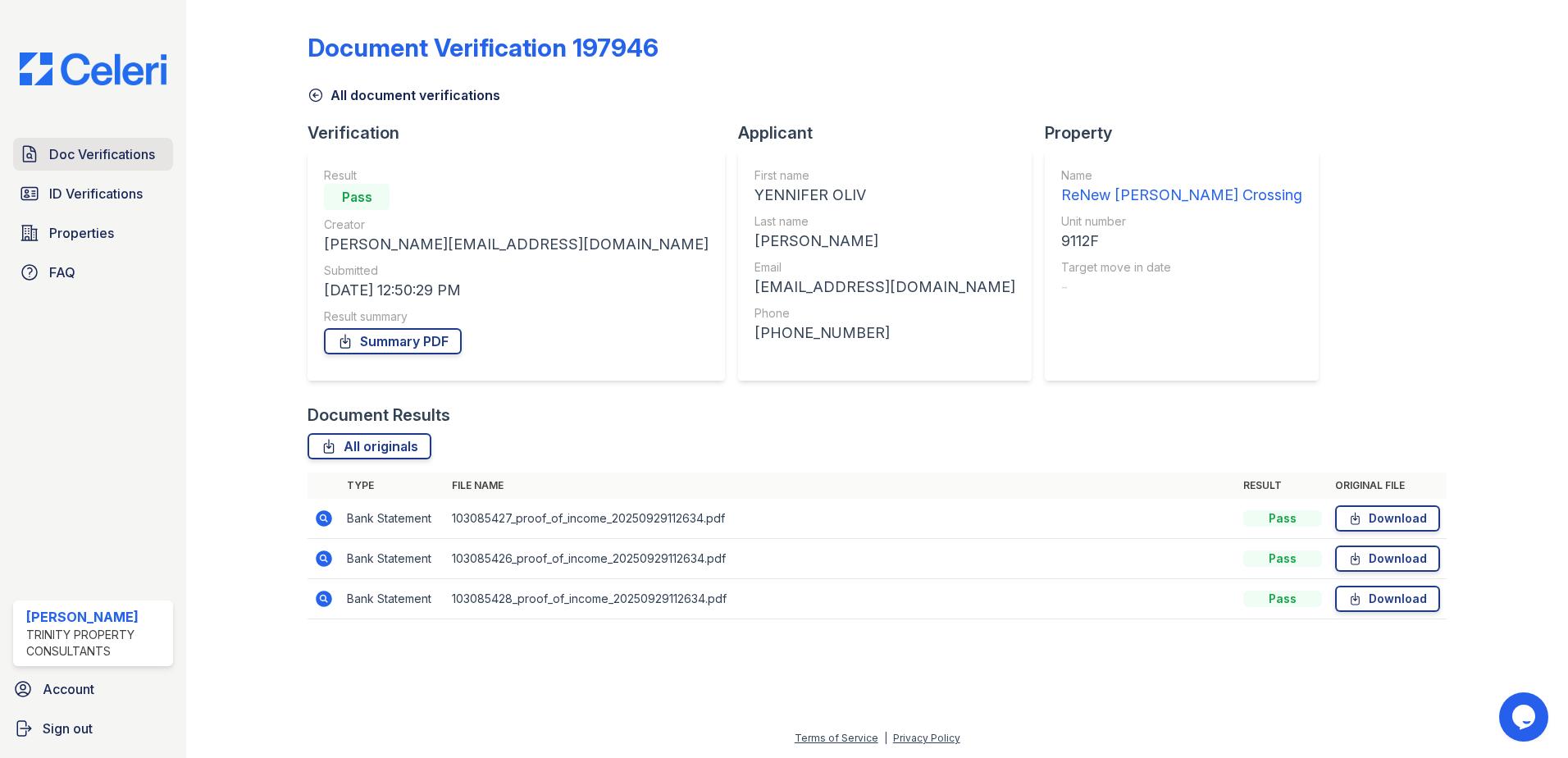
click at [112, 157] on span "Doc Verifications" at bounding box center [101, 153] width 106 height 20
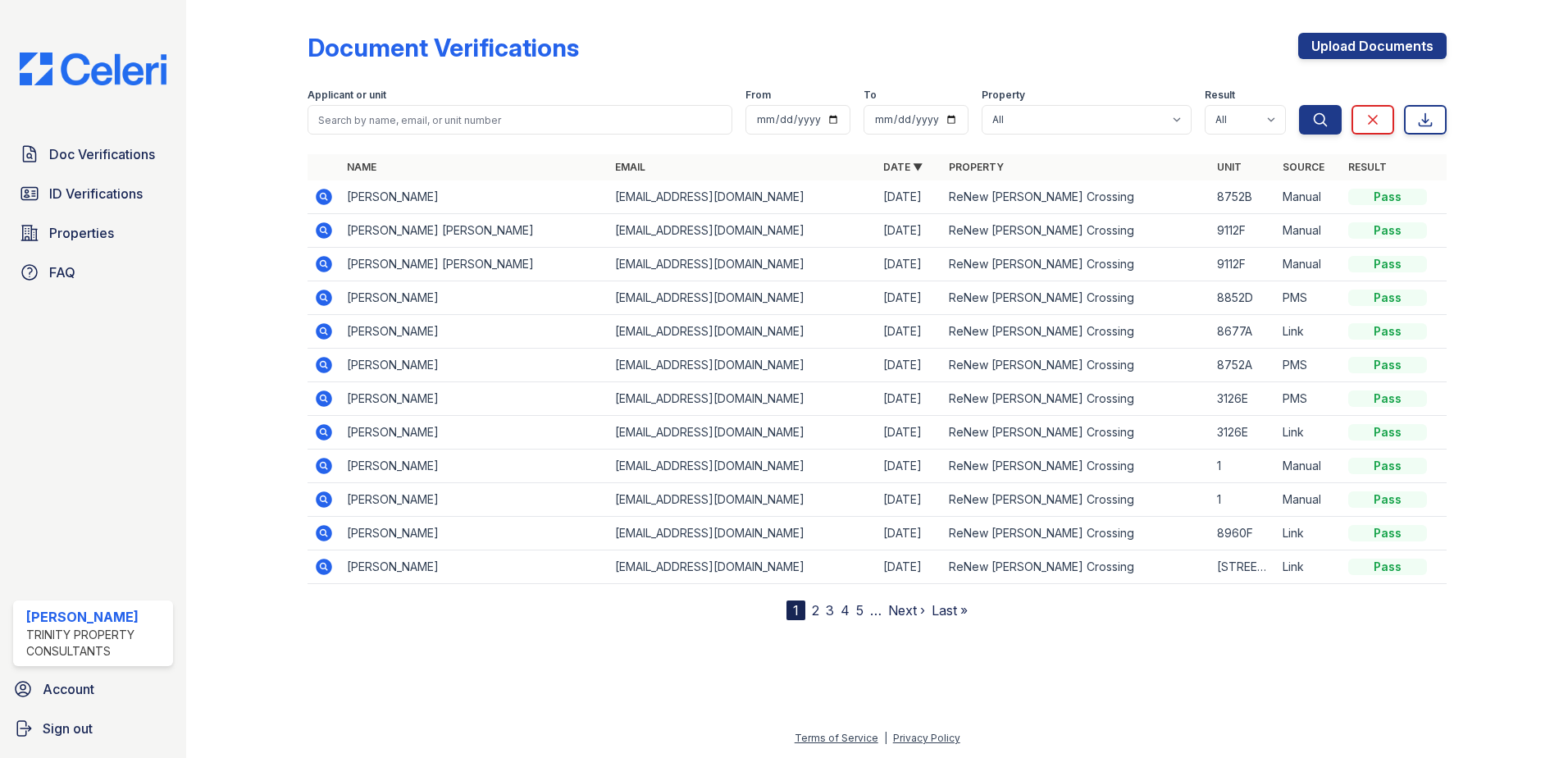
click at [320, 229] on icon at bounding box center [323, 230] width 20 height 20
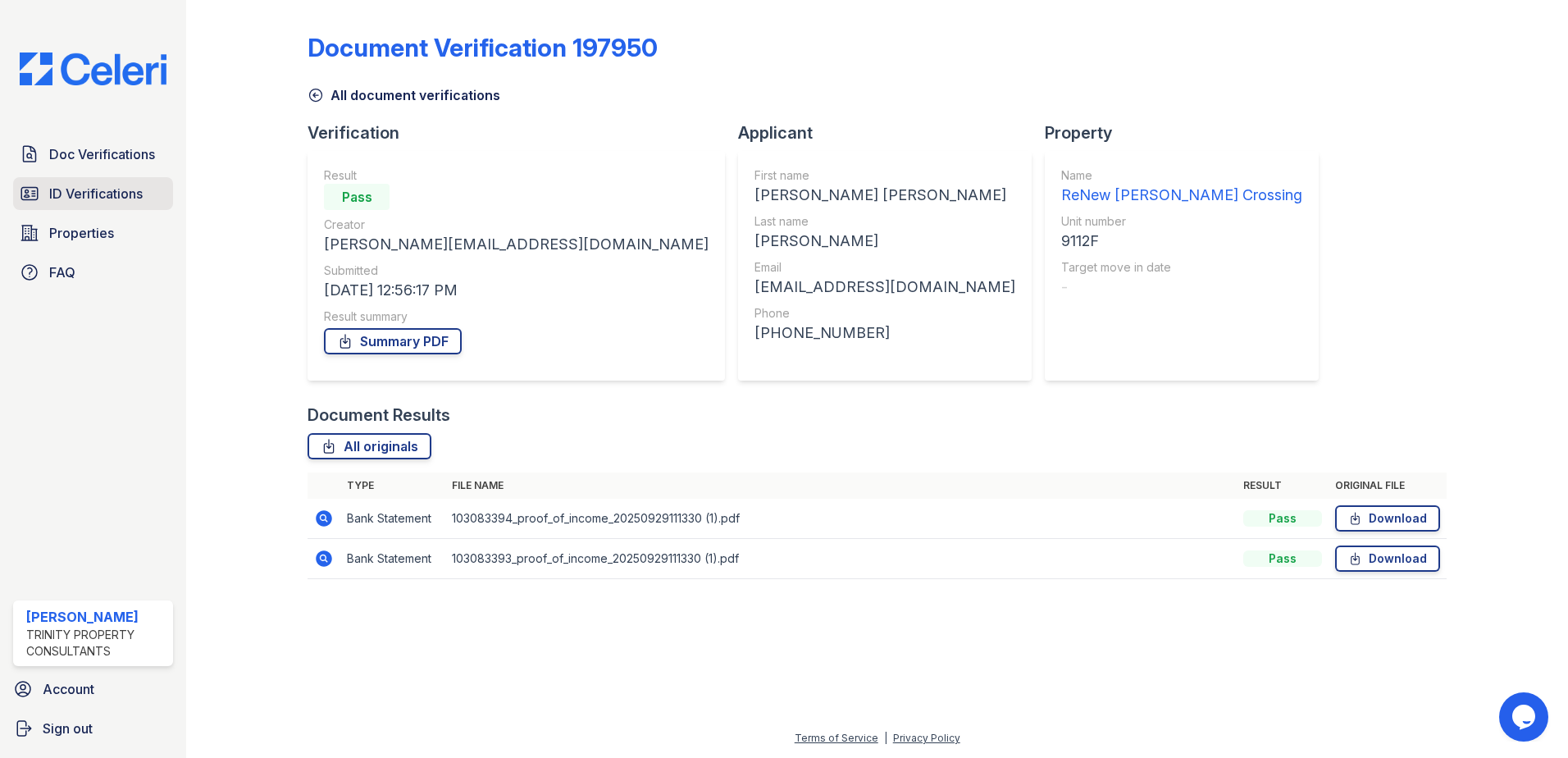
click at [148, 193] on link "ID Verifications" at bounding box center [93, 194] width 160 height 33
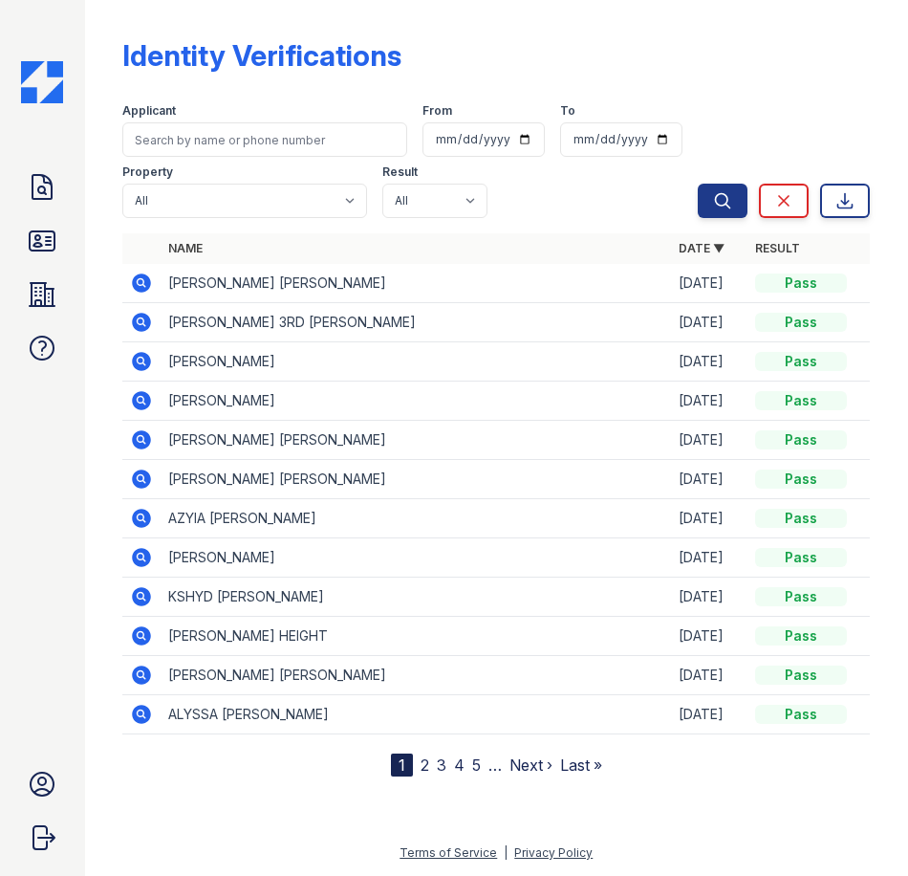
click at [149, 440] on icon at bounding box center [142, 439] width 19 height 19
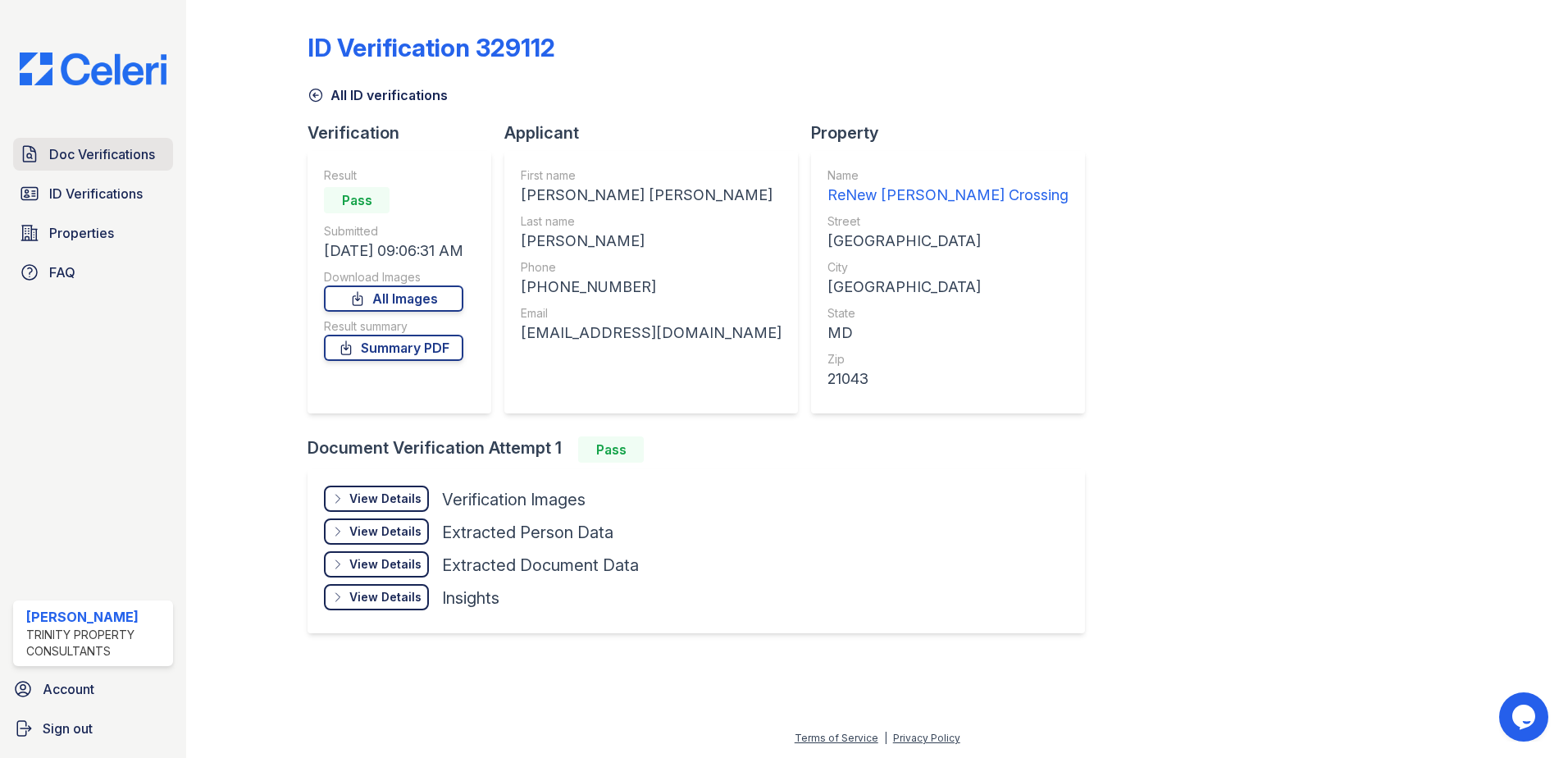
click at [119, 141] on link "Doc Verifications" at bounding box center [93, 154] width 160 height 33
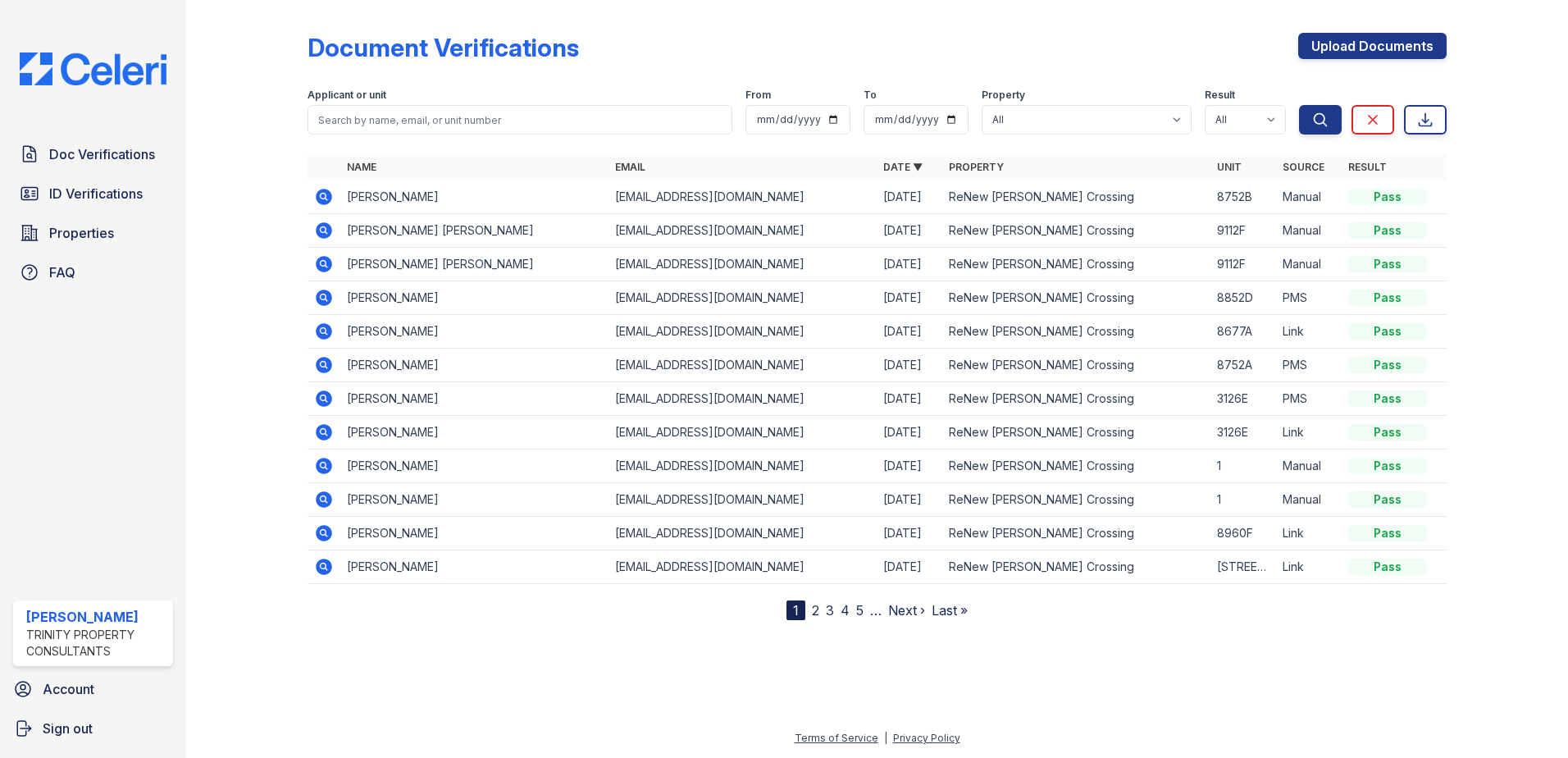
click at [329, 232] on icon at bounding box center [323, 230] width 16 height 16
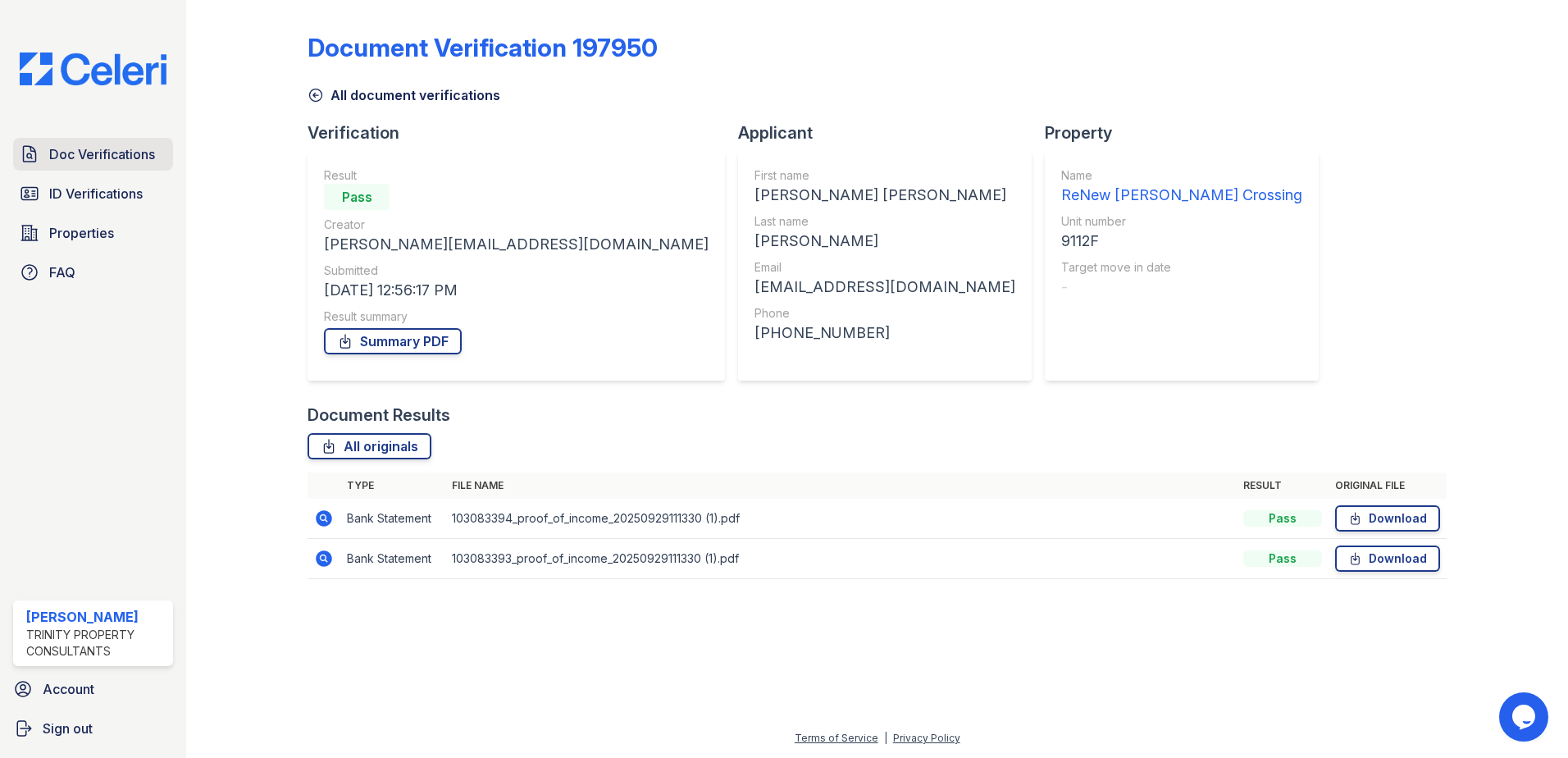
click at [111, 155] on span "Doc Verifications" at bounding box center [101, 153] width 106 height 20
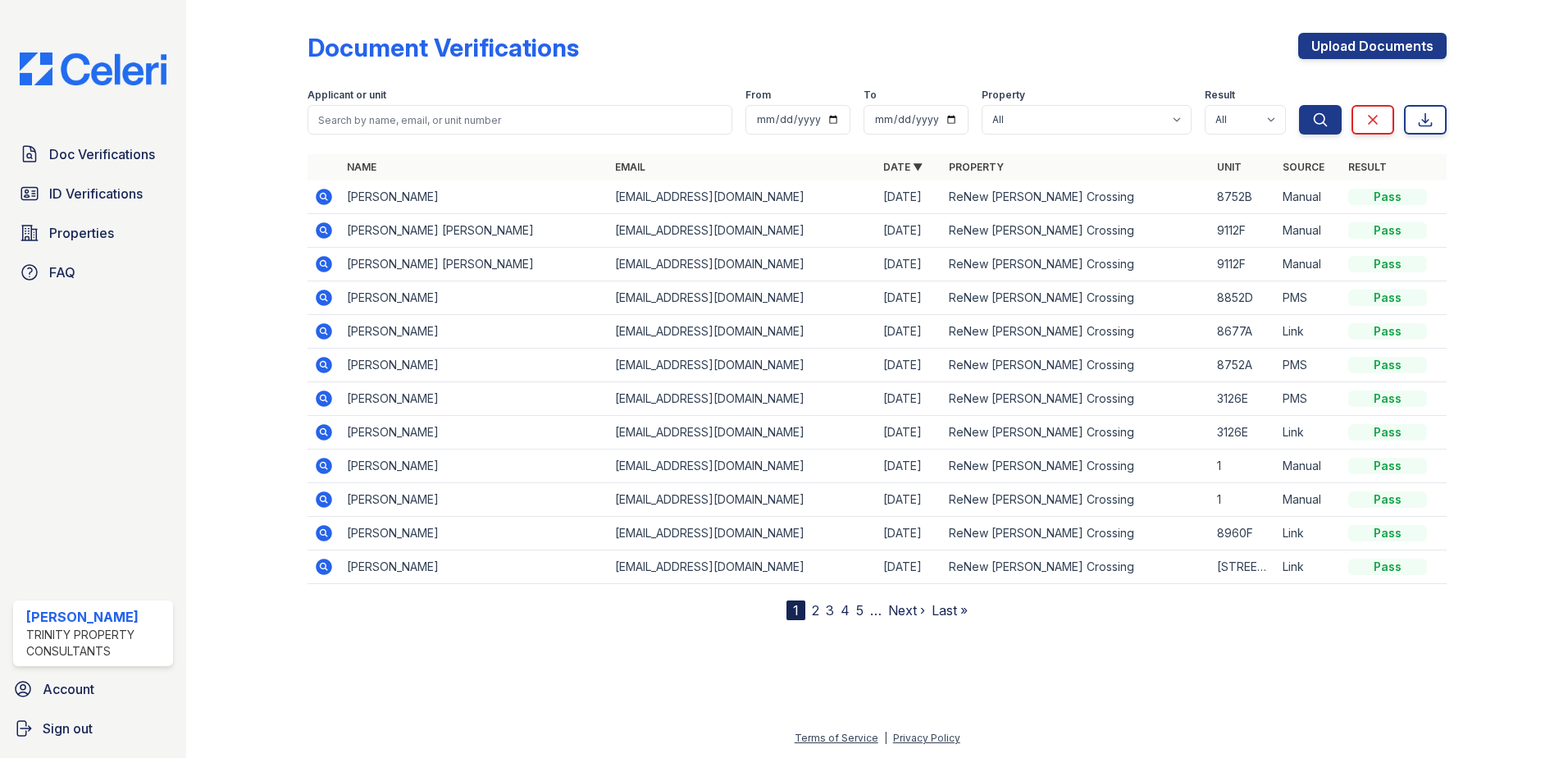
click at [323, 197] on icon at bounding box center [323, 196] width 4 height 4
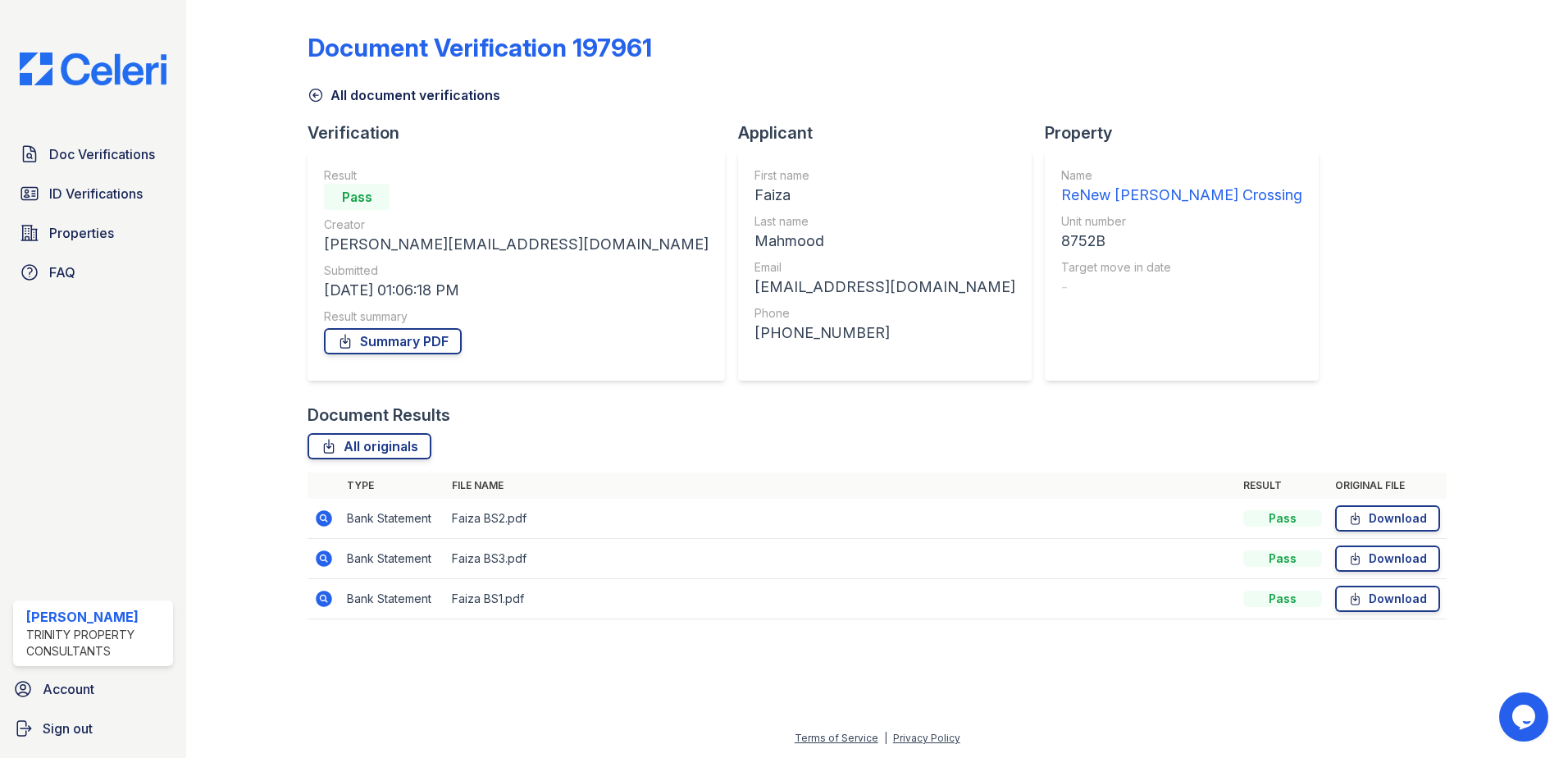
click at [120, 146] on span "Doc Verifications" at bounding box center [101, 153] width 106 height 20
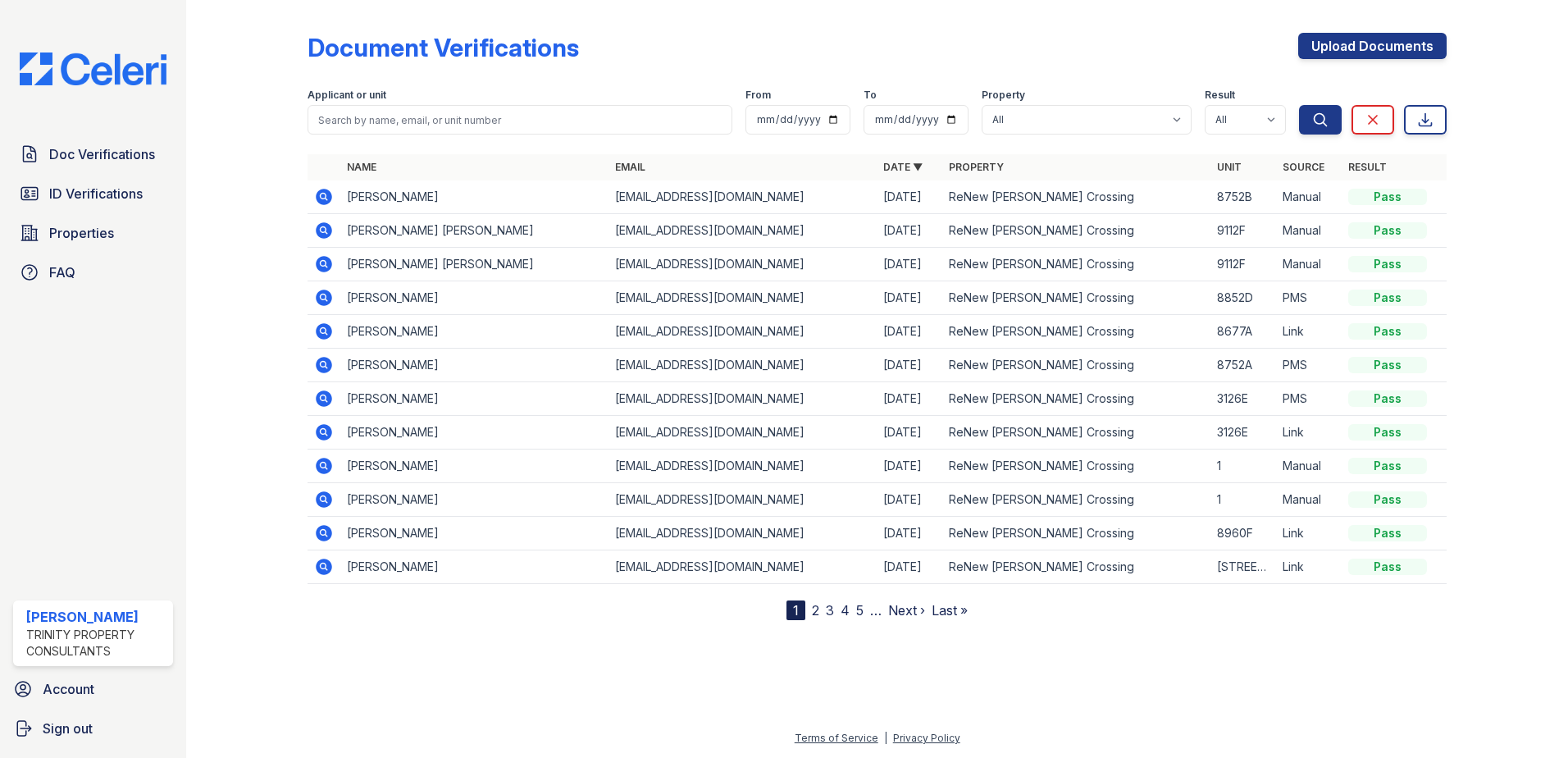
click at [328, 233] on icon at bounding box center [323, 230] width 20 height 20
